Goal: Task Accomplishment & Management: Complete application form

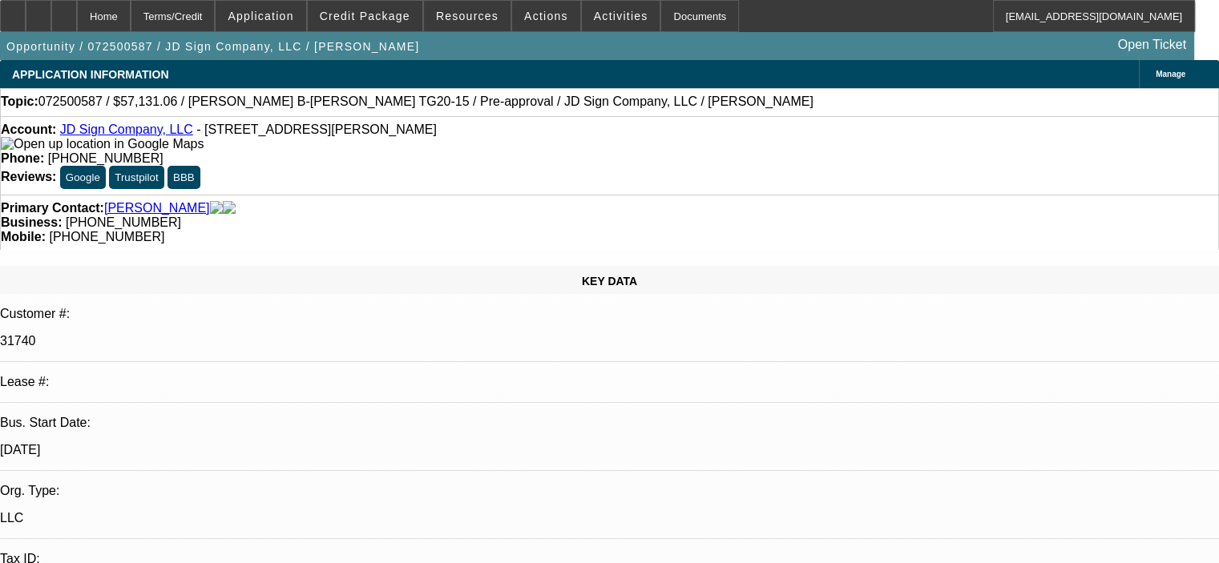
select select "0"
select select "6"
select select "0"
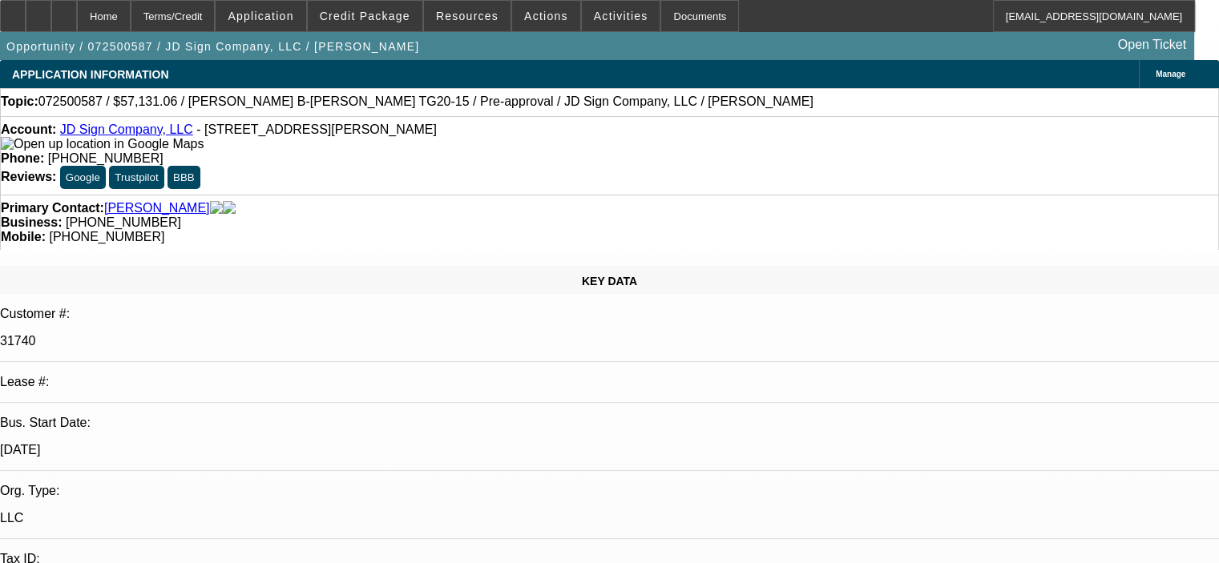
select select "0"
select select "6"
select select "0"
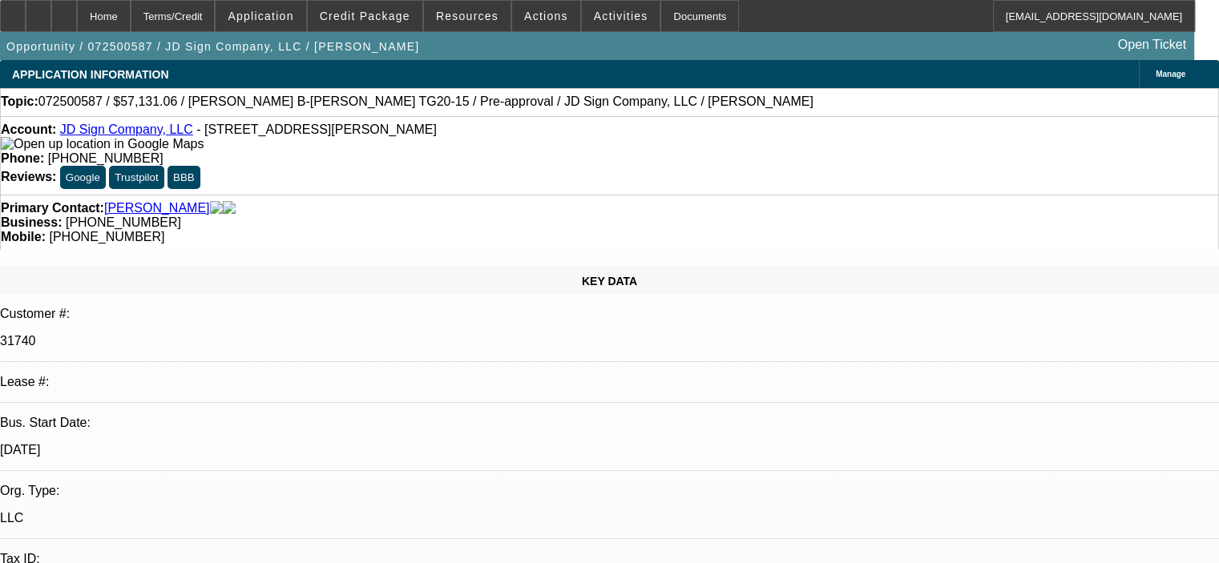
select select "0"
select select "6"
select select "0"
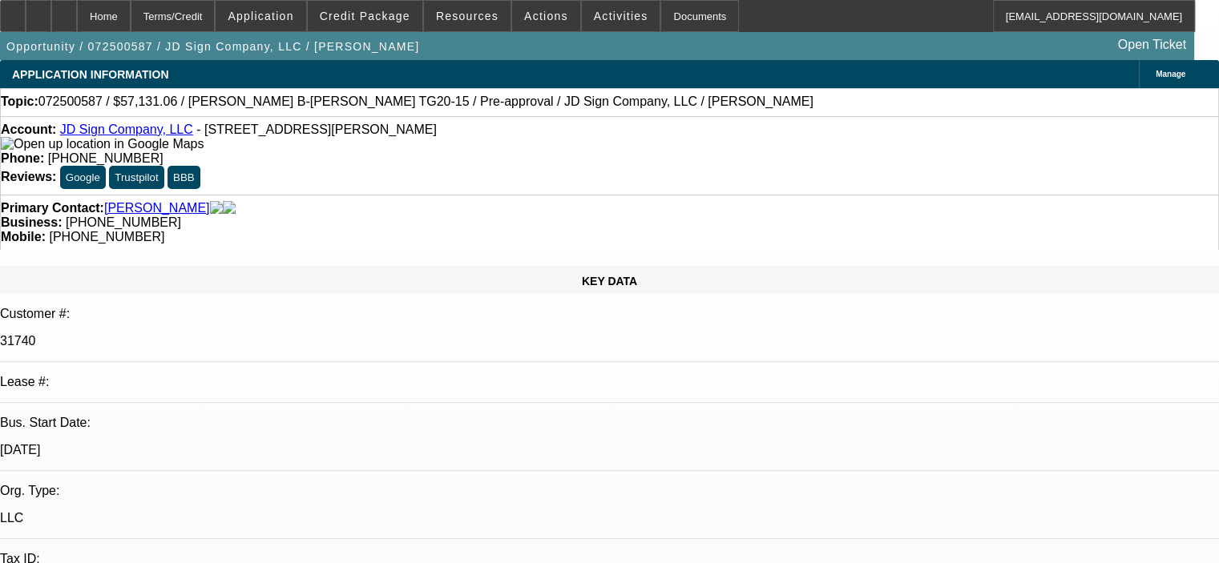
select select "6"
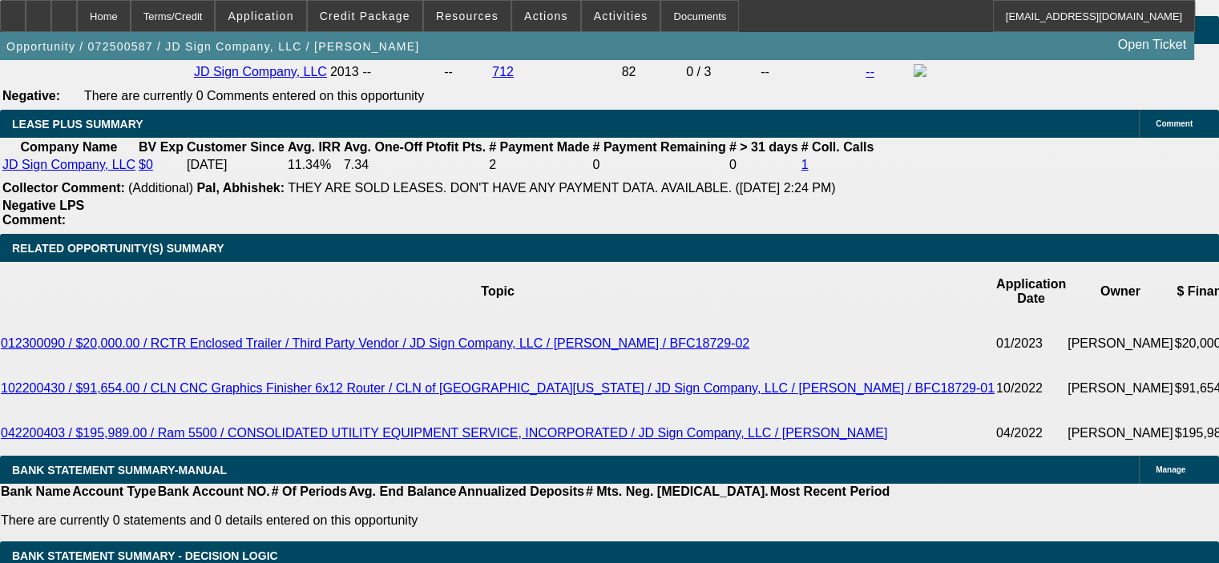
scroll to position [2720, 0]
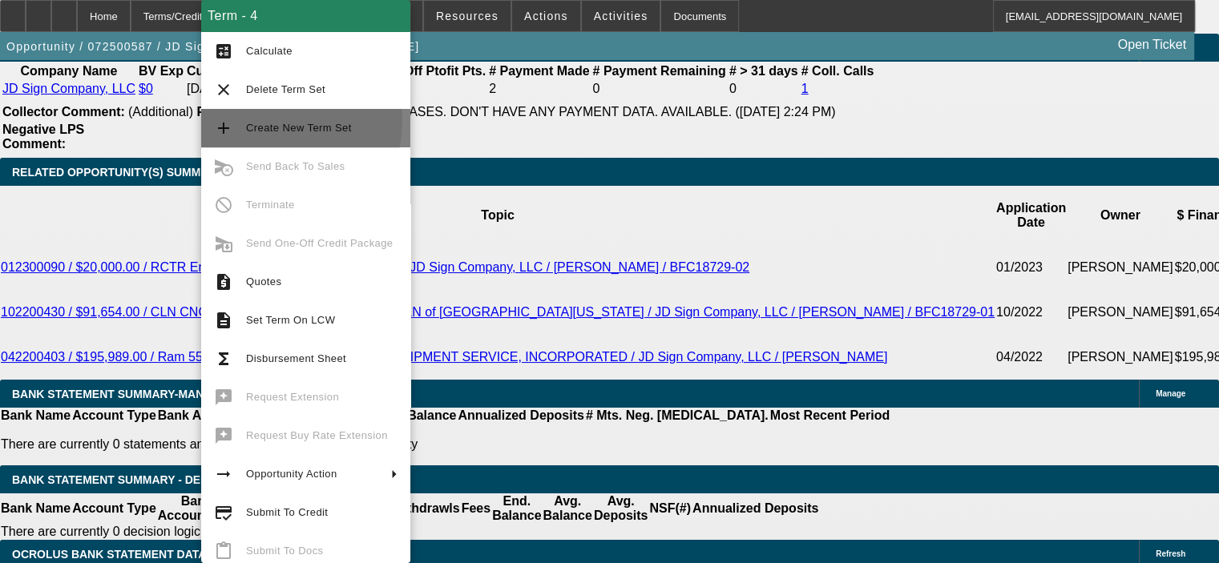
click at [279, 122] on span "Create New Term Set" at bounding box center [299, 128] width 106 height 12
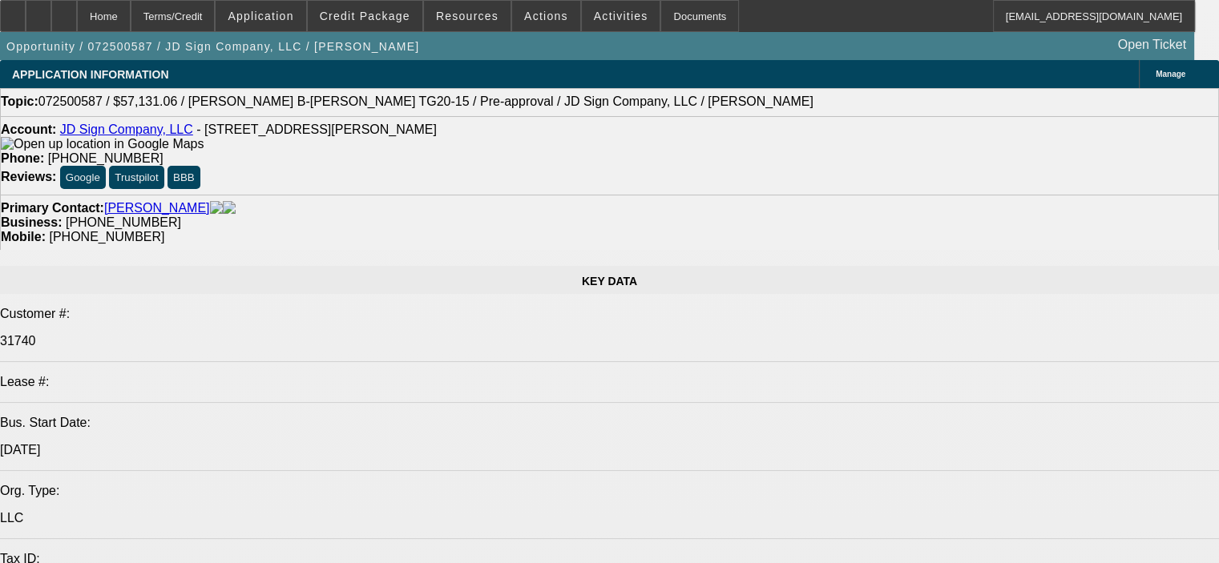
select select "0"
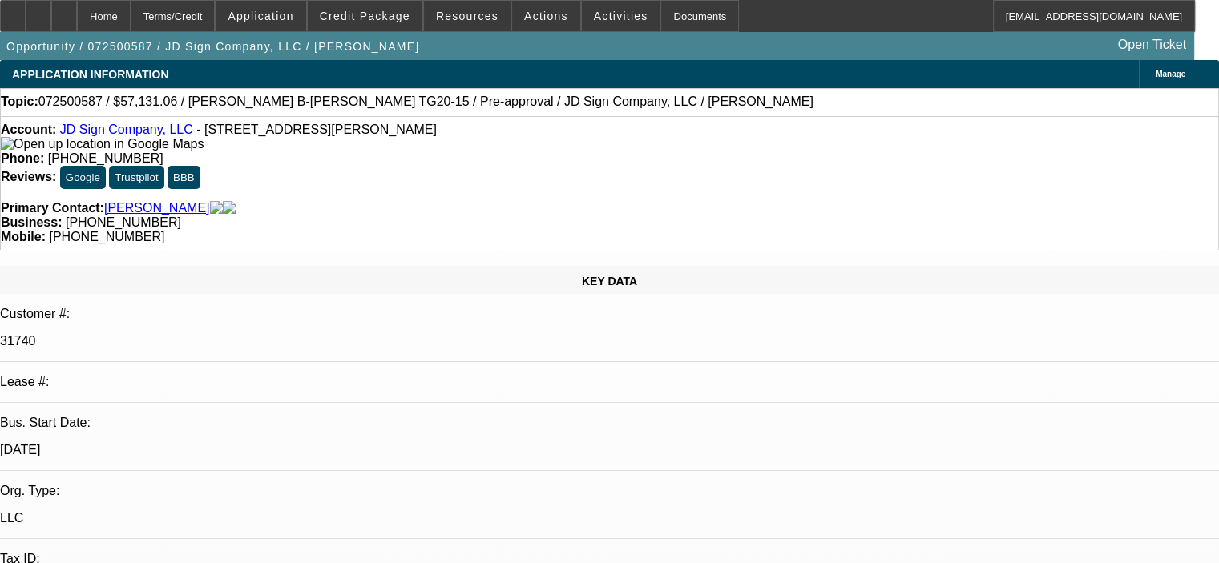
select select "0"
select select "6"
select select "0"
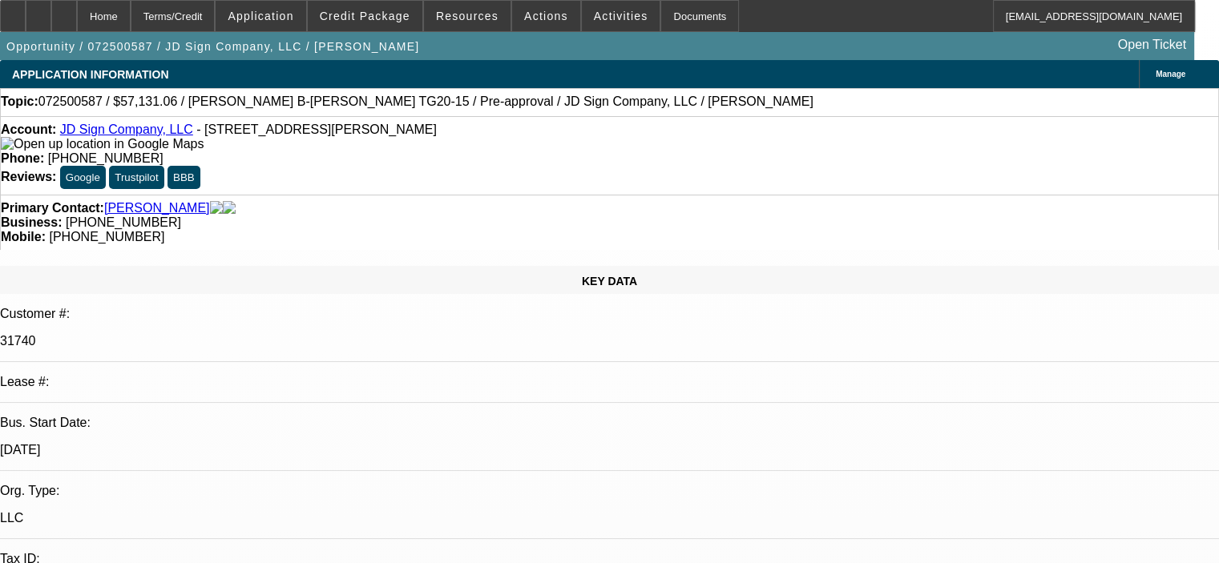
select select "0"
select select "6"
select select "0"
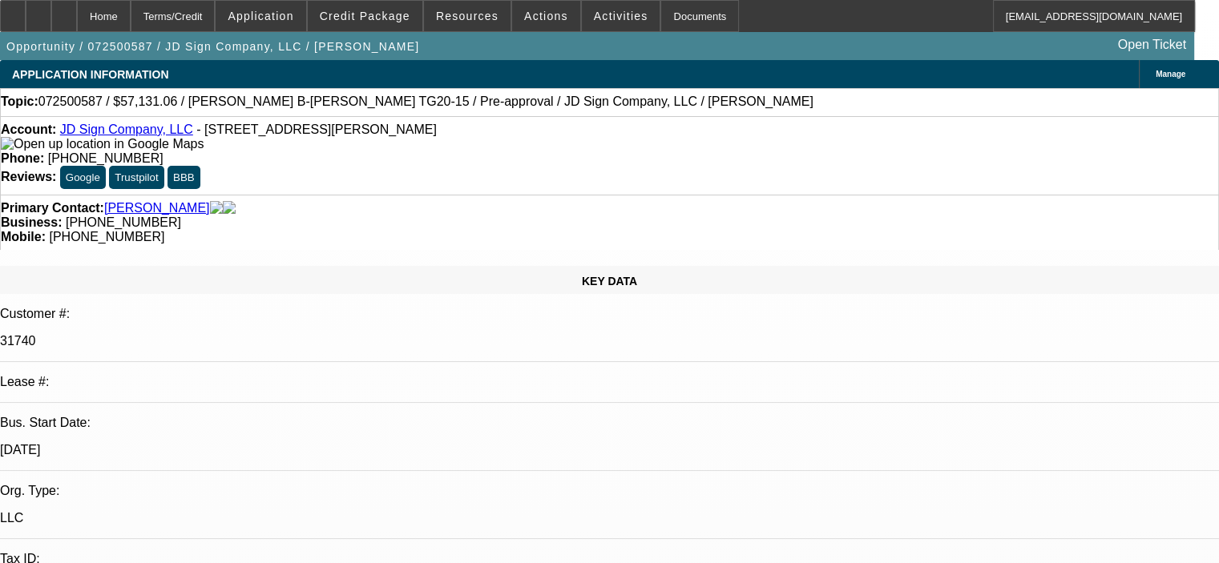
select select "6"
select select "0"
select select "6"
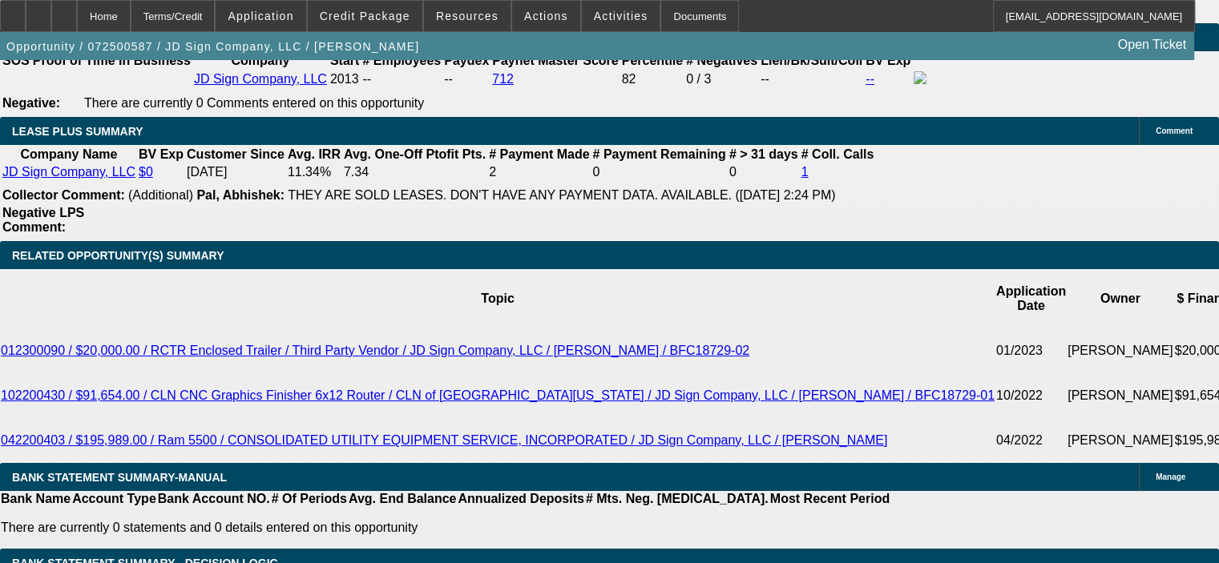
scroll to position [2638, 0]
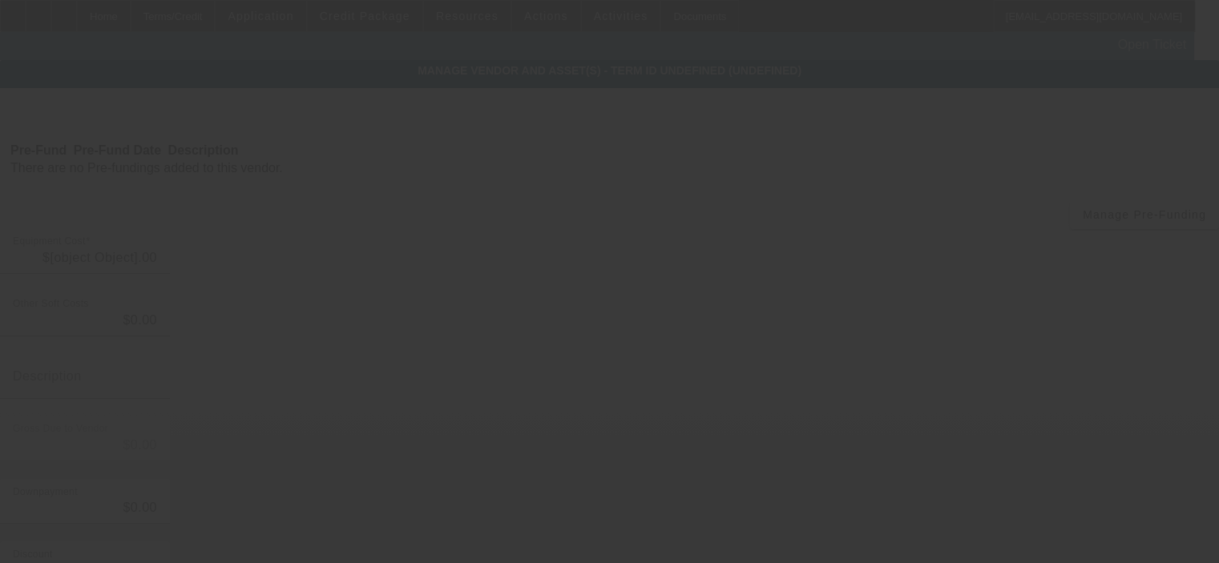
type input "$57,131.06"
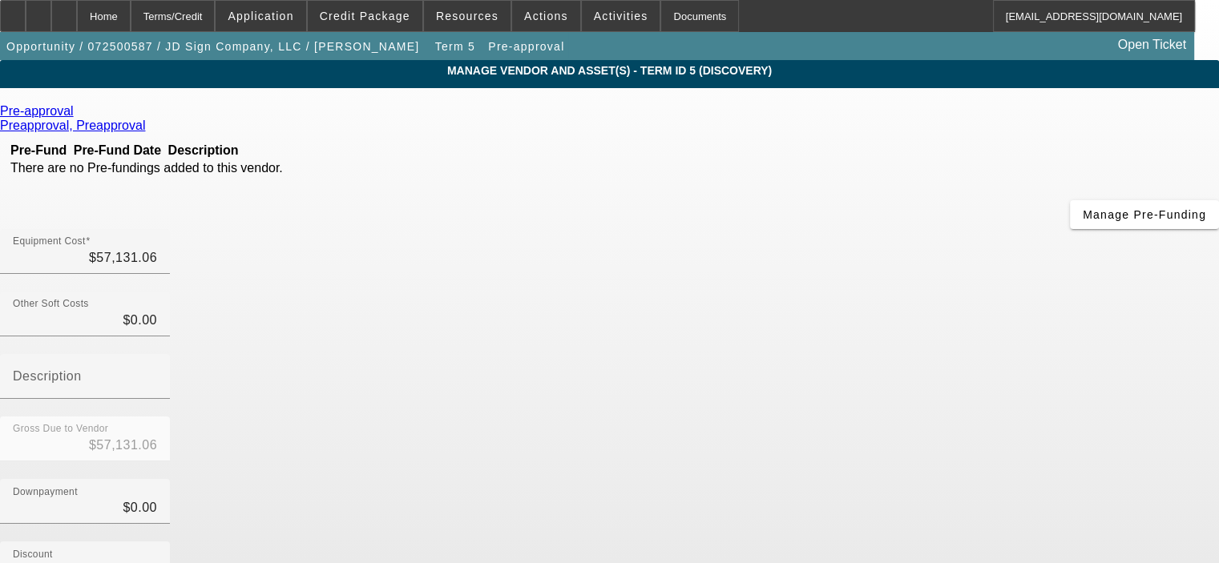
click at [78, 117] on icon at bounding box center [78, 111] width 0 height 14
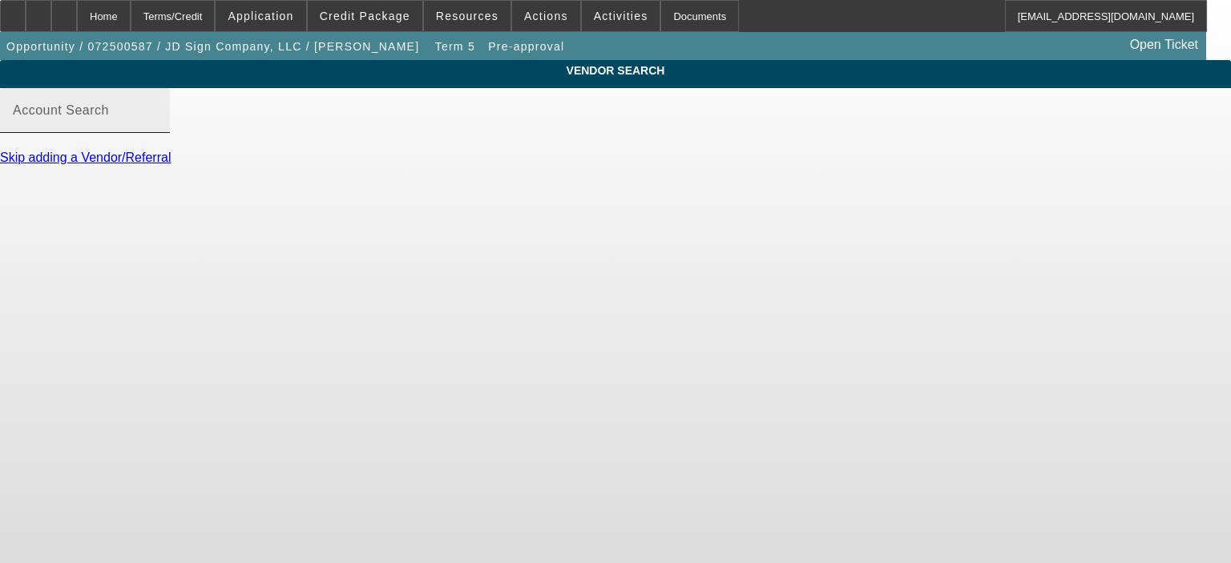
click at [109, 117] on mat-label "Account Search" at bounding box center [61, 110] width 96 height 14
click at [157, 127] on input "Account Search" at bounding box center [85, 116] width 144 height 19
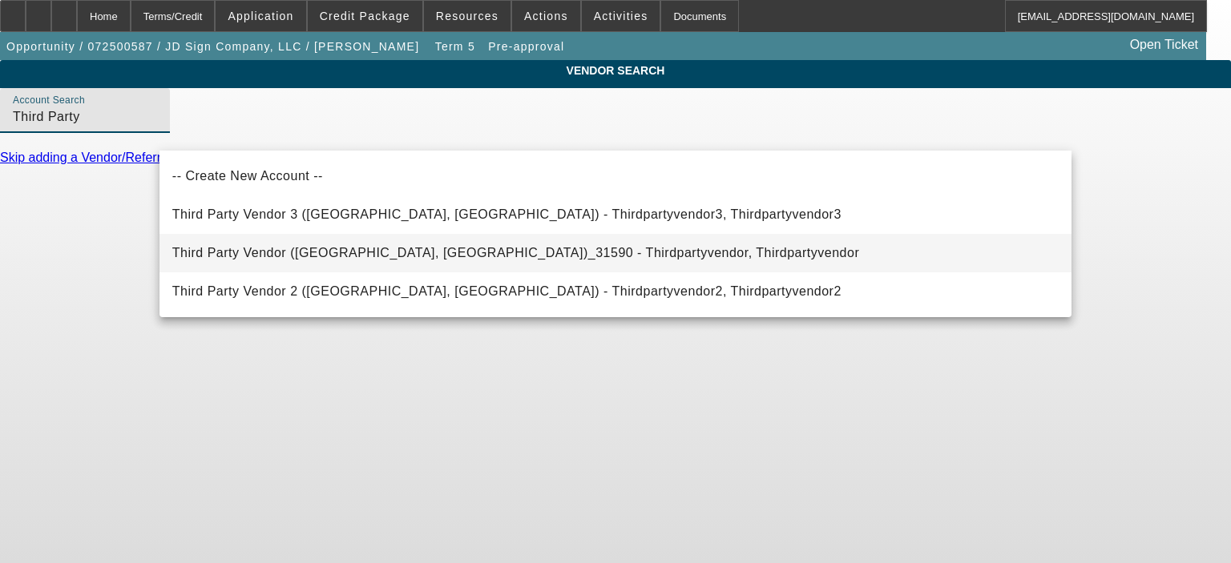
click at [264, 251] on span "Third Party Vendor (Northbrook, IL)_31590 - Thirdpartyvendor, Thirdpartyvendor" at bounding box center [515, 253] width 687 height 14
type input "Third Party Vendor (Northbrook, IL)_31590 - Thirdpartyvendor, Thirdpartyvendor"
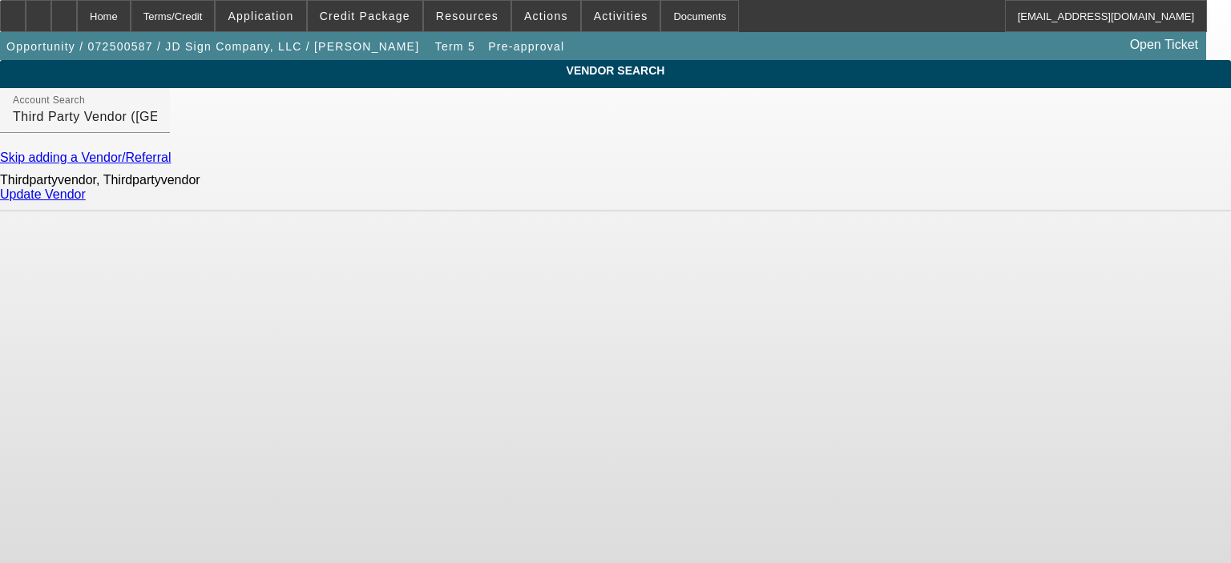
click at [86, 201] on link "Update Vendor" at bounding box center [43, 194] width 86 height 14
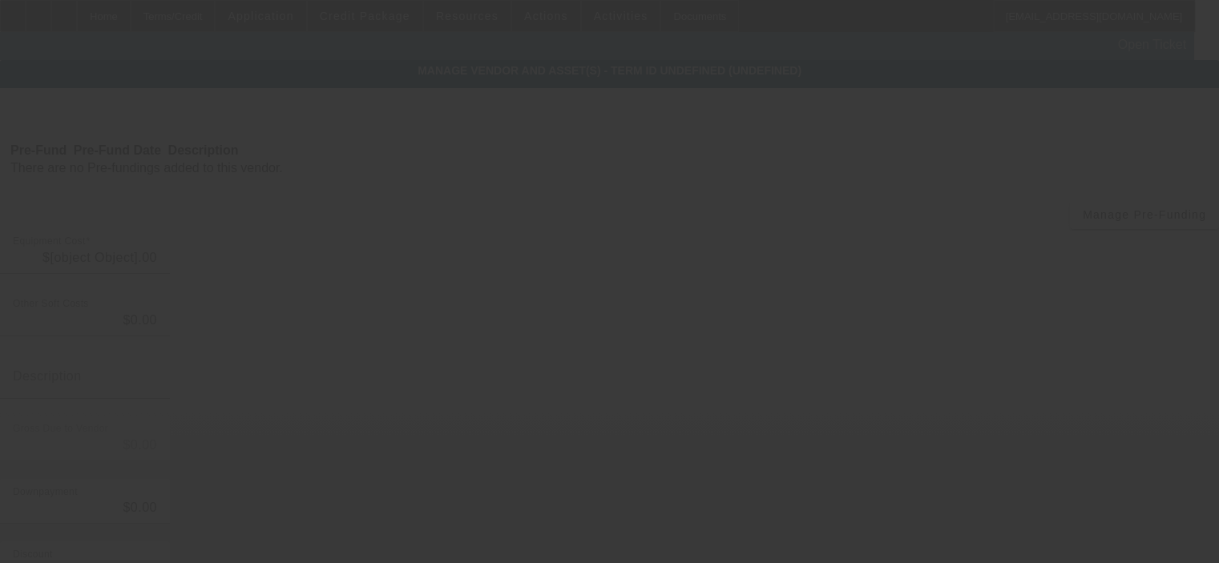
type input "$57,131.06"
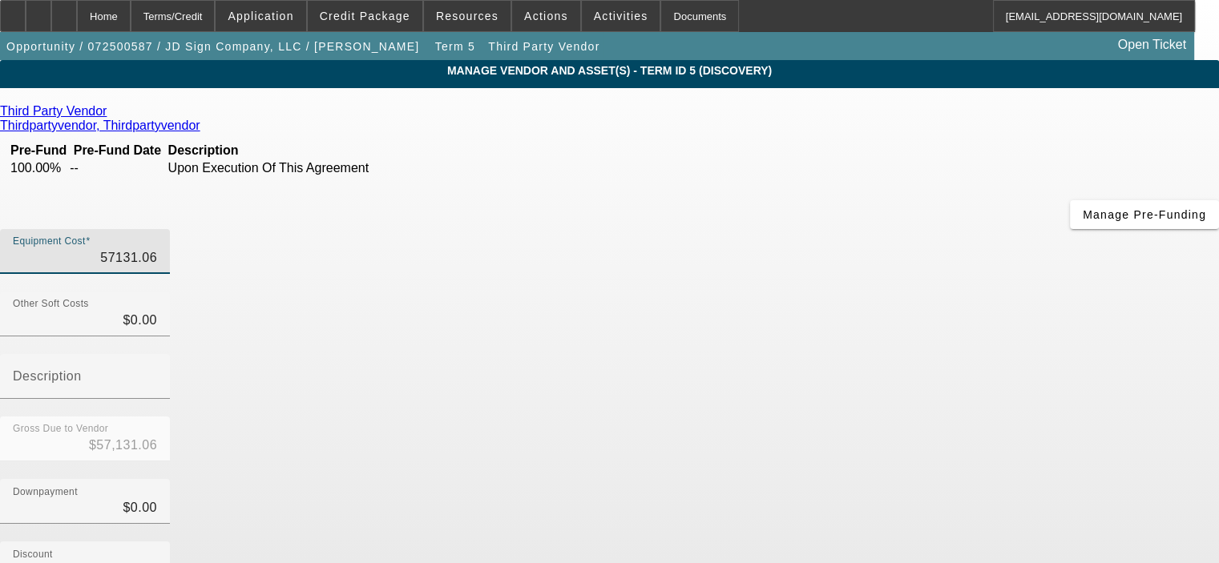
drag, startPoint x: 750, startPoint y: 129, endPoint x: 865, endPoint y: 131, distance: 115.4
click at [865, 229] on div "Equipment Cost 57131.06" at bounding box center [609, 260] width 1219 height 62
type input "9"
type input "$9.00"
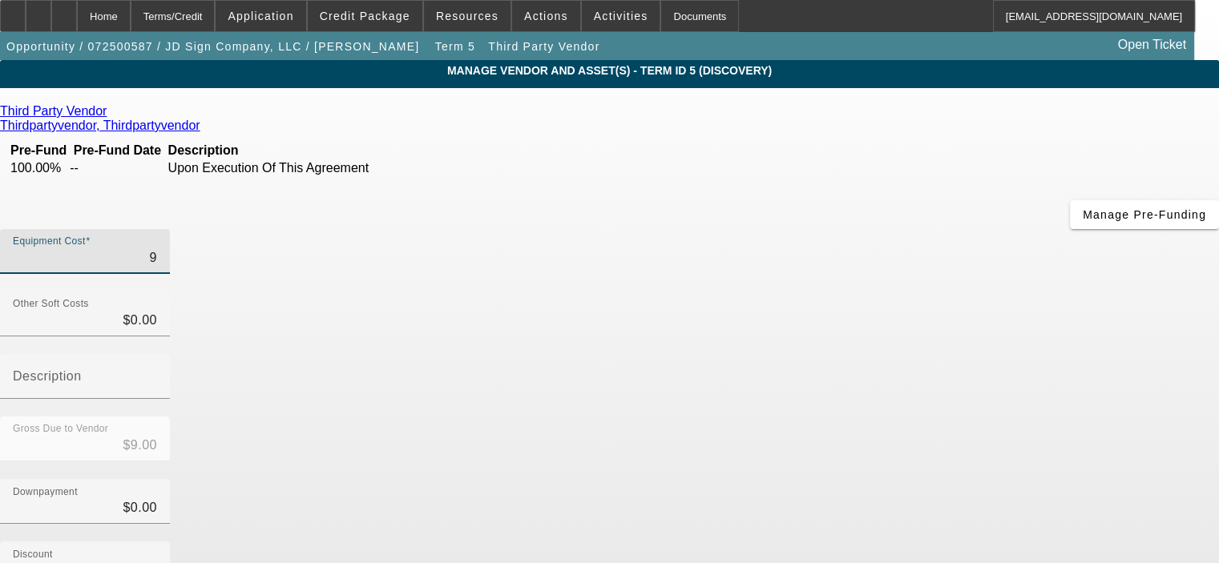
type input "95"
type input "$95.00"
type input "950"
type input "$950.00"
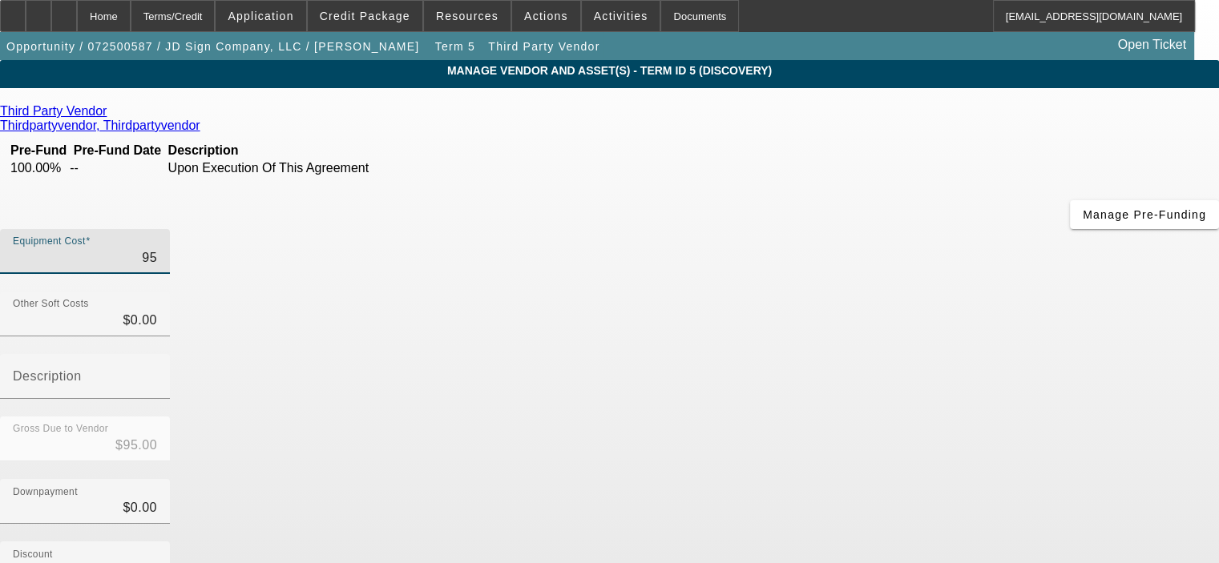
type input "$950.00"
type input "9500"
type input "$9,500.00"
type input "95000"
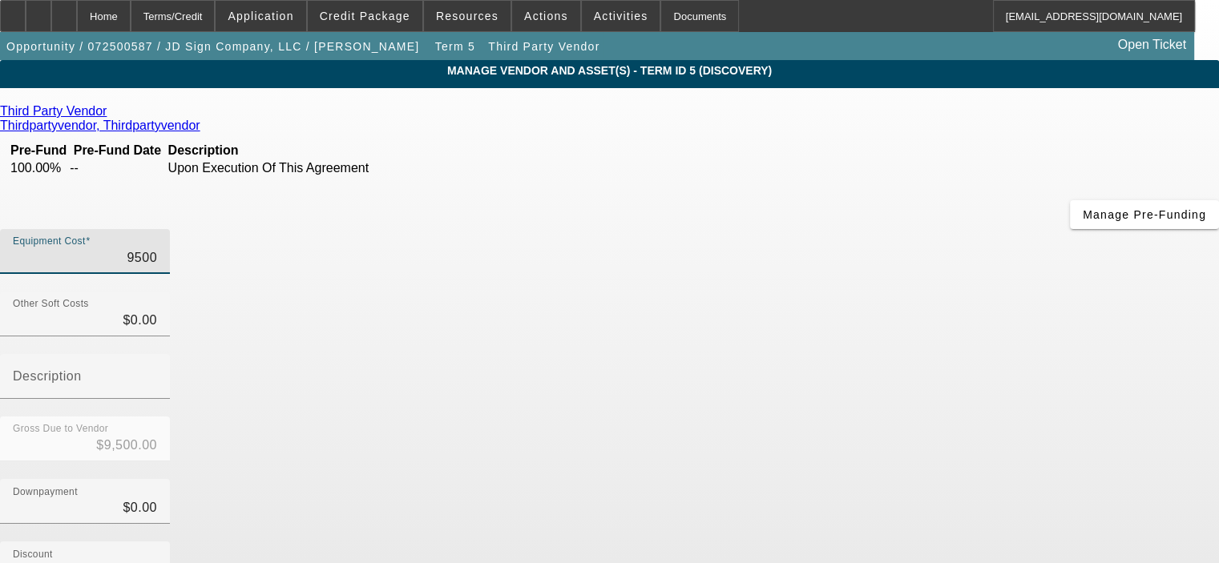
type input "$95,000.00"
click at [933, 479] on div "Downpayment $0.00" at bounding box center [609, 510] width 1219 height 62
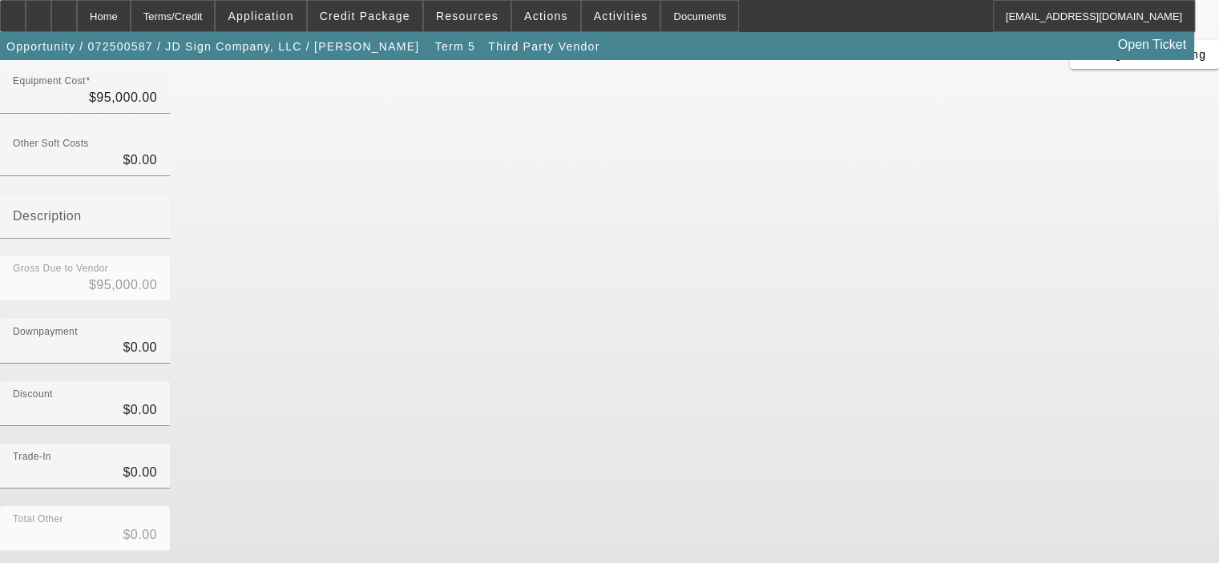
scroll to position [208, 0]
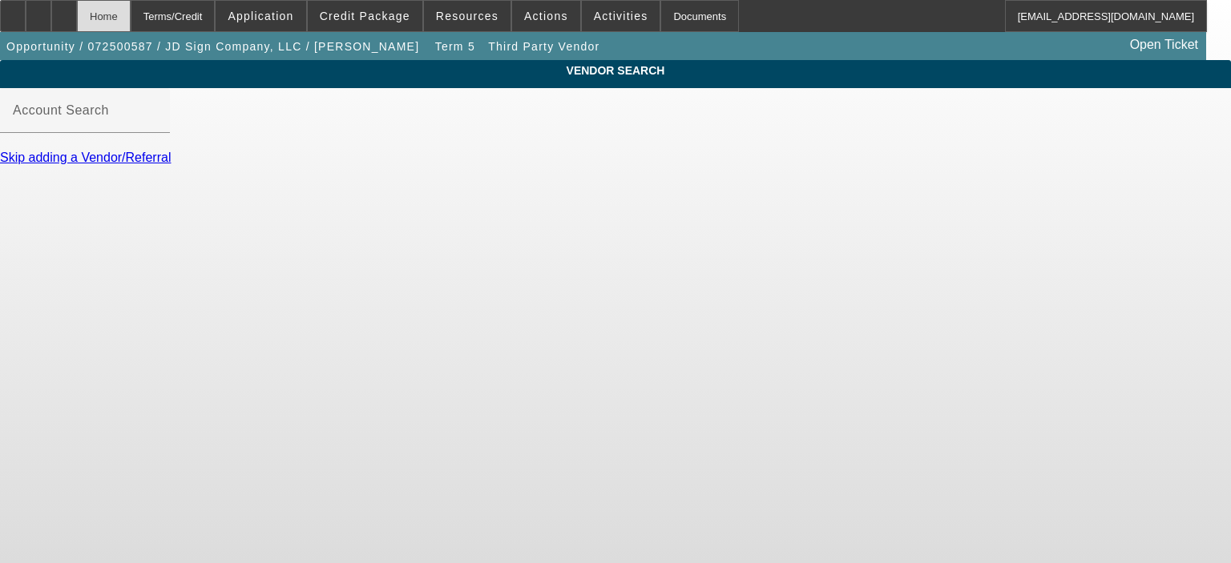
click at [131, 14] on div "Home" at bounding box center [104, 16] width 54 height 32
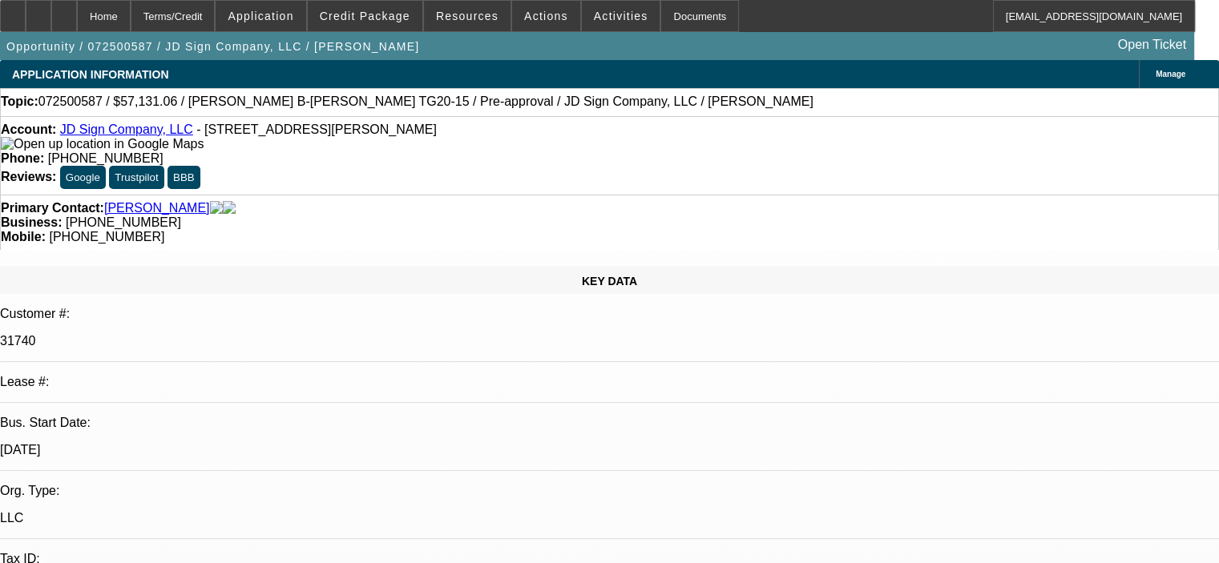
select select "0"
select select "6"
select select "0"
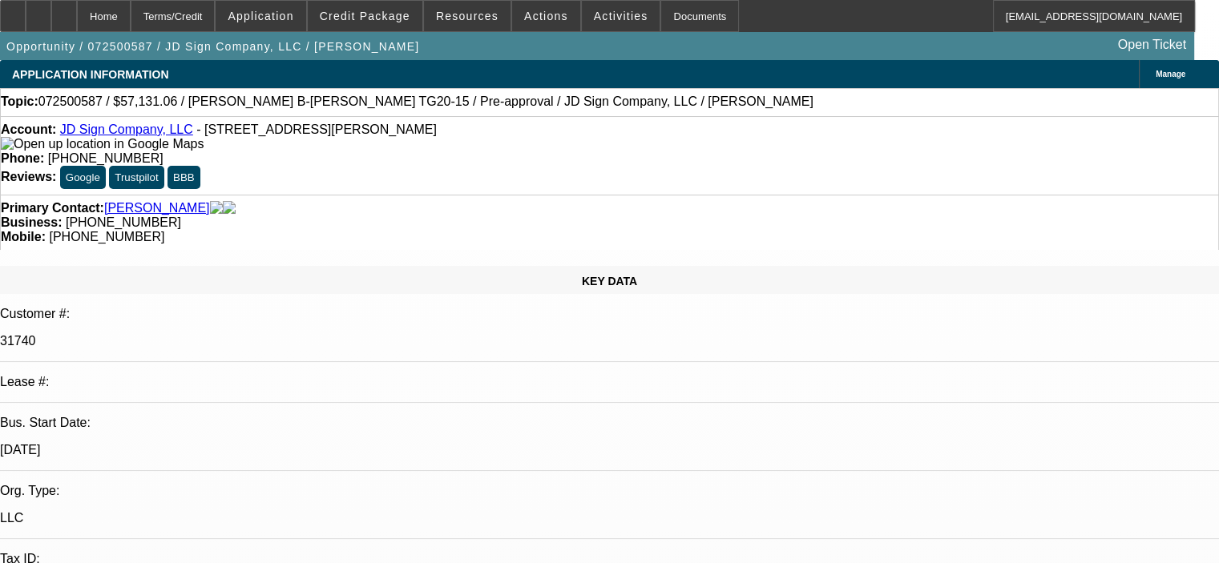
select select "0"
select select "6"
select select "0"
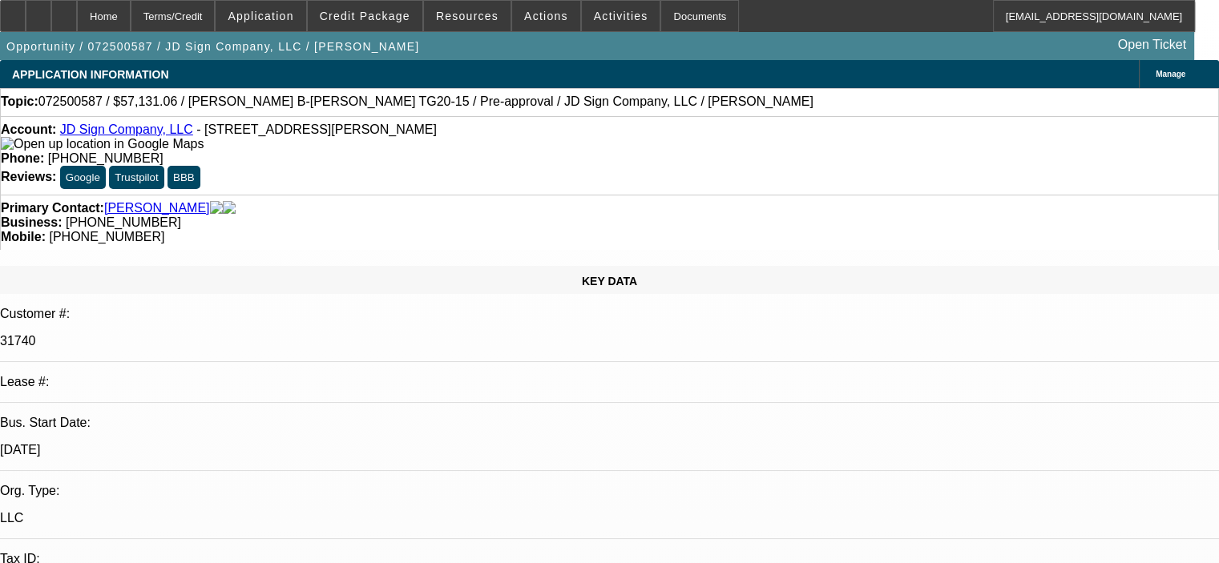
select select "0"
select select "6"
select select "0"
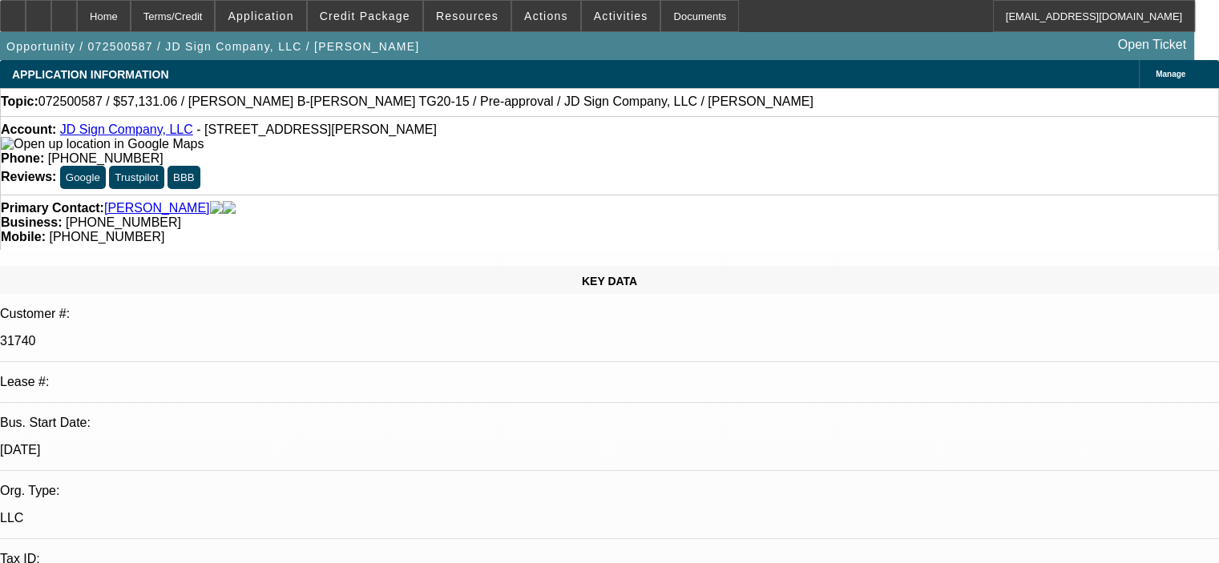
select select "6"
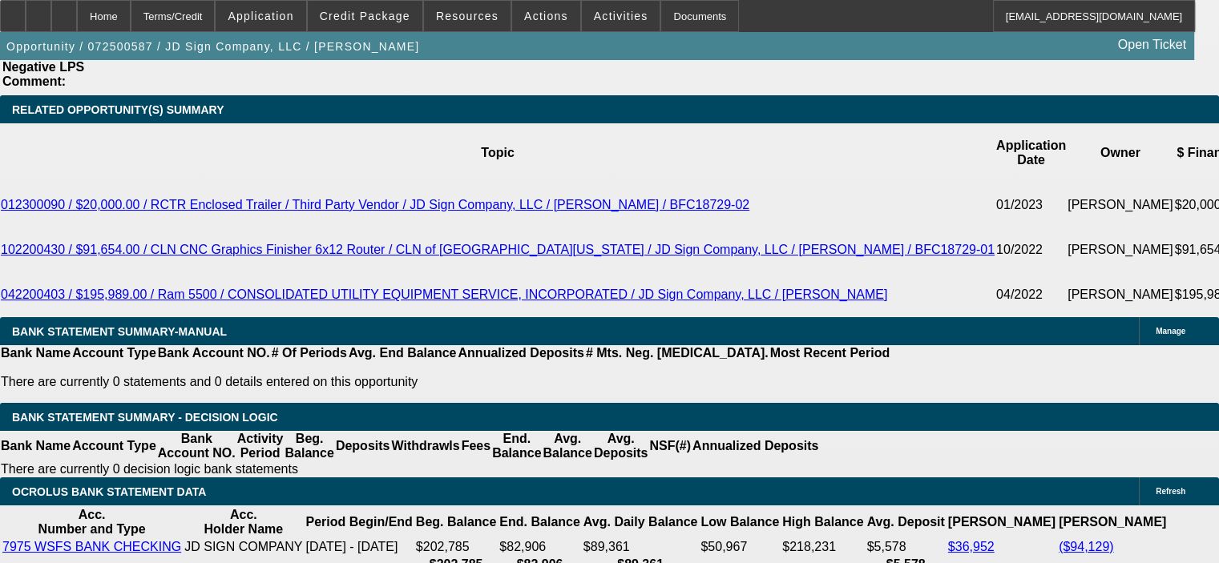
scroll to position [2859, 0]
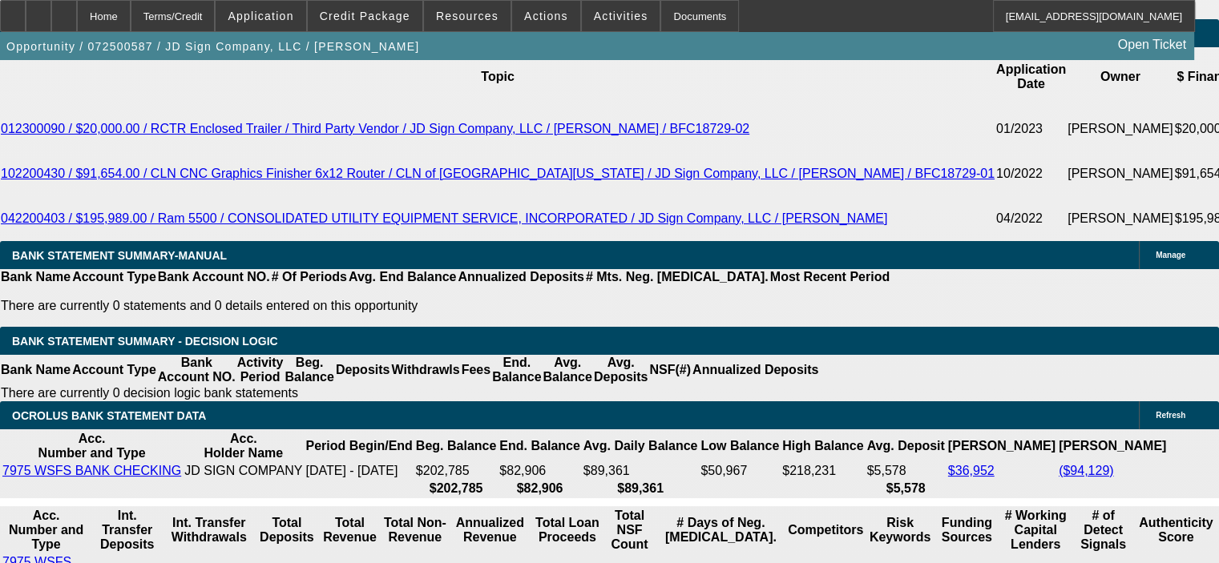
drag, startPoint x: 271, startPoint y: 397, endPoint x: 372, endPoint y: 397, distance: 101.0
type input "36"
type input "UNKNOWN"
type input "$3,387.01"
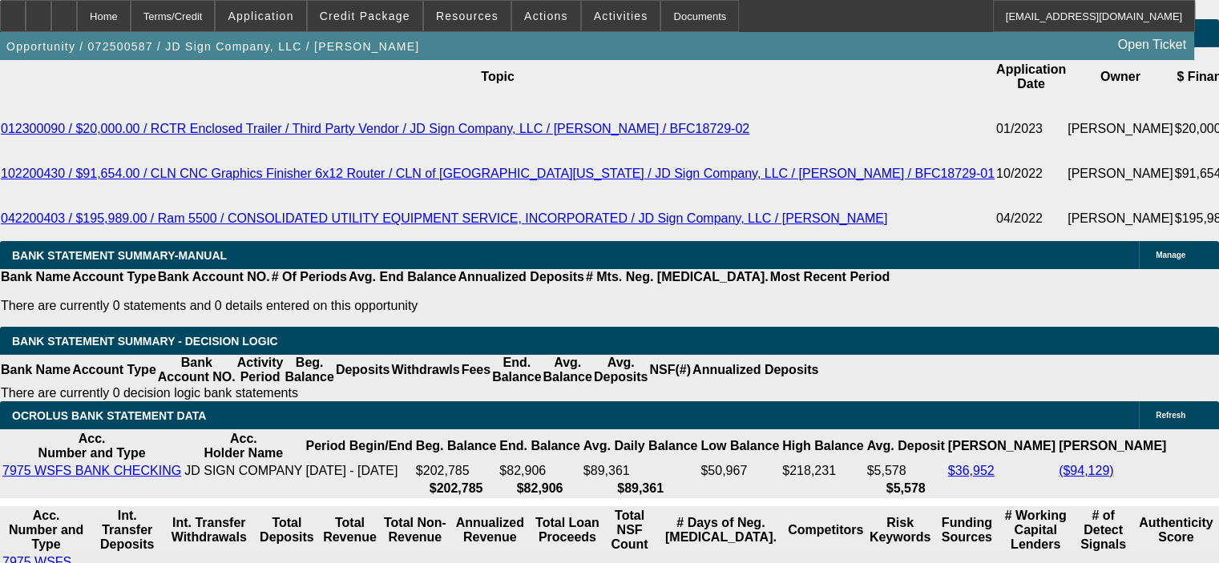
type input "36"
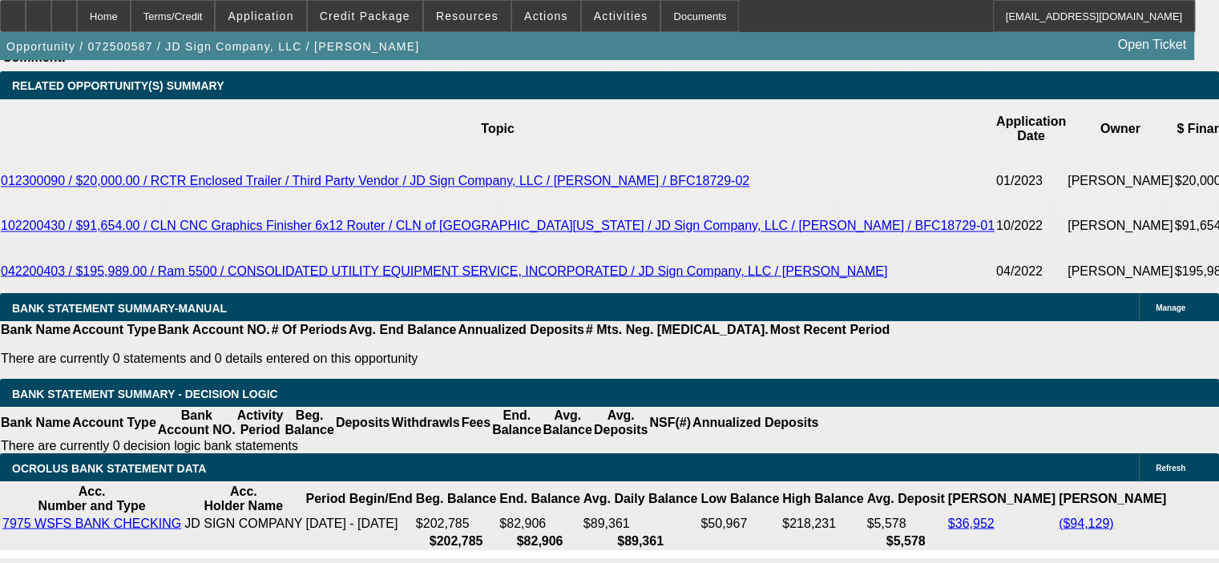
scroll to position [2779, 0]
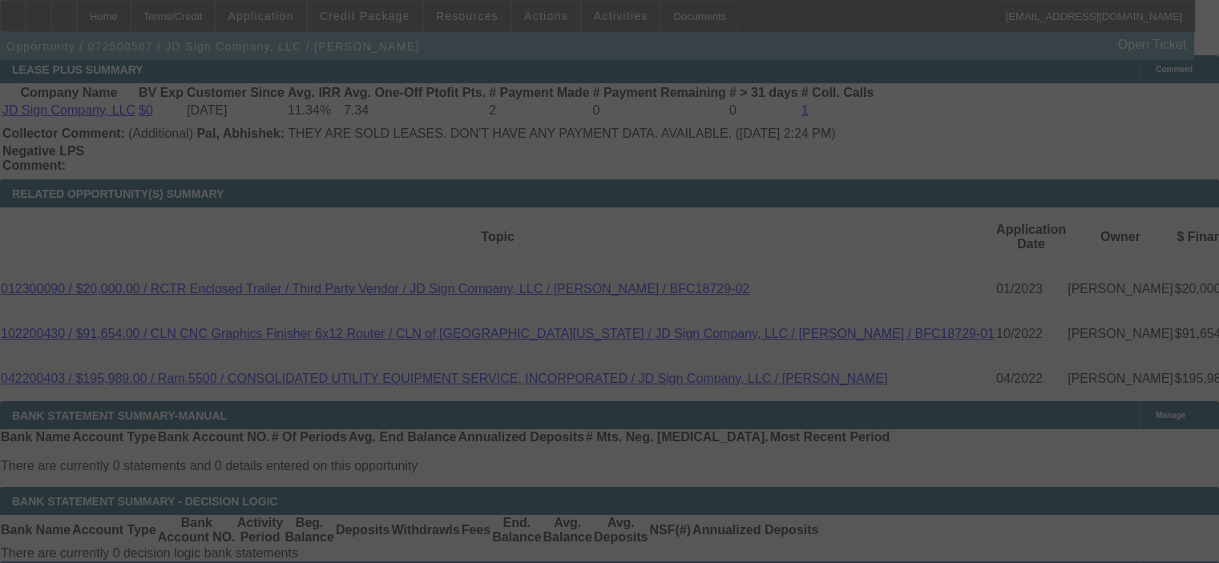
select select "0"
select select "6"
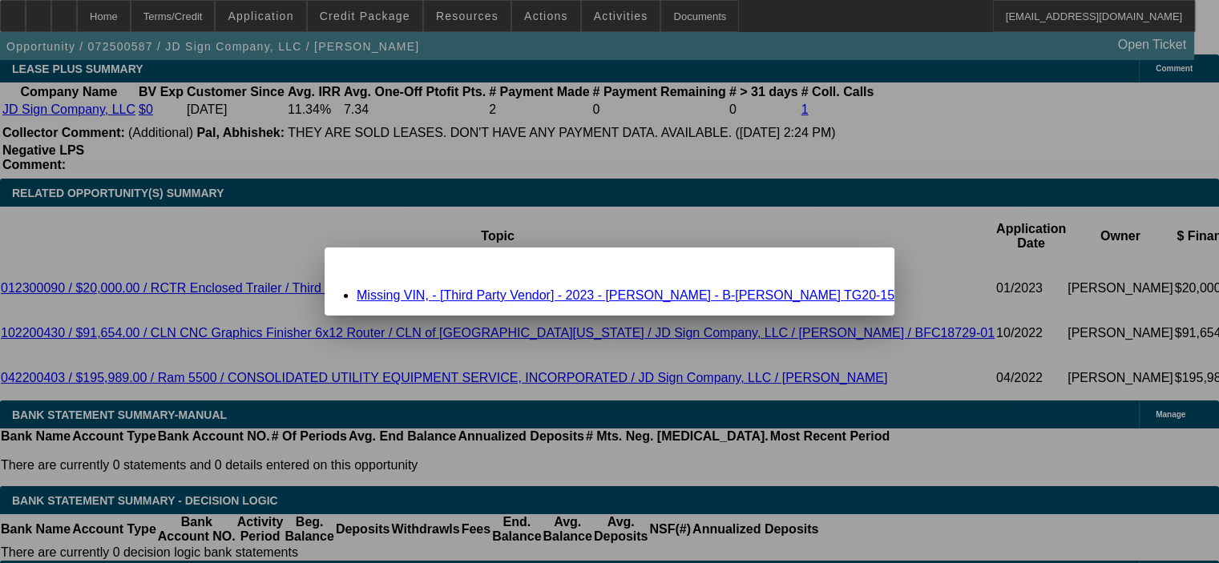
click at [863, 266] on span "Close" at bounding box center [874, 261] width 22 height 9
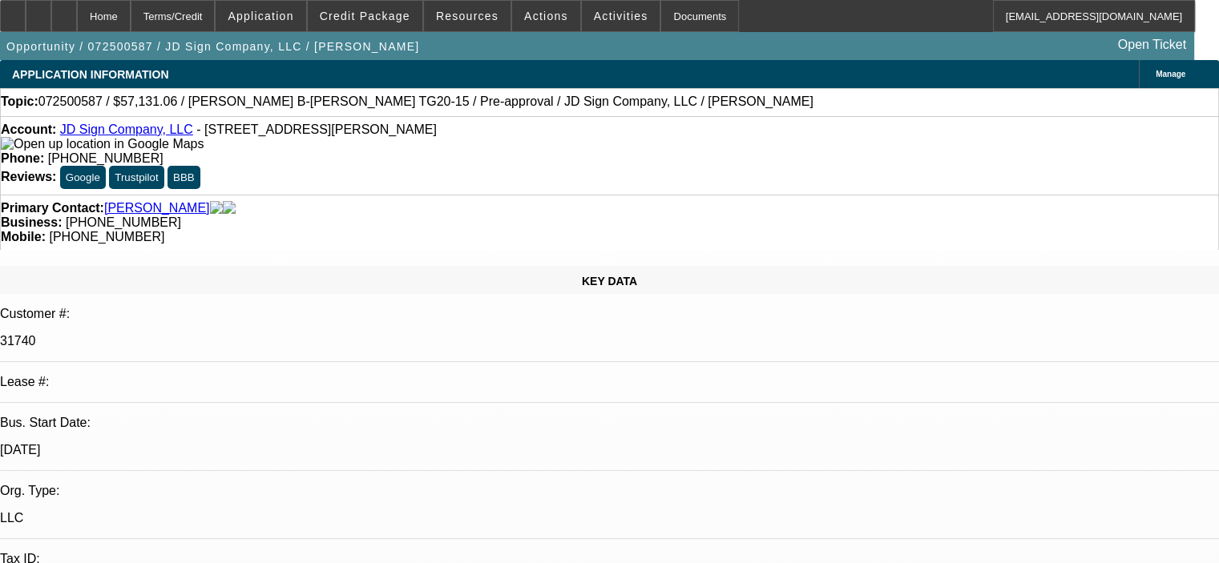
scroll to position [2699, 0]
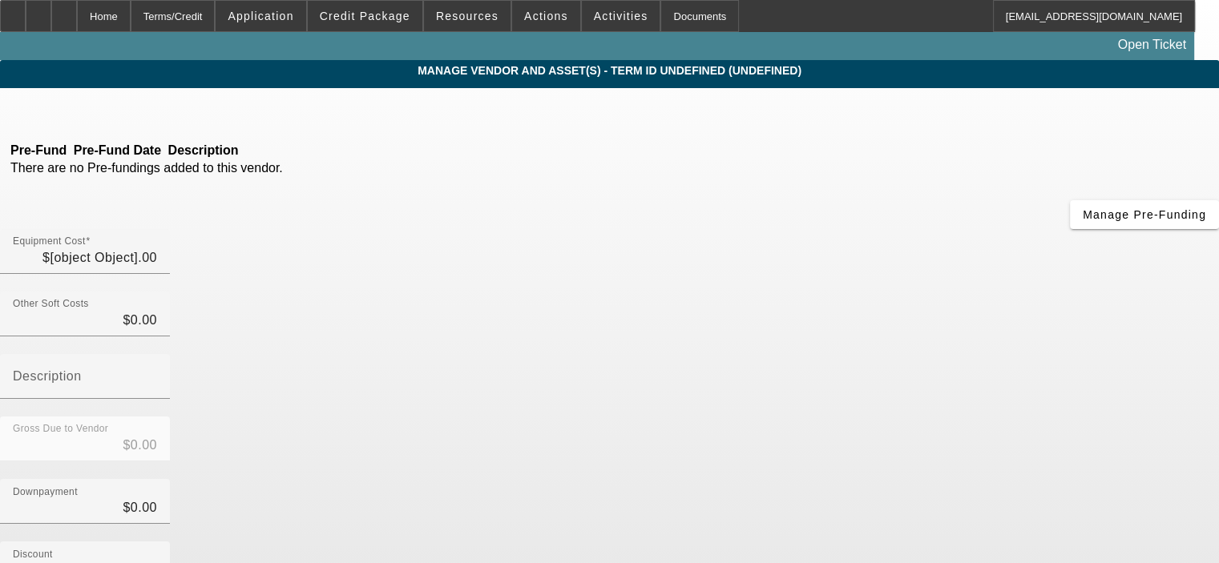
type input "$95,000.00"
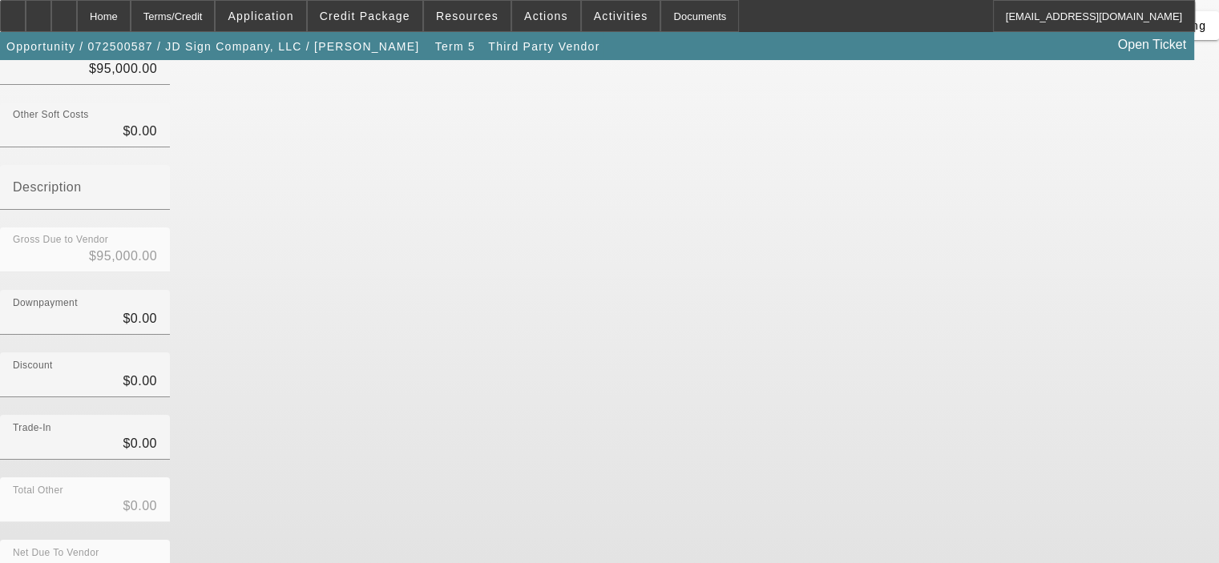
scroll to position [208, 0]
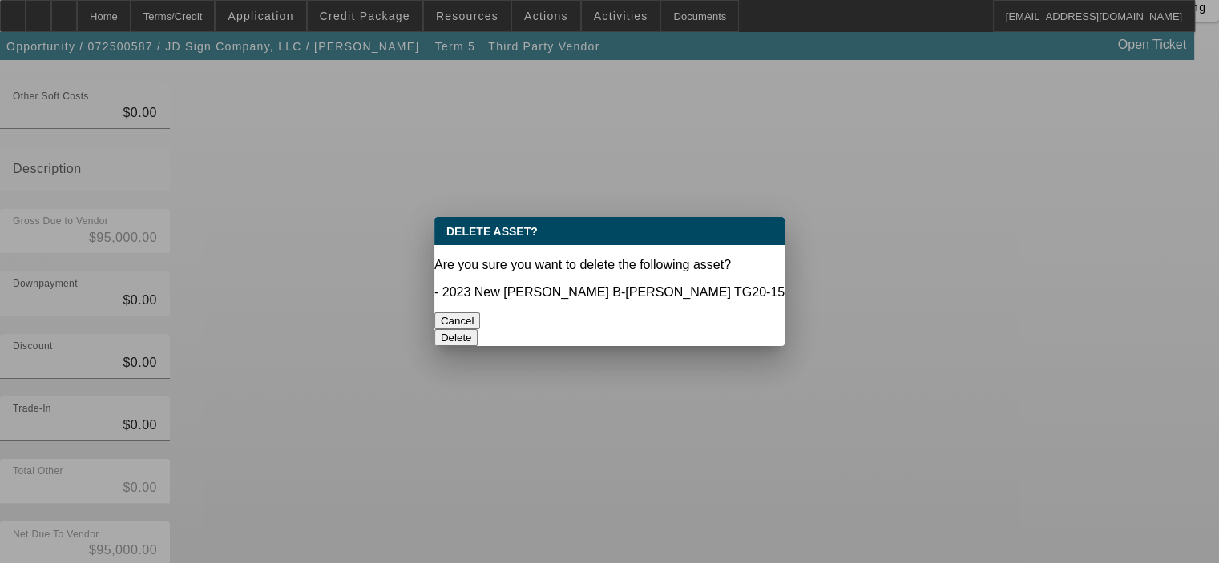
click at [478, 329] on button "Delete" at bounding box center [456, 337] width 44 height 17
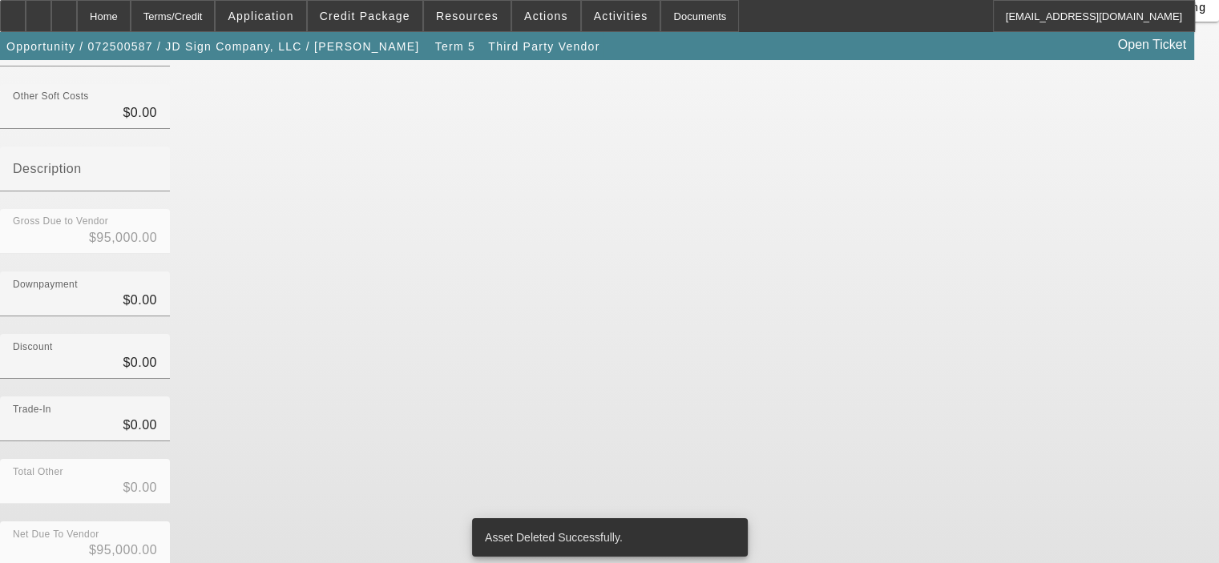
scroll to position [183, 0]
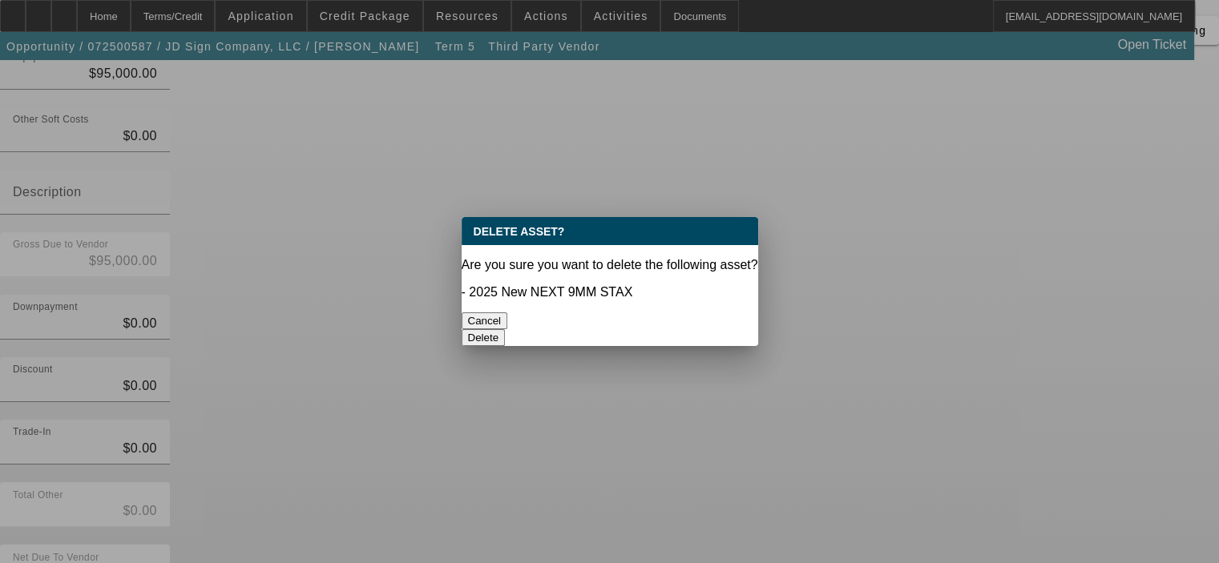
click at [506, 329] on button "Delete" at bounding box center [484, 337] width 44 height 17
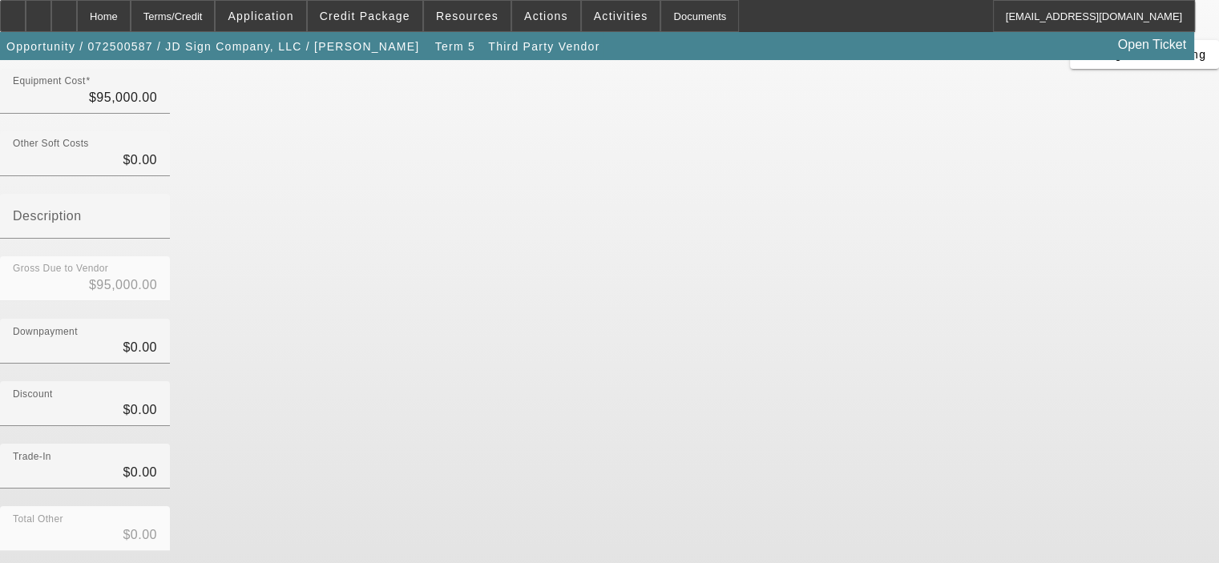
scroll to position [177, 0]
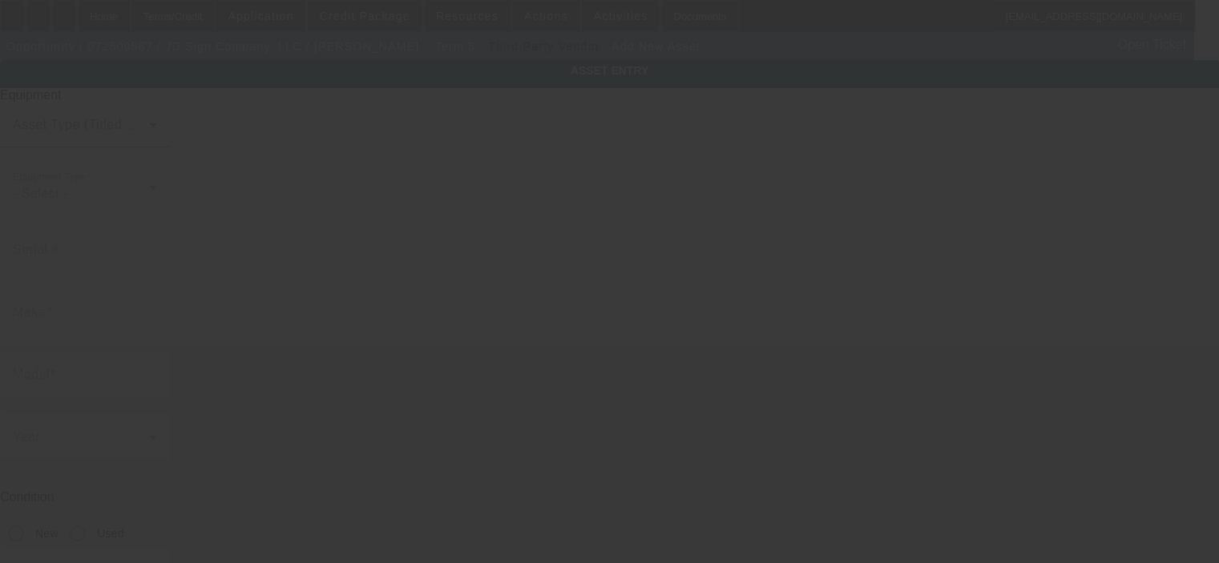
type input "411 E Railroad Ave"
type input "Felton"
type input "19943"
type input "Kent"
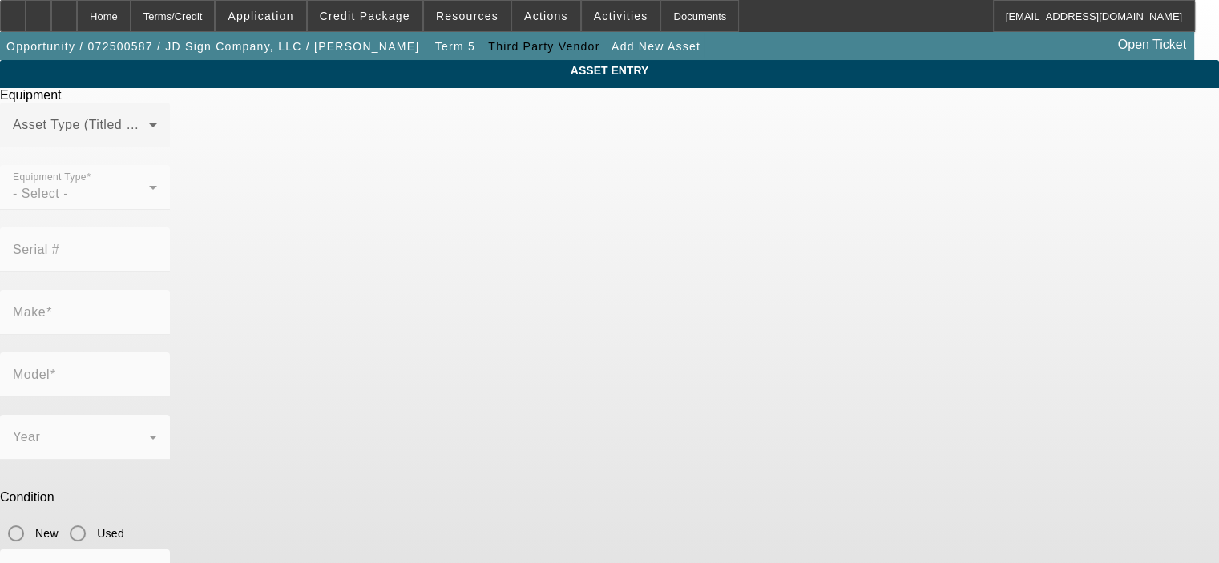
click at [170, 212] on mat-form-field "Equipment Type - Select -" at bounding box center [85, 196] width 170 height 62
click at [157, 140] on div "Asset Type (Titled or Non-Titled)" at bounding box center [85, 125] width 144 height 45
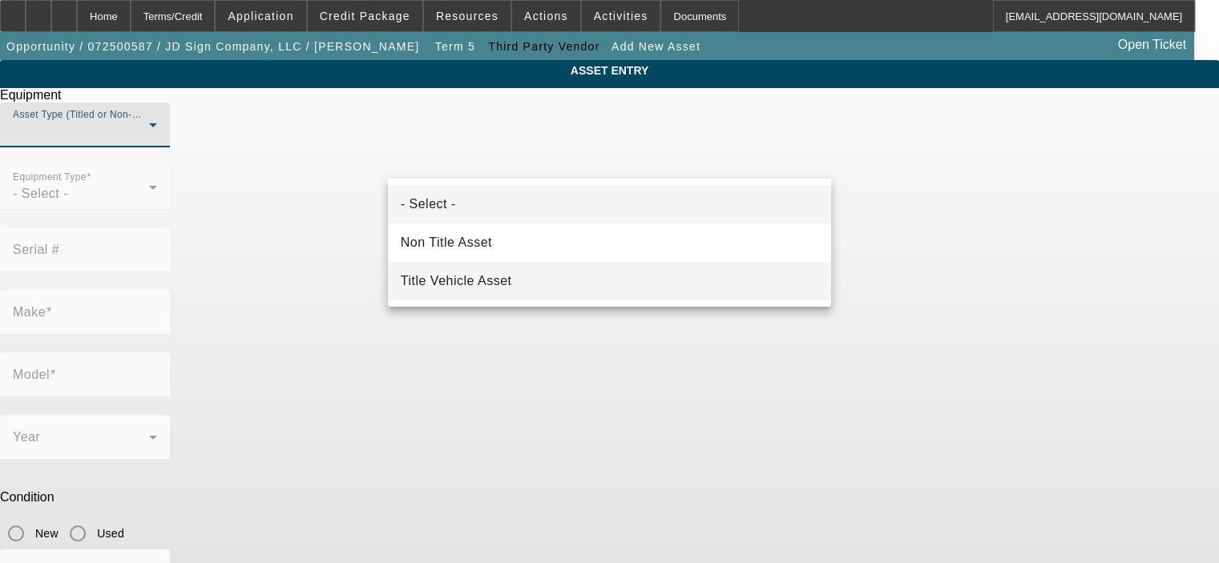
drag, startPoint x: 558, startPoint y: 275, endPoint x: 564, endPoint y: 269, distance: 8.5
click at [558, 275] on mat-option "Title Vehicle Asset" at bounding box center [609, 281] width 443 height 38
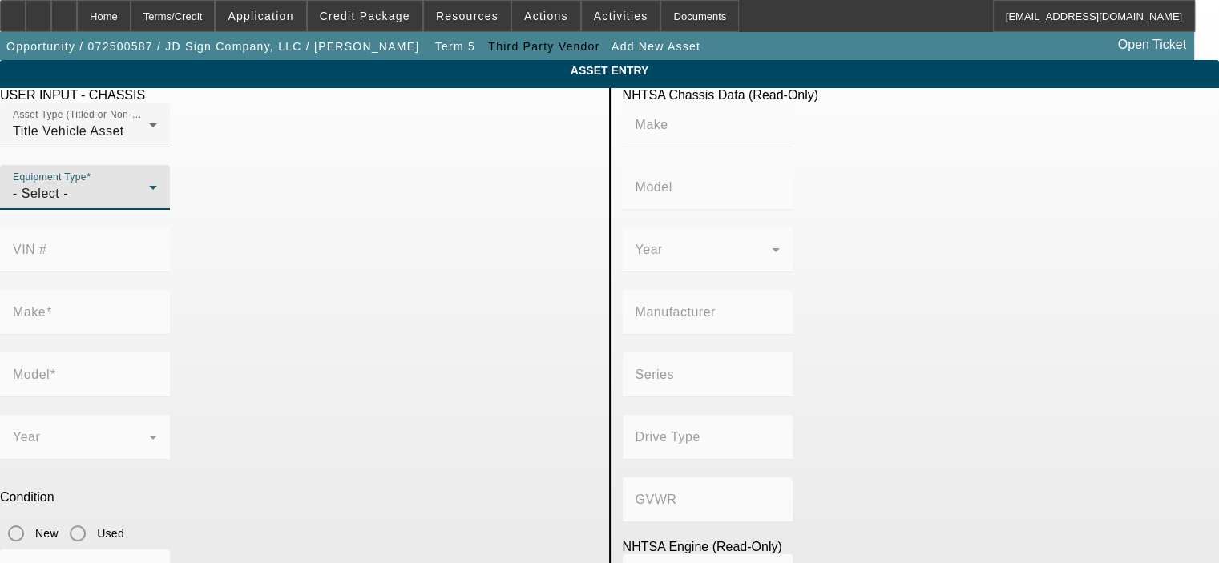
click at [149, 204] on div "- Select -" at bounding box center [81, 193] width 136 height 19
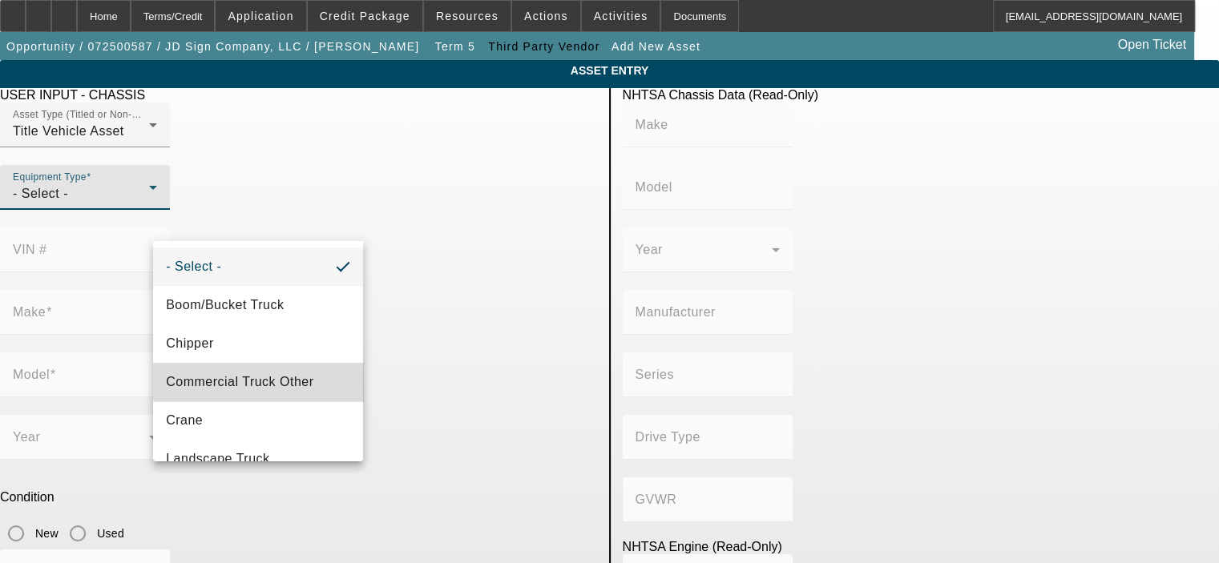
drag, startPoint x: 333, startPoint y: 374, endPoint x: 340, endPoint y: 365, distance: 12.0
click at [333, 374] on mat-option "Commercial Truck Other" at bounding box center [258, 382] width 210 height 38
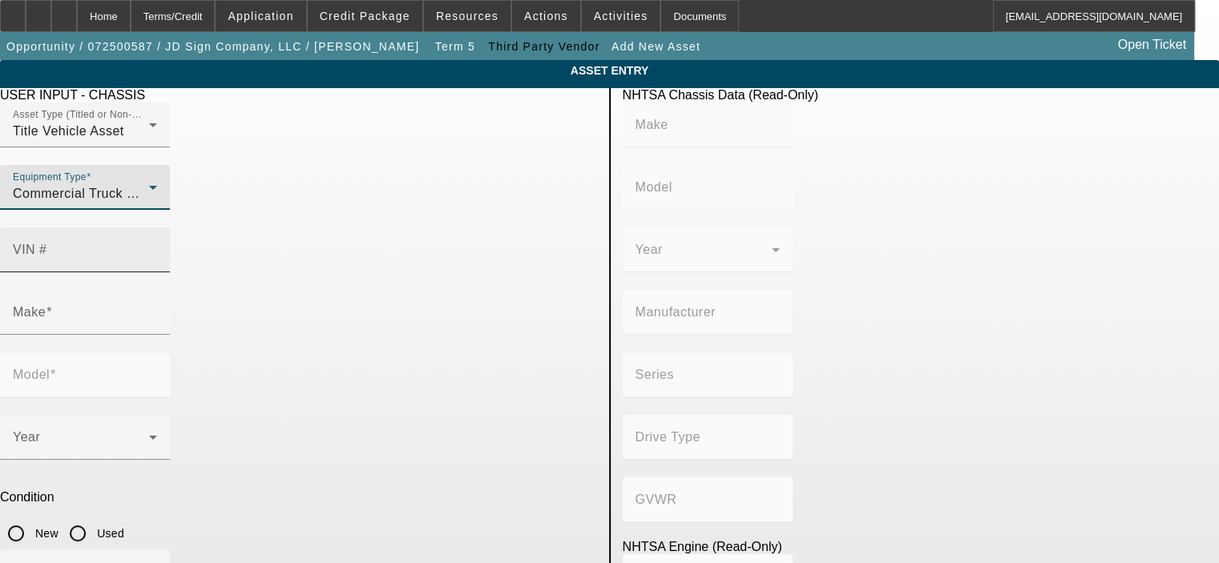
click at [47, 243] on mat-label "VIN #" at bounding box center [30, 250] width 34 height 14
click at [157, 247] on input "VIN #" at bounding box center [85, 256] width 144 height 19
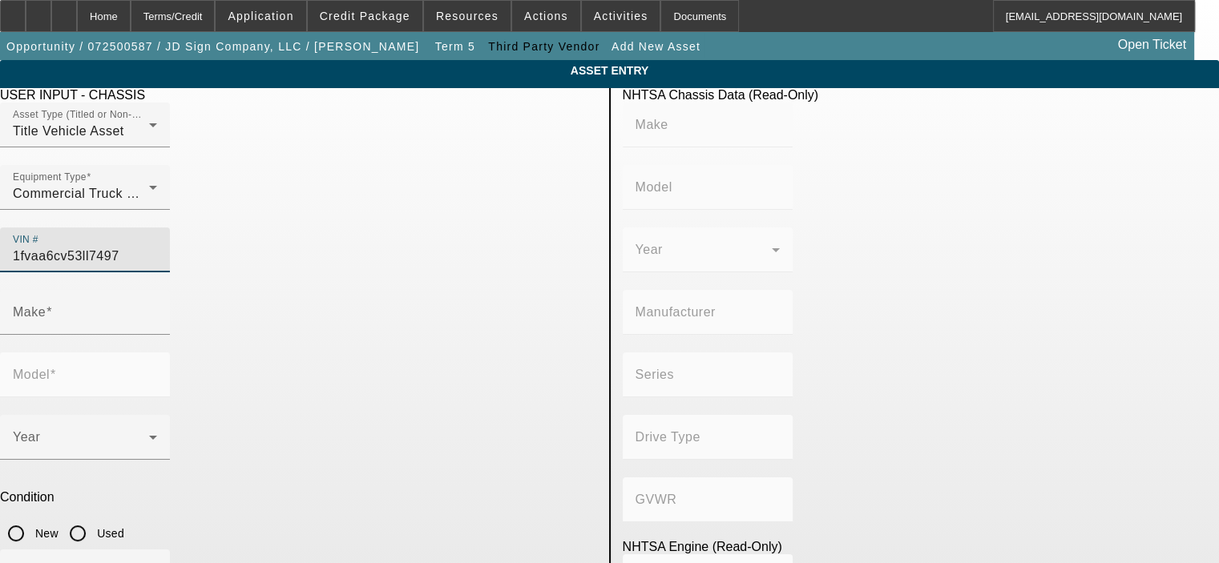
type input "1fvaa6cv53ll74977"
type input "FREIGHTLINER"
type input "Columbia"
type input "DAIMLER TRUCK NORTH AMERICA LLC"
type input "120"
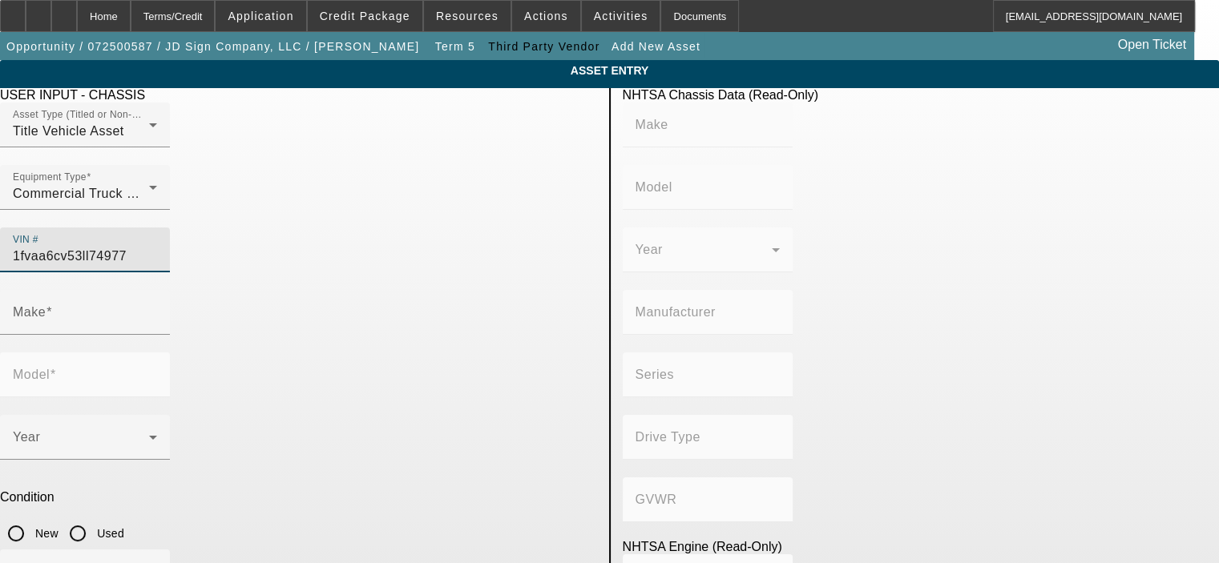
type input "4x2"
type input "Class 8: 33,001 lb and above (14,969 kg and above)"
type input "Mercedes-Benz MBE4000"
type input "6"
type input "Diesel"
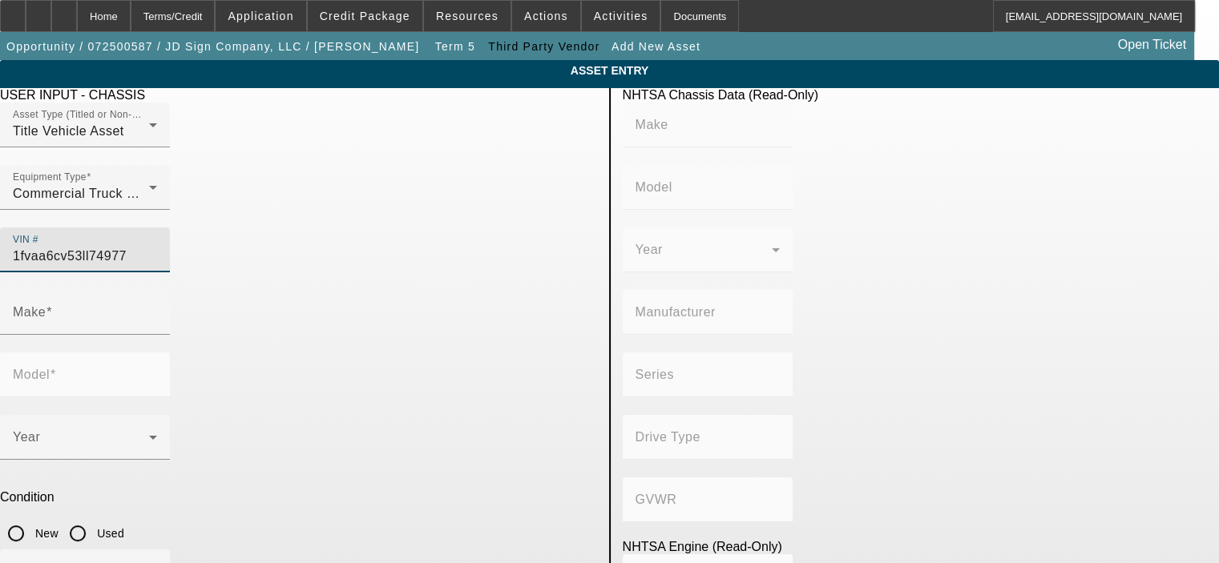
type input "781.10392441257"
type input "12.8"
type input "FREIGHTLINER"
type input "Columbia"
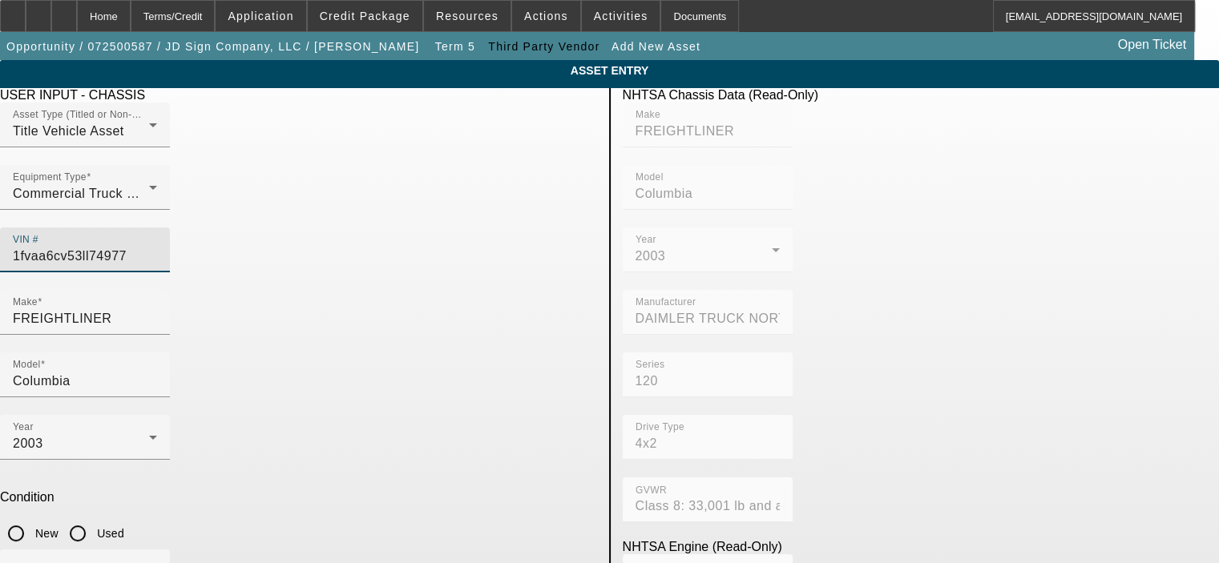
type input "1FVAA6CV53LL74977"
click at [94, 518] on input "Used" at bounding box center [78, 534] width 32 height 32
radio input "true"
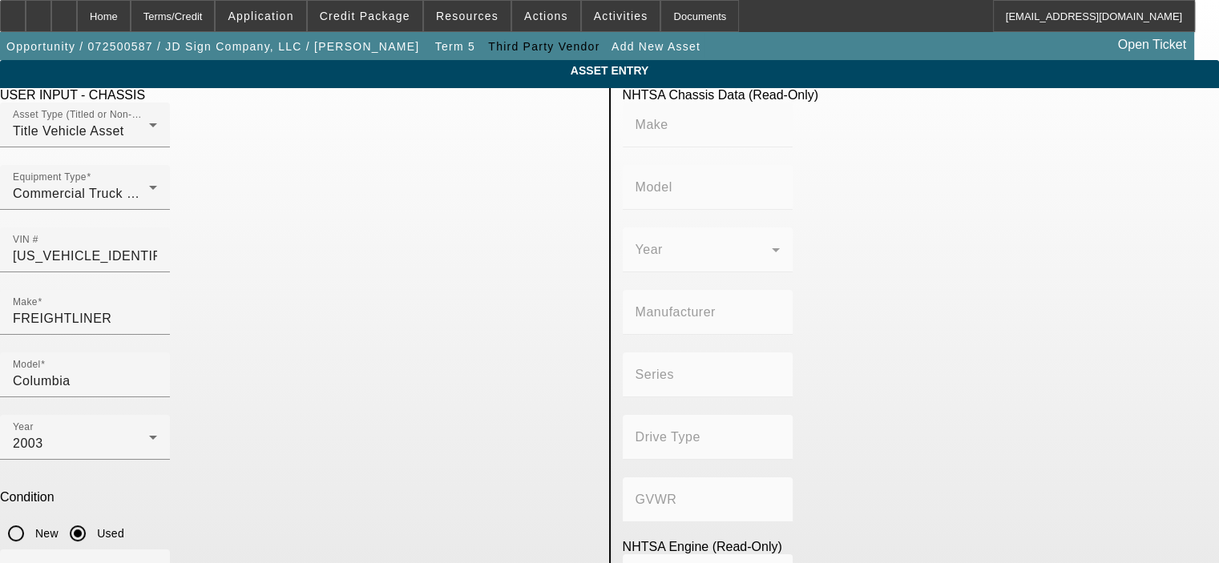
type input "FREIGHTLINER"
type input "Columbia"
type input "DAIMLER TRUCK NORTH AMERICA LLC"
type input "120"
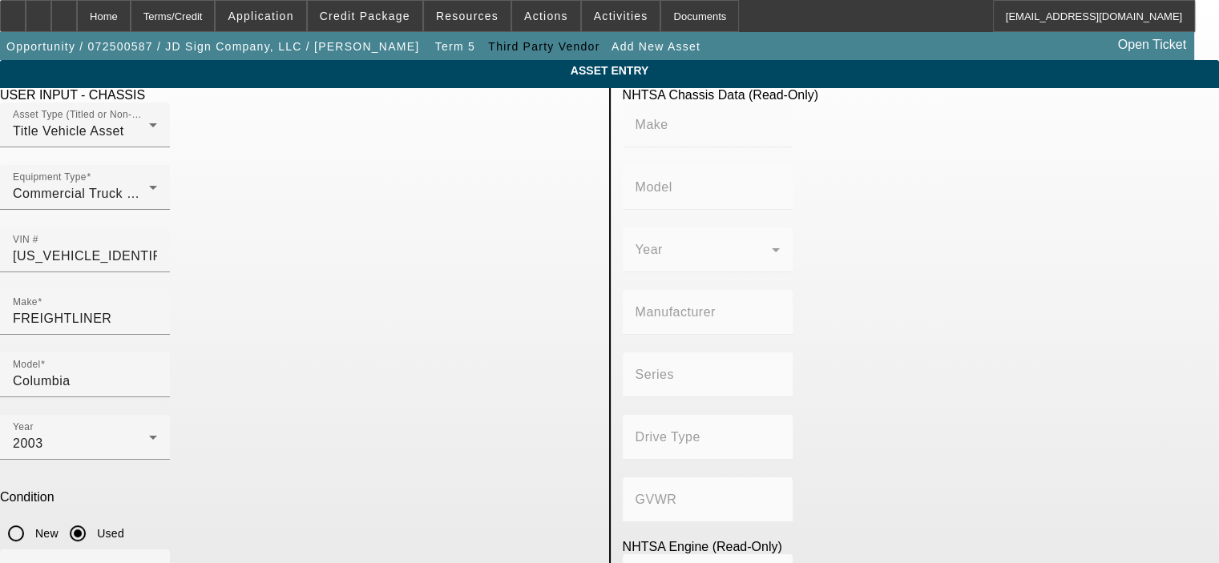
type input "4x2"
type input "Class 8: 33,001 lb and above (14,969 kg and above)"
type input "Mercedes-Benz MBE4000"
type input "6"
type input "Diesel"
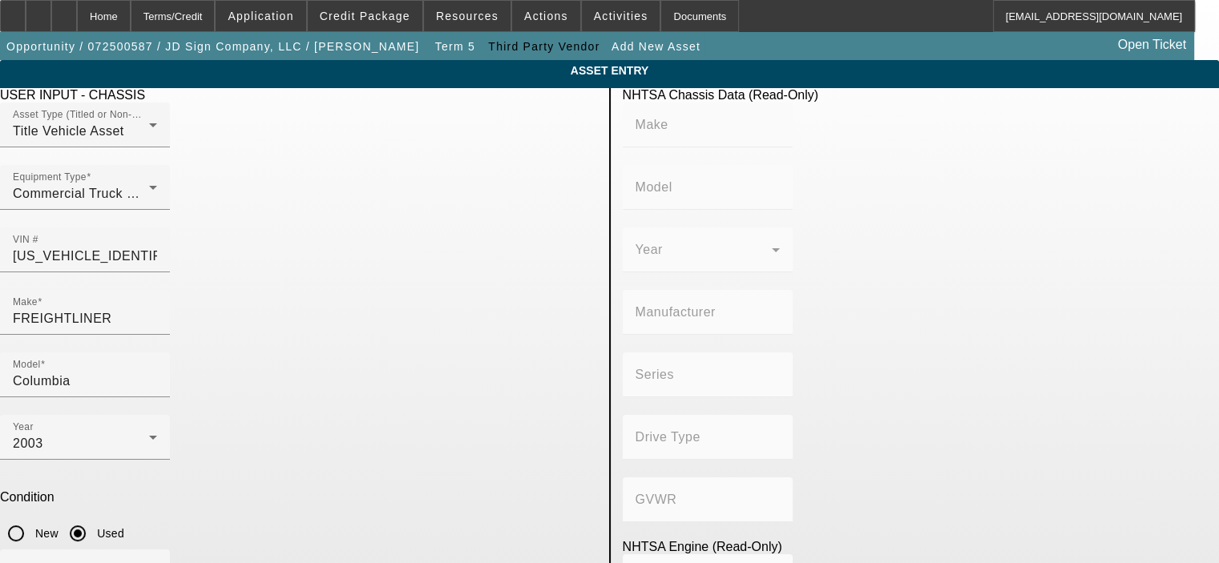
type input "781.10392441257"
type input "12.8"
type input "447333"
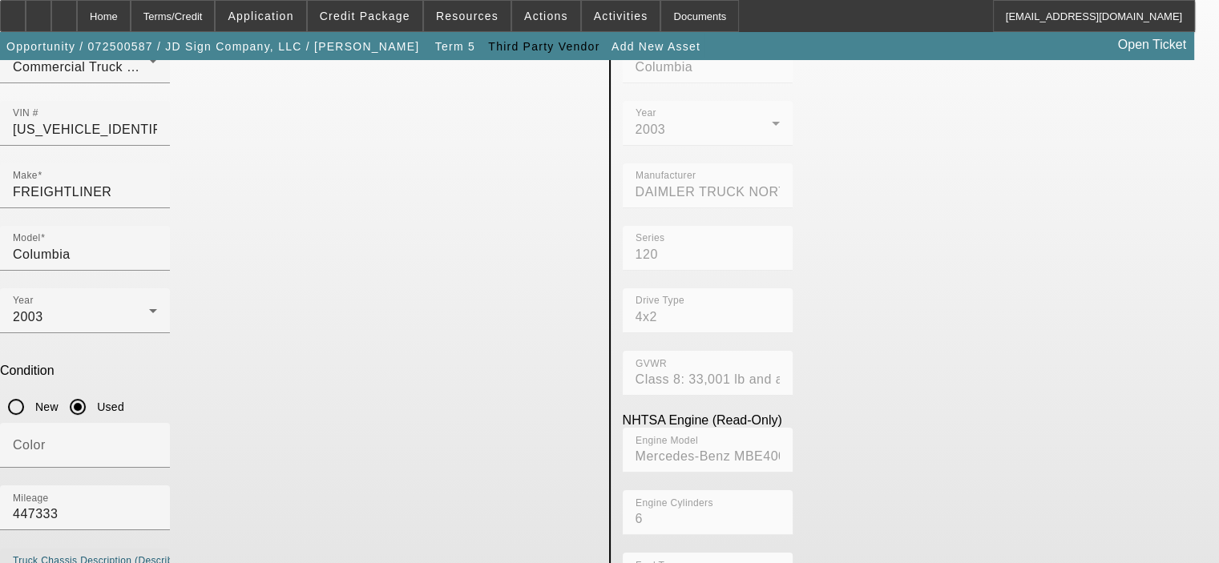
scroll to position [135, 0]
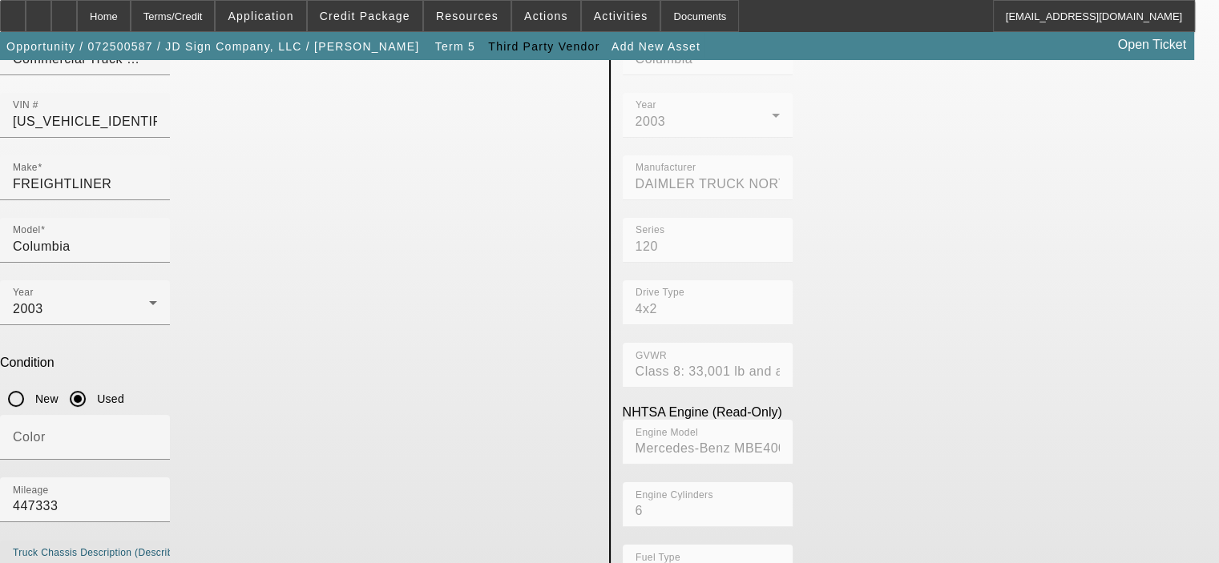
type textarea "12.8L Diesel Truck with Living Quarters"
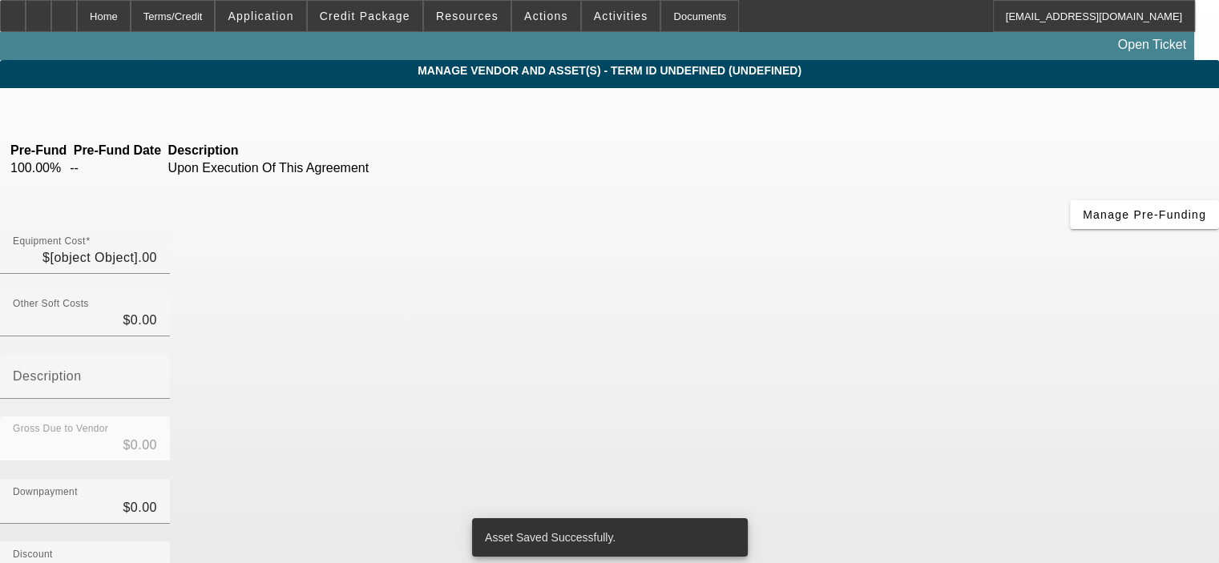
type input "$95,000.00"
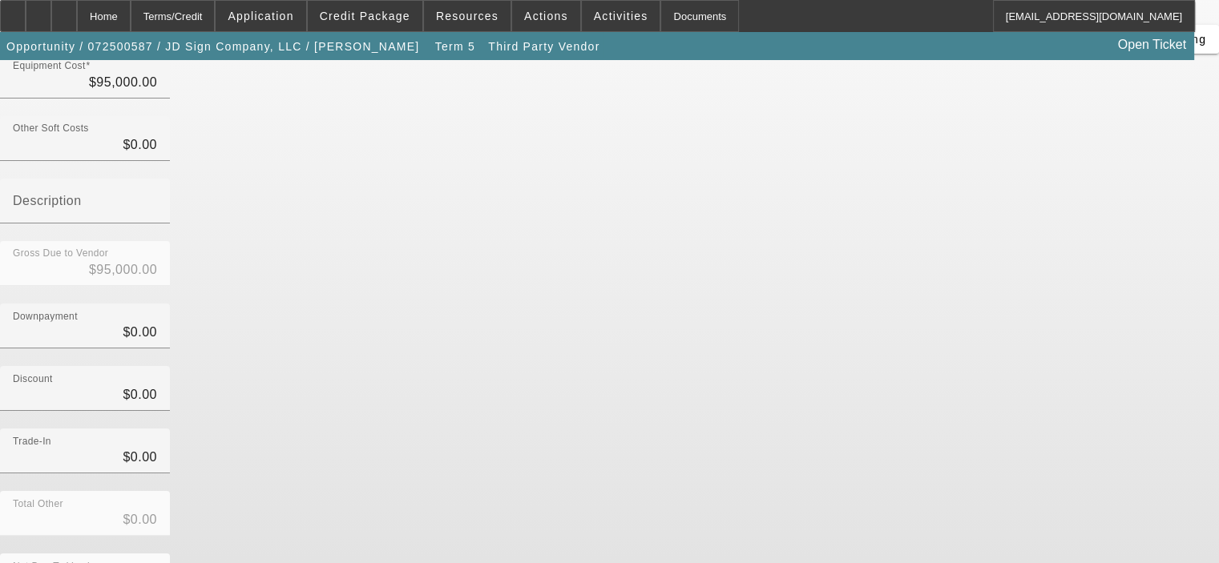
scroll to position [183, 0]
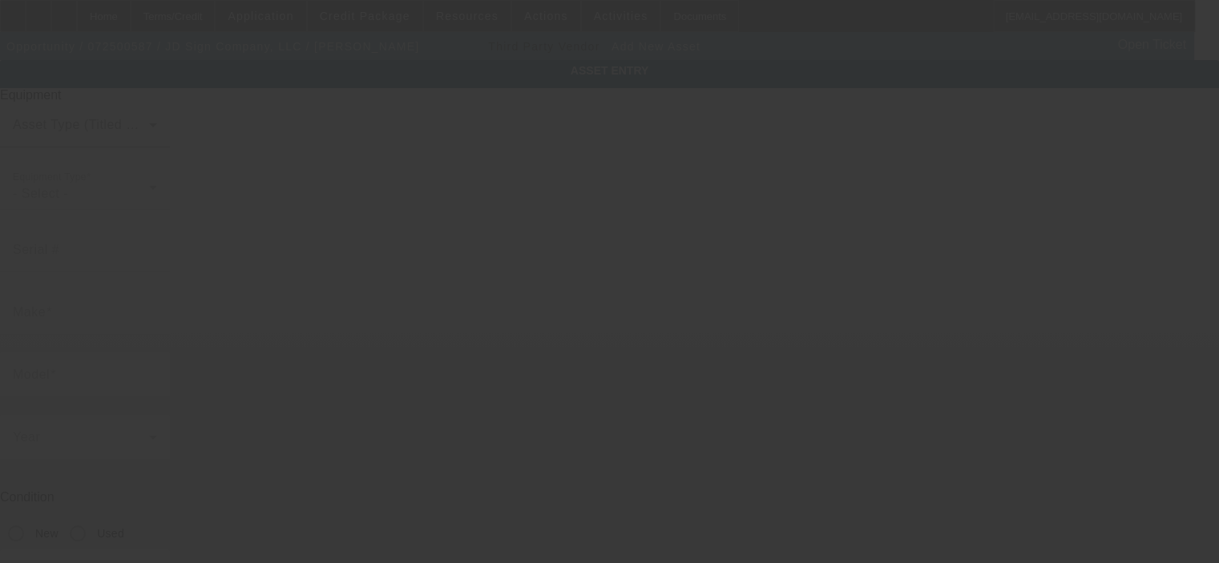
type input "411 E Railroad Ave"
type input "Felton"
type input "19943"
type input "Kent"
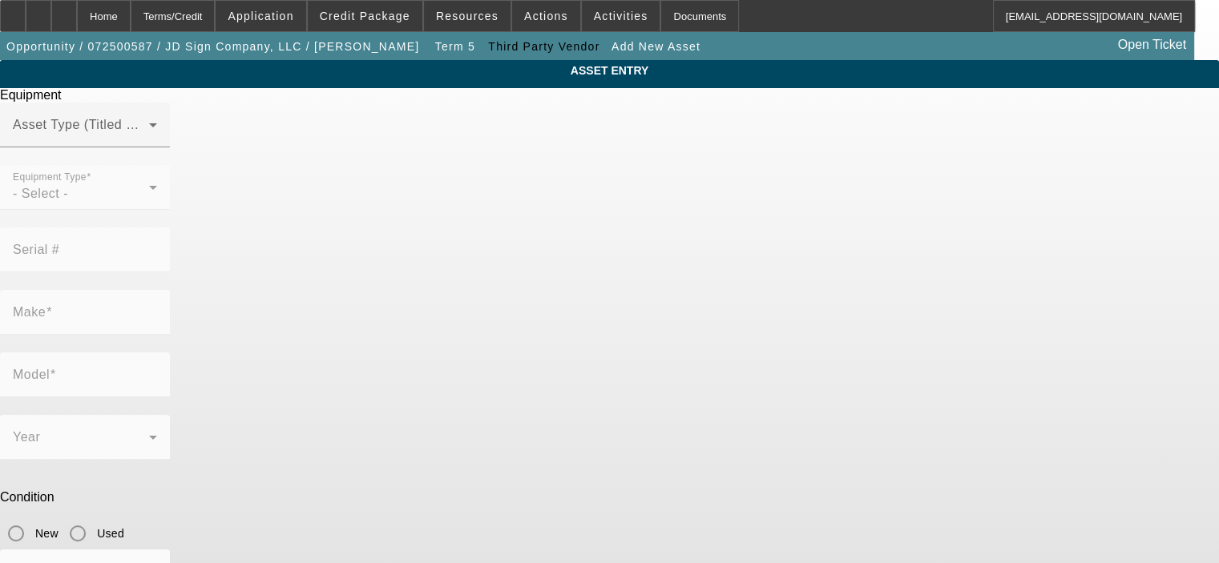
click at [170, 220] on mat-form-field "Equipment Type - Select -" at bounding box center [85, 196] width 170 height 62
click at [157, 143] on div "Asset Type (Titled or Non-Titled)" at bounding box center [85, 125] width 144 height 45
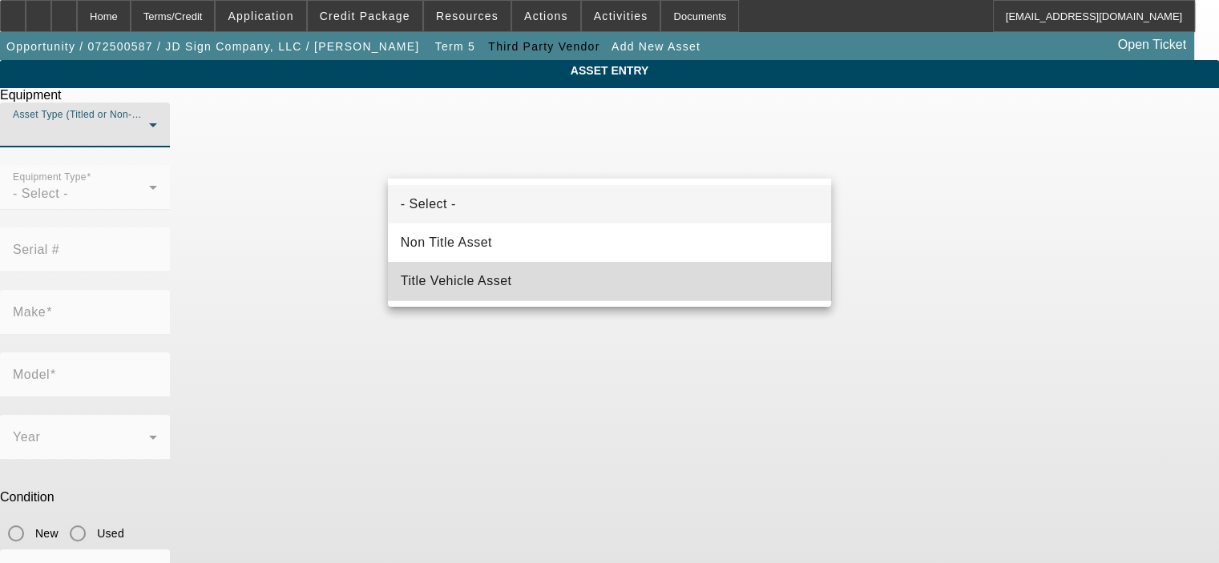
click at [530, 288] on mat-option "Title Vehicle Asset" at bounding box center [609, 281] width 443 height 38
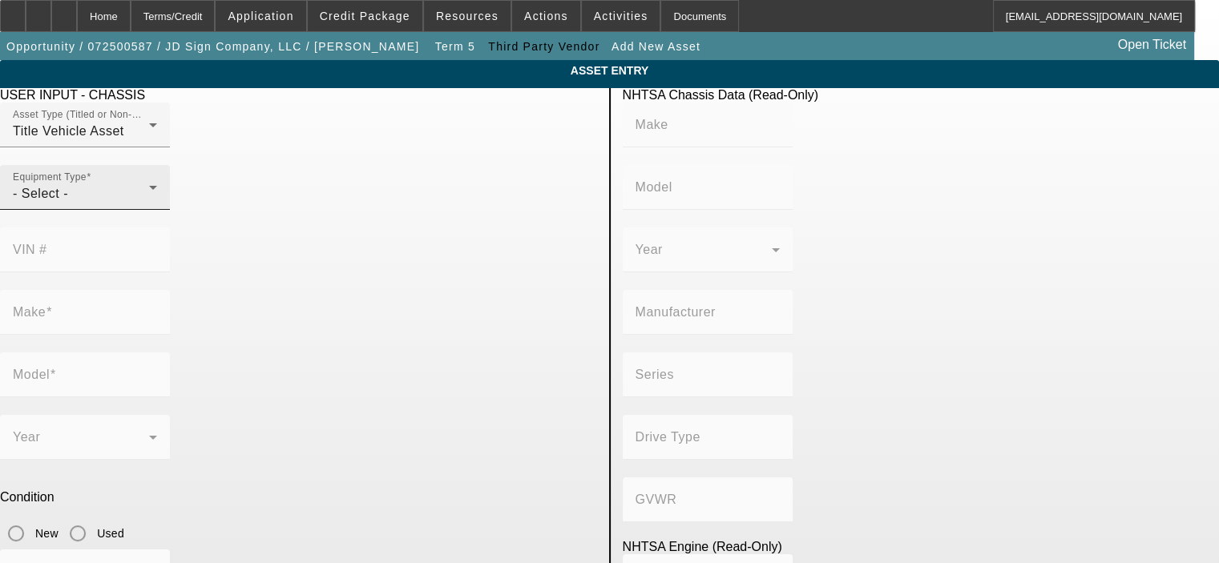
click at [170, 210] on div "Equipment Type - Select -" at bounding box center [85, 187] width 170 height 45
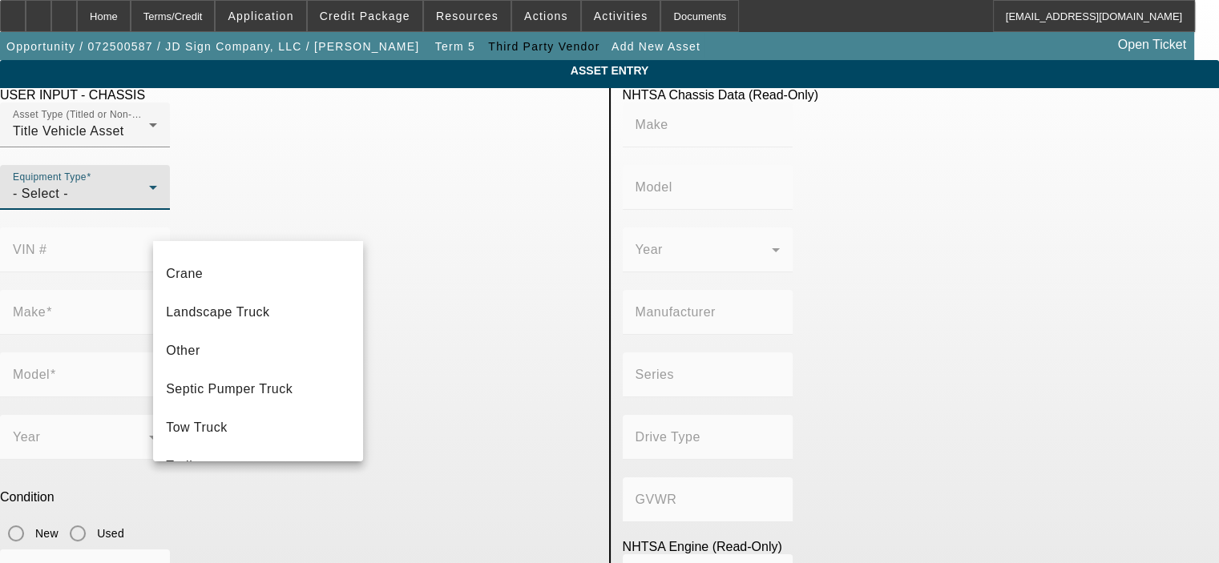
scroll to position [176, 0]
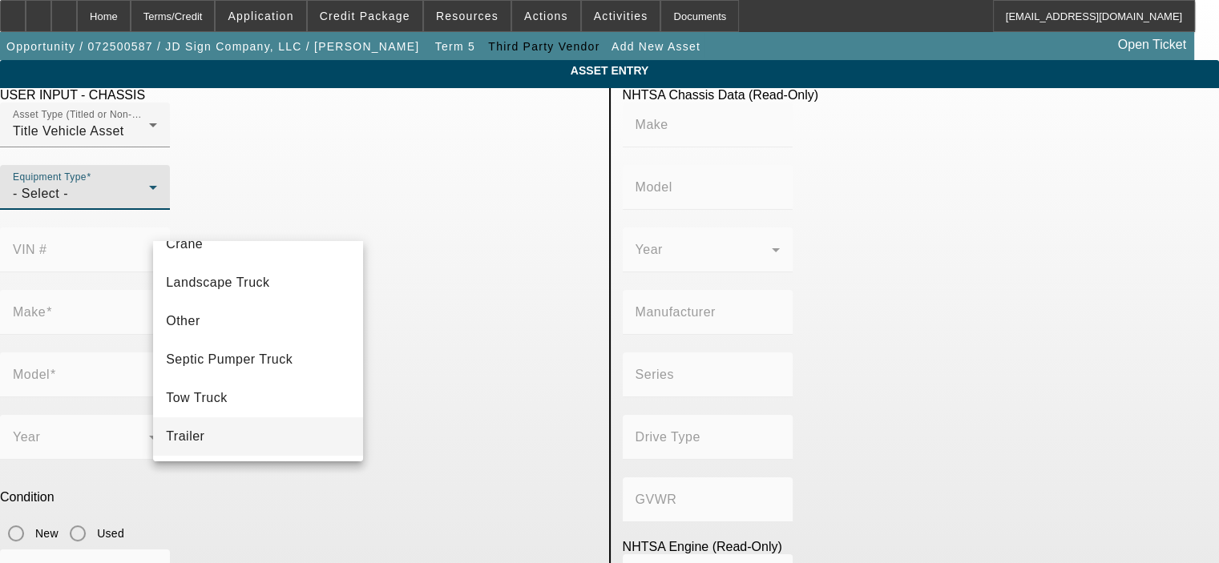
click at [314, 428] on mat-option "Trailer" at bounding box center [258, 436] width 210 height 38
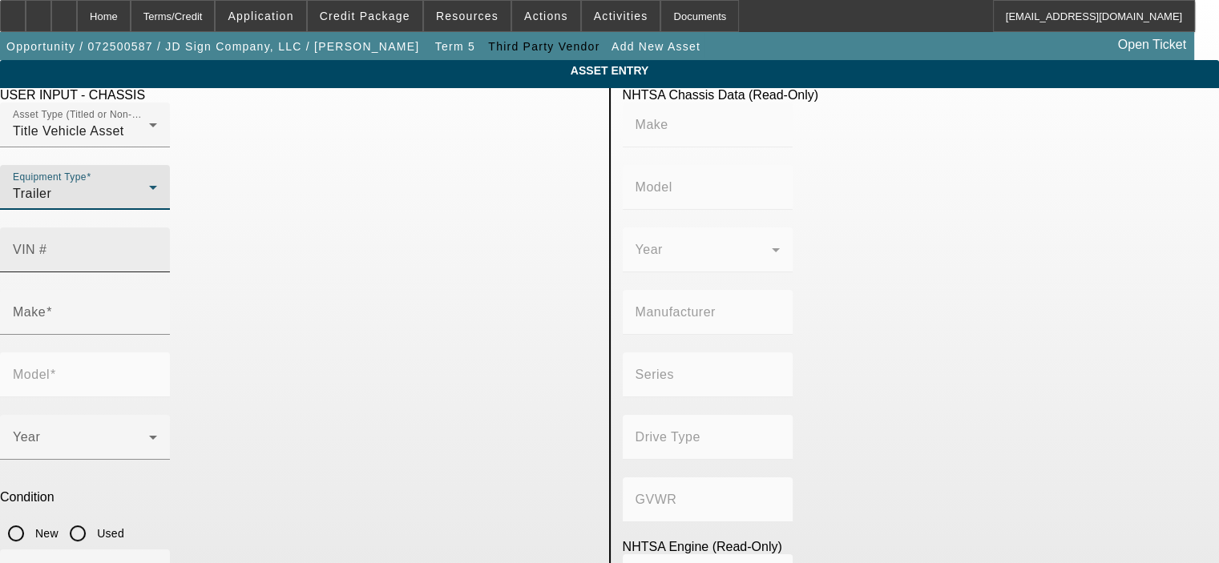
click at [47, 243] on mat-label "VIN #" at bounding box center [30, 250] width 34 height 14
click at [157, 247] on input "VIN #" at bounding box center [85, 256] width 144 height 19
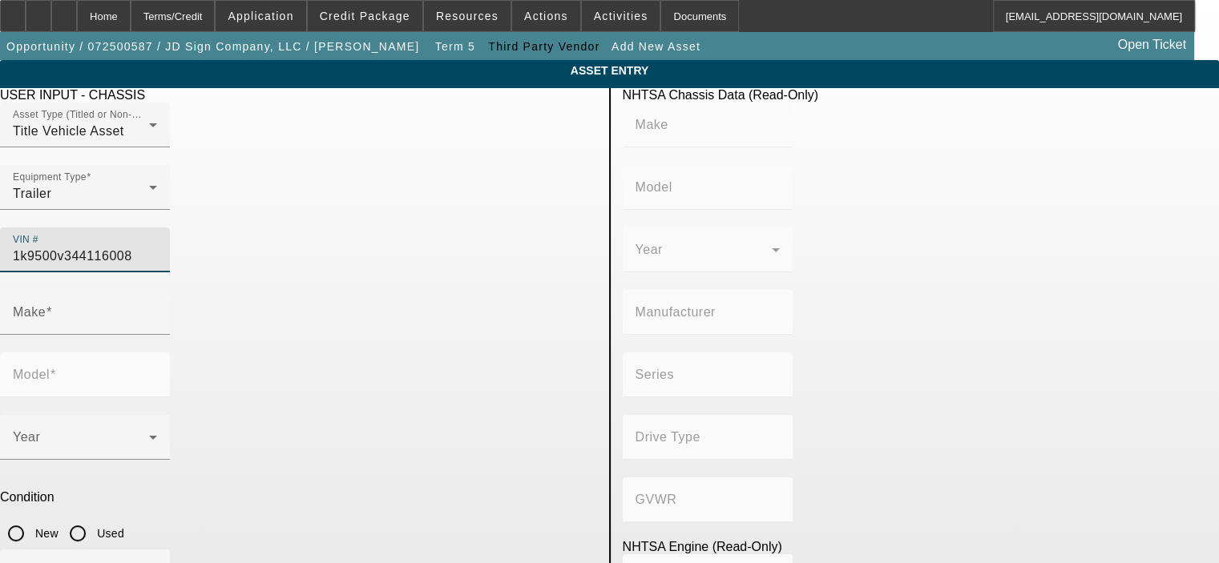
type input "1k9500v3441160088"
type input "KIBBI"
type input "Kibbi"
type input "KIBBI LLC"
type input "Not Applicable"
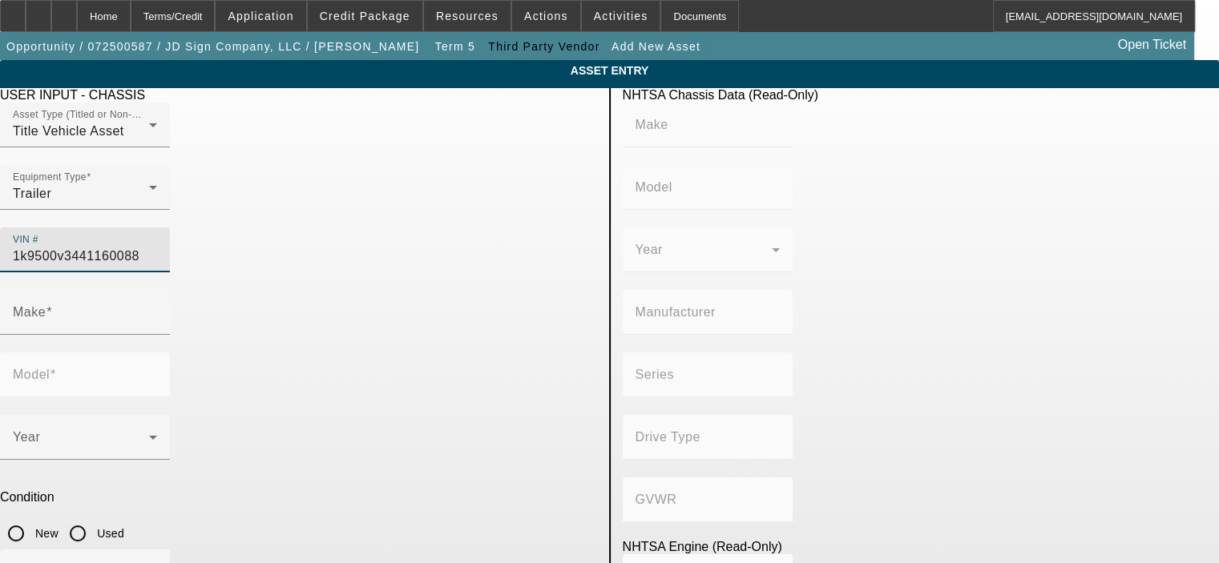
type input "Not Applicable"
type input "KIBBI"
type input "Kibbi"
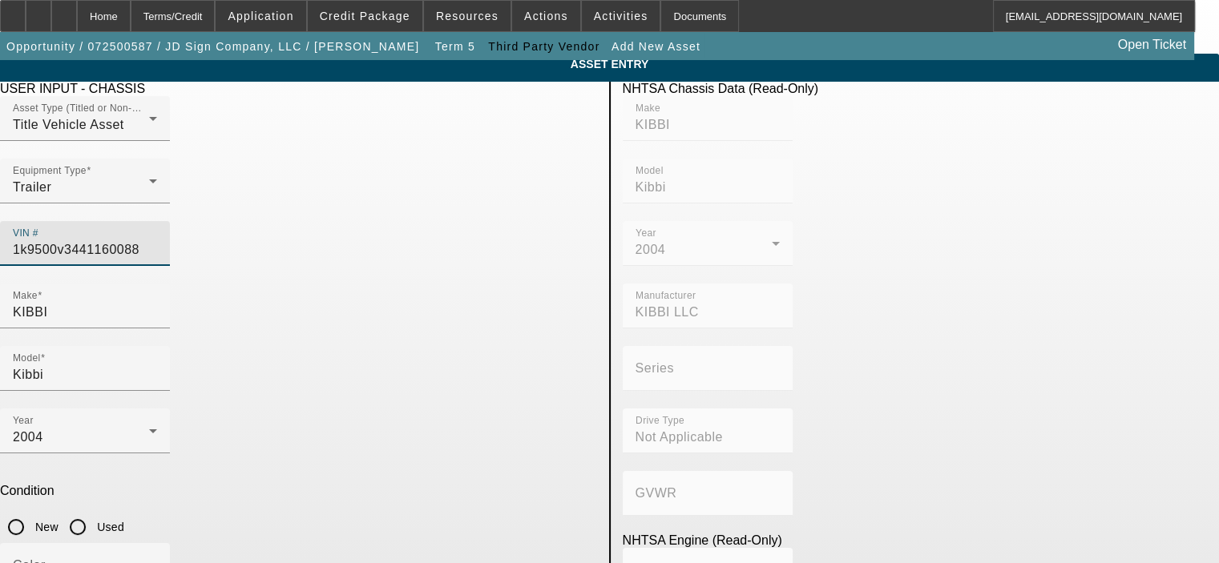
scroll to position [0, 0]
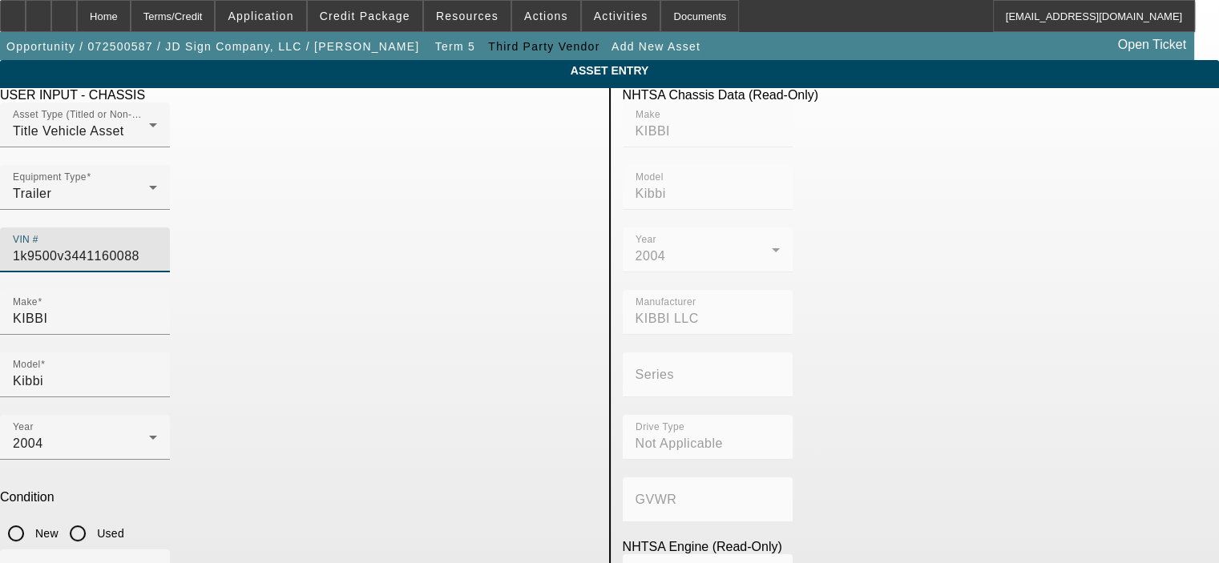
type input "1K9500V3441160088"
click at [94, 518] on input "Used" at bounding box center [78, 534] width 32 height 32
radio input "true"
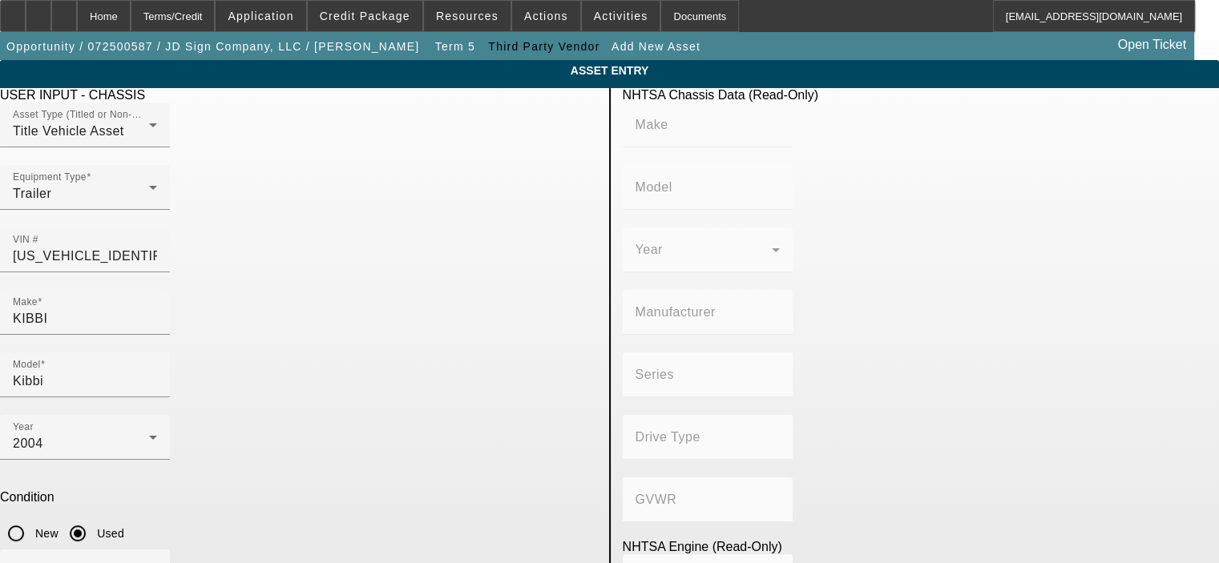
type input "KIBBI"
type input "Kibbi"
type input "KIBBI LLC"
type input "Not Applicable"
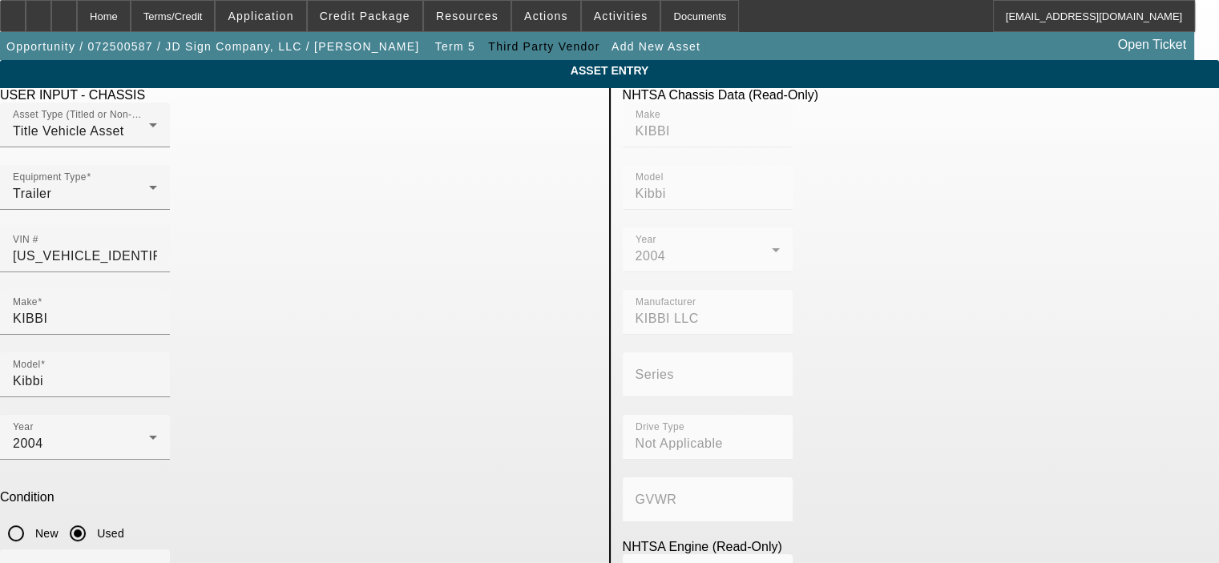
click at [157, 309] on input "KIBBI" at bounding box center [85, 318] width 144 height 19
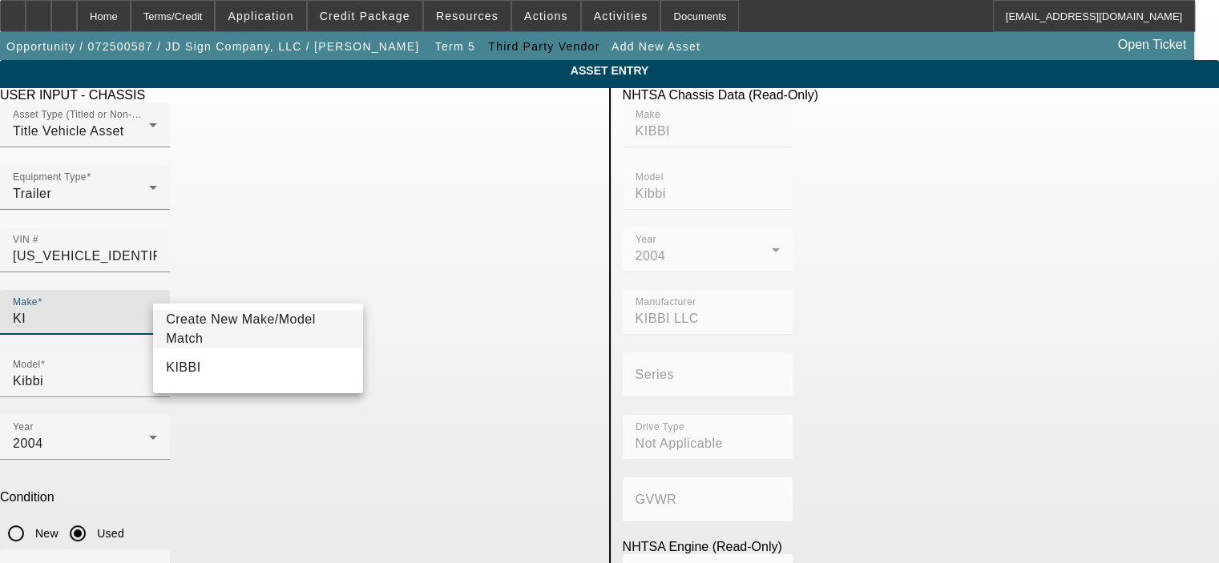
type input "K"
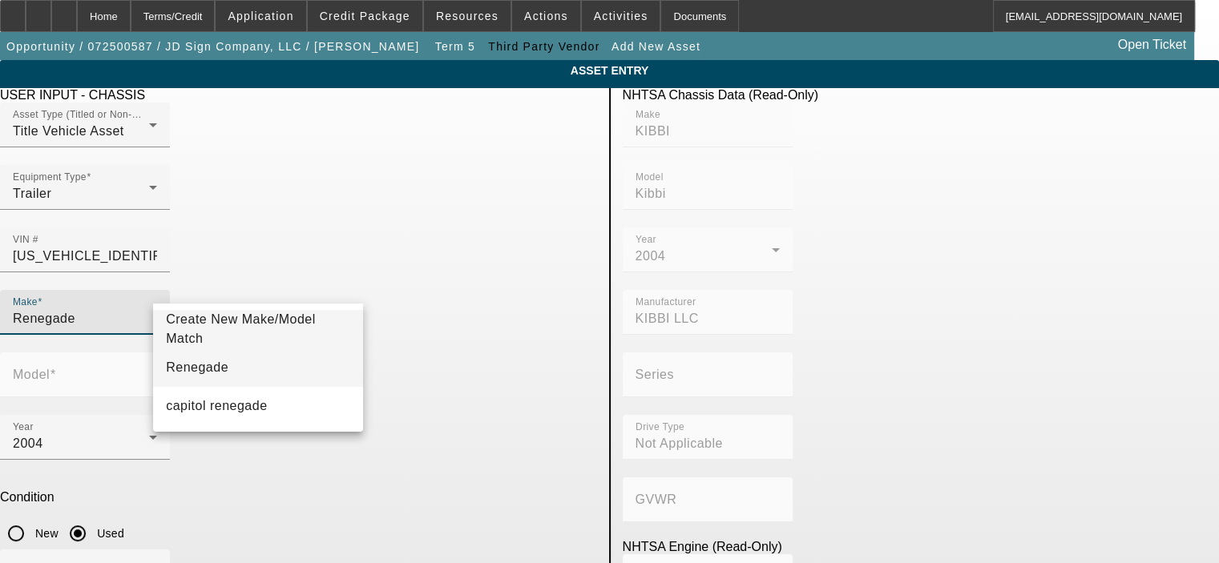
type input "Renegade"
click at [234, 369] on mat-option "Renegade" at bounding box center [258, 368] width 210 height 38
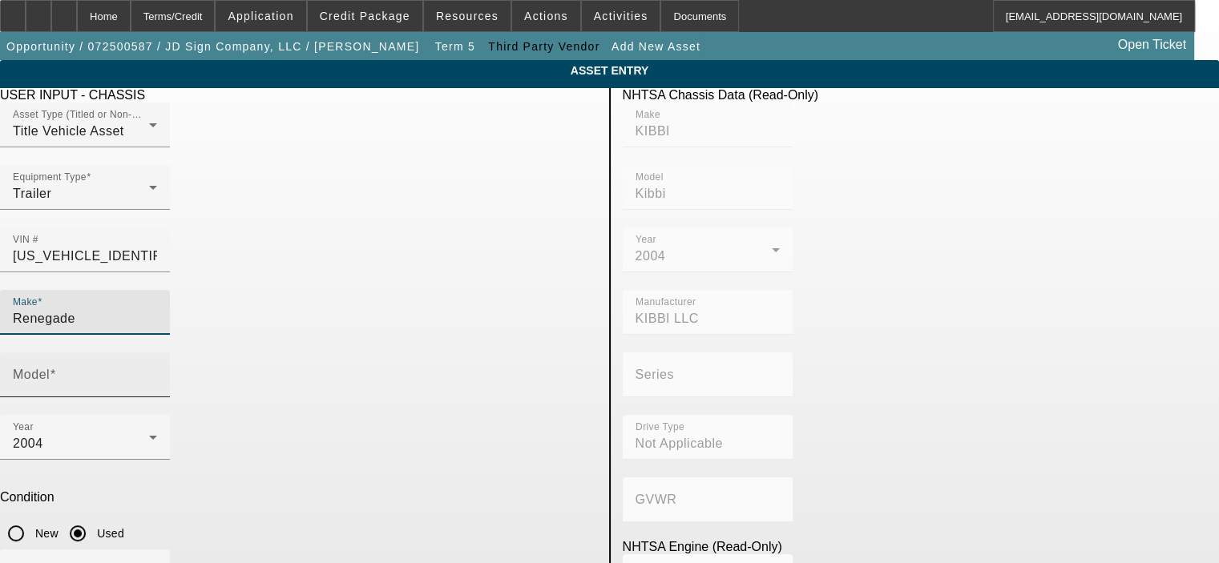
click at [157, 372] on input "Model" at bounding box center [85, 381] width 144 height 19
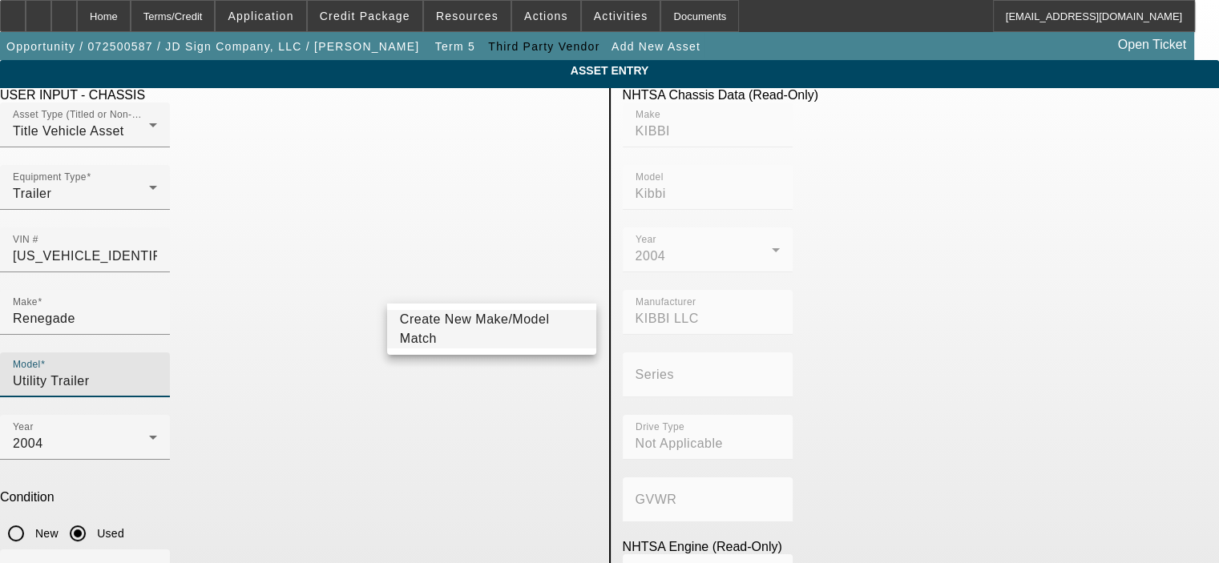
type input "Utility Trailer"
click at [487, 332] on span "Create New Make/Model Match" at bounding box center [475, 328] width 150 height 33
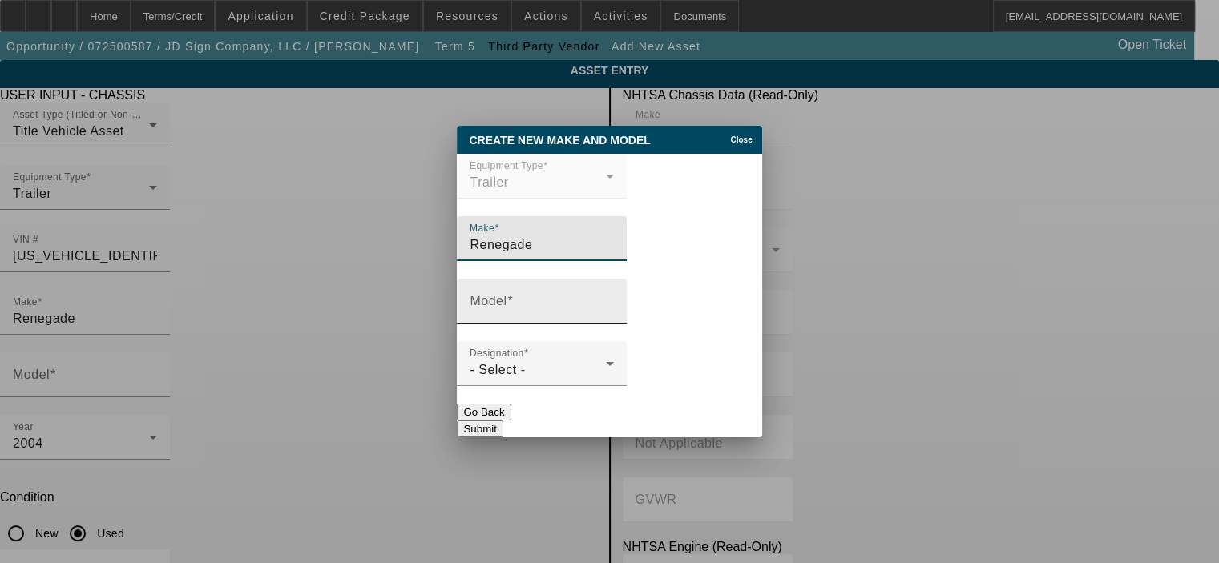
click at [534, 304] on input "Model" at bounding box center [542, 307] width 144 height 19
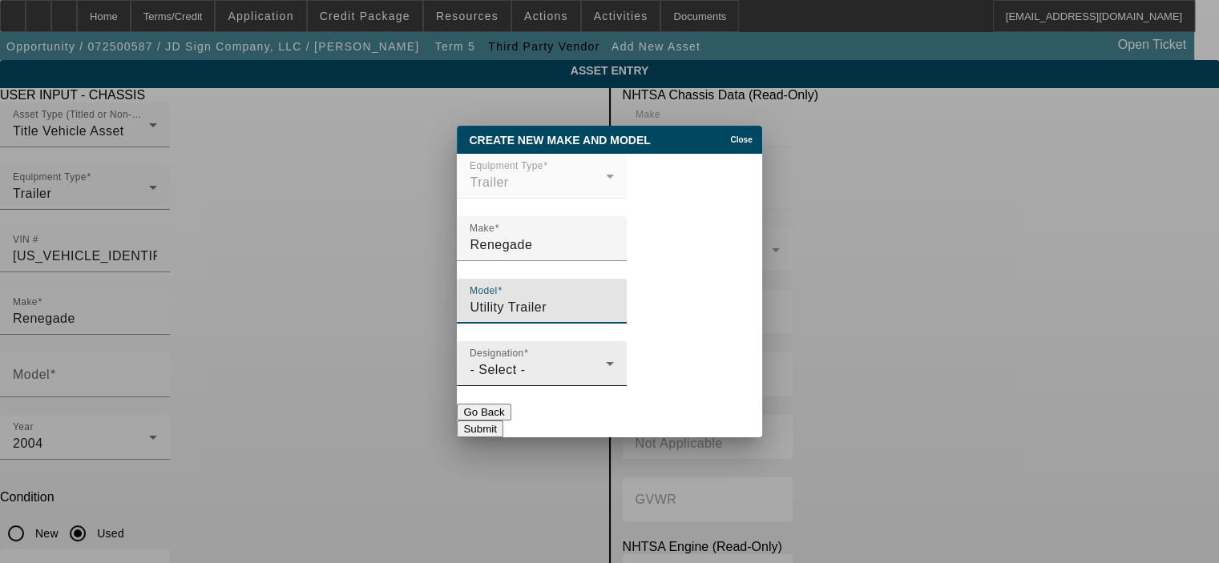
type input "Utility Trailer"
click at [594, 360] on div "Designation - Select -" at bounding box center [542, 363] width 144 height 45
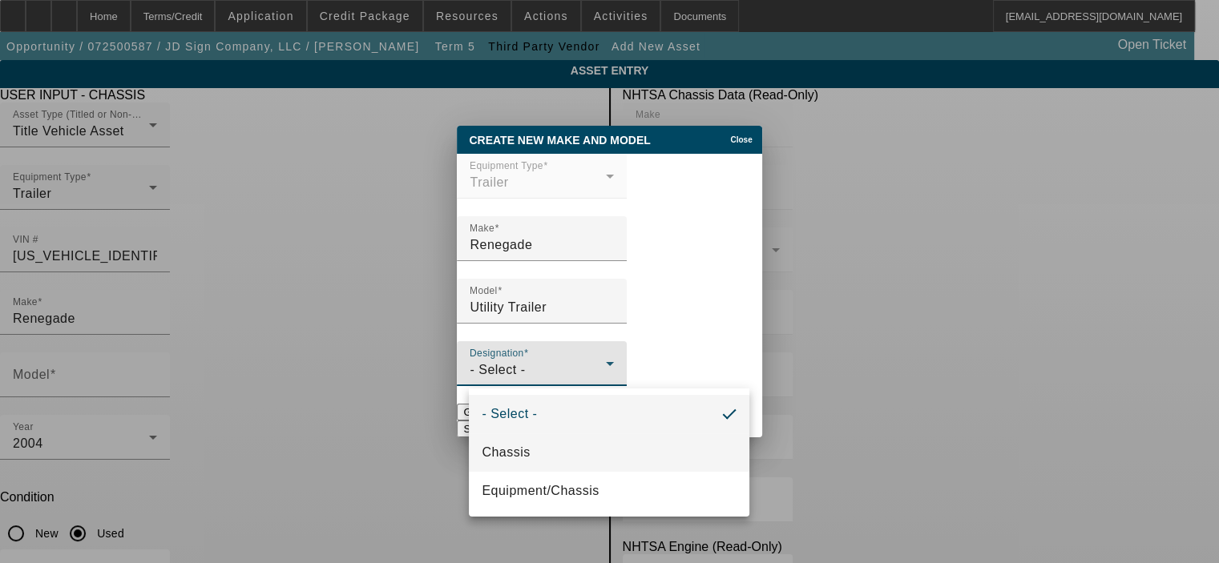
click at [581, 446] on mat-option "Chassis" at bounding box center [609, 452] width 280 height 38
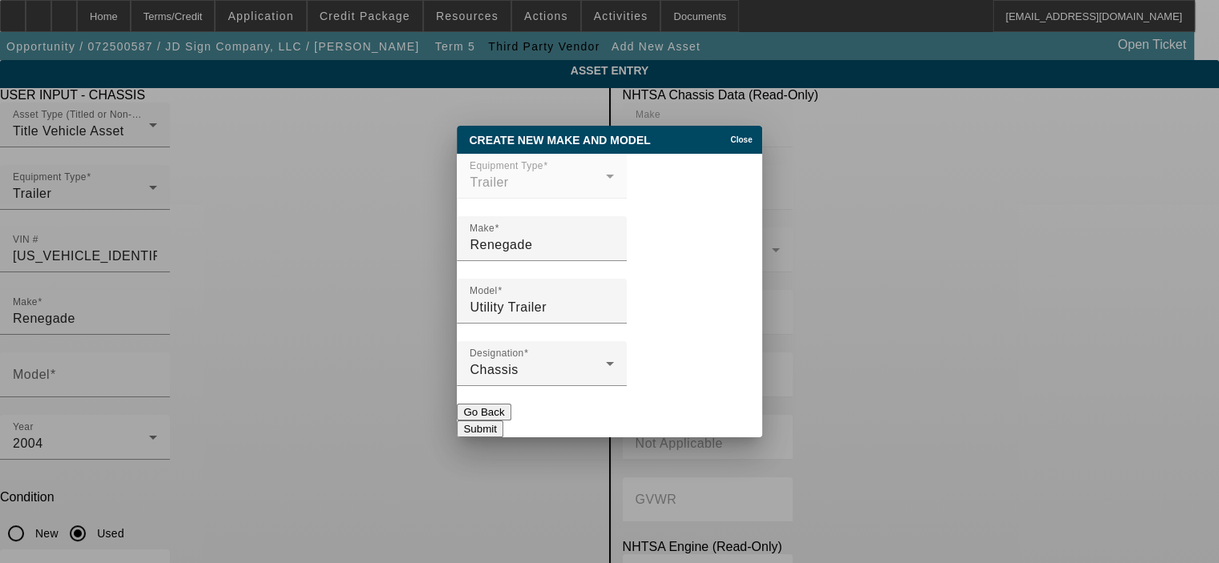
click at [502, 421] on button "Submit" at bounding box center [480, 429] width 46 height 17
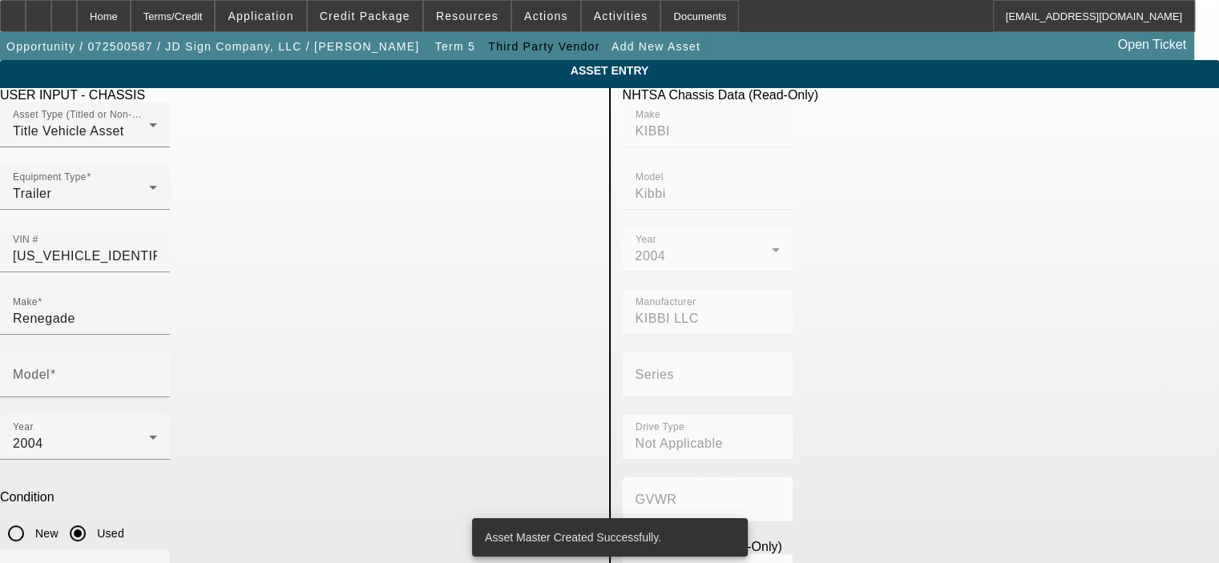
type input "Utility Trailer"
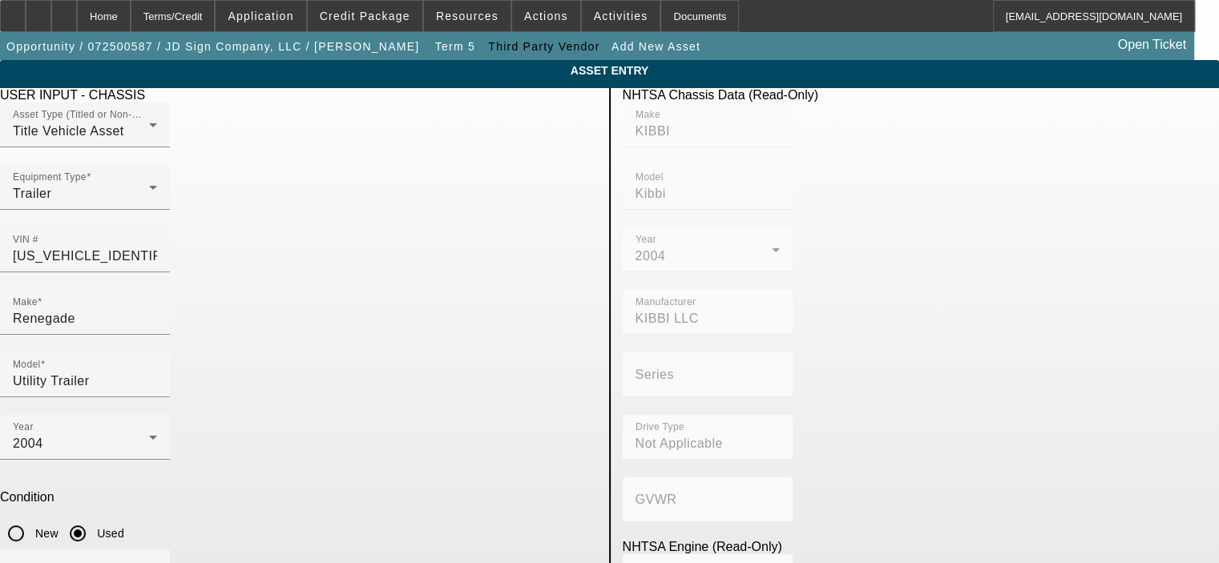
drag, startPoint x: 401, startPoint y: 478, endPoint x: 163, endPoint y: 480, distance: 237.2
type textarea "Enclosed Utility Trailer with Work Space Interior"
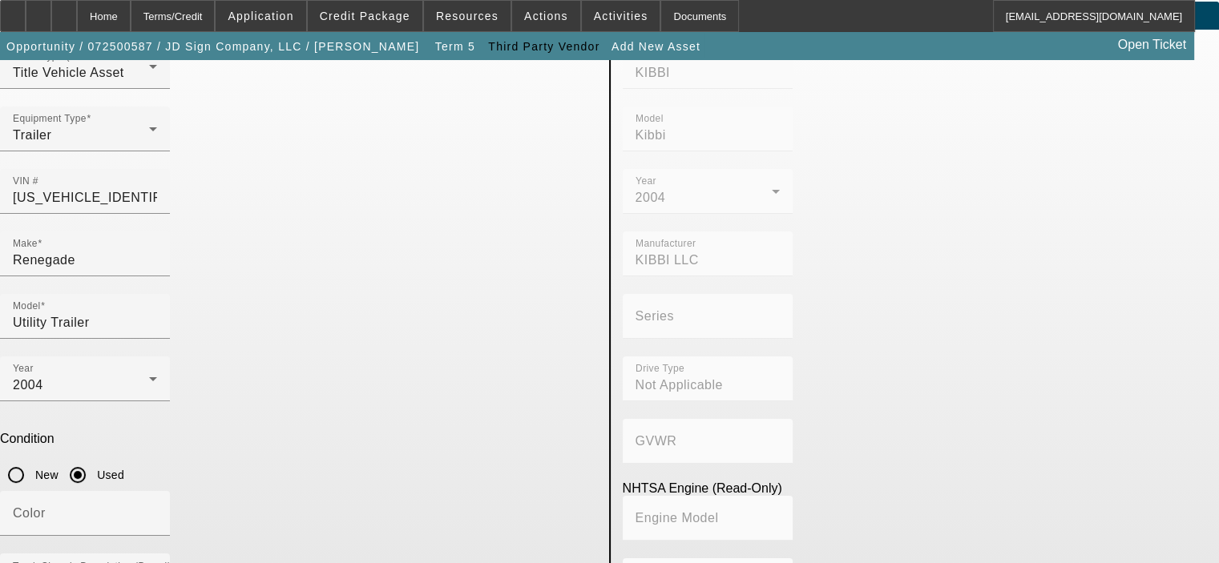
scroll to position [135, 0]
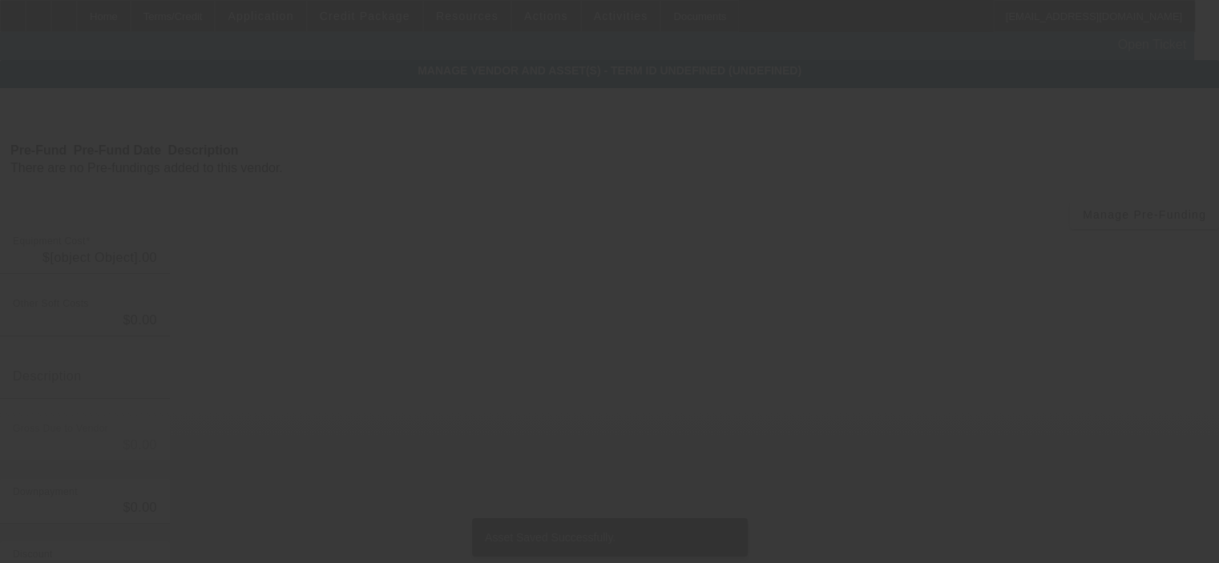
type input "$95,000.00"
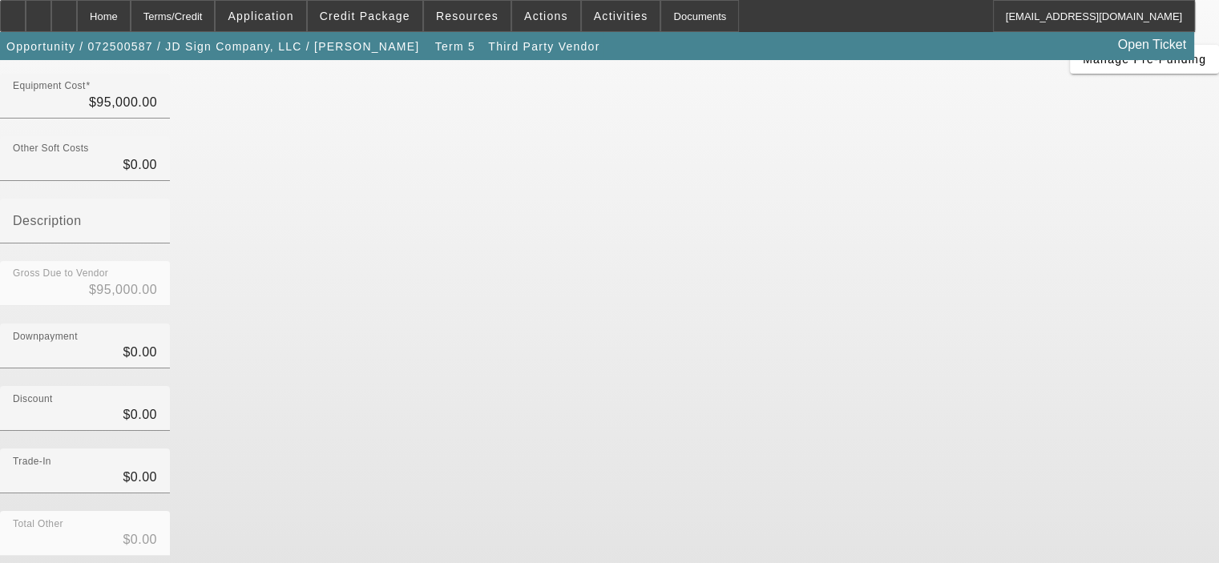
scroll to position [208, 0]
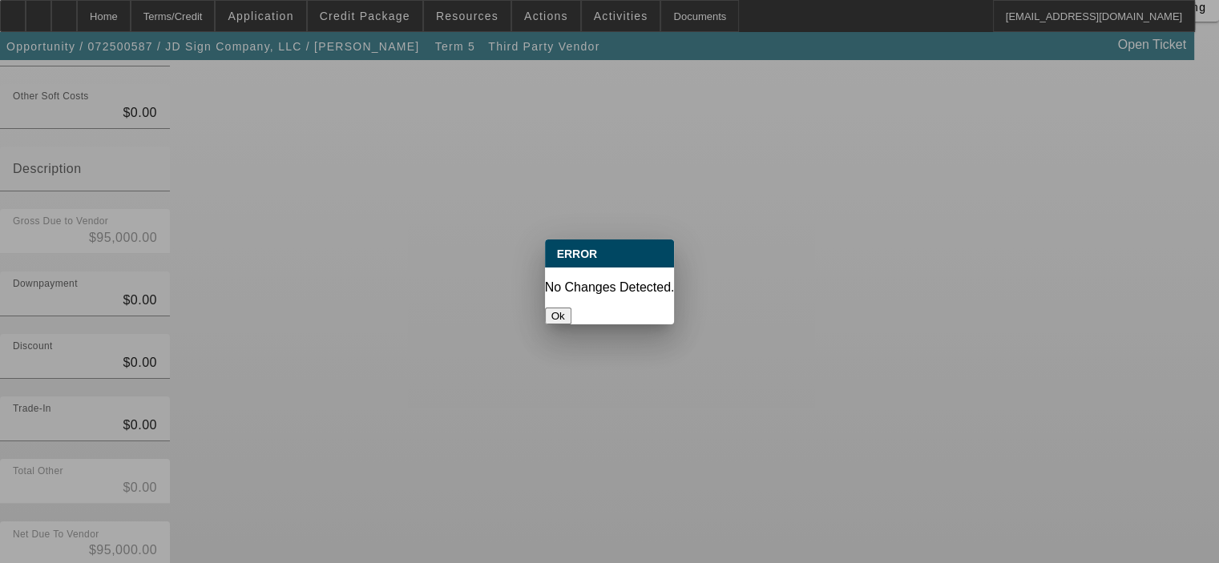
scroll to position [0, 0]
click at [571, 308] on button "Ok" at bounding box center [558, 316] width 26 height 17
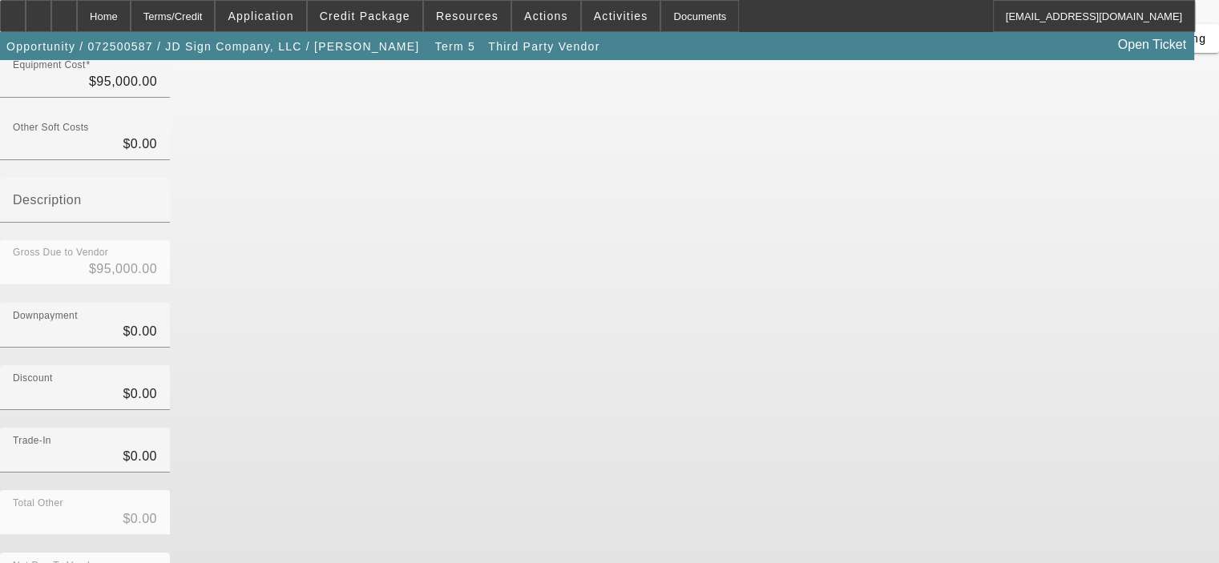
scroll to position [208, 0]
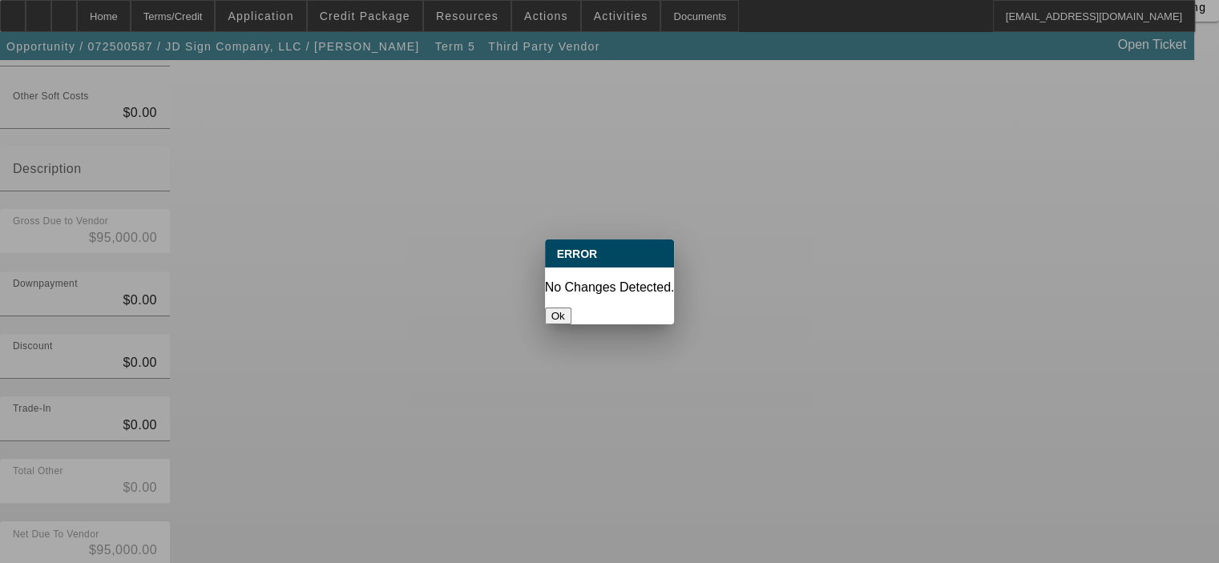
scroll to position [0, 0]
click at [571, 308] on button "Ok" at bounding box center [558, 316] width 26 height 17
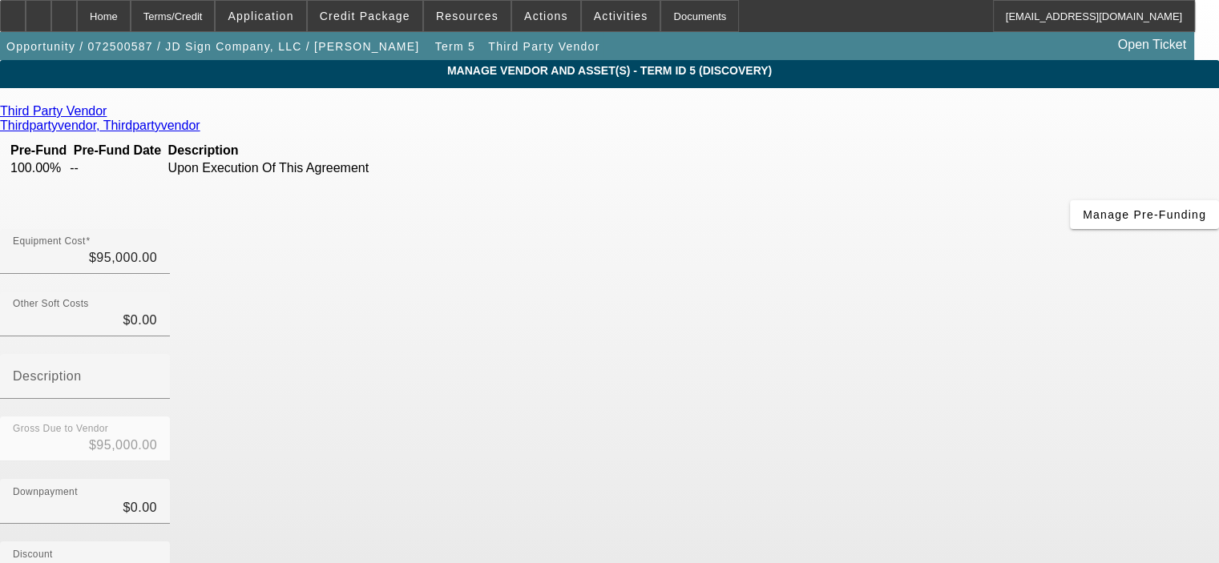
scroll to position [208, 0]
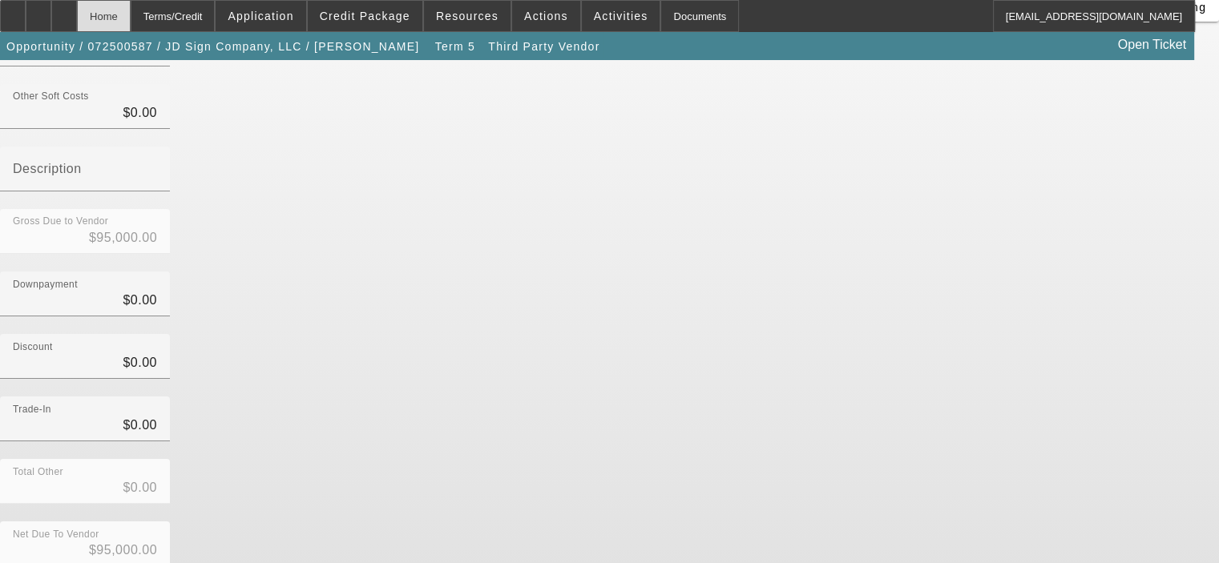
click at [131, 26] on div "Home" at bounding box center [104, 16] width 54 height 32
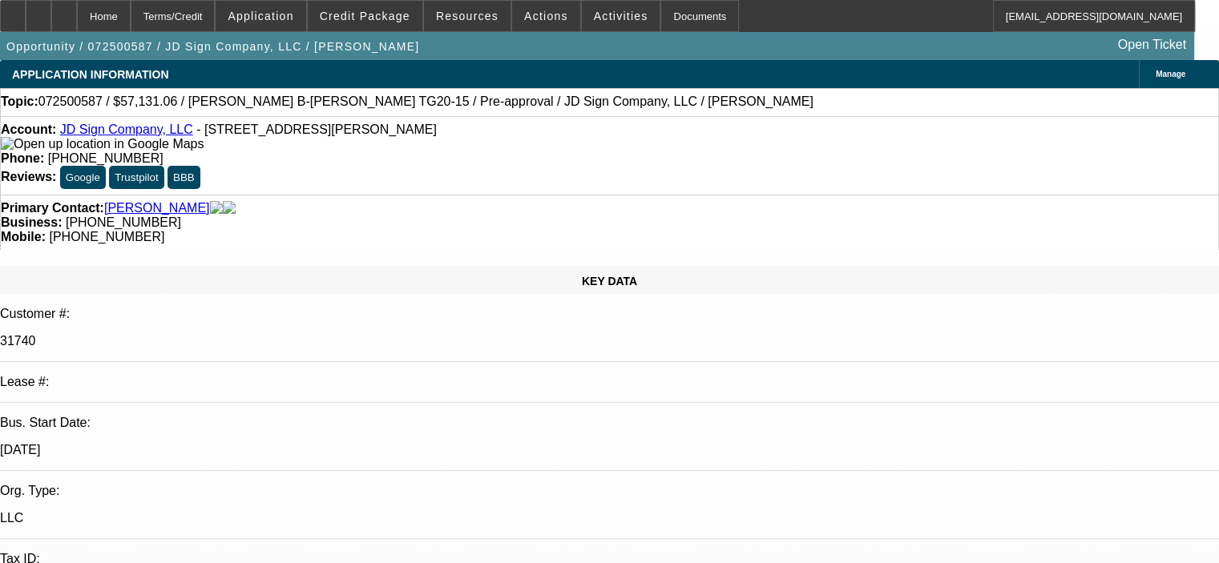
select select "0"
select select "6"
select select "0"
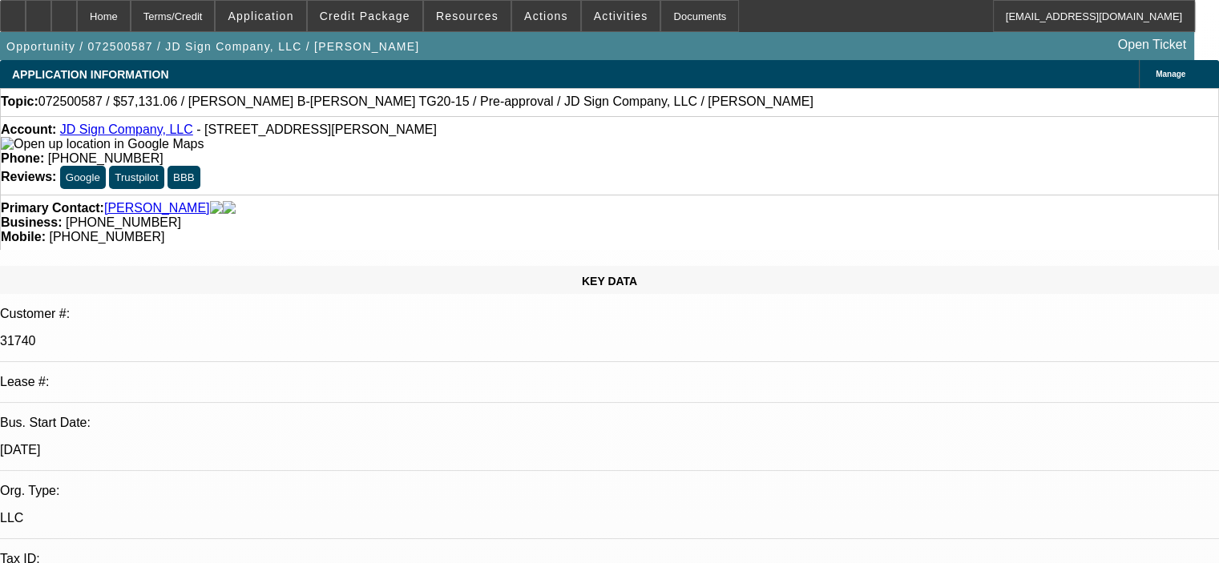
select select "0"
select select "6"
select select "0"
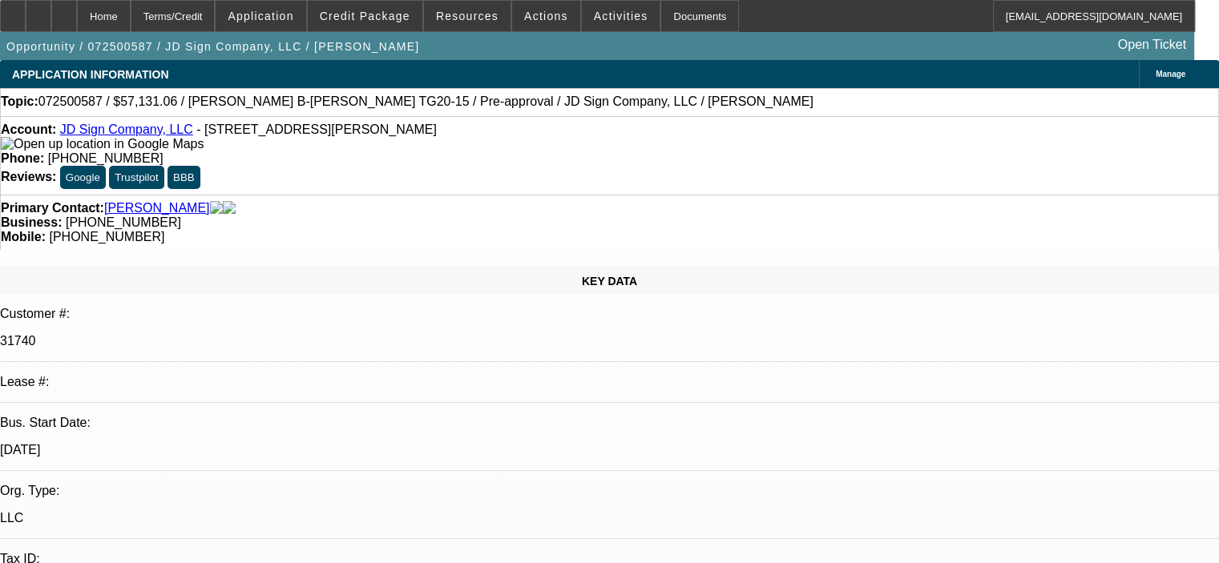
select select "0"
select select "6"
select select "0"
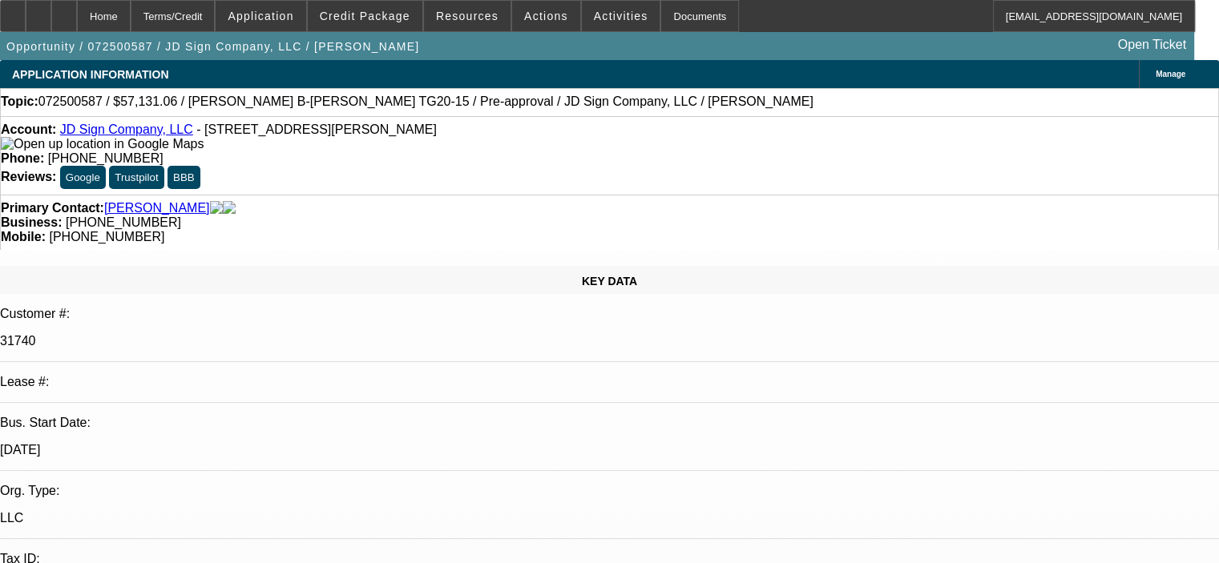
select select "6"
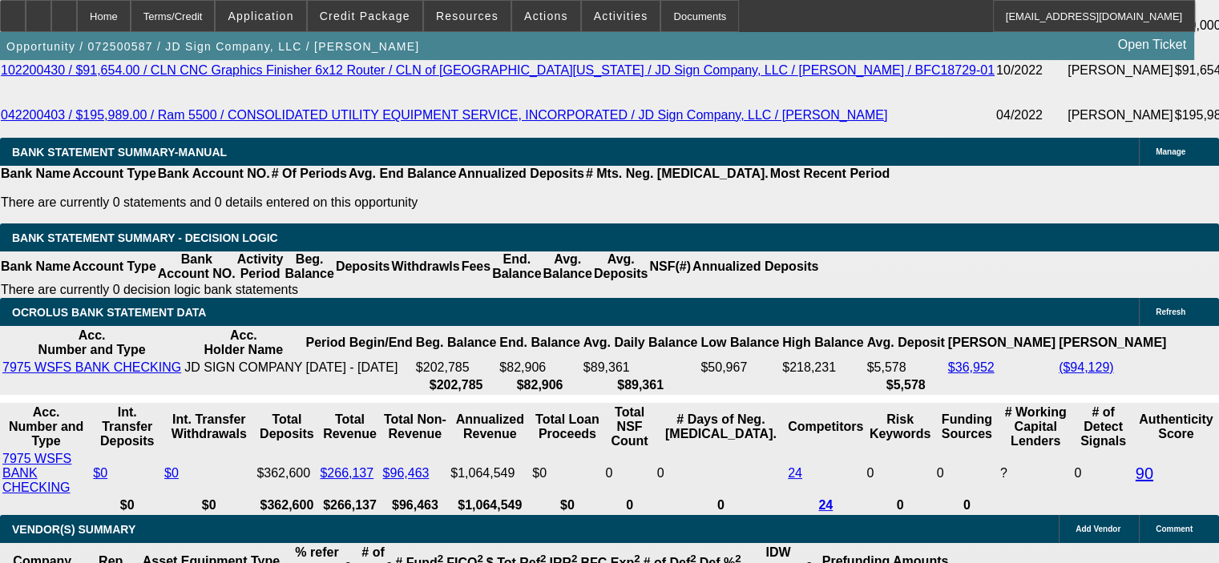
scroll to position [2961, 0]
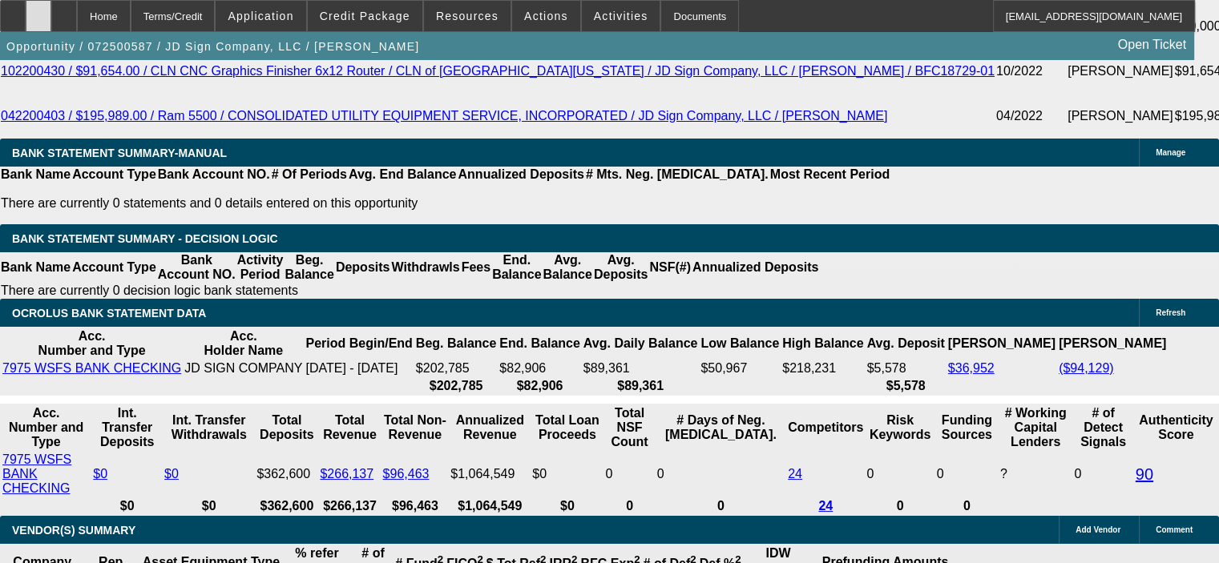
click at [51, 22] on div at bounding box center [39, 16] width 26 height 32
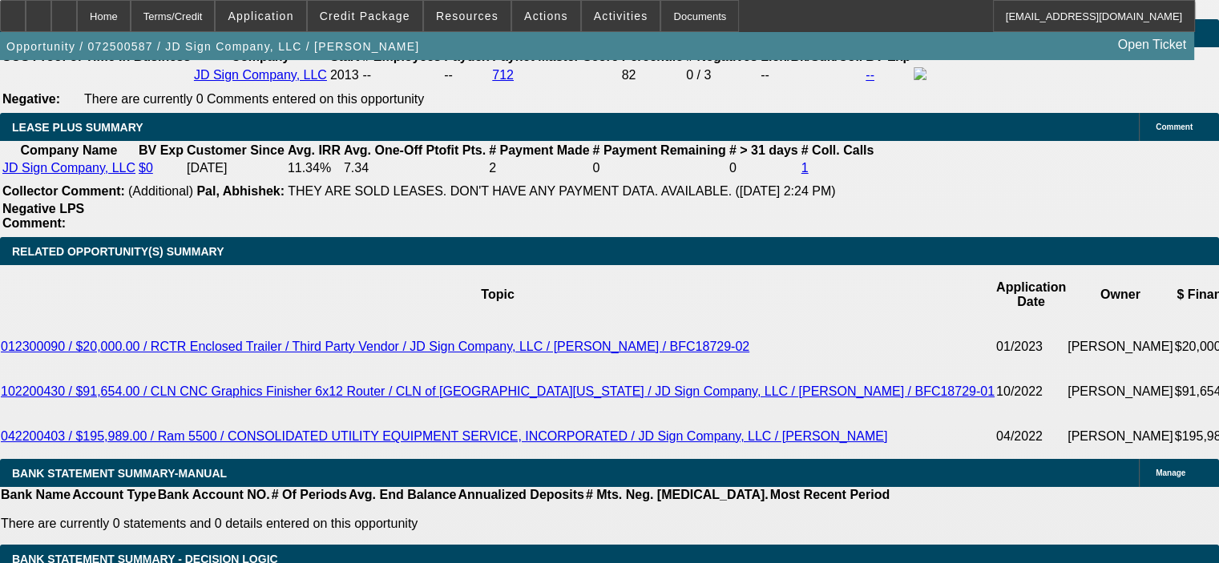
scroll to position [2561, 0]
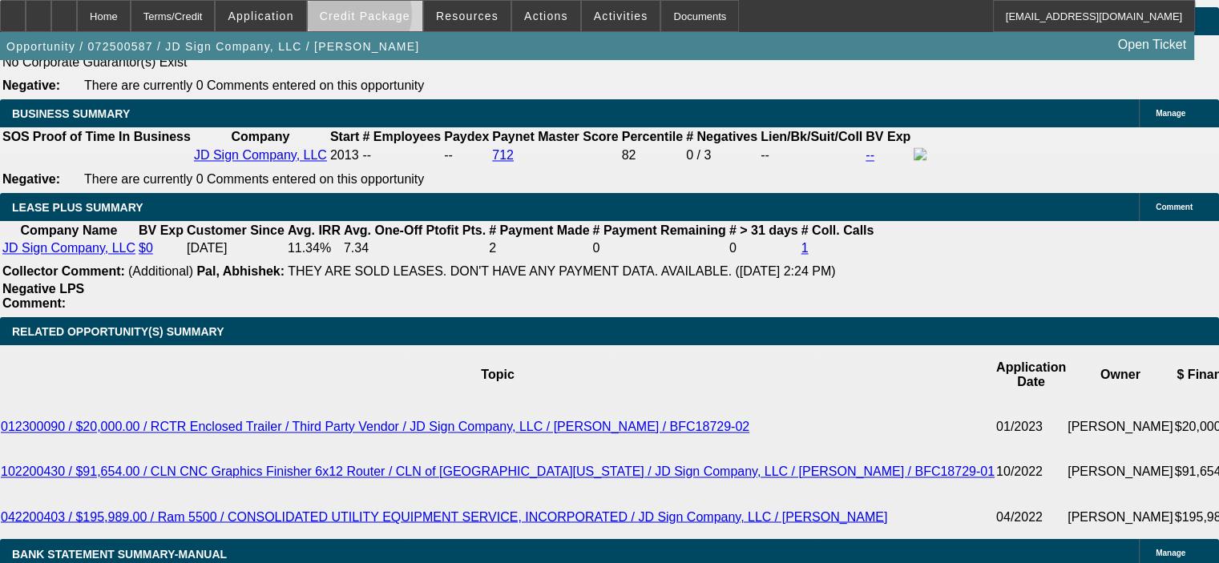
click at [382, 18] on span "Credit Package" at bounding box center [365, 16] width 91 height 13
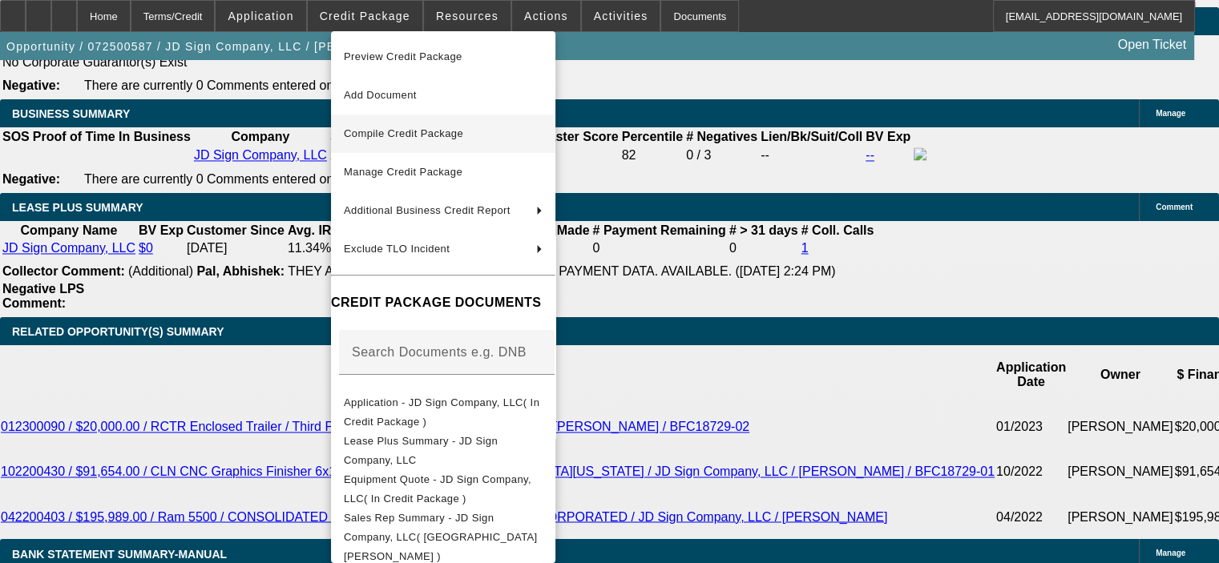
click at [439, 131] on span "Compile Credit Package" at bounding box center [403, 133] width 119 height 12
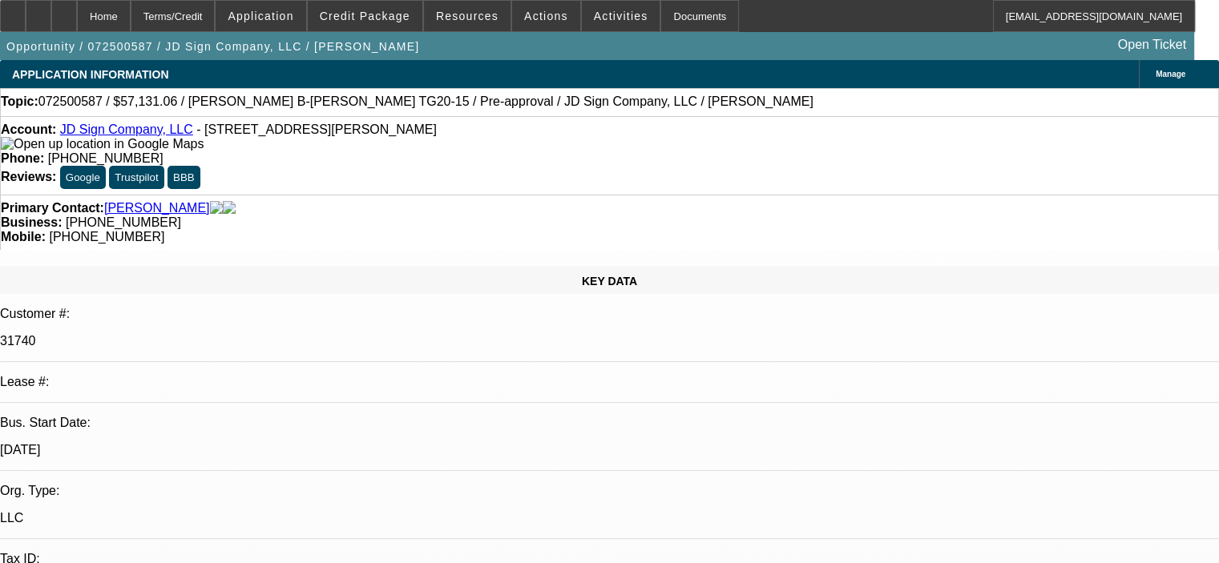
select select "0"
select select "6"
select select "0"
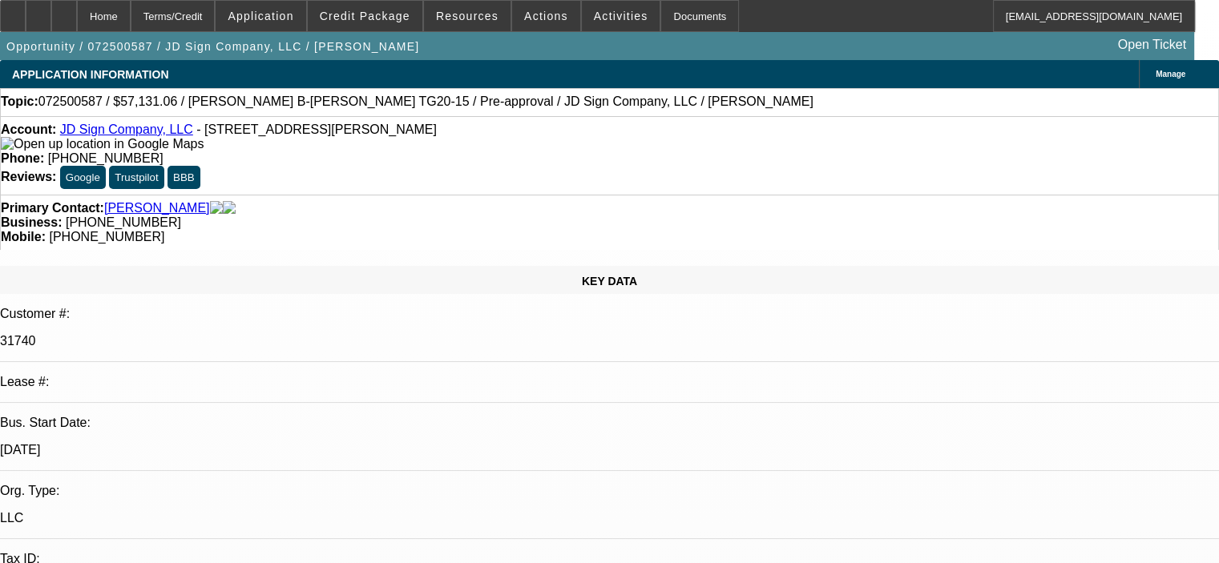
select select "0"
select select "6"
select select "0"
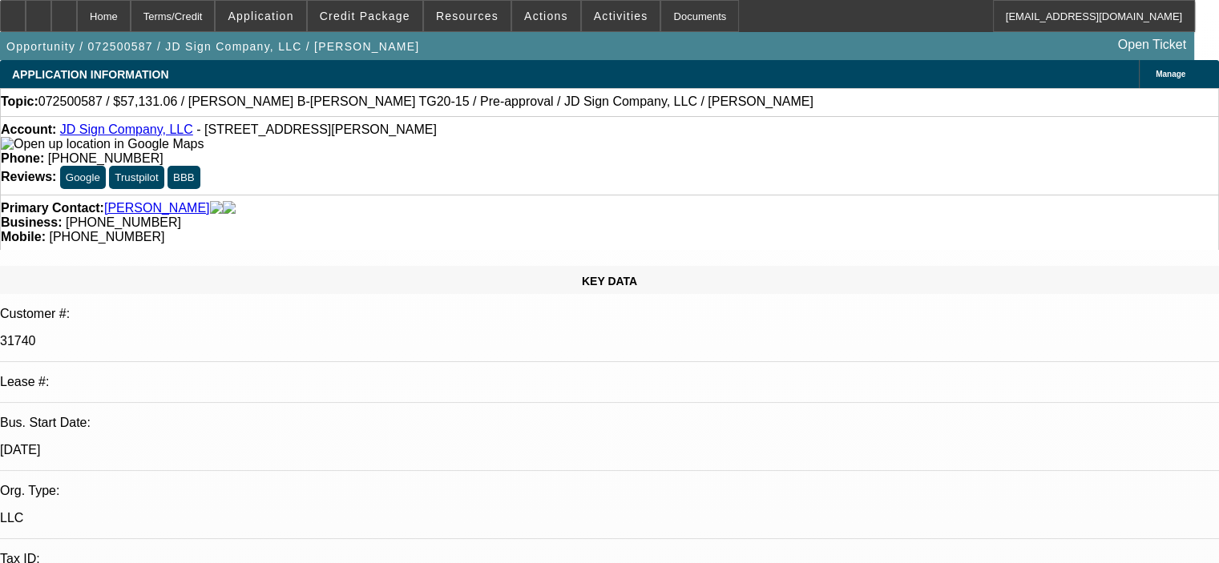
select select "0"
select select "6"
select select "0"
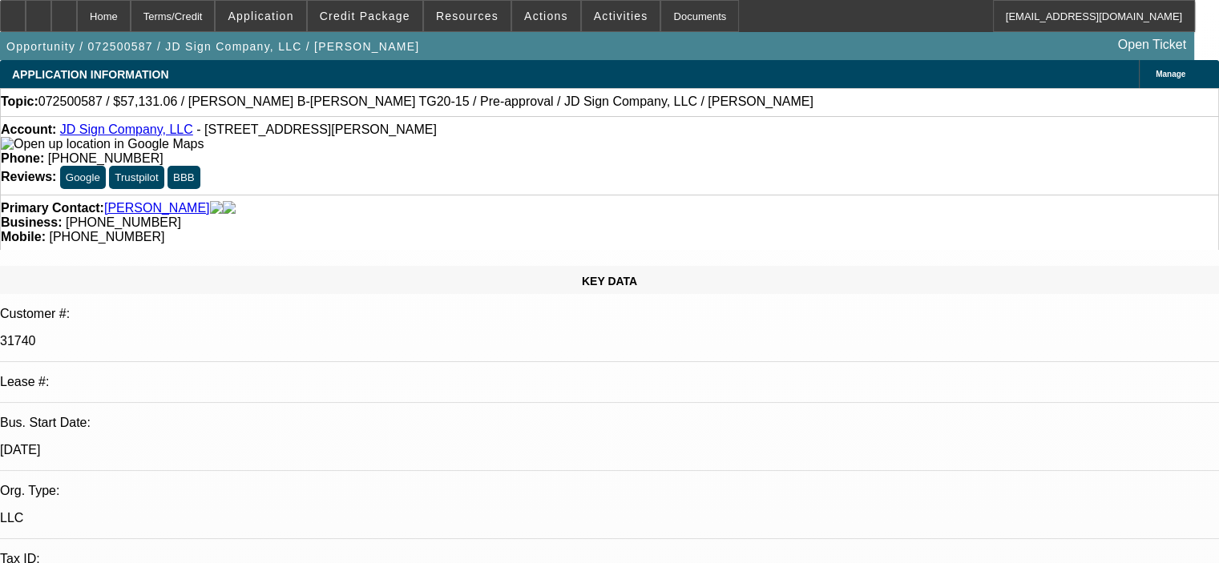
select select "6"
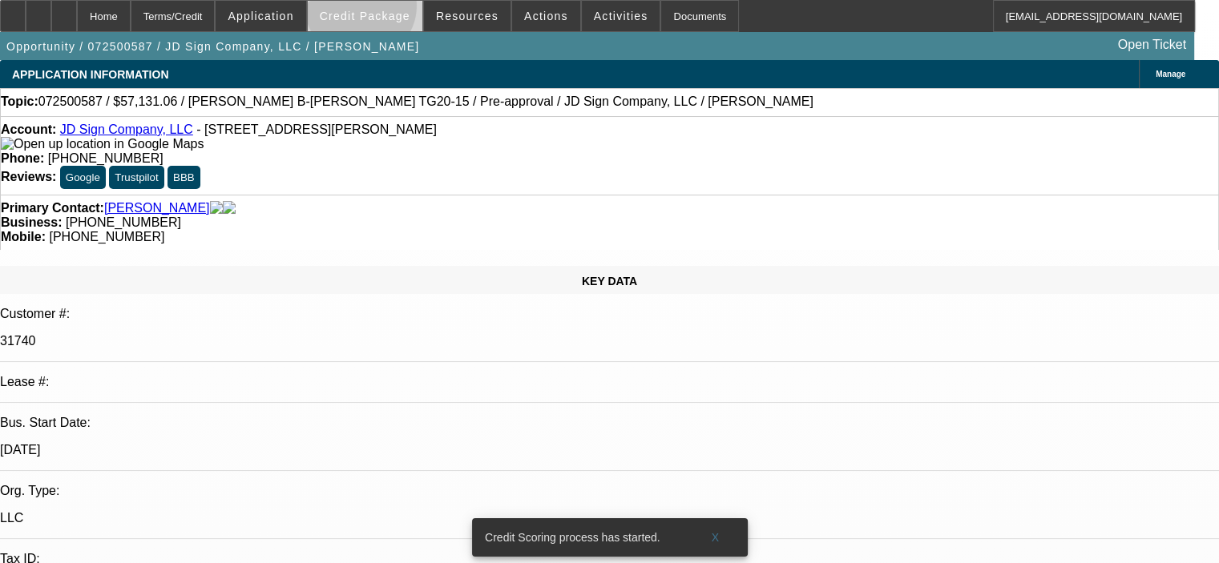
click at [384, 10] on span "Credit Package" at bounding box center [365, 16] width 91 height 13
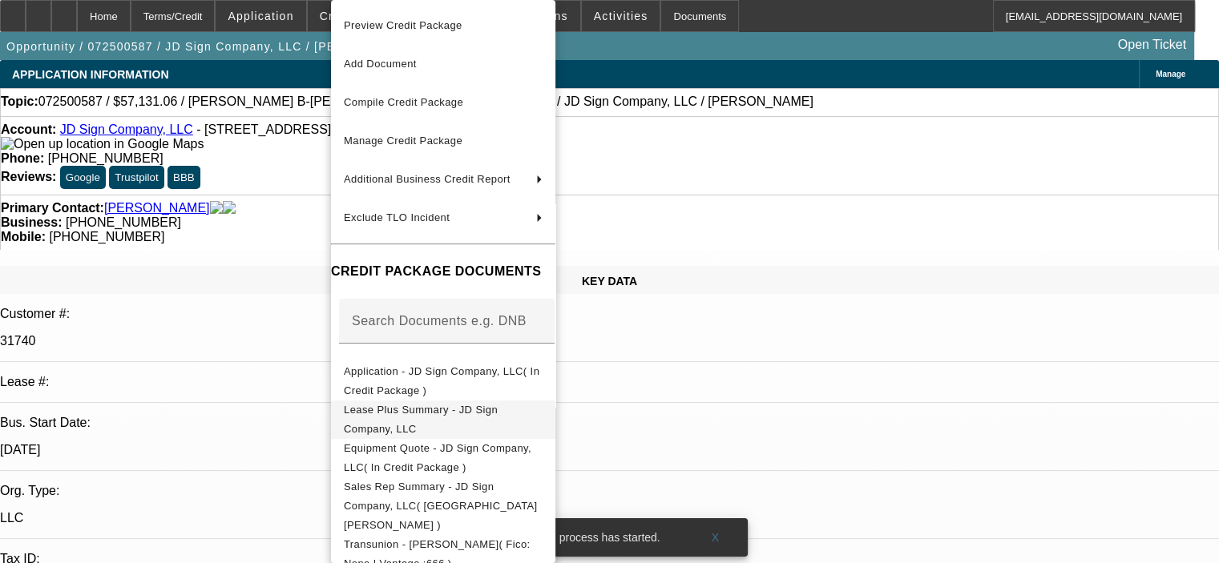
scroll to position [240, 0]
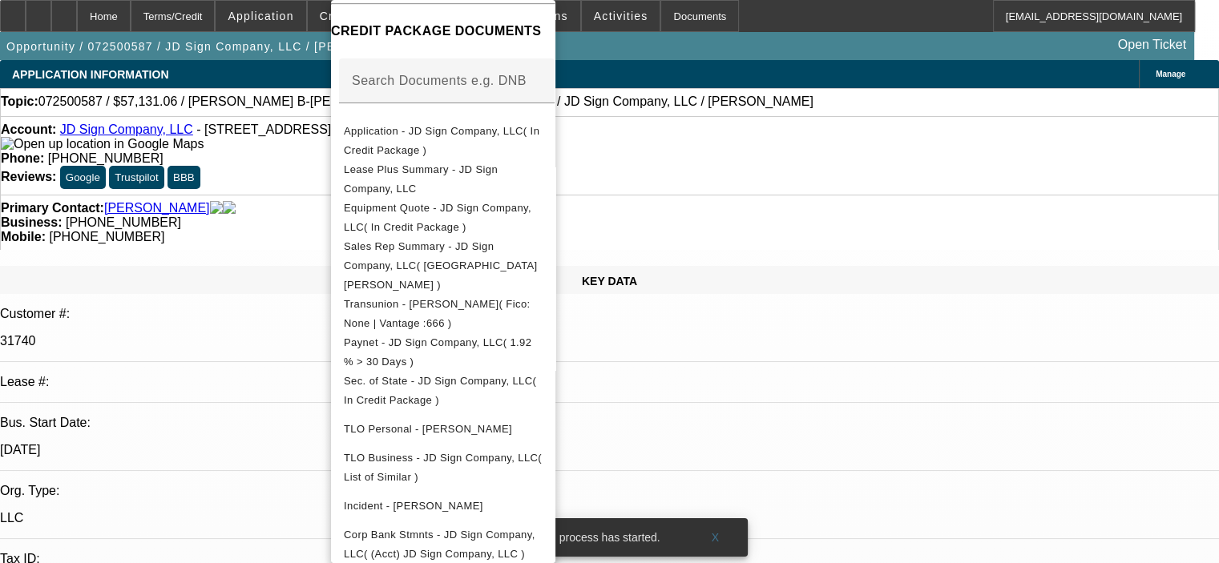
click at [800, 462] on div at bounding box center [609, 281] width 1219 height 563
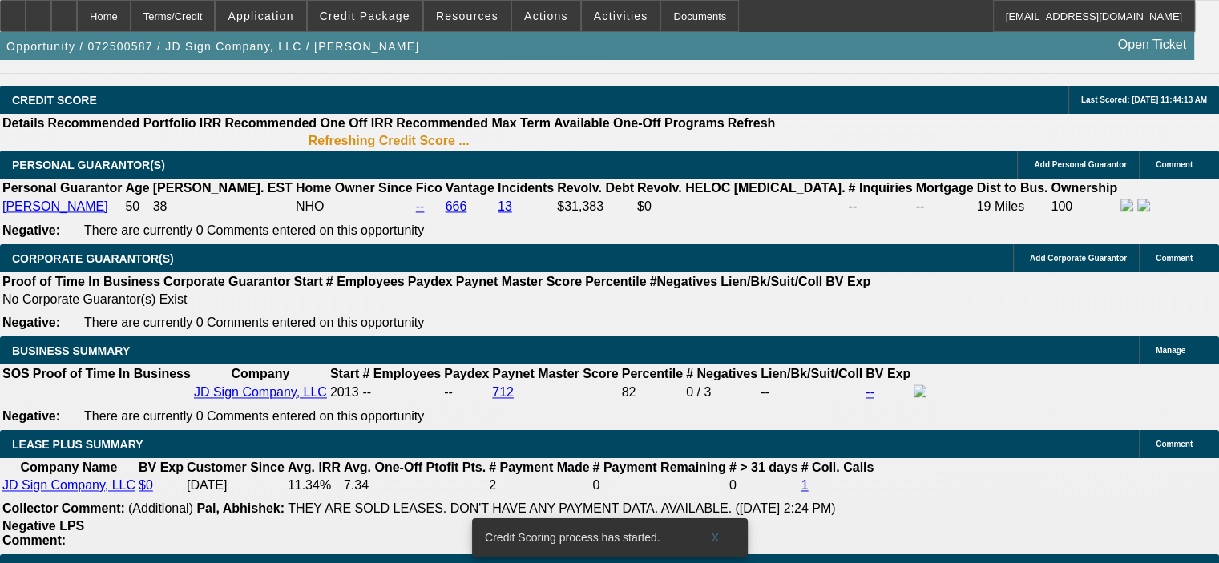
scroll to position [2644, 0]
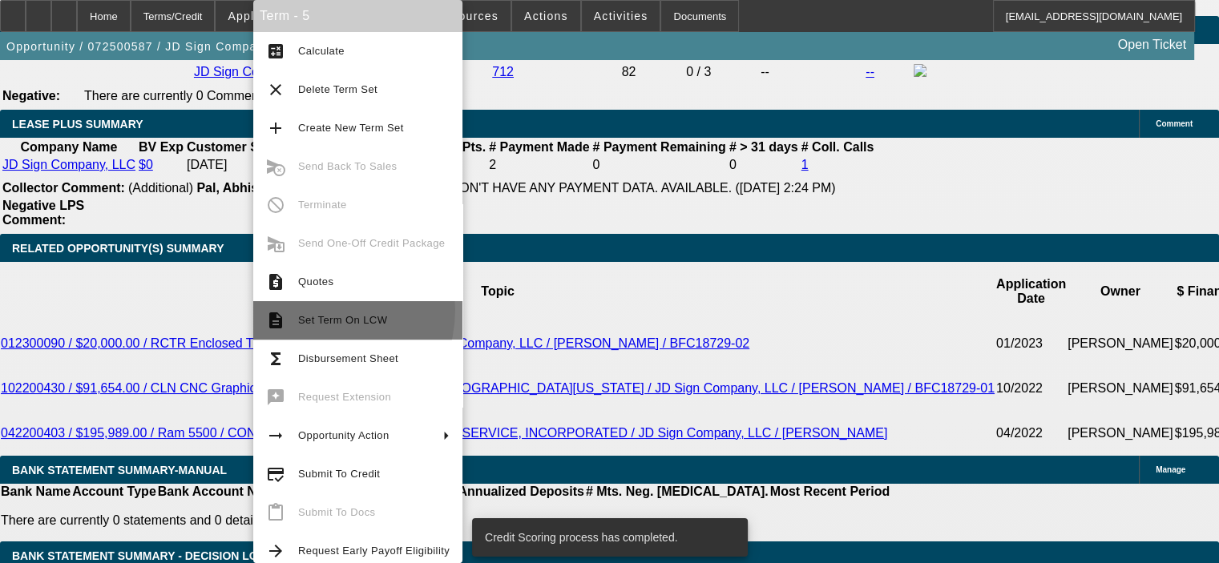
click at [310, 309] on button "description Set Term On LCW" at bounding box center [357, 320] width 209 height 38
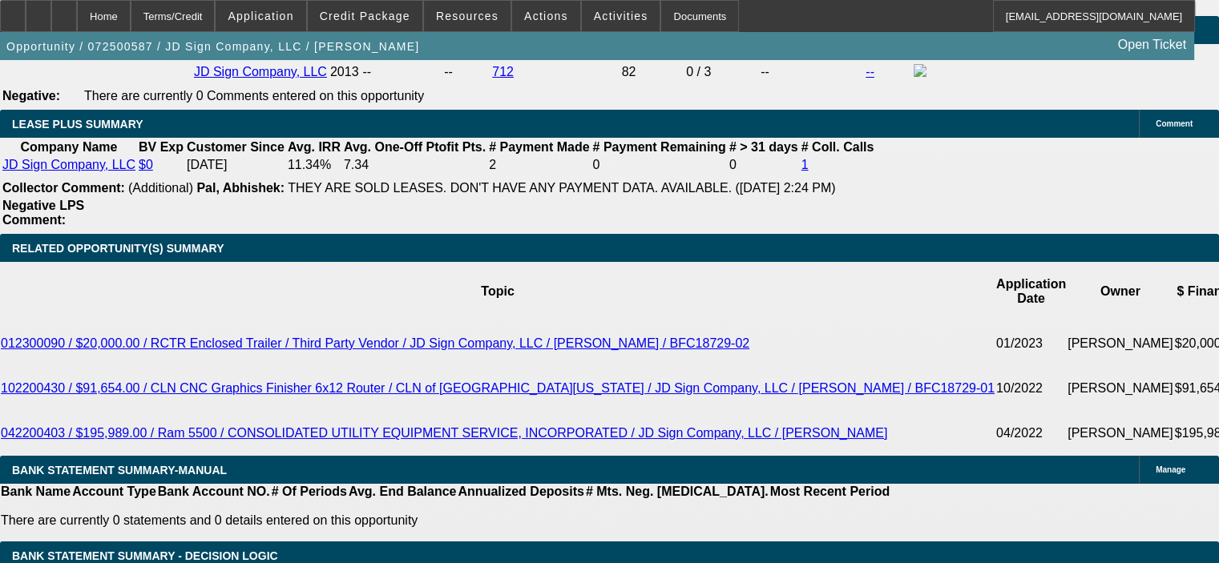
scroll to position [2638, 0]
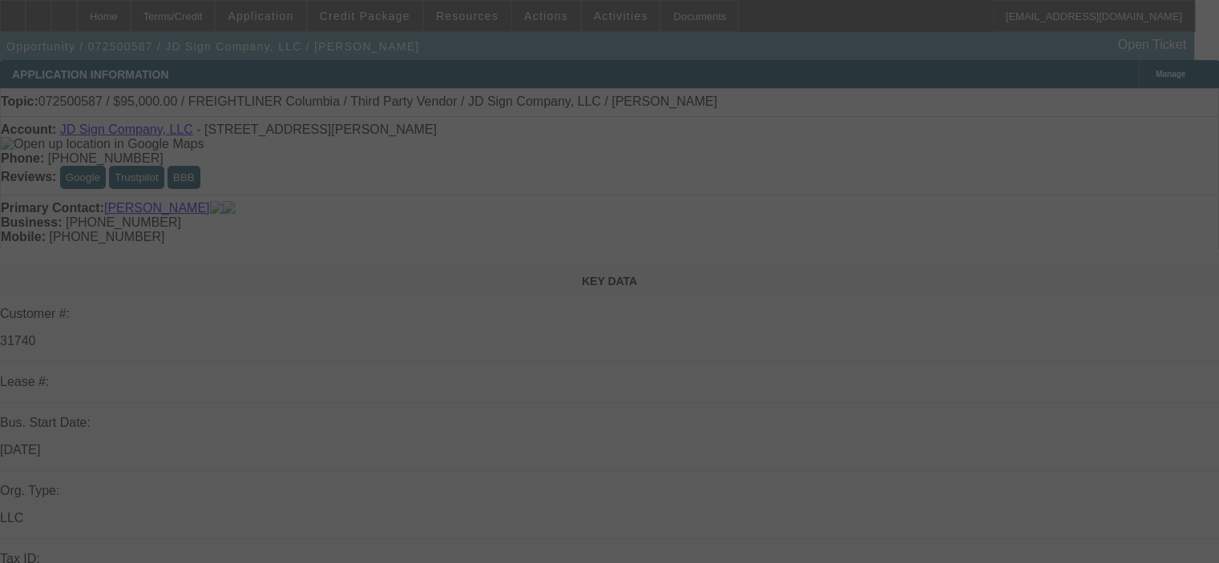
select select "0"
select select "6"
select select "0"
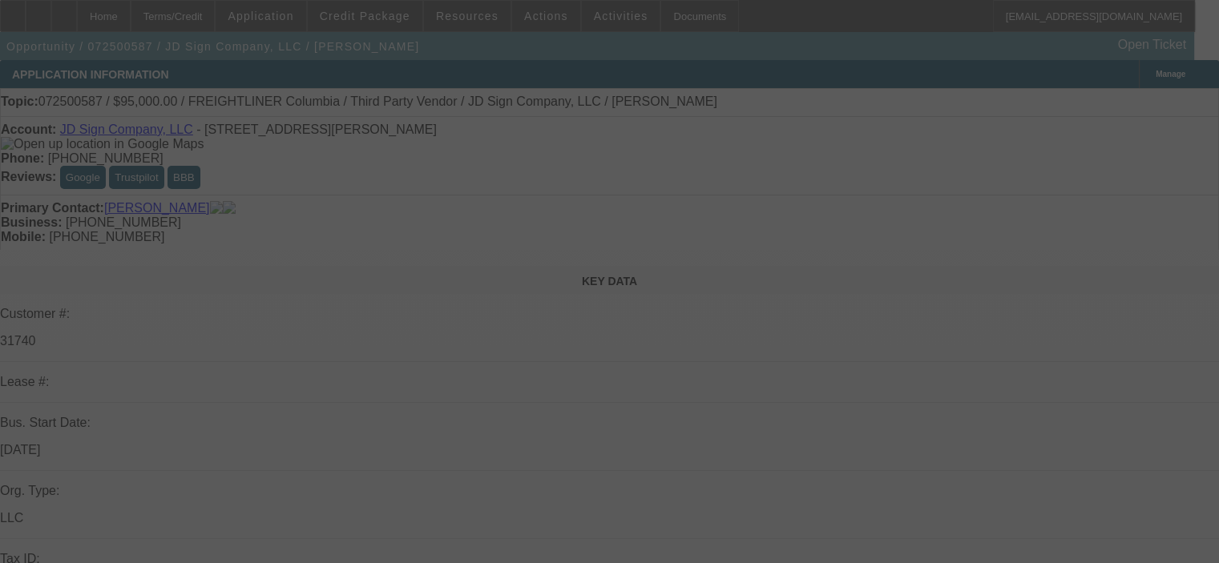
select select "0"
select select "6"
select select "0"
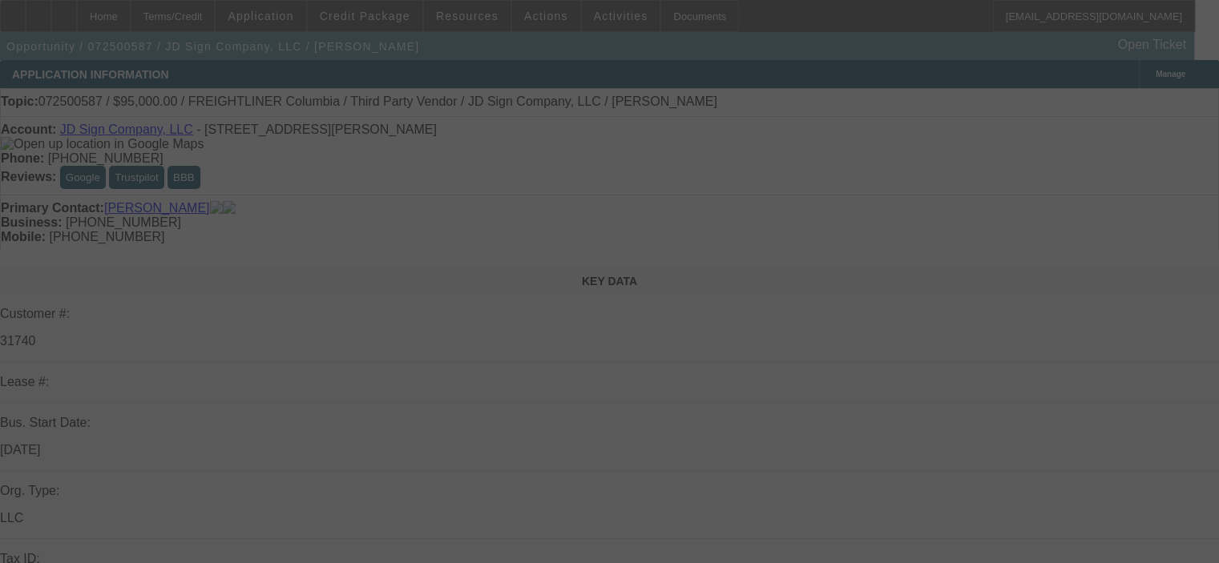
select select "0"
select select "6"
select select "0"
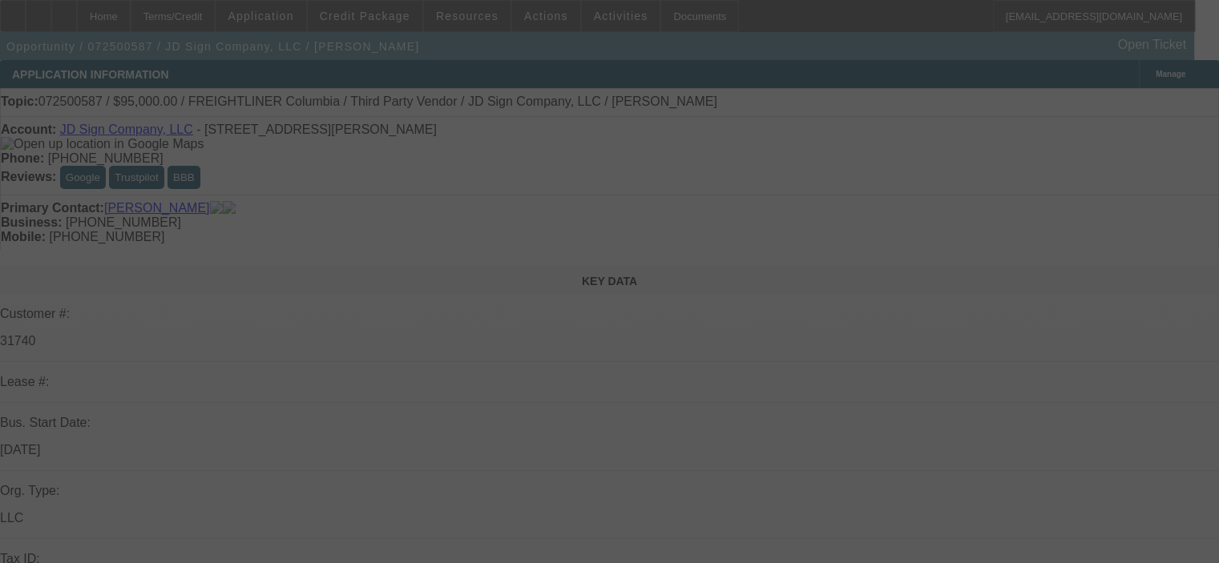
select select "6"
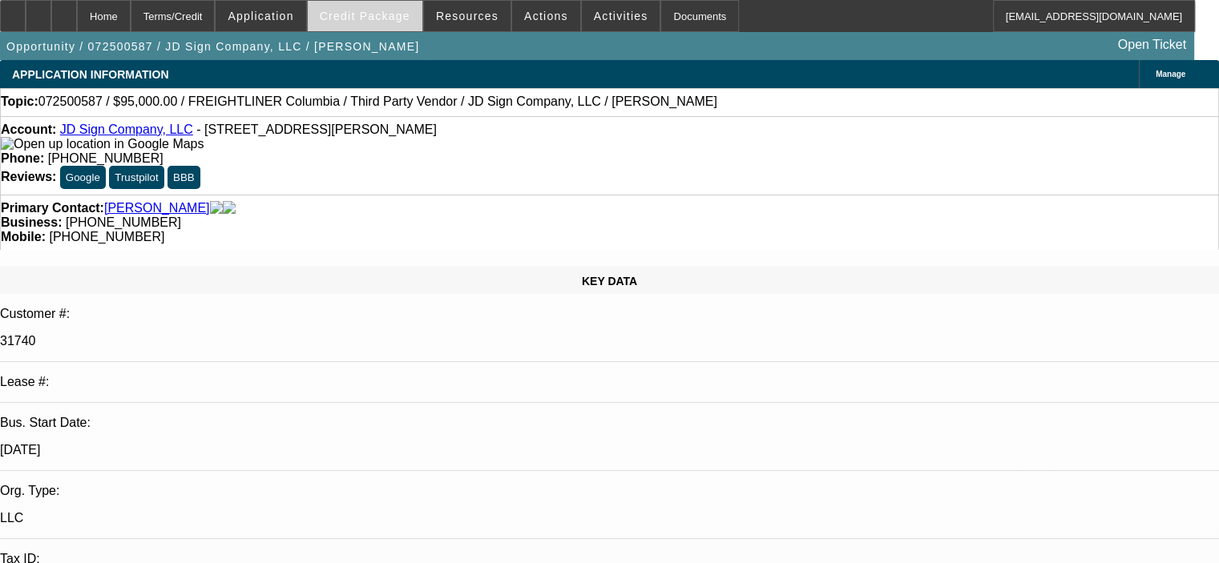
click at [385, 18] on span "Credit Package" at bounding box center [365, 16] width 91 height 13
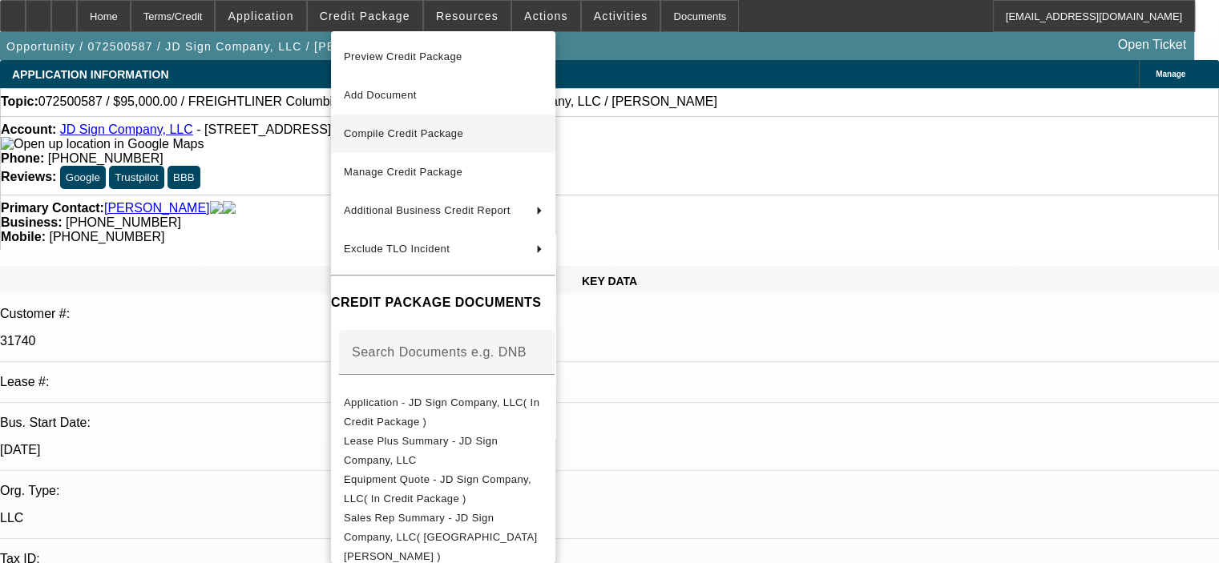
click at [425, 131] on span "Compile Credit Package" at bounding box center [403, 133] width 119 height 12
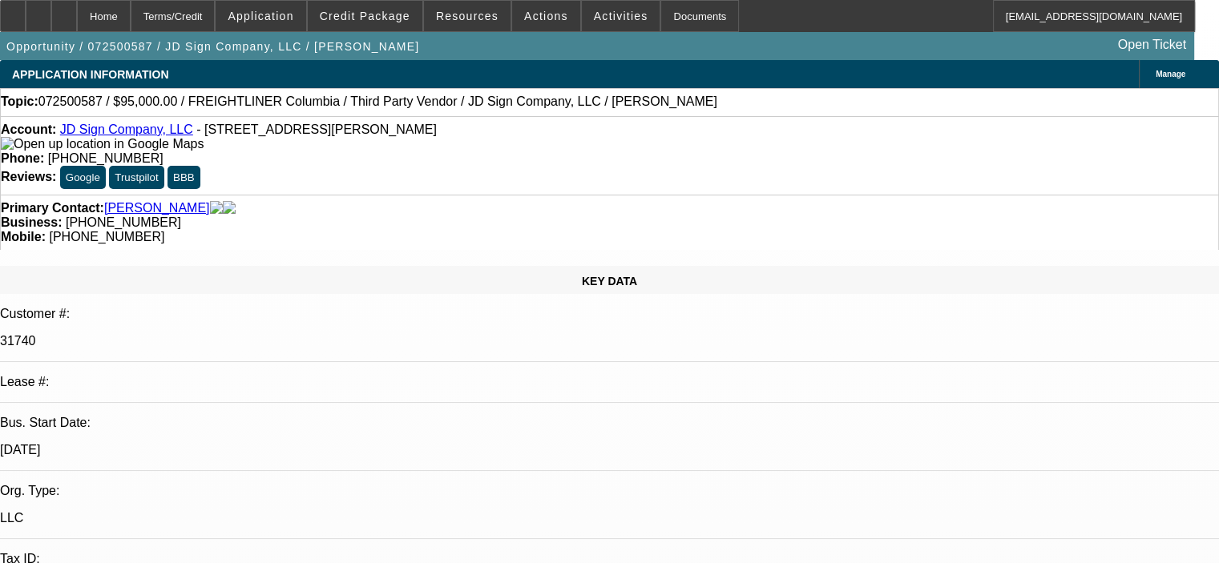
select select "0"
select select "6"
select select "0"
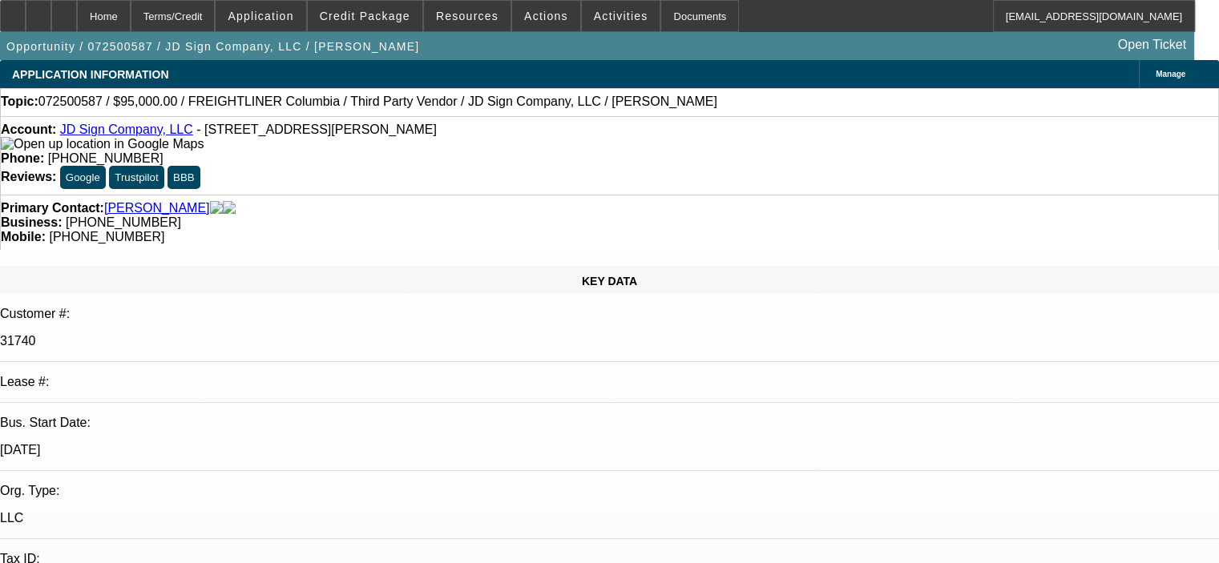
select select "0"
select select "6"
select select "0"
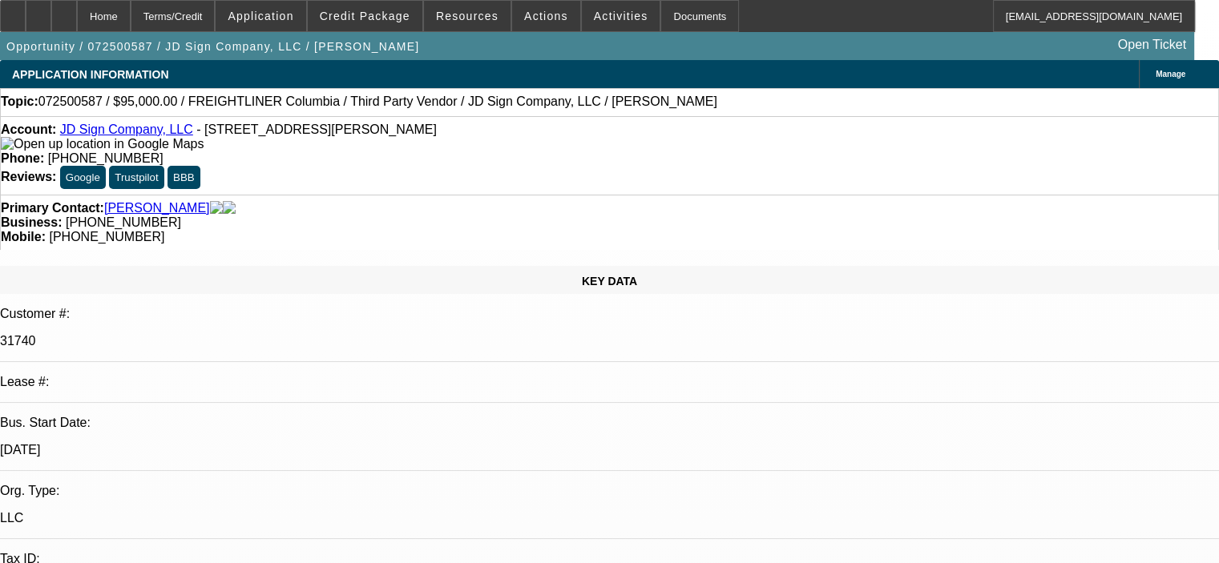
select select "0"
select select "6"
select select "0"
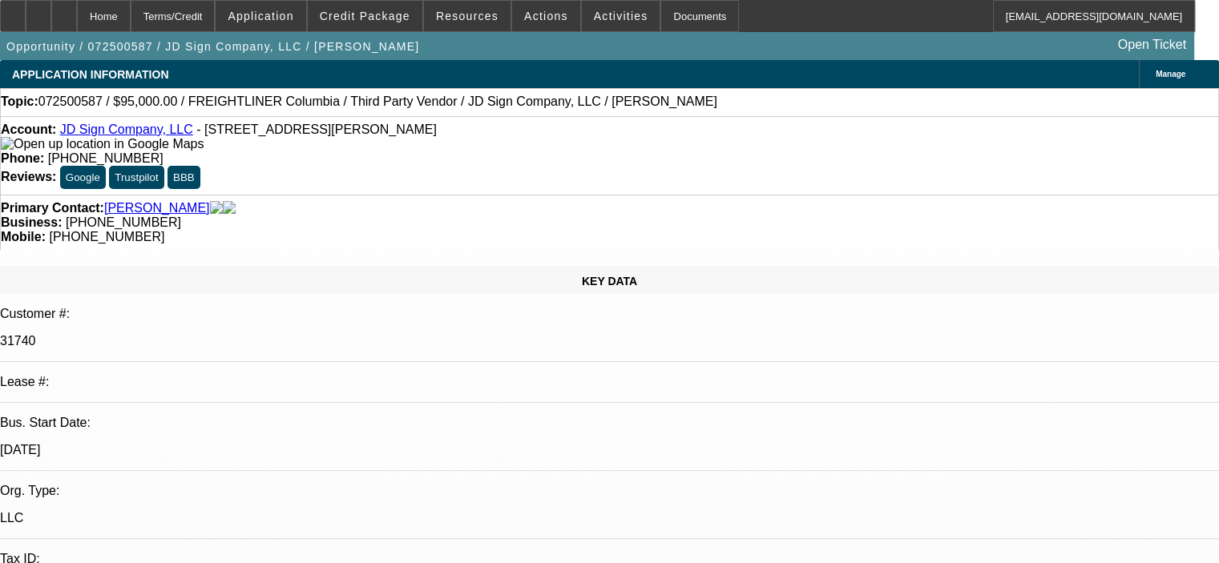
select select "6"
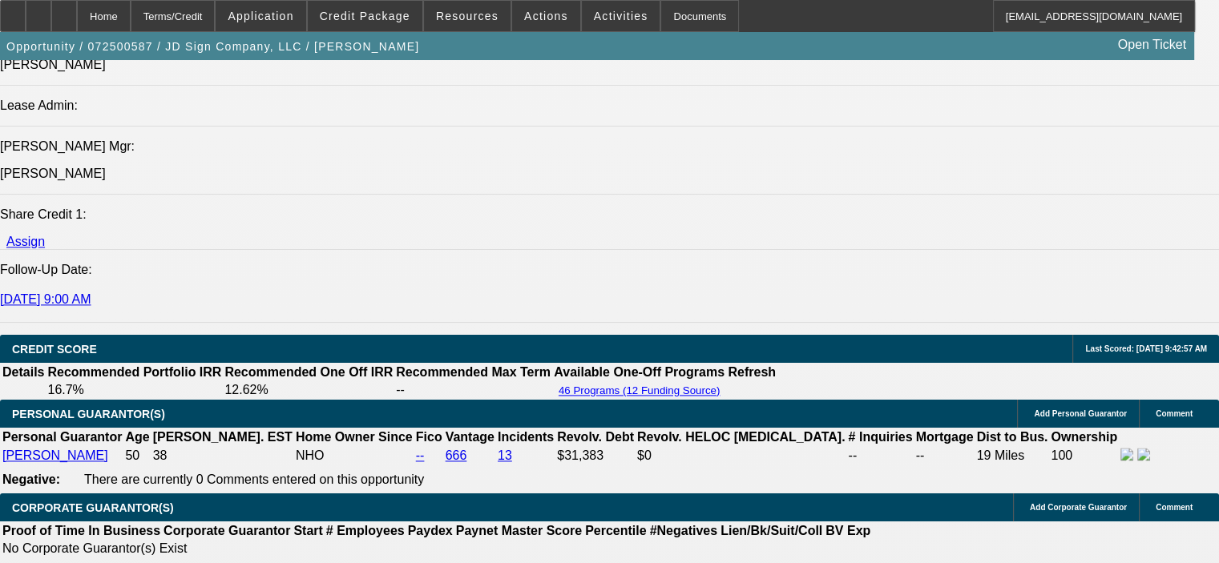
scroll to position [2083, 0]
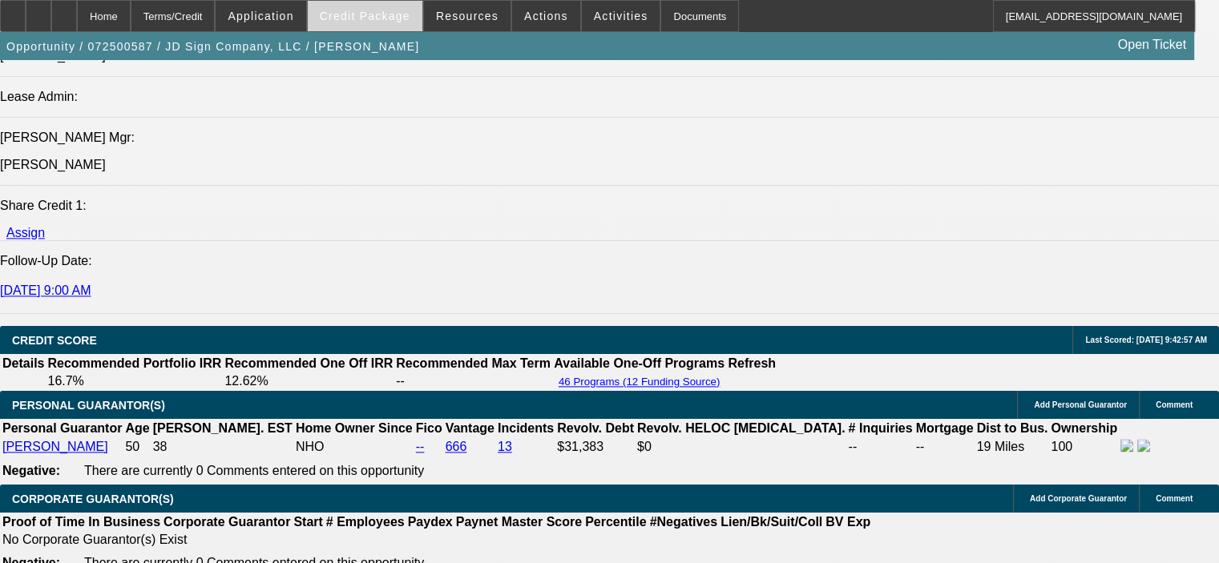
click at [378, 17] on span "Credit Package" at bounding box center [365, 16] width 91 height 13
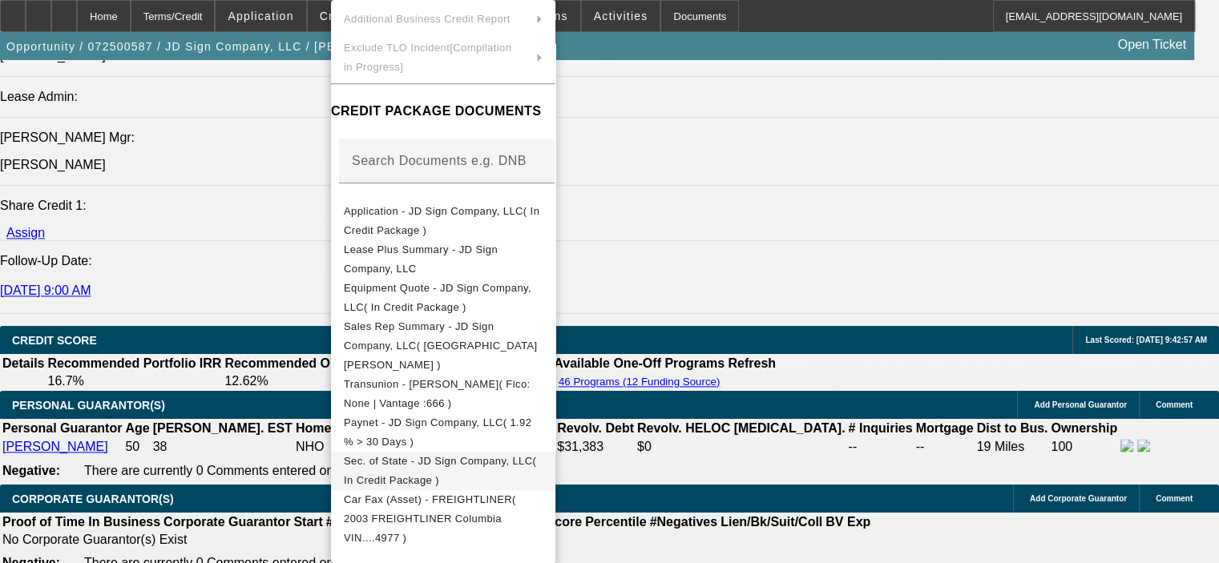
scroll to position [240, 0]
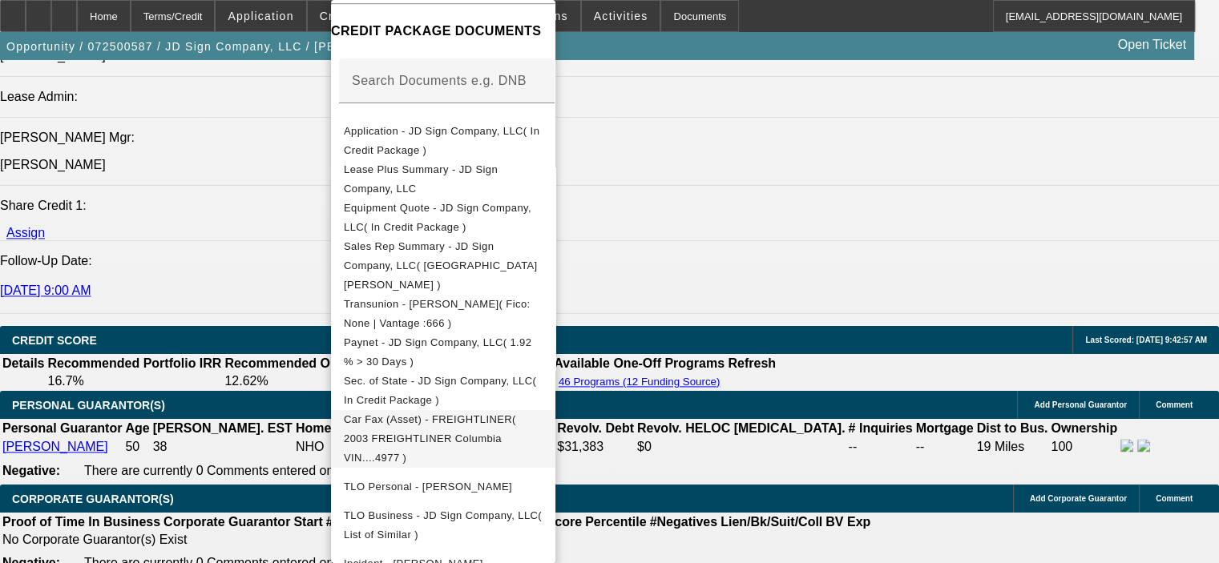
click at [514, 413] on span "Car Fax (Asset) - FREIGHTLINER( 2003 FREIGHTLINER Columbia VIN....4977 )" at bounding box center [430, 438] width 172 height 50
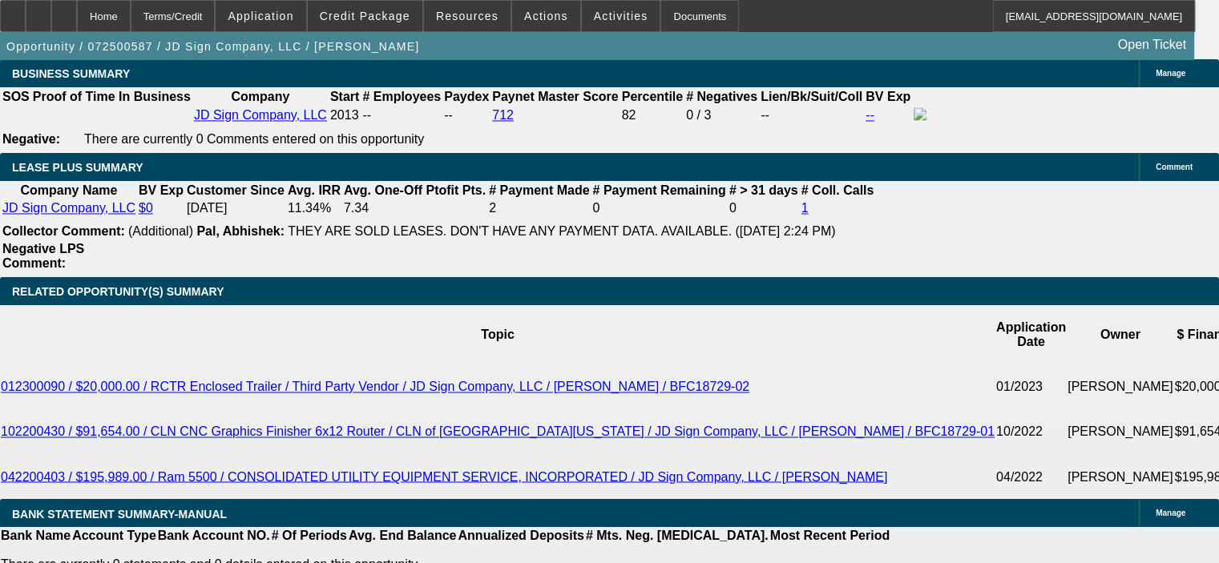
scroll to position [2484, 0]
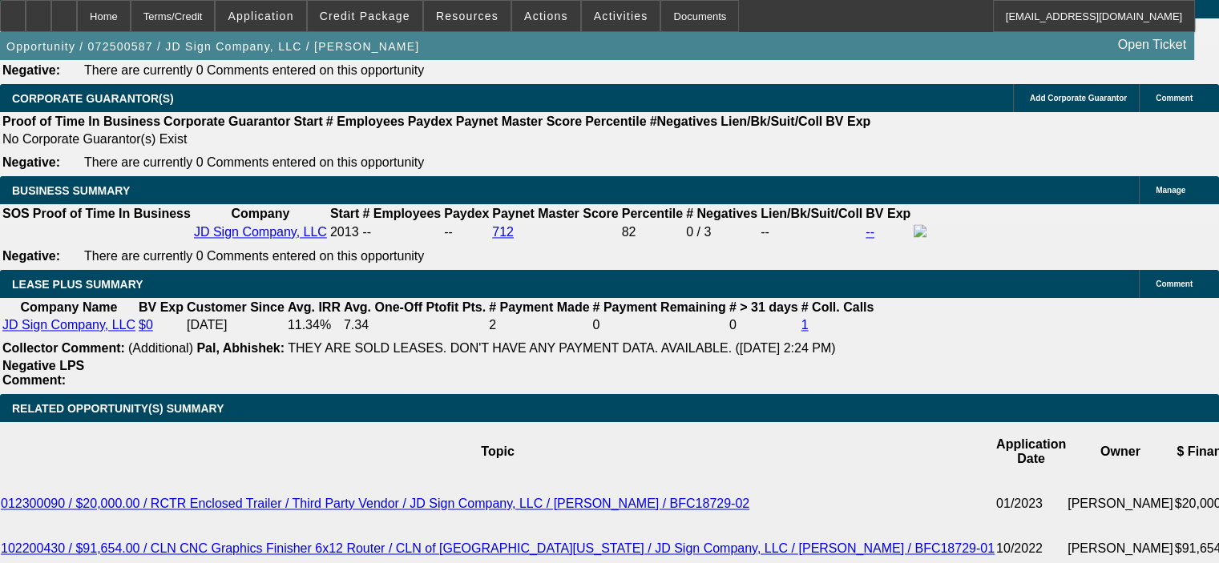
drag, startPoint x: 258, startPoint y: 240, endPoint x: 344, endPoint y: 246, distance: 86.0
copy span "Digital Sign/Trailer"
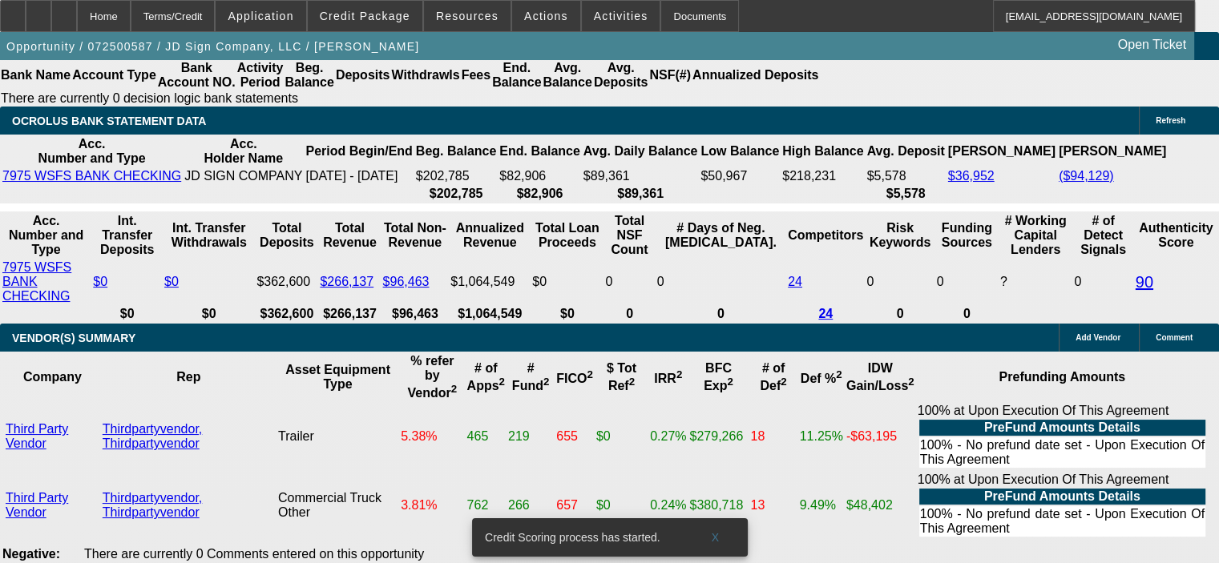
scroll to position [3156, 0]
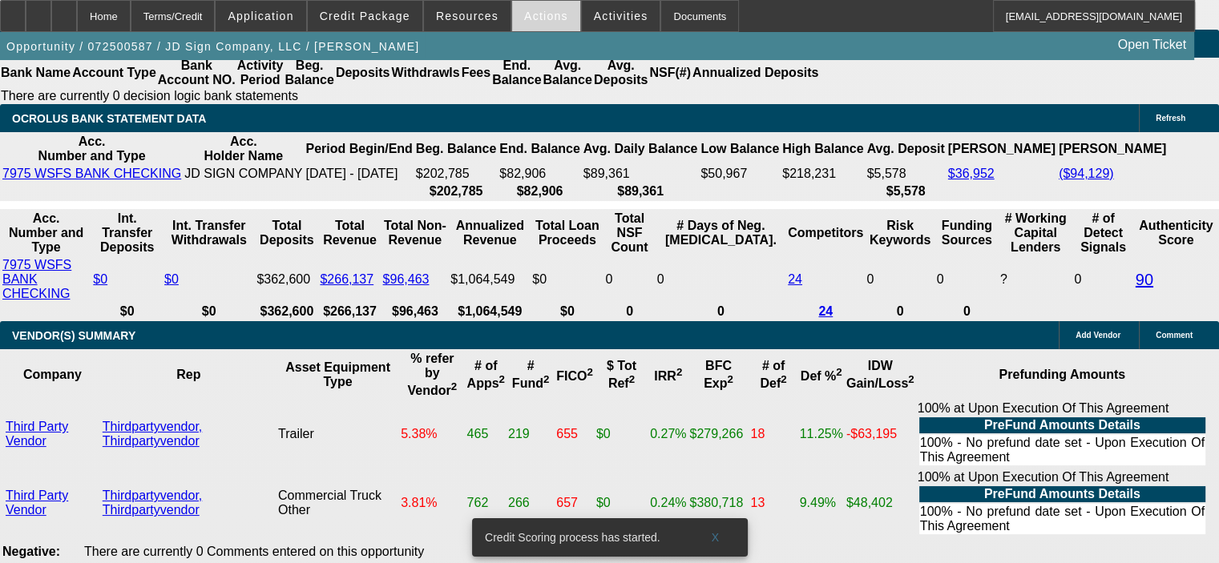
click at [524, 19] on span "Actions" at bounding box center [546, 16] width 44 height 13
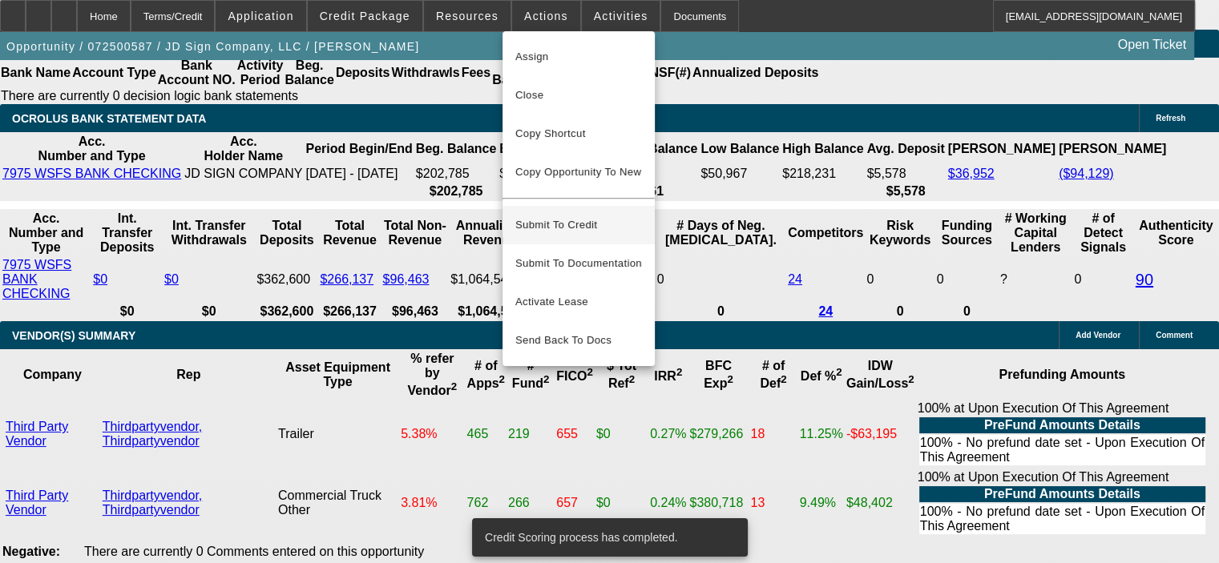
scroll to position [3150, 0]
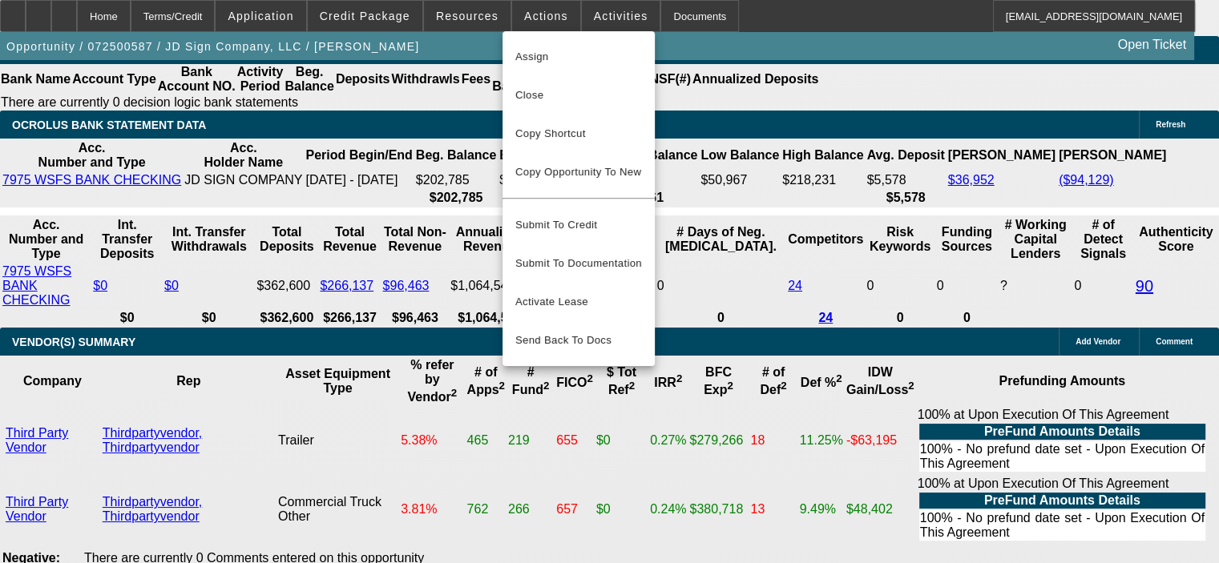
click at [214, 230] on div at bounding box center [609, 281] width 1219 height 563
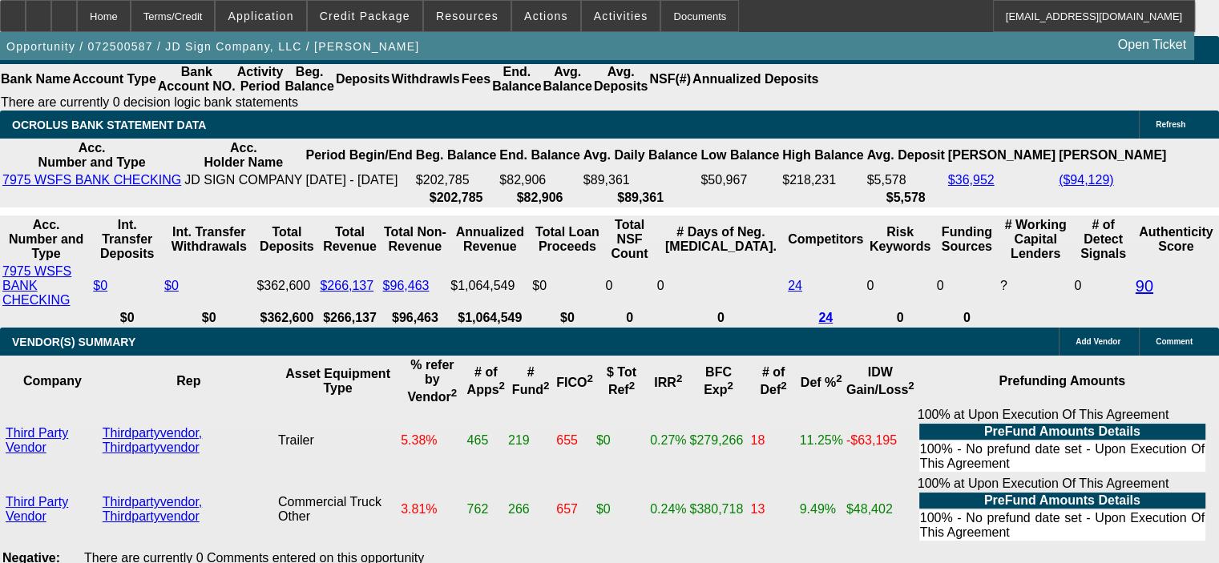
drag, startPoint x: 218, startPoint y: 209, endPoint x: 316, endPoint y: 210, distance: 97.8
type input "9"
type input "UNKNOWN"
type input "$9,500.00"
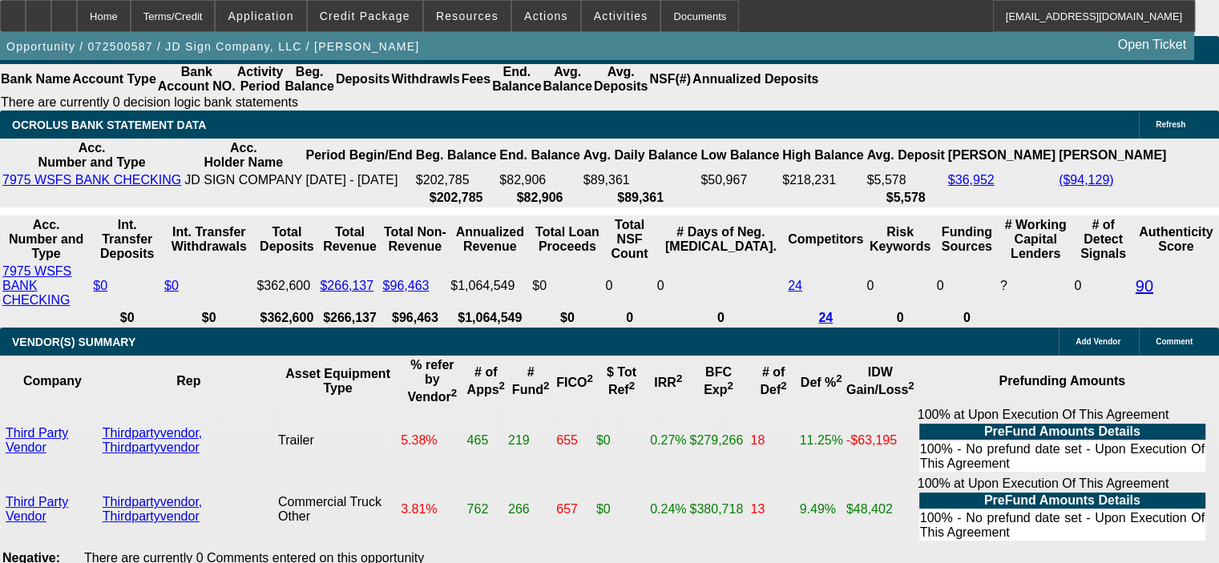
select select "2"
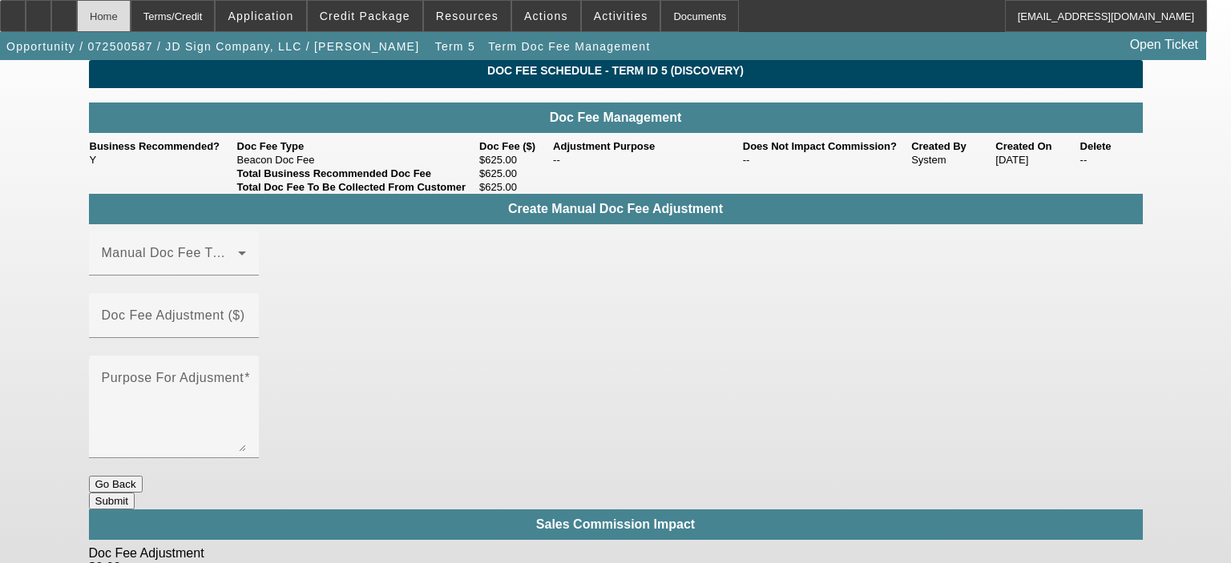
click at [131, 17] on div "Home" at bounding box center [104, 16] width 54 height 32
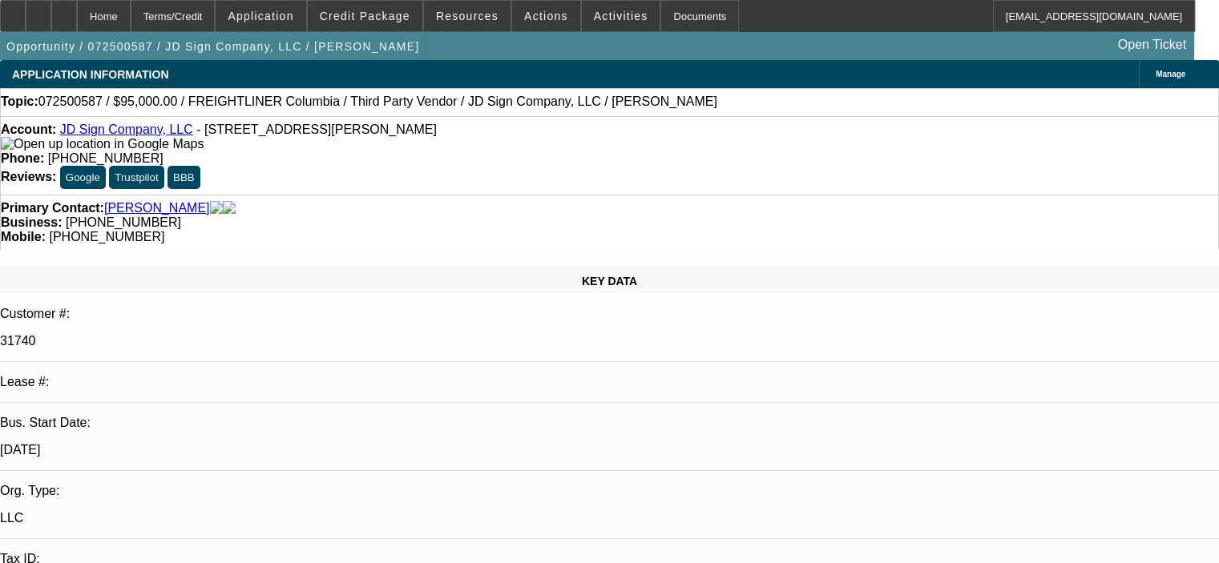
select select "0"
select select "2"
select select "0"
select select "6"
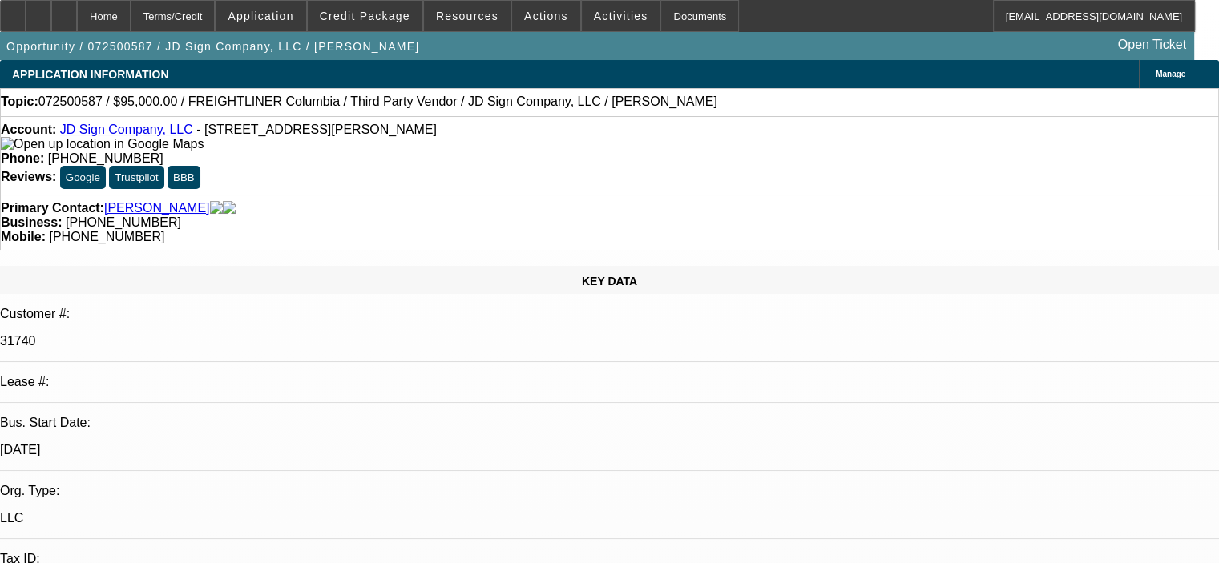
select select "0"
select select "6"
select select "0"
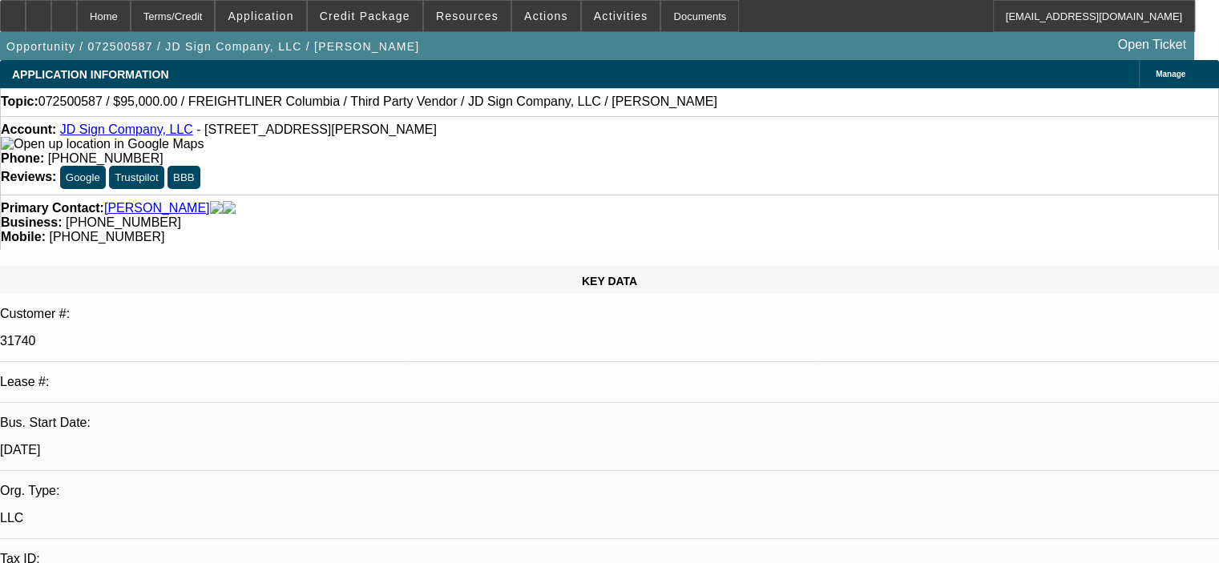
select select "0"
select select "6"
select select "0"
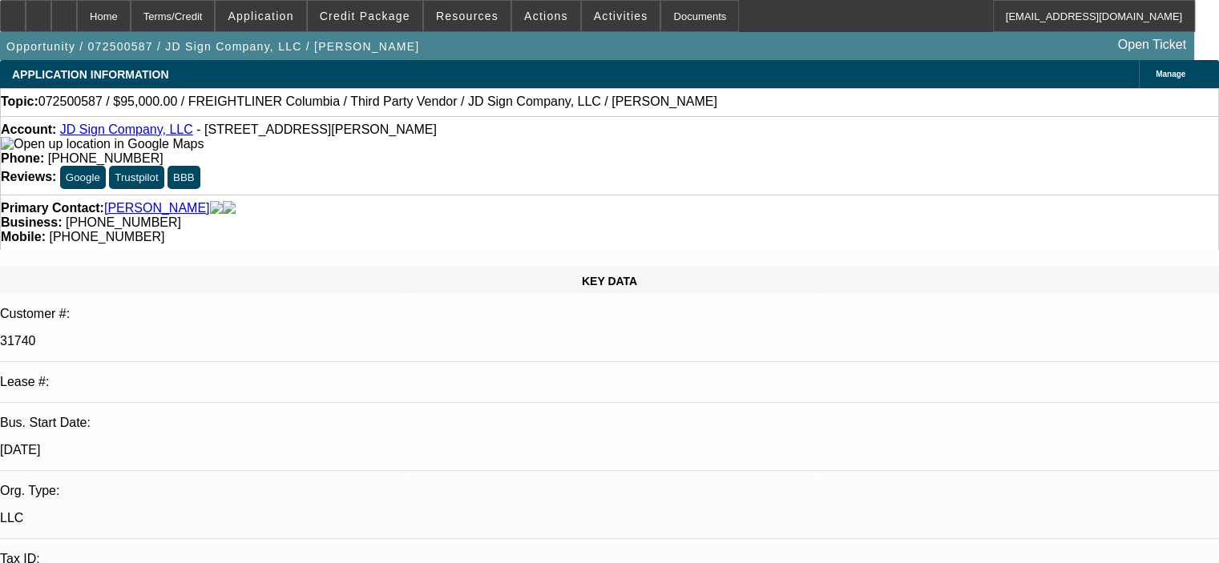
select select "0"
select select "6"
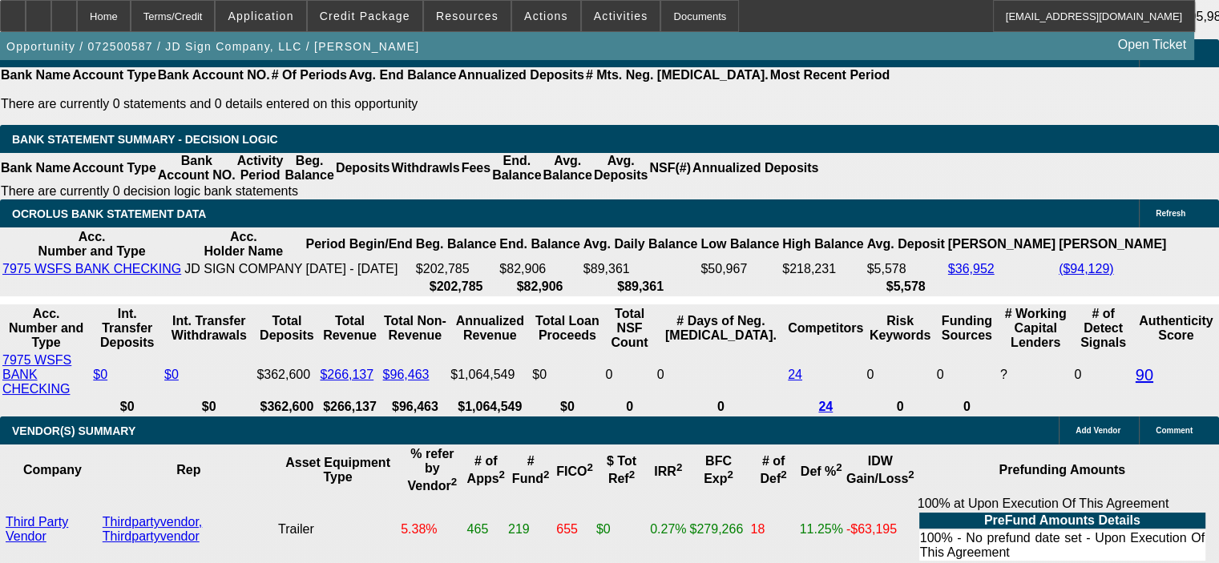
scroll to position [3167, 0]
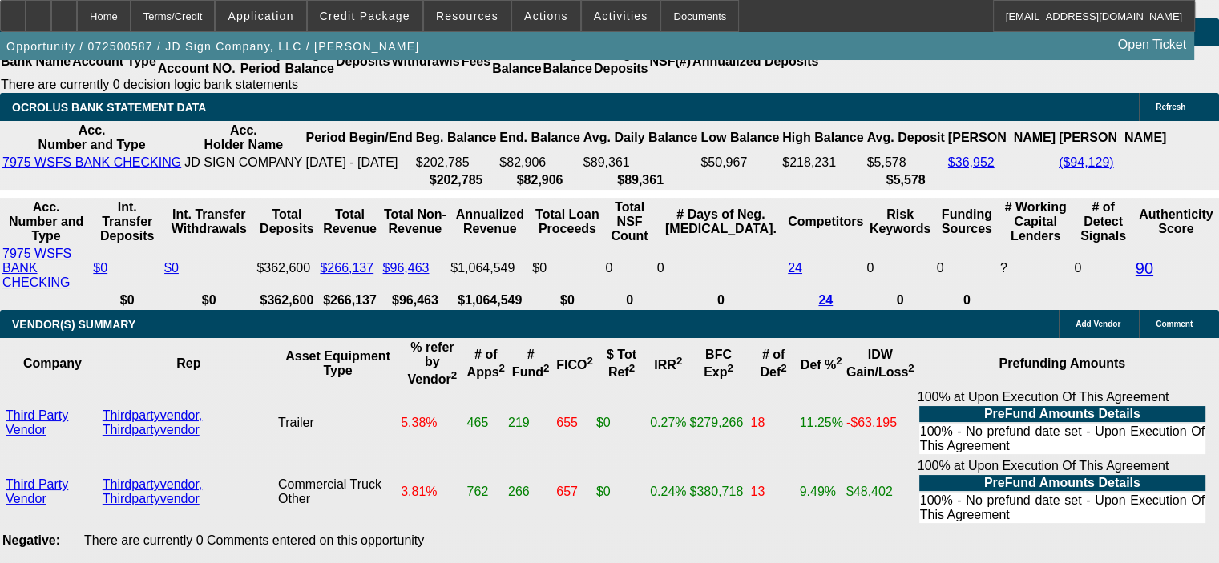
select select "2"
type input "$6,774.02"
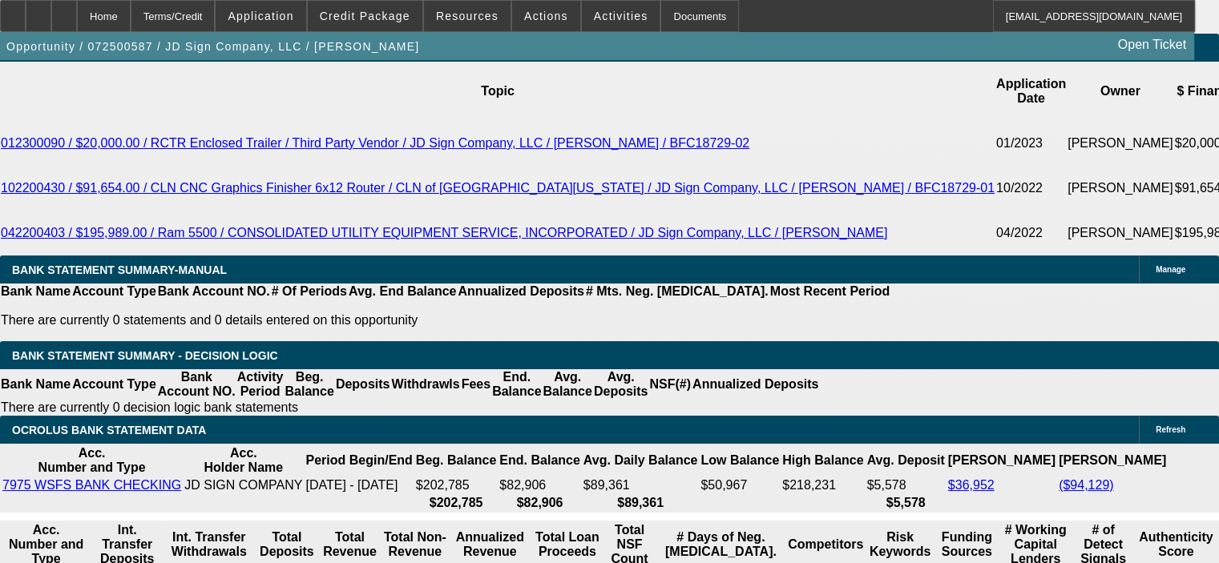
scroll to position [2767, 0]
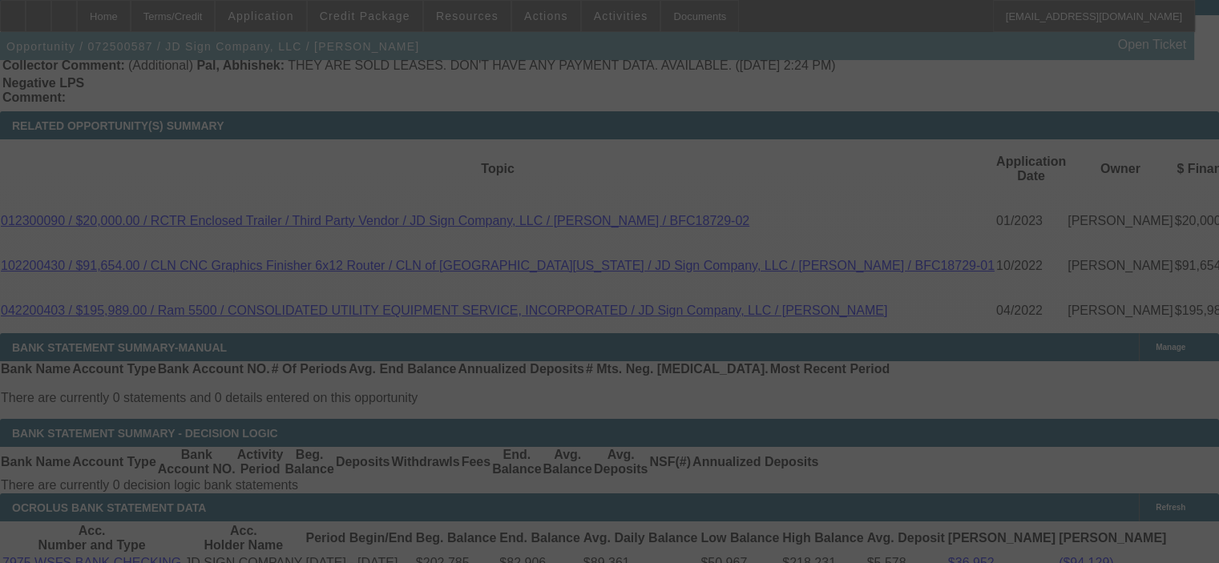
select select "0"
select select "2"
select select "0"
select select "6"
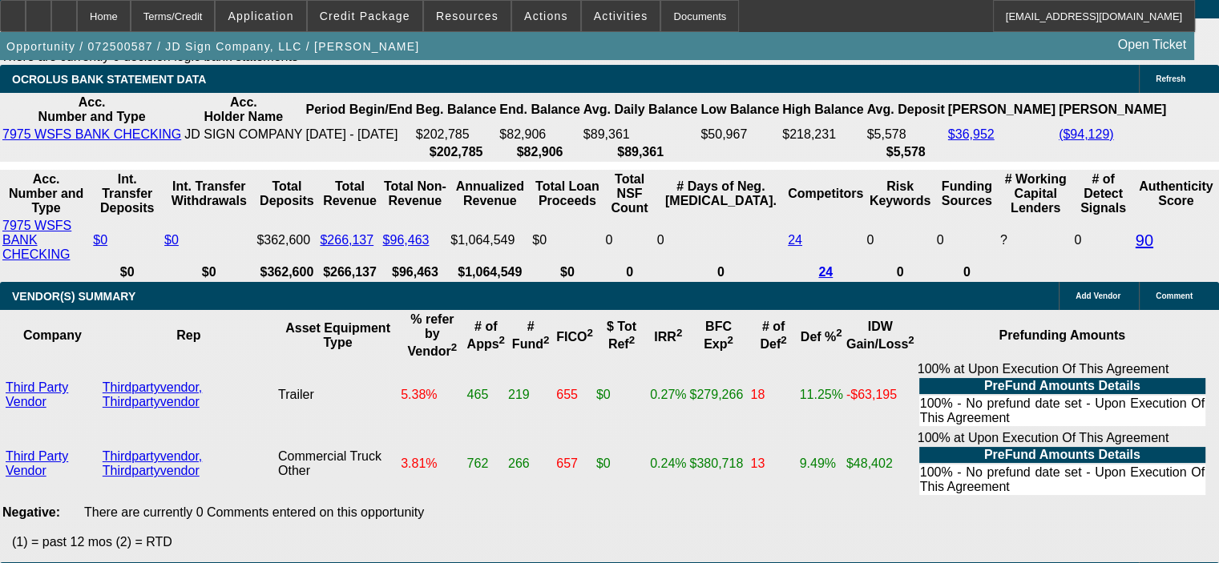
scroll to position [3167, 0]
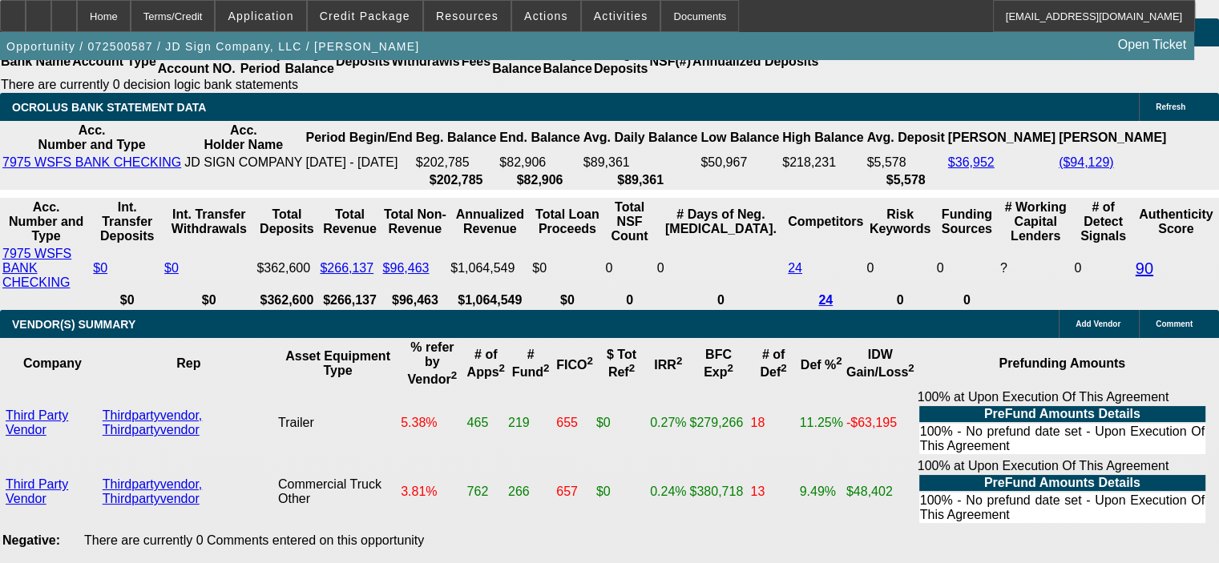
drag, startPoint x: 310, startPoint y: 163, endPoint x: 397, endPoint y: 161, distance: 86.6
type input "1"
type input "UNKNOWN"
type input "12"
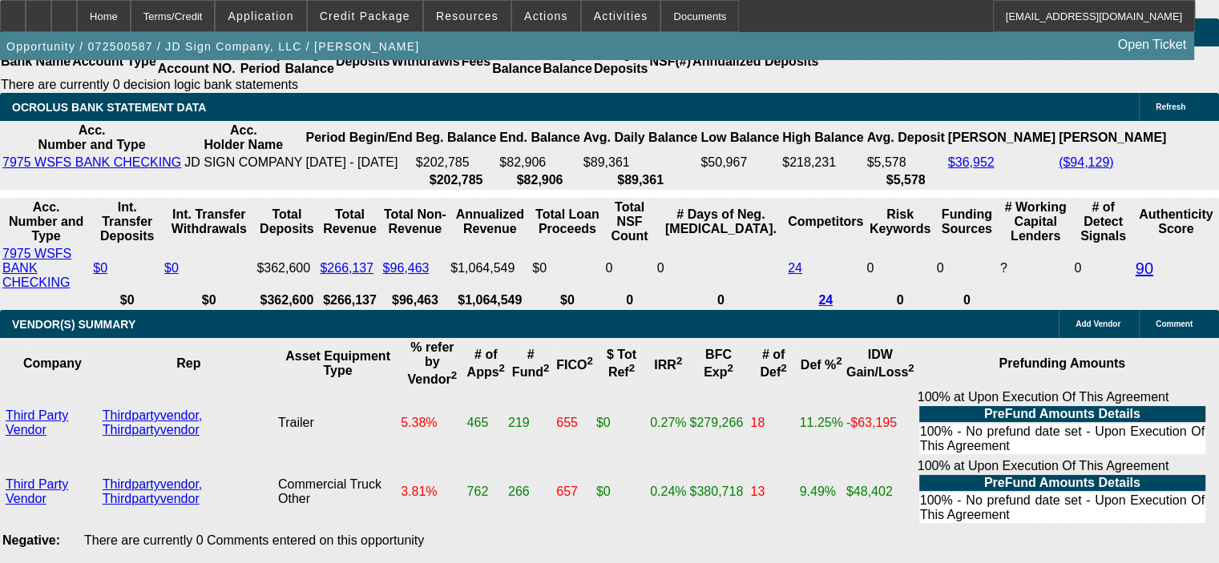
type input "$2,679.77"
type input "$5,359.54"
type input "$3,155.36"
type input "$6,310.72"
type input "12"
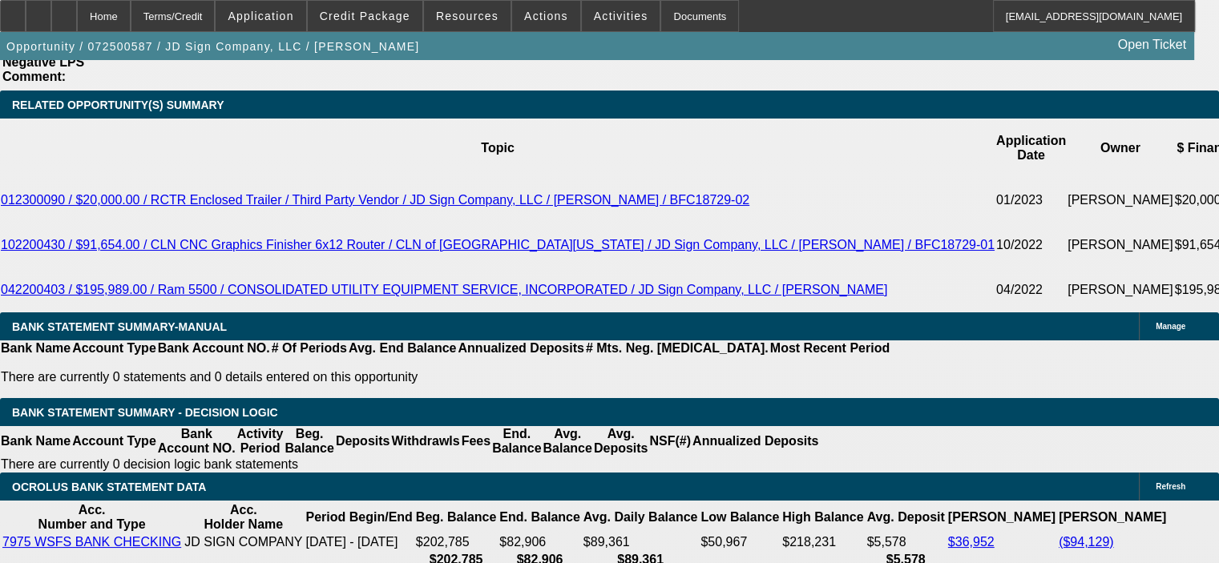
scroll to position [2687, 0]
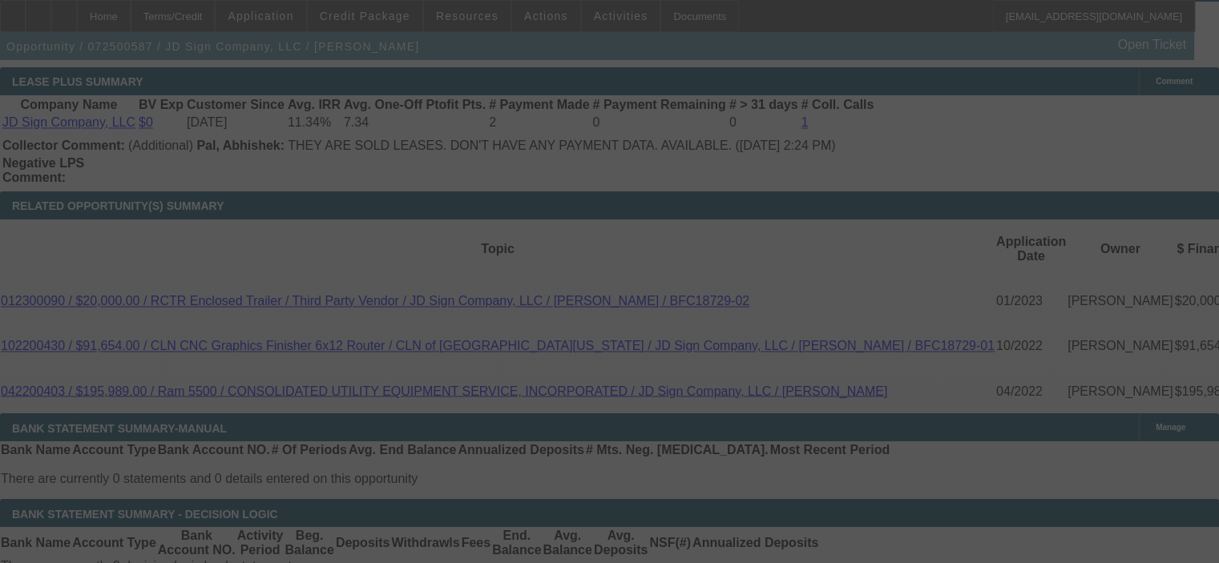
select select "0"
select select "2"
select select "0"
select select "6"
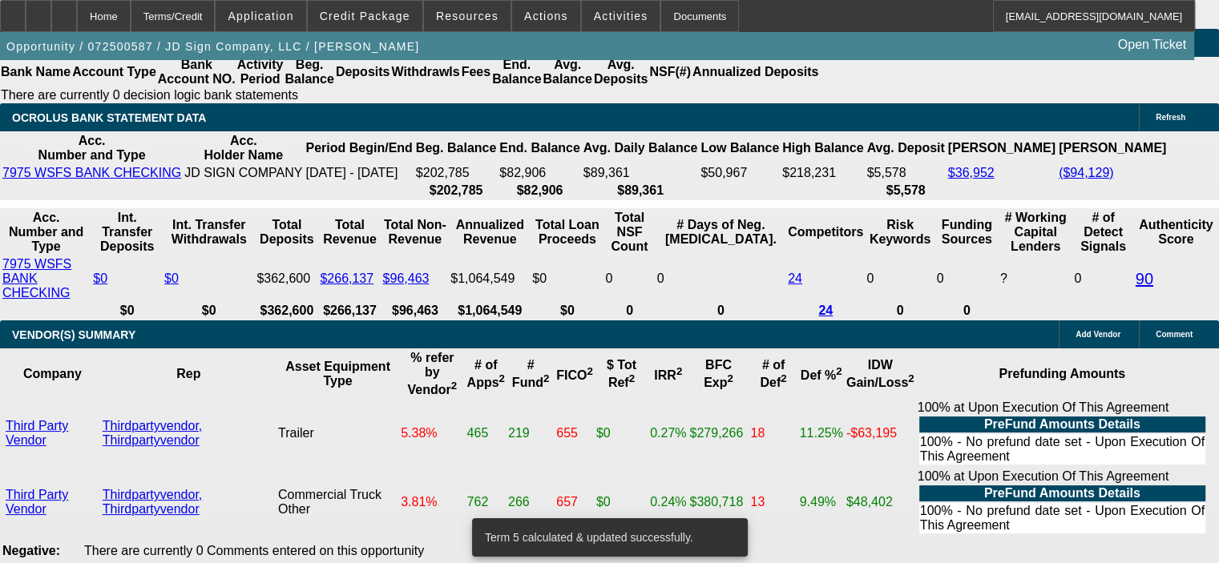
scroll to position [3167, 0]
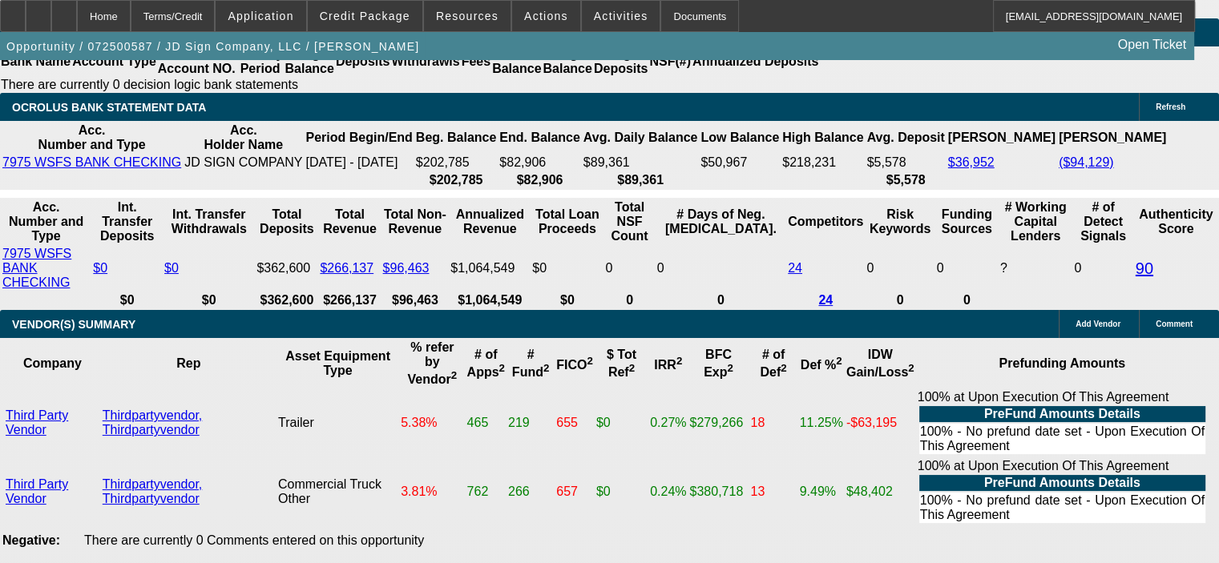
drag, startPoint x: 308, startPoint y: 161, endPoint x: 348, endPoint y: 159, distance: 39.3
type input "UNKNOWN"
type input "13"
type input "$5,359.54"
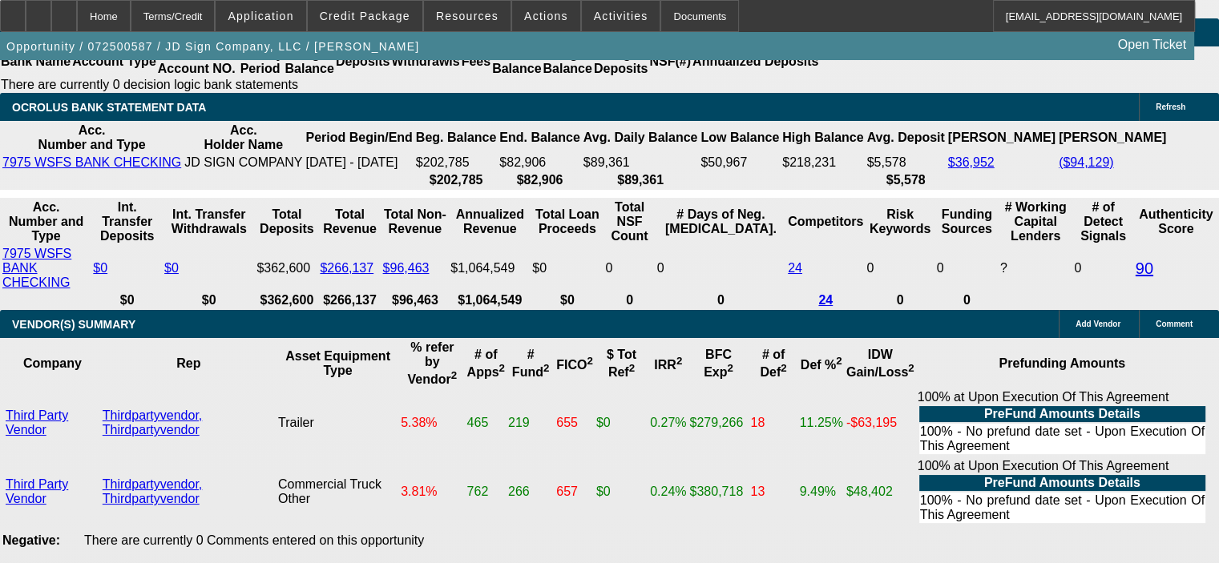
type input "$2,679.77"
type input "$6,401.86"
type input "$3,200.93"
type input "1"
type input "$5,359.54"
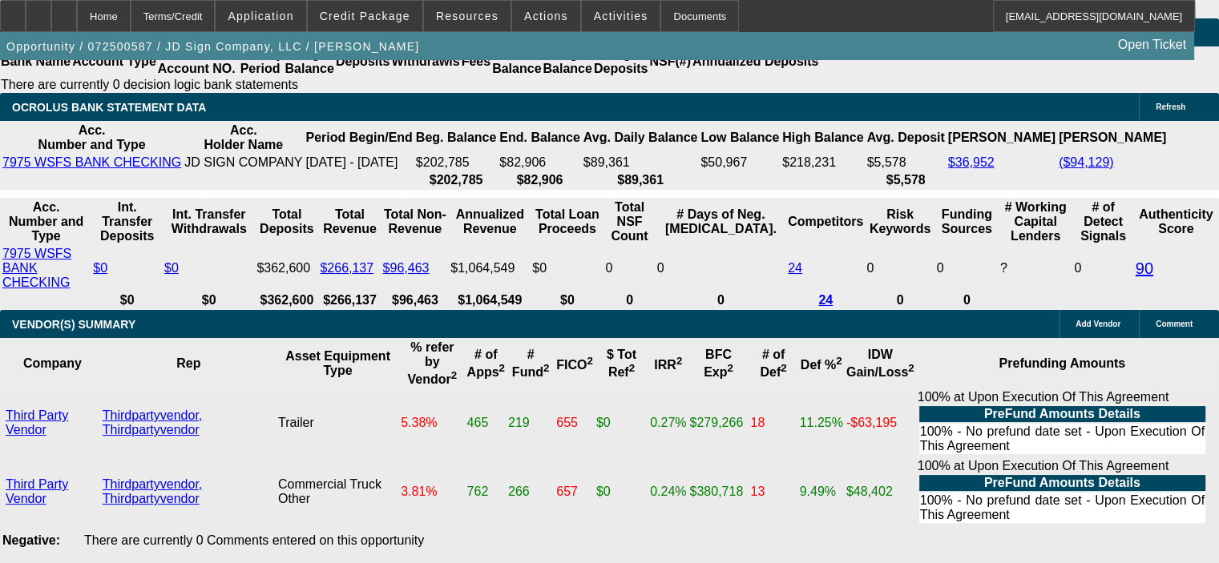
type input "$2,679.77"
type input "12."
type input "$6,310.72"
type input "$3,155.36"
type input "12.9"
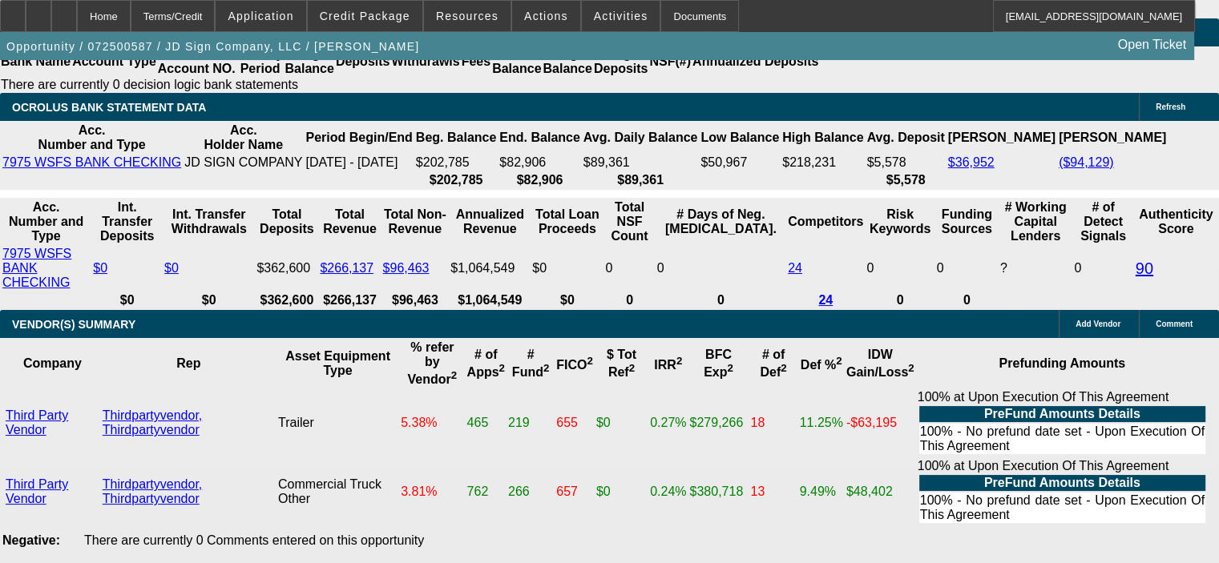
type input "$6,392.70"
type input "$3,196.35"
type input "12.9"
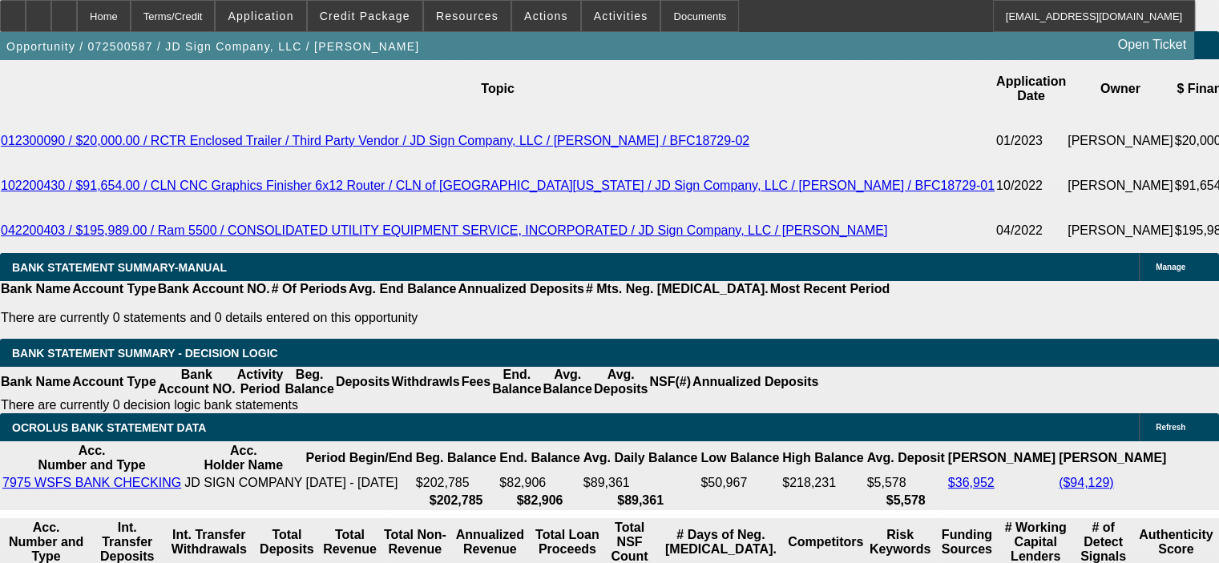
scroll to position [2687, 0]
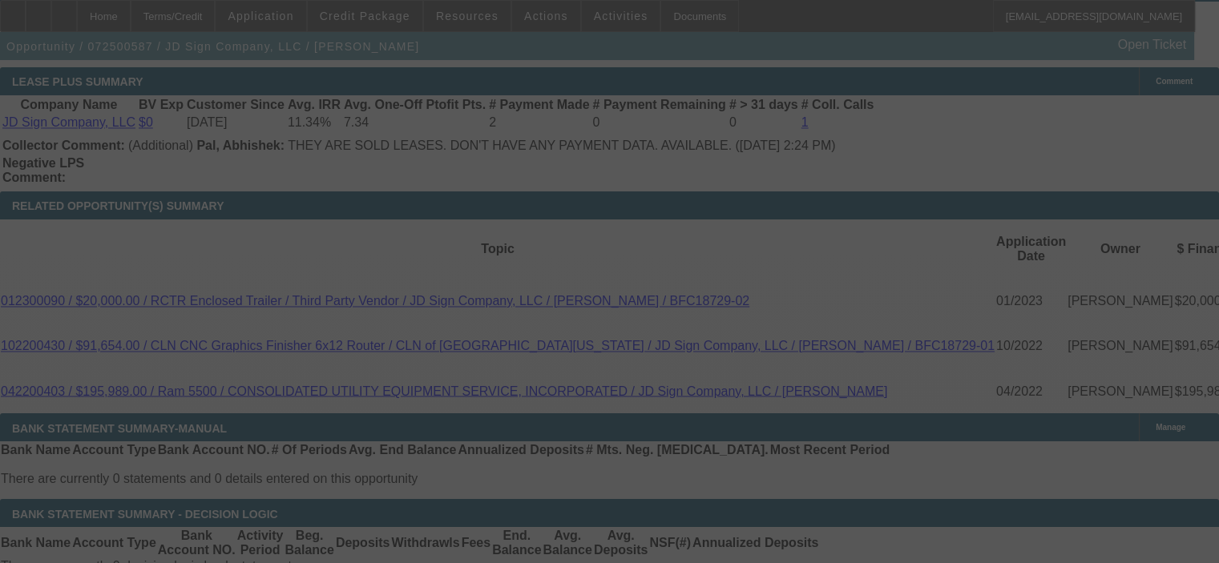
select select "0"
select select "2"
select select "0"
select select "6"
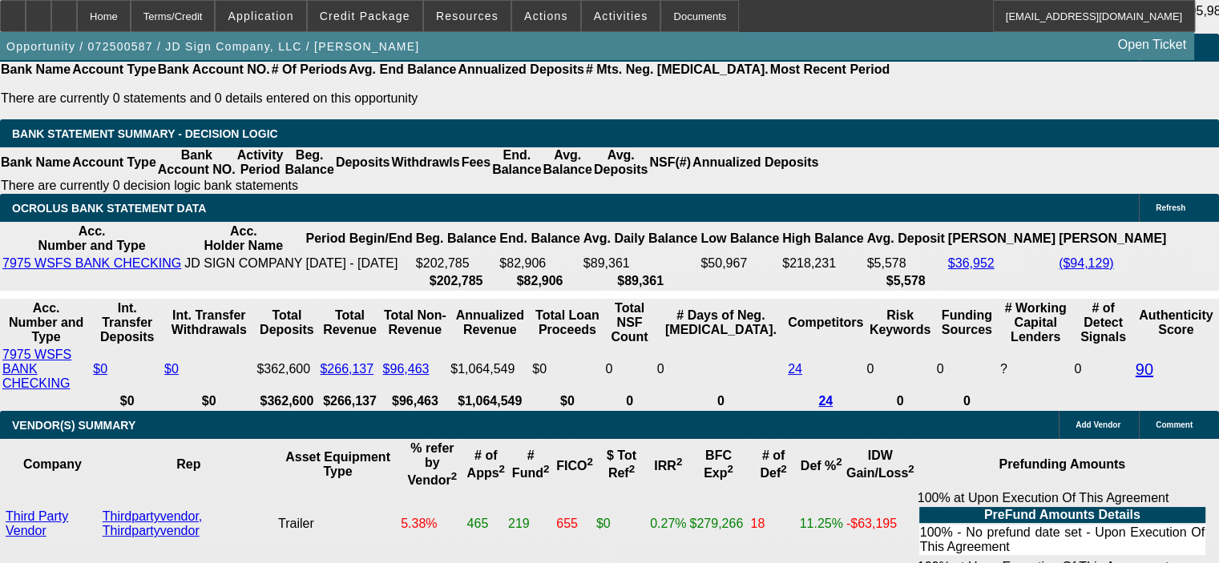
scroll to position [3167, 0]
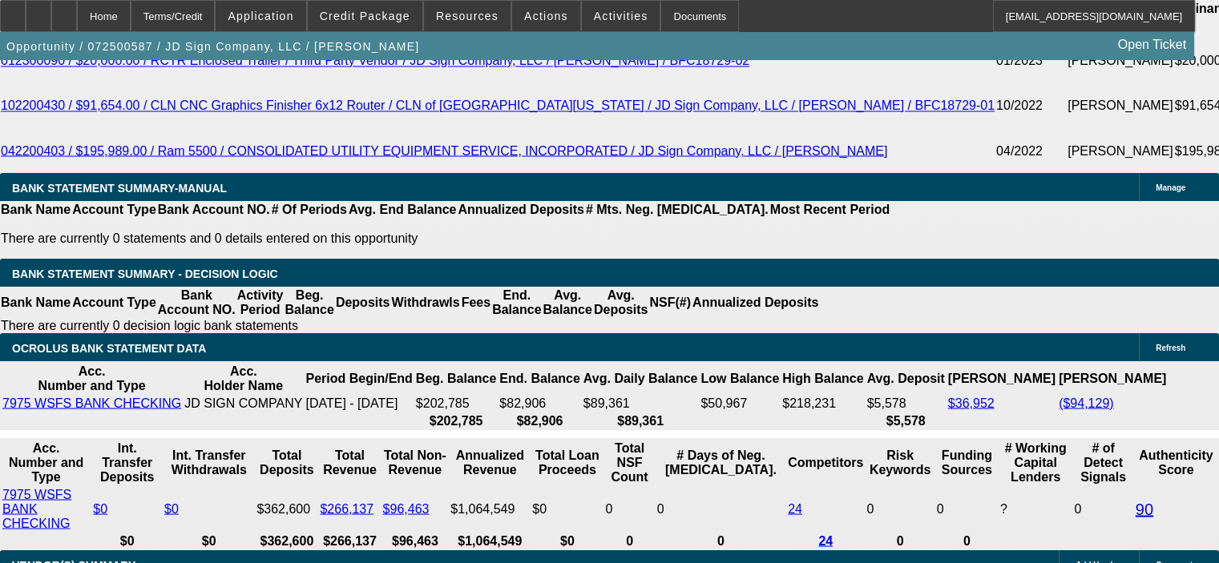
scroll to position [2767, 0]
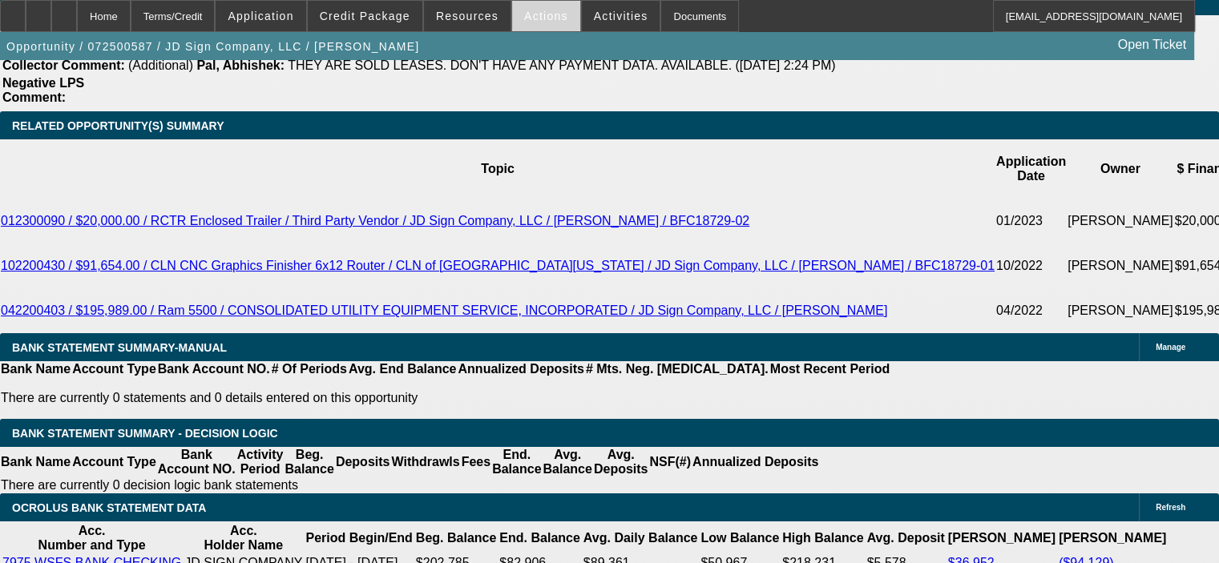
click at [524, 10] on span "Actions" at bounding box center [546, 16] width 44 height 13
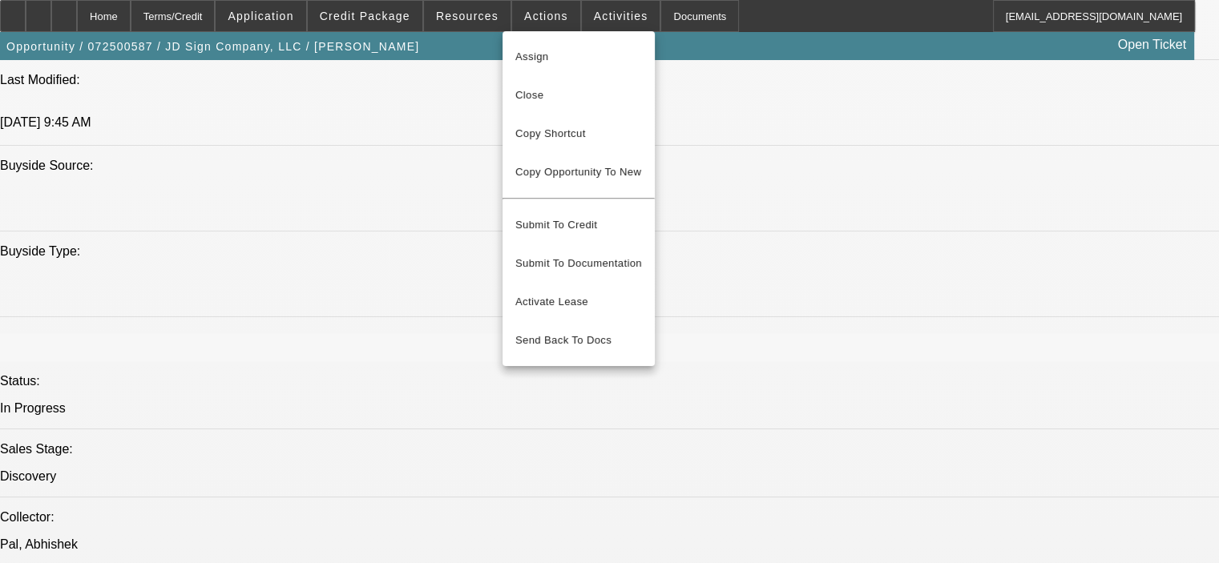
scroll to position [1405, 0]
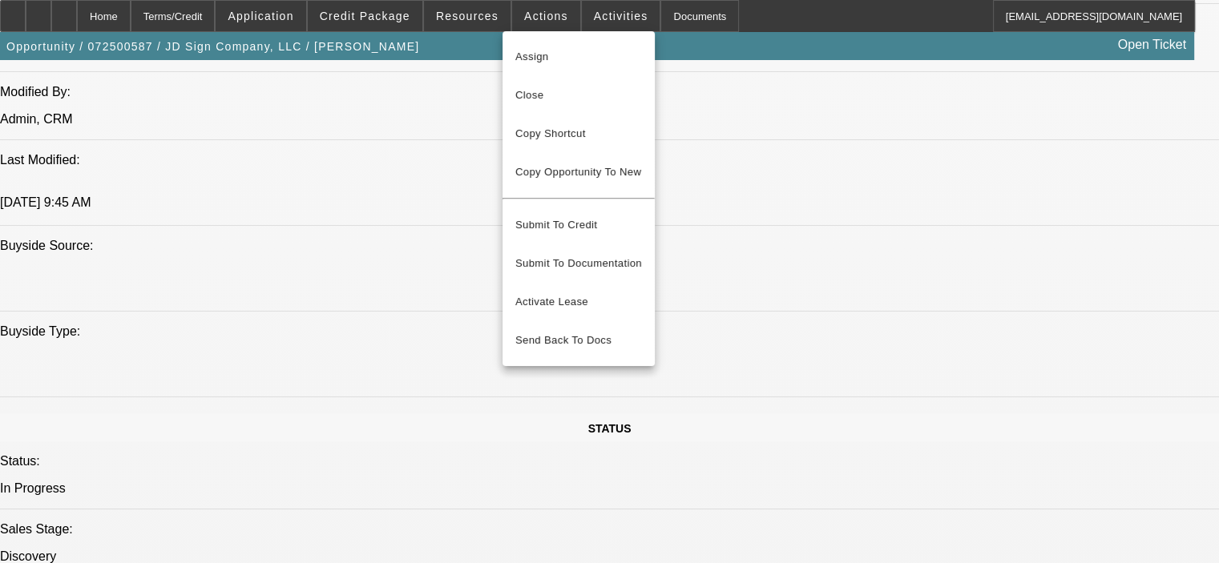
click at [722, 244] on div at bounding box center [609, 281] width 1219 height 563
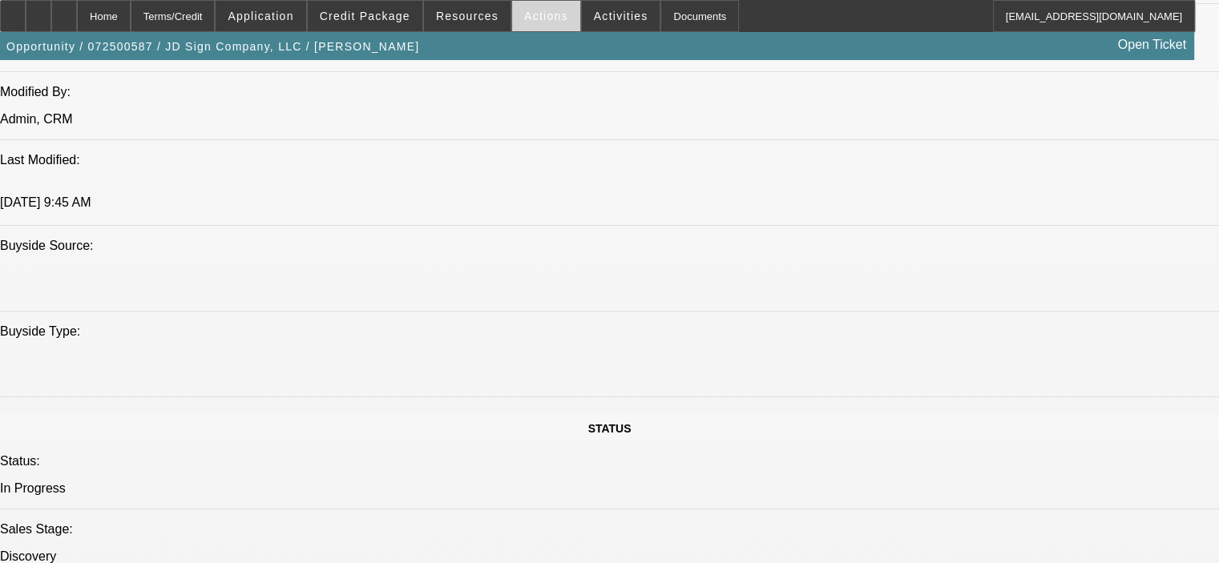
click at [529, 8] on span at bounding box center [546, 16] width 68 height 38
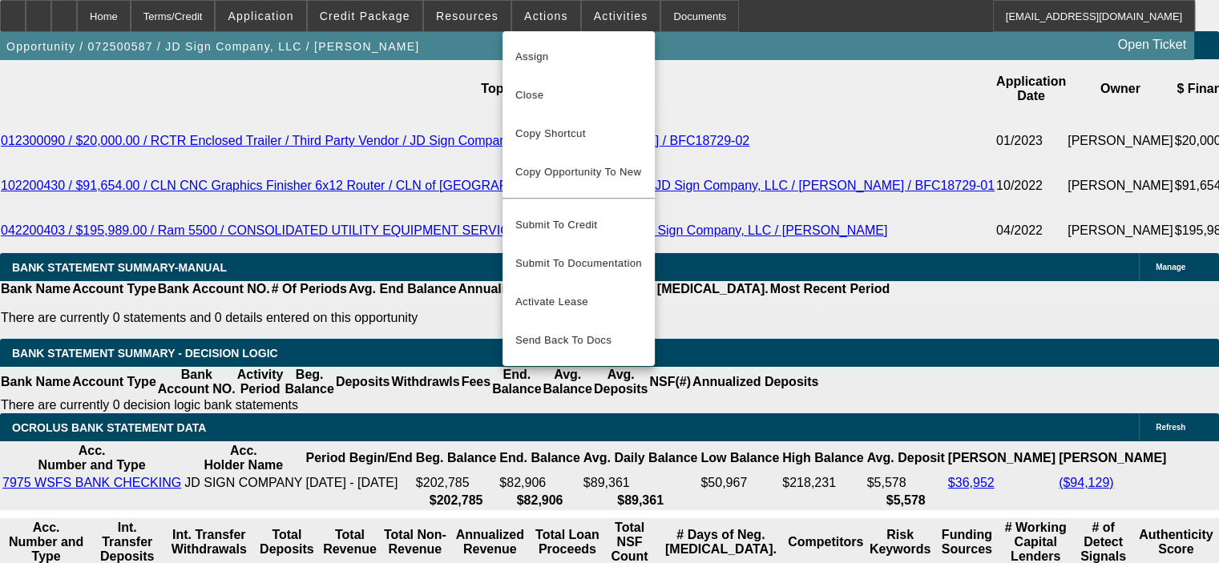
scroll to position [2767, 0]
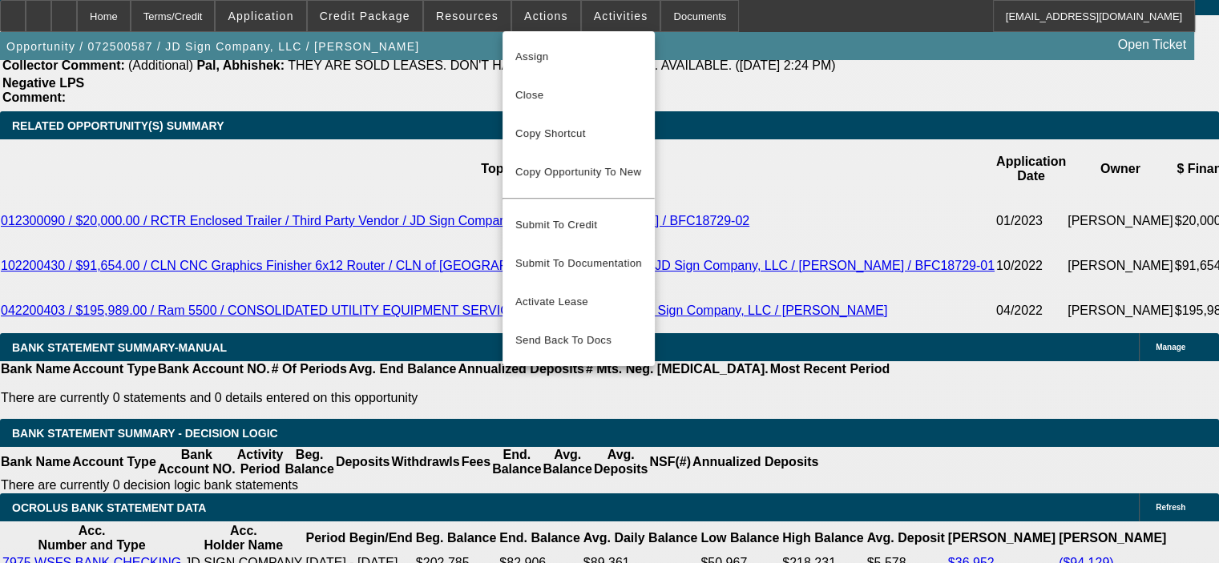
click at [192, 408] on div at bounding box center [609, 281] width 1219 height 563
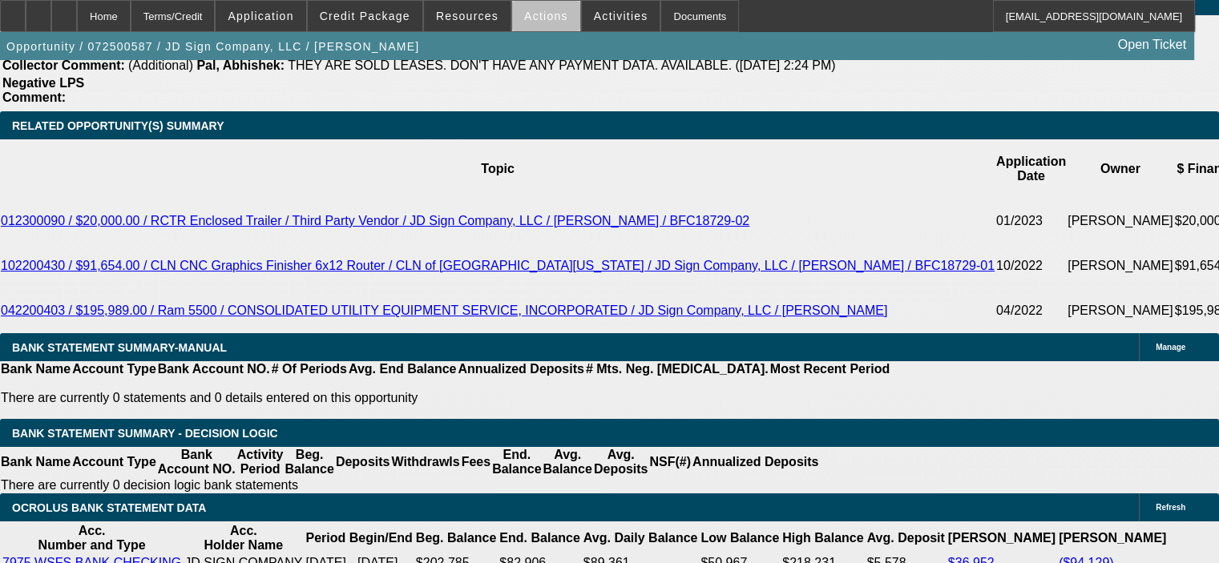
click at [537, 20] on span "Actions" at bounding box center [546, 16] width 44 height 13
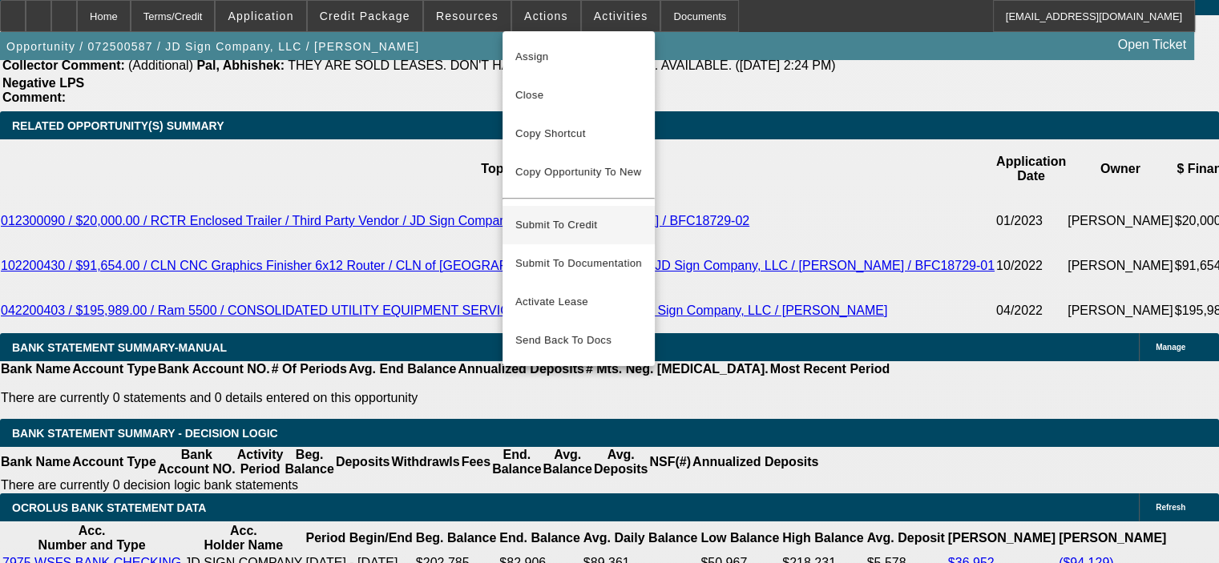
click at [571, 216] on span "Submit To Credit" at bounding box center [578, 225] width 127 height 19
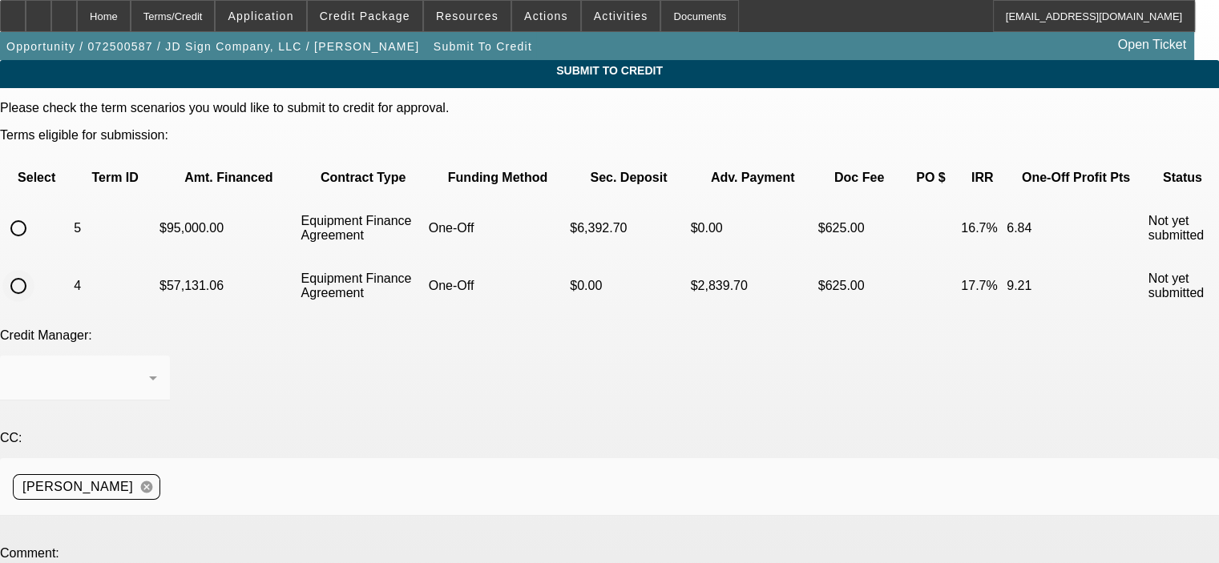
click at [34, 270] on input "radio" at bounding box center [18, 286] width 32 height 32
radio input "true"
paste textarea "Digital Sign/Trailer"
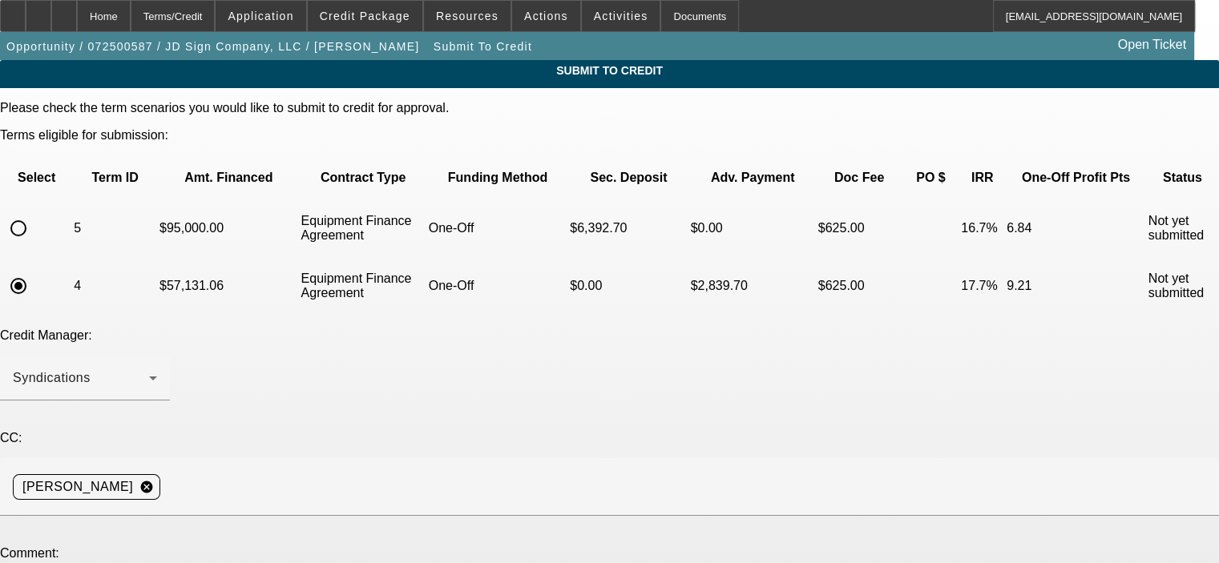
type textarea "[PERSON_NAME] has put the Digital Sign/Trailer expansion idea on hold for now. …"
click at [34, 212] on input "radio" at bounding box center [18, 228] width 32 height 32
radio input "true"
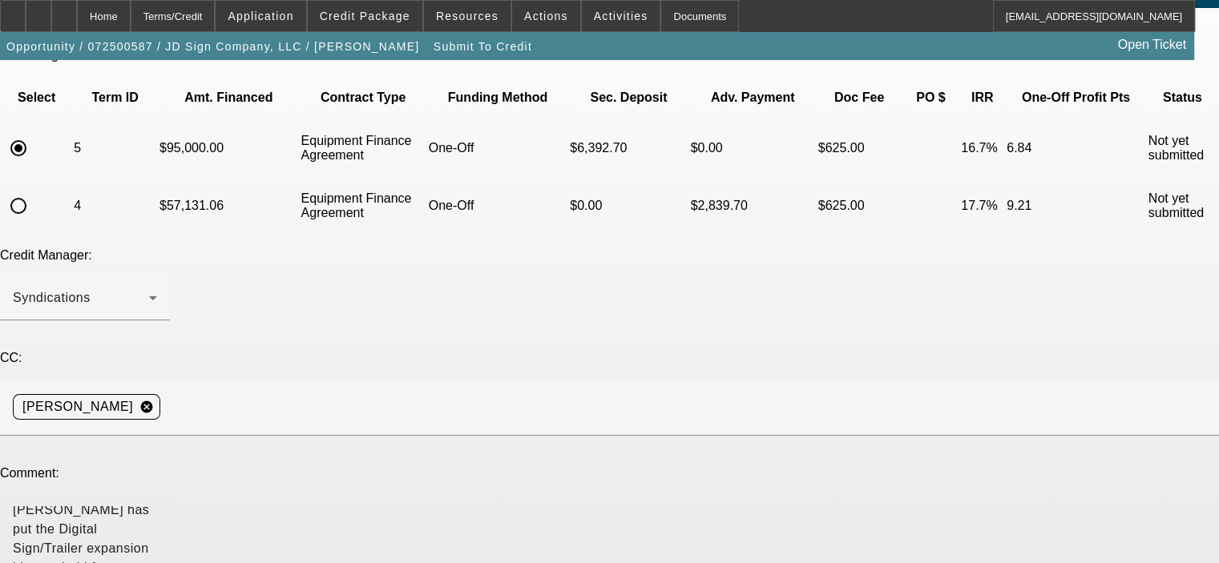
scroll to position [0, 0]
drag, startPoint x: 760, startPoint y: 409, endPoint x: 760, endPoint y: 461, distance: 51.3
click at [157, 506] on textarea "[PERSON_NAME] has put the Digital Sign/Trailer expansion idea on hold for now. …" at bounding box center [85, 551] width 144 height 90
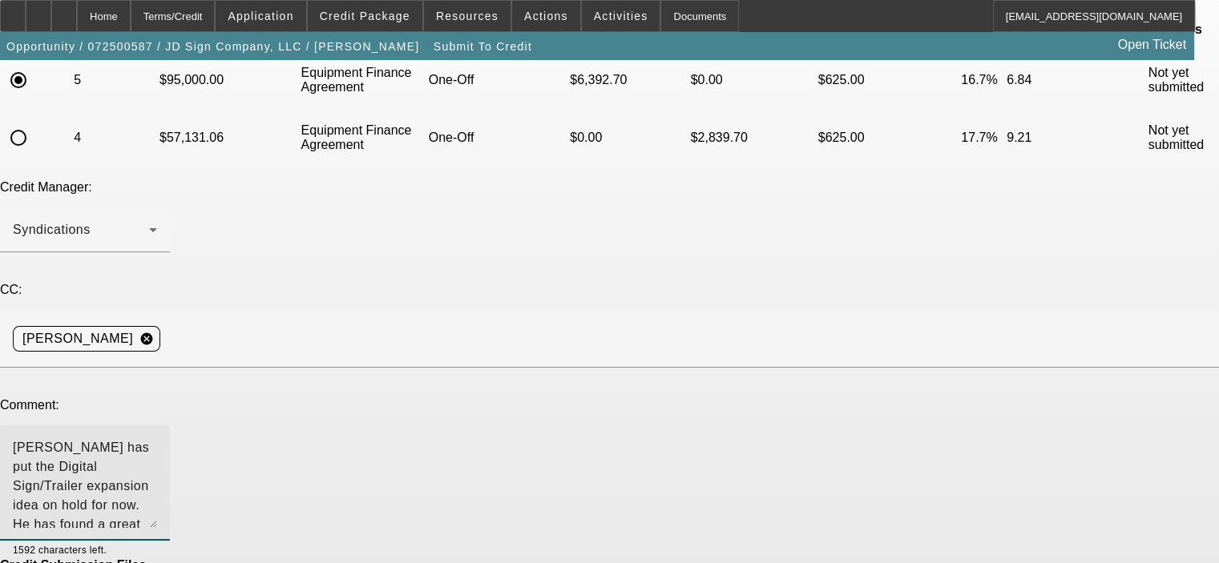
scroll to position [228, 0]
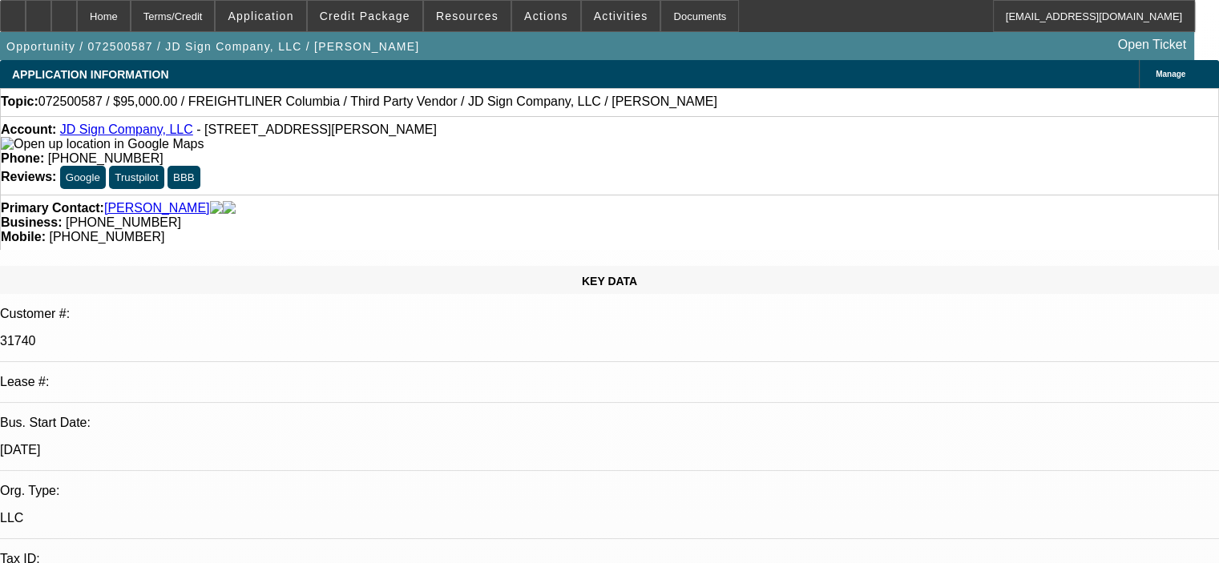
select select "0"
select select "2"
select select "0"
select select "6"
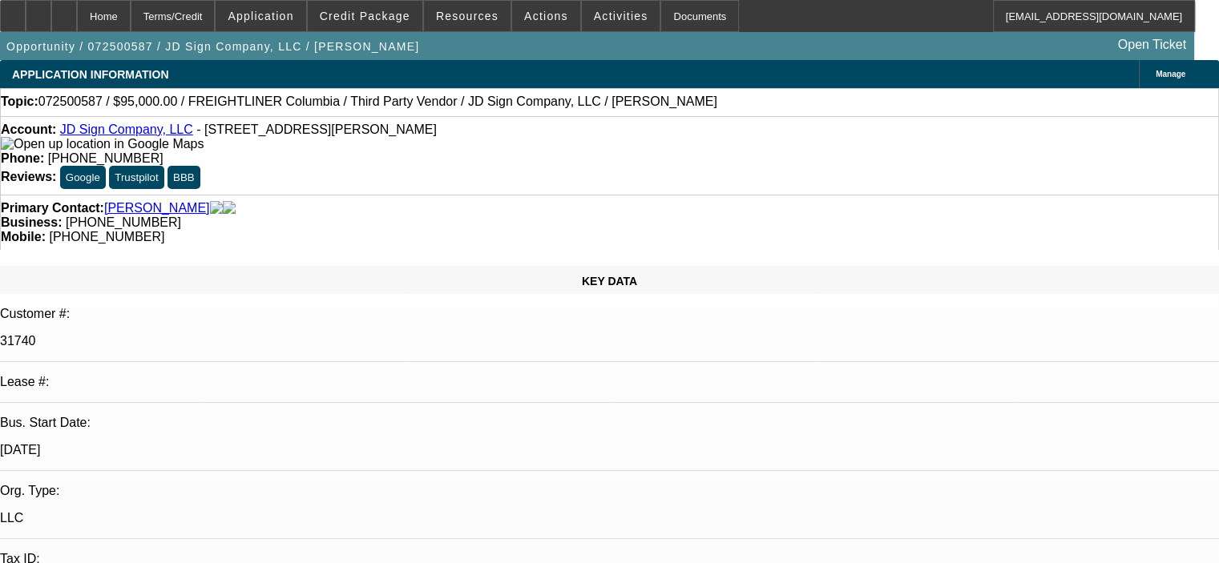
select select "0"
select select "6"
select select "0"
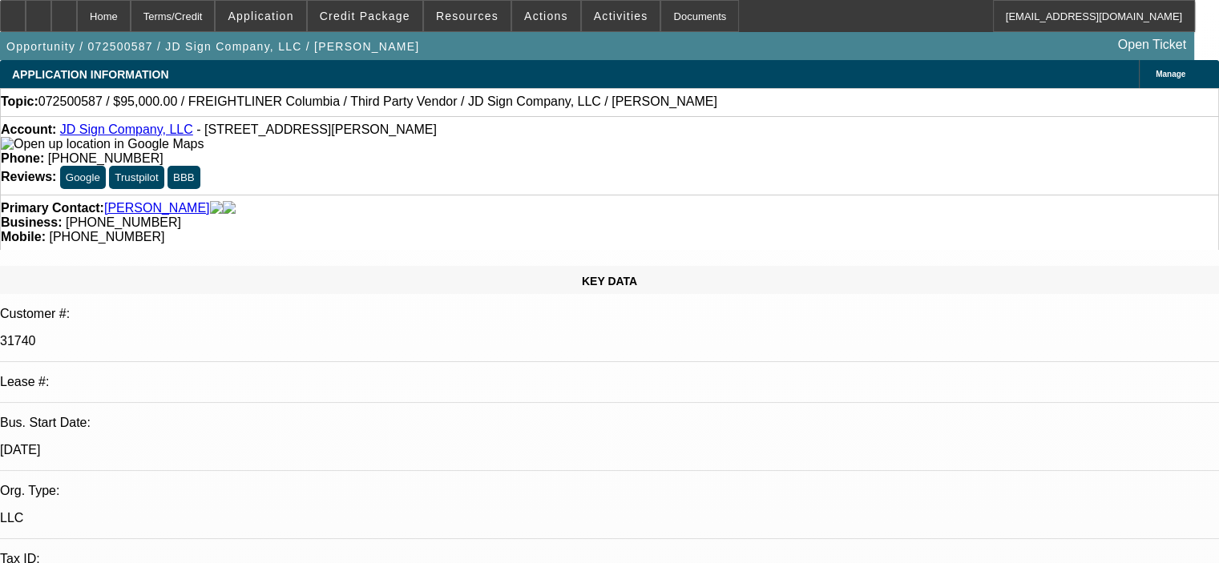
select select "0"
select select "6"
select select "0"
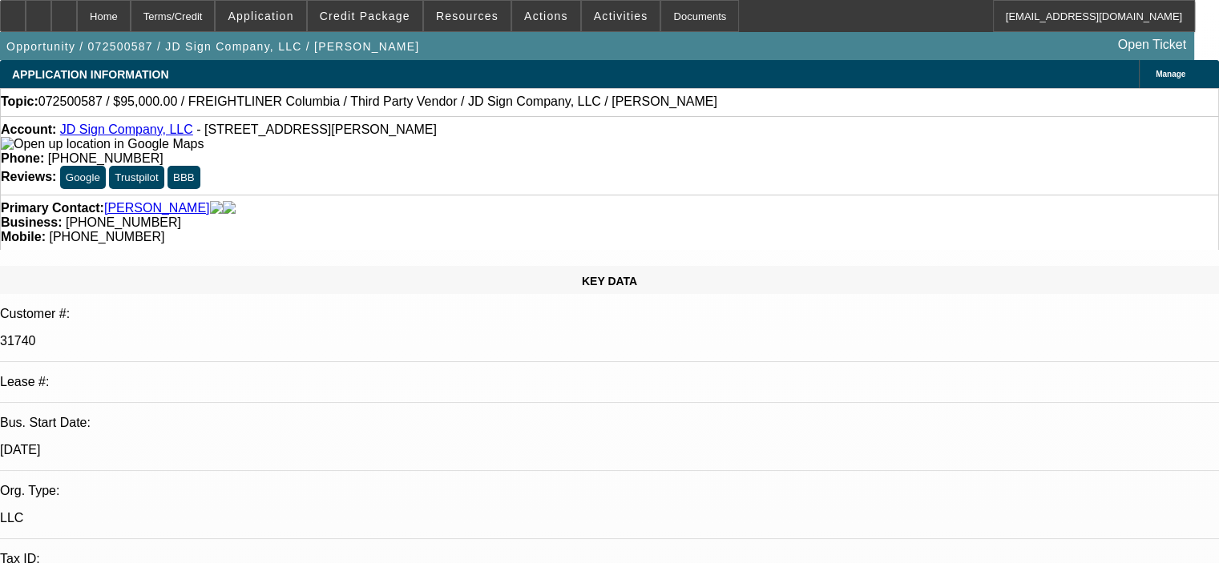
select select "0"
select select "6"
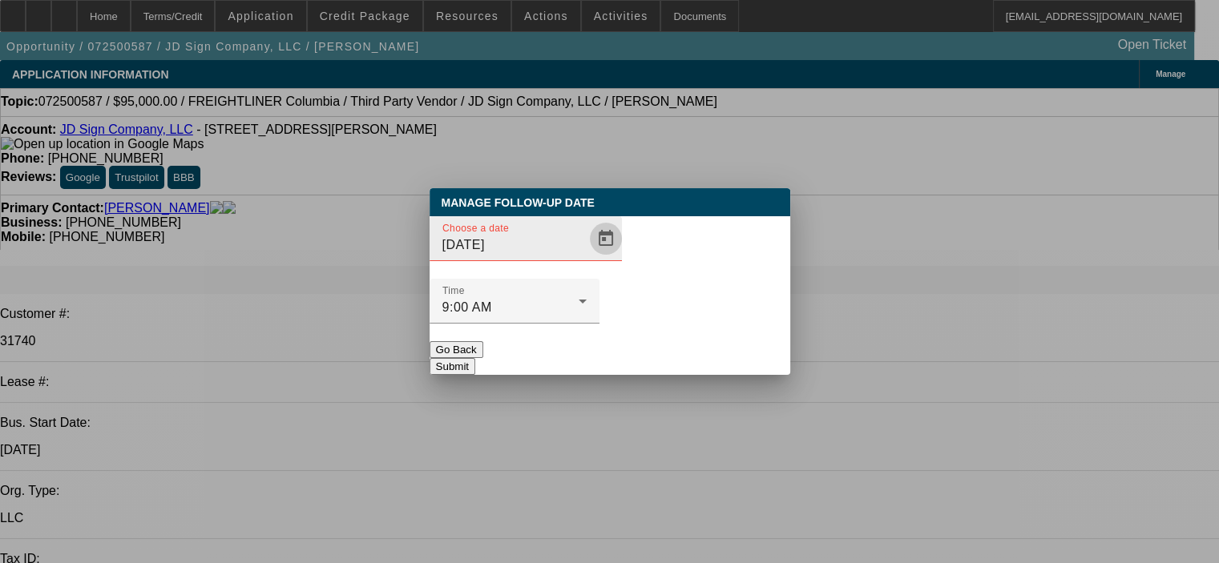
click at [587, 258] on span "Open calendar" at bounding box center [606, 239] width 38 height 38
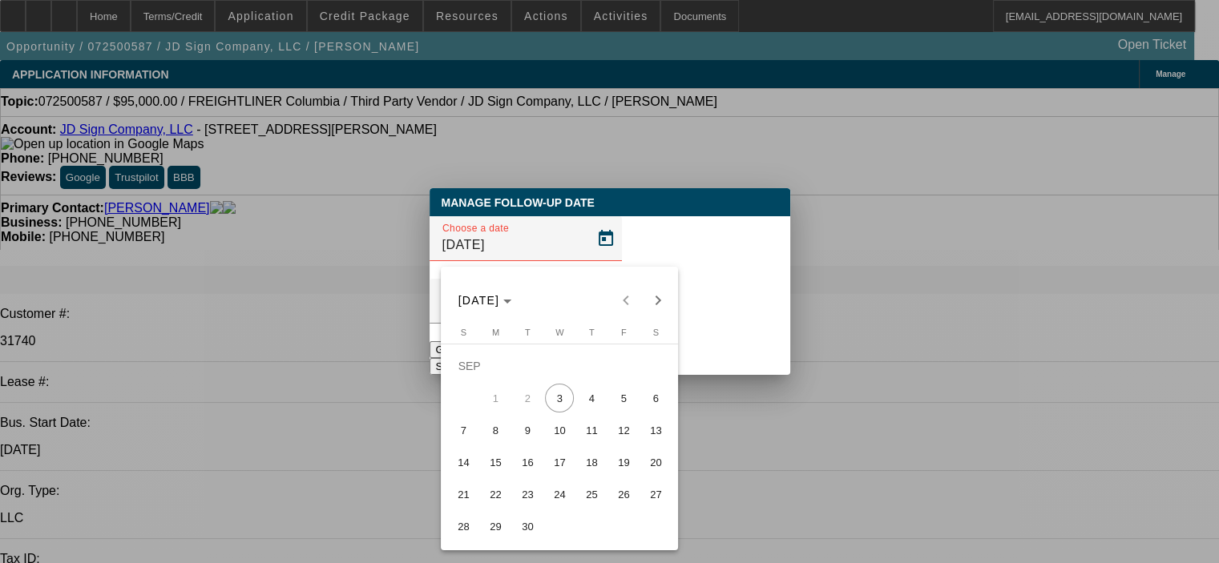
click at [560, 432] on span "10" at bounding box center [559, 430] width 29 height 29
type input "9/10/2025"
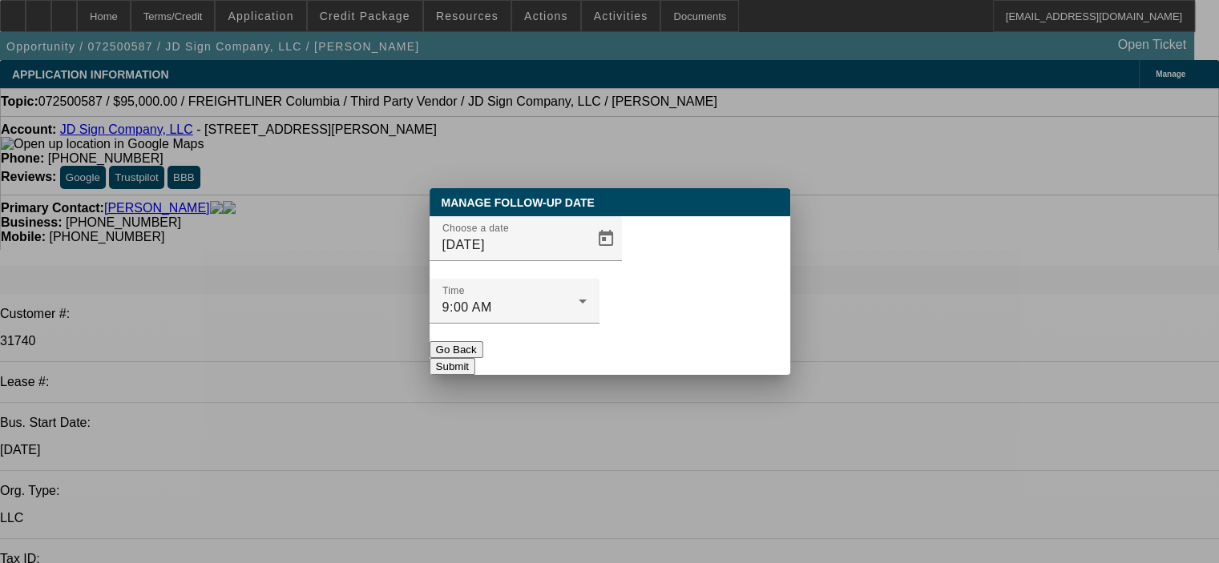
click at [475, 358] on button "Submit" at bounding box center [452, 366] width 46 height 17
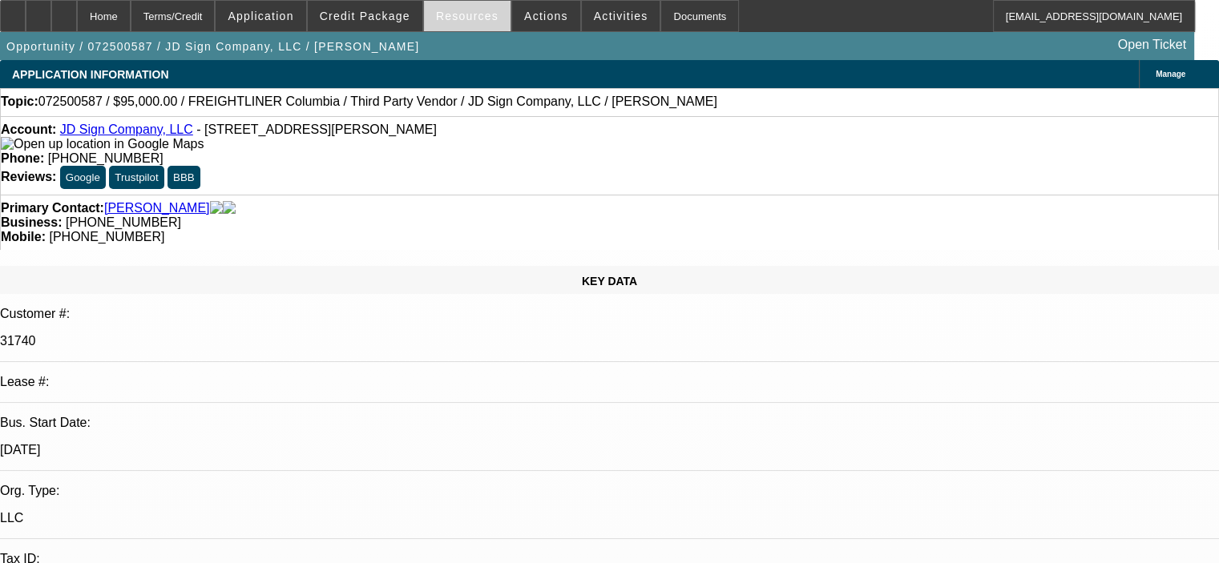
click at [461, 17] on span "Resources" at bounding box center [467, 16] width 62 height 13
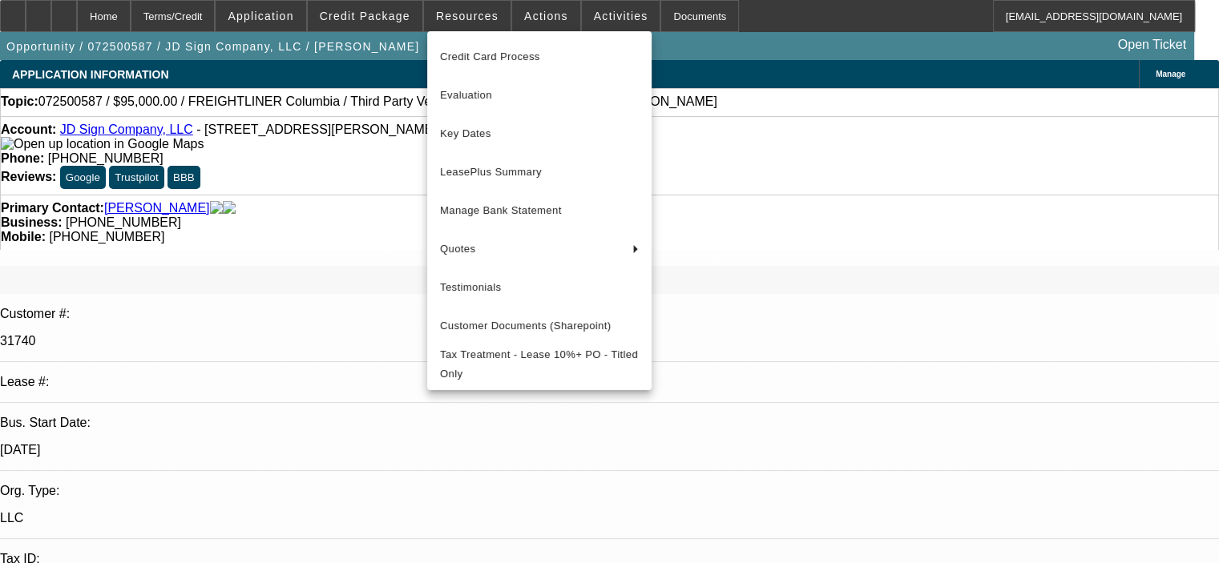
click at [534, 23] on div at bounding box center [609, 281] width 1219 height 563
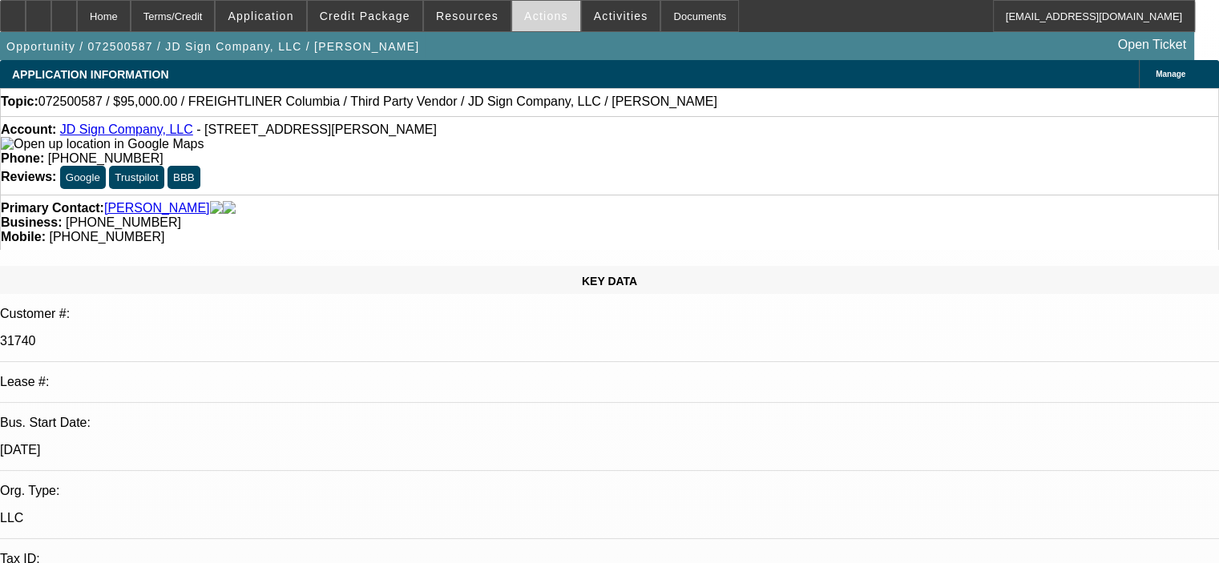
click at [534, 18] on span "Actions" at bounding box center [546, 16] width 44 height 13
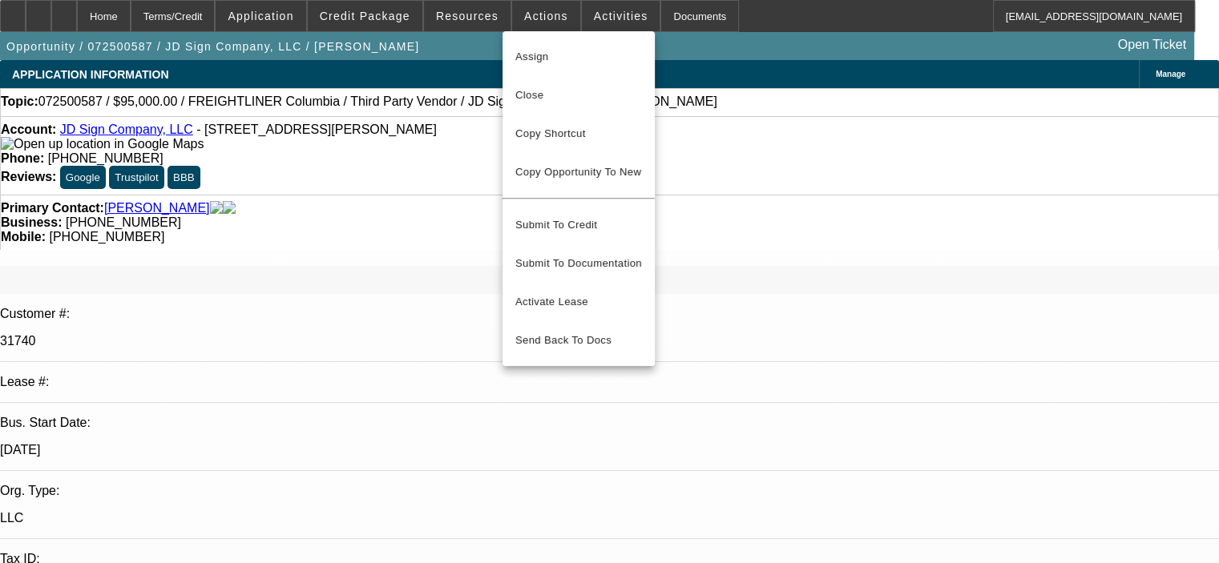
click at [455, 16] on div at bounding box center [609, 281] width 1219 height 563
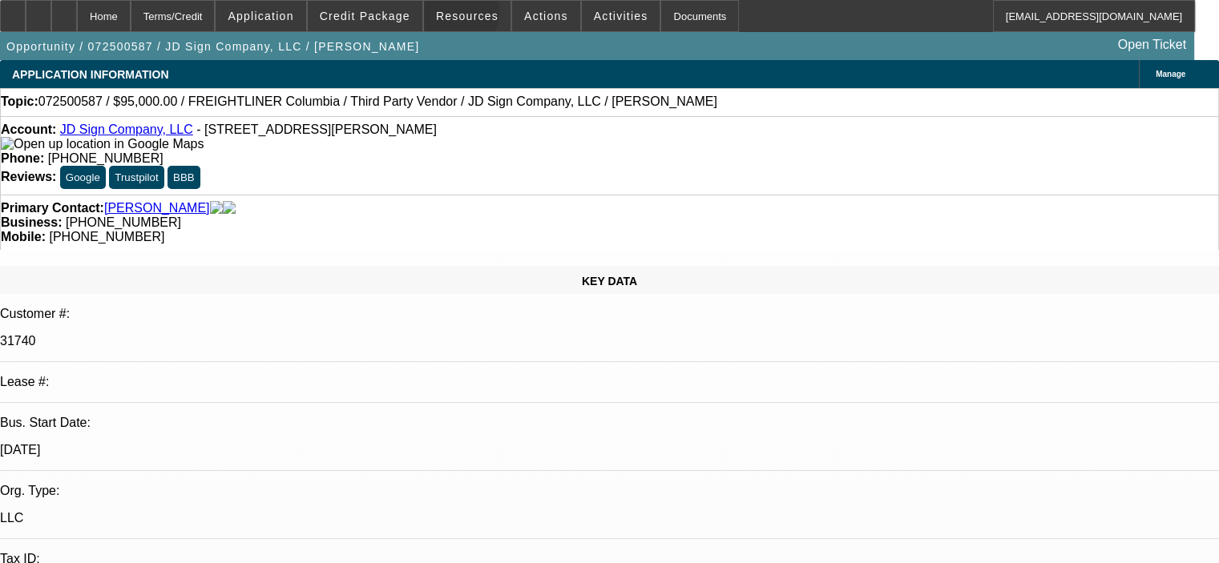
click at [455, 16] on span "Resources" at bounding box center [467, 16] width 62 height 13
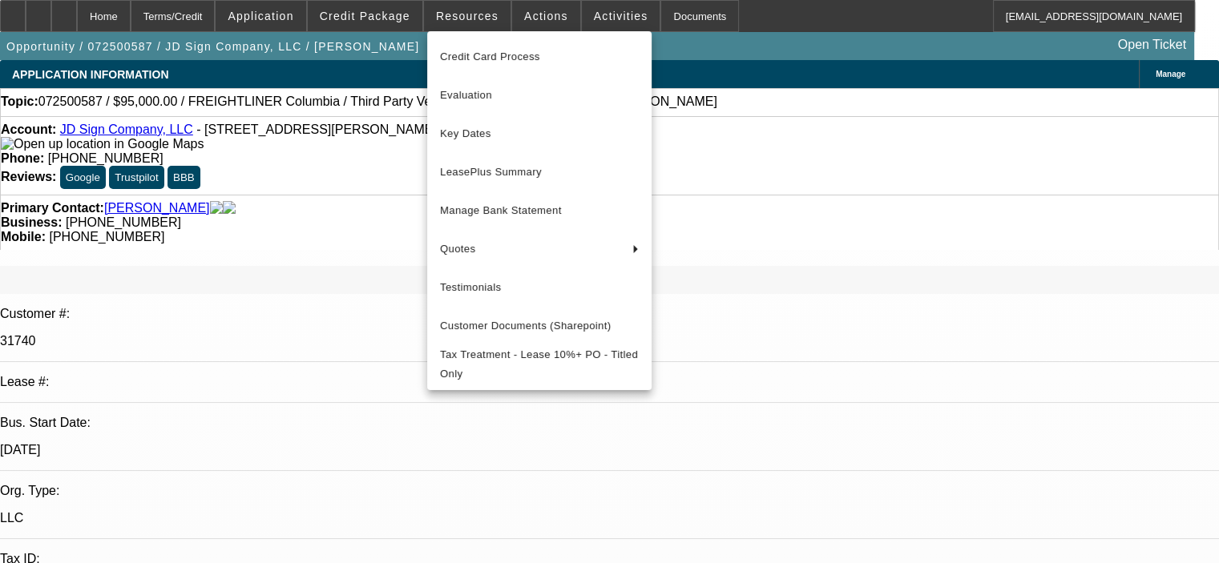
click at [587, 22] on div at bounding box center [609, 281] width 1219 height 563
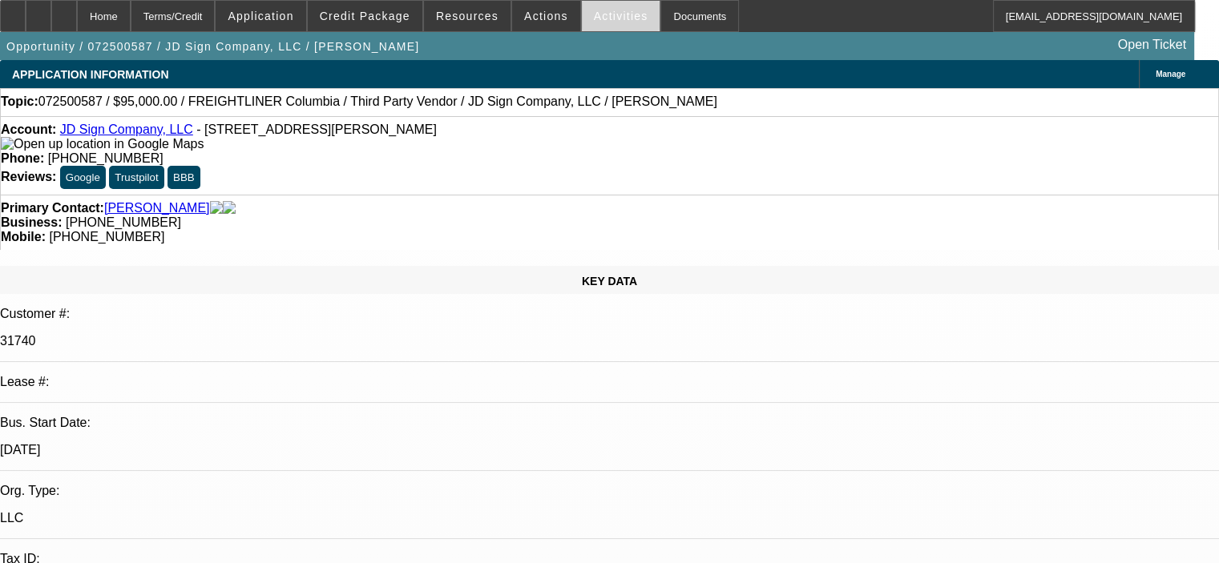
click at [594, 16] on span "Activities" at bounding box center [621, 16] width 54 height 13
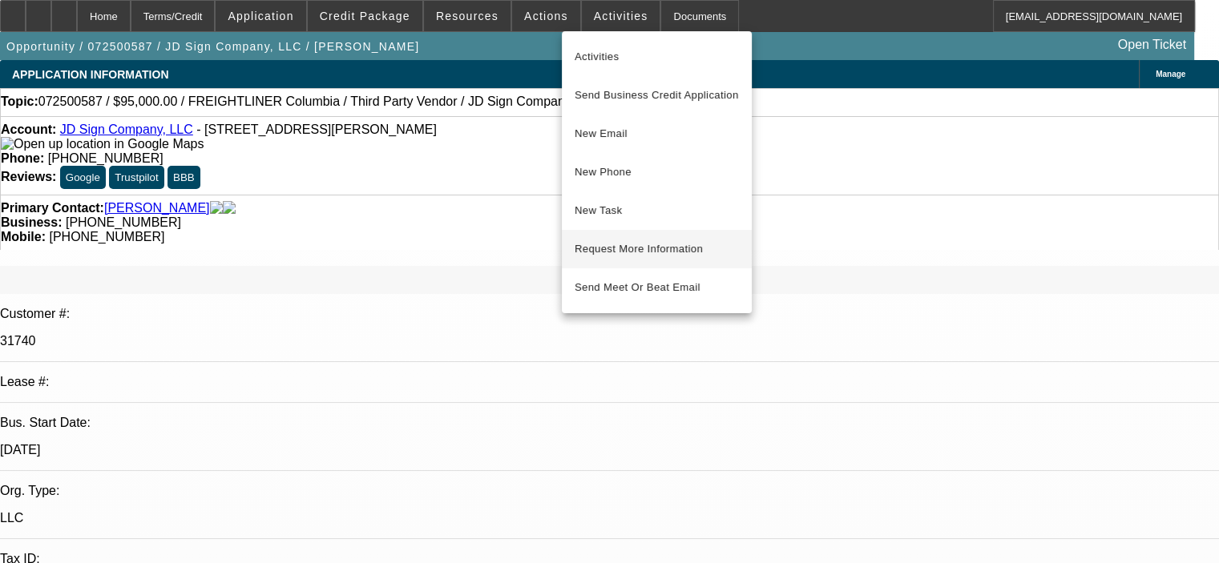
click at [623, 256] on span "Request More Information" at bounding box center [656, 249] width 164 height 19
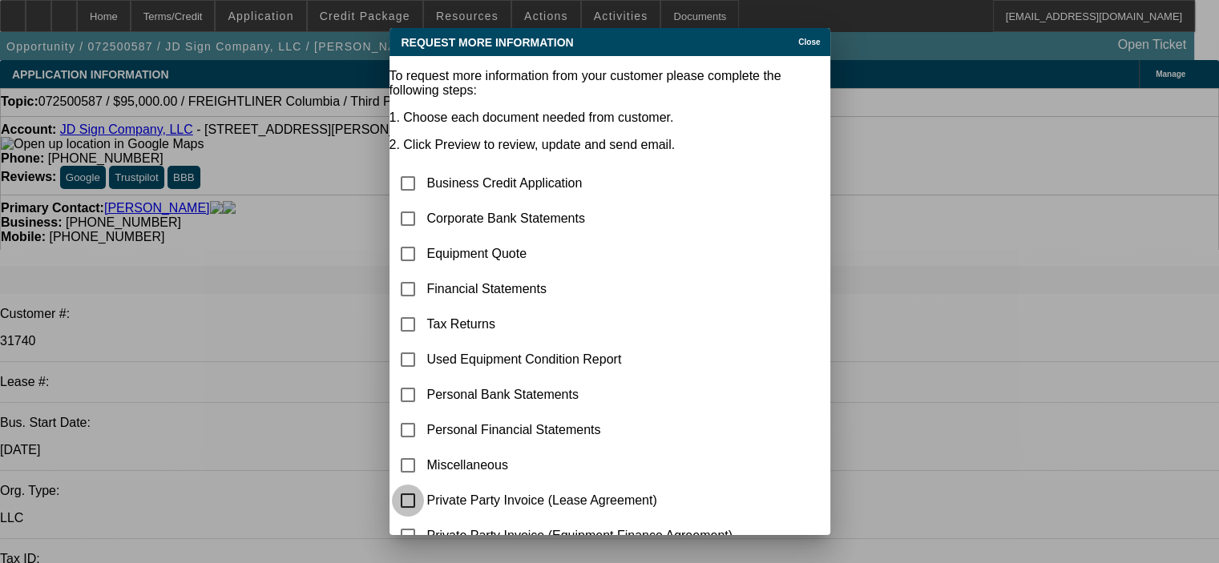
click at [424, 488] on input "checkbox" at bounding box center [408, 501] width 32 height 32
checkbox input "true"
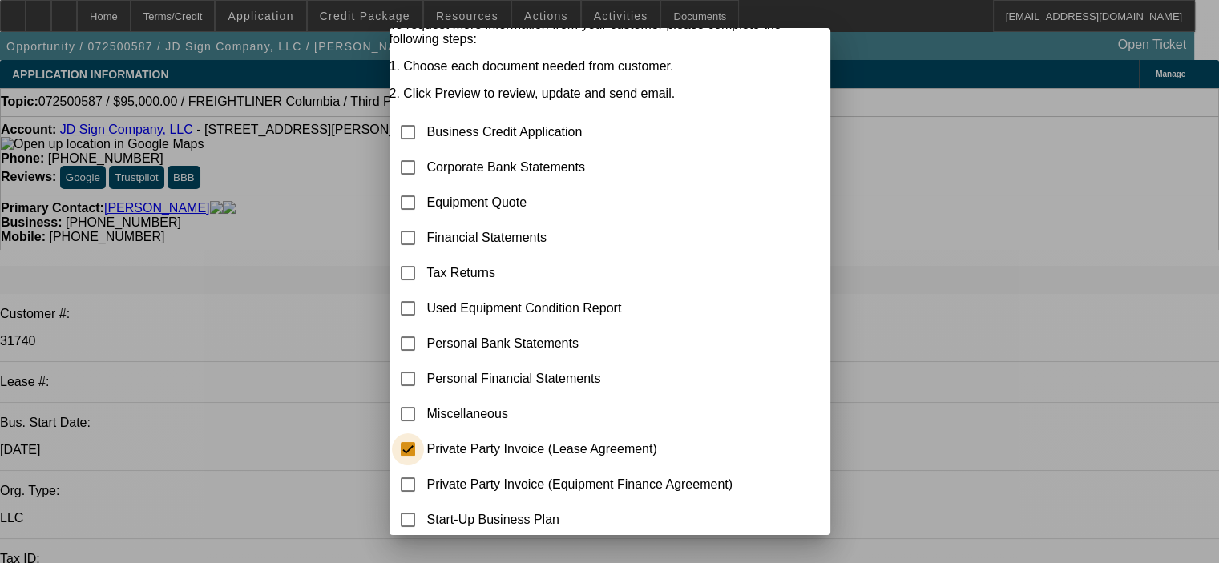
scroll to position [111, 0]
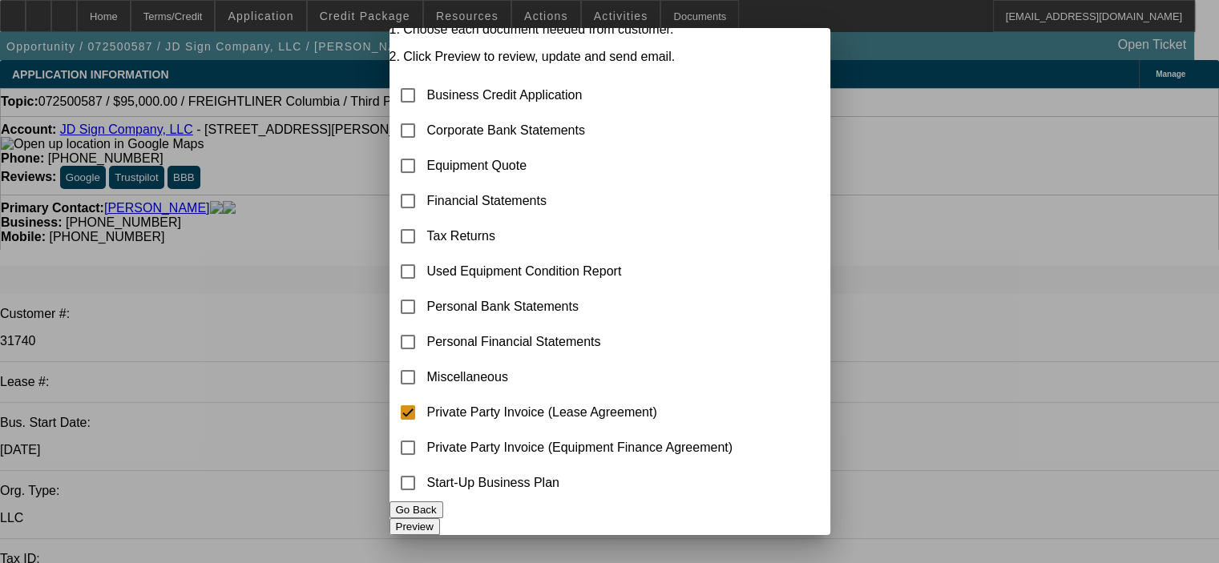
click at [440, 518] on button "Preview" at bounding box center [414, 526] width 50 height 17
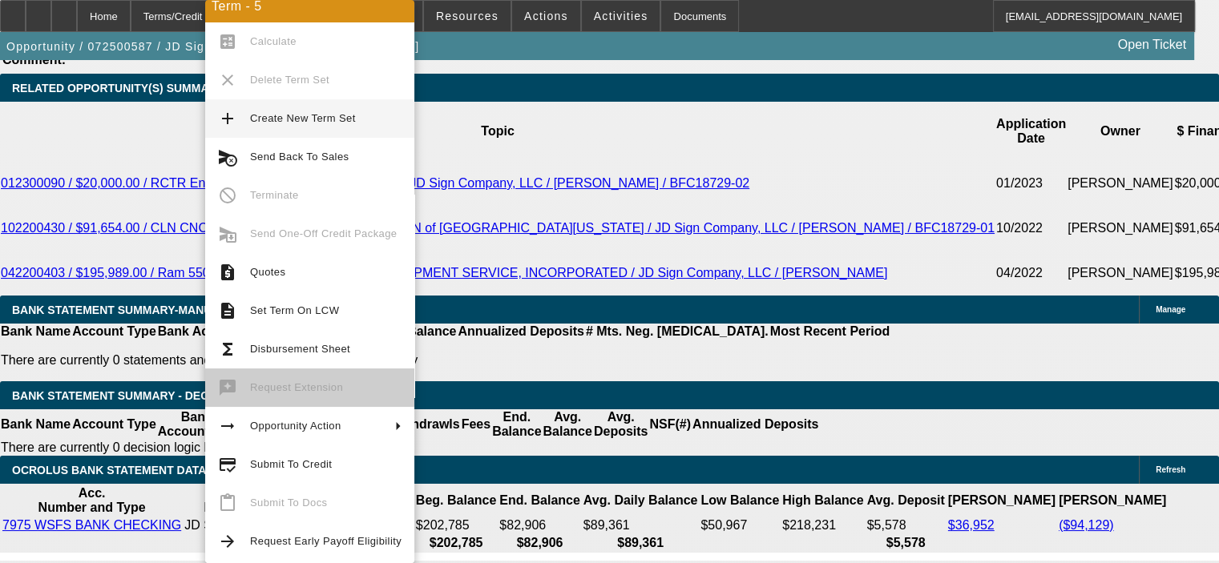
scroll to position [13, 0]
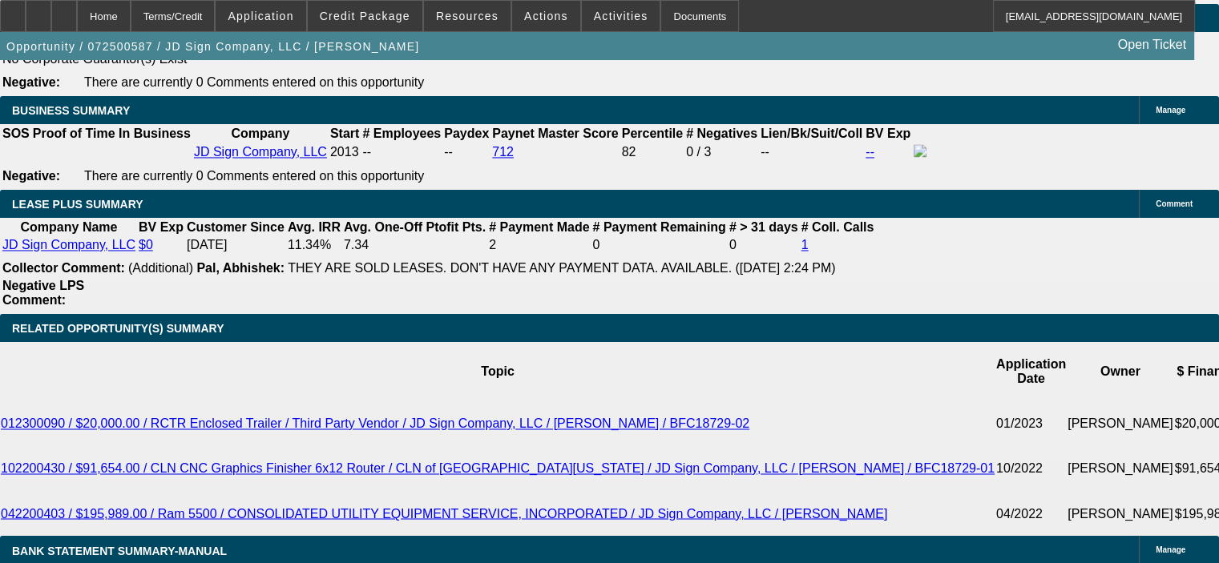
scroll to position [2564, 0]
click at [64, 10] on icon at bounding box center [64, 10] width 0 height 0
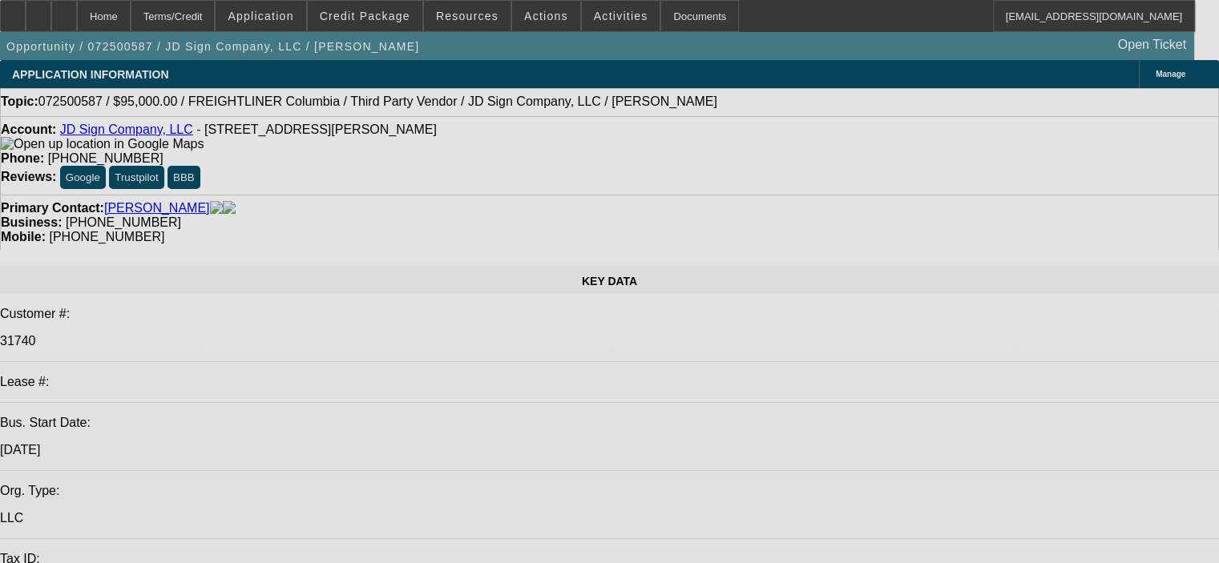
select select "0"
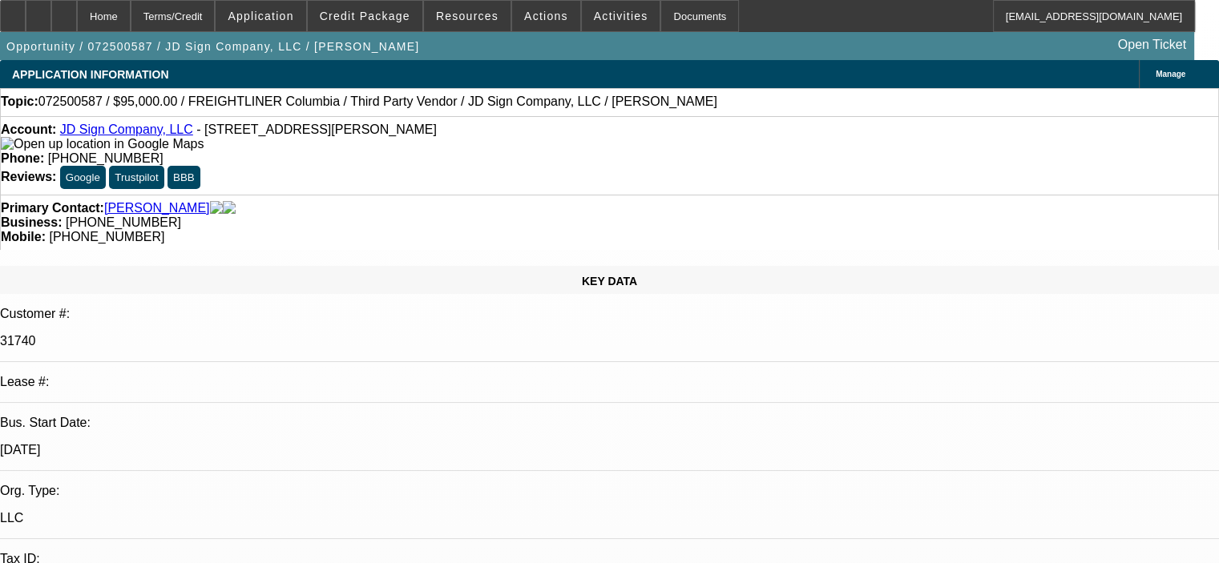
select select "2"
select select "0"
select select "6"
select select "0"
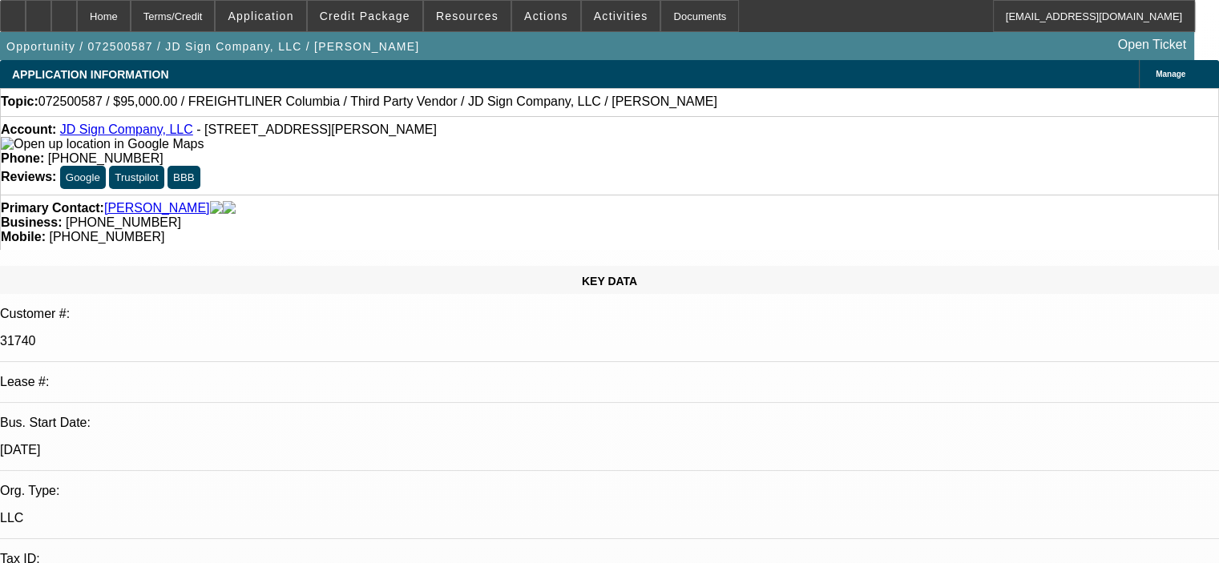
select select "0"
select select "6"
select select "0"
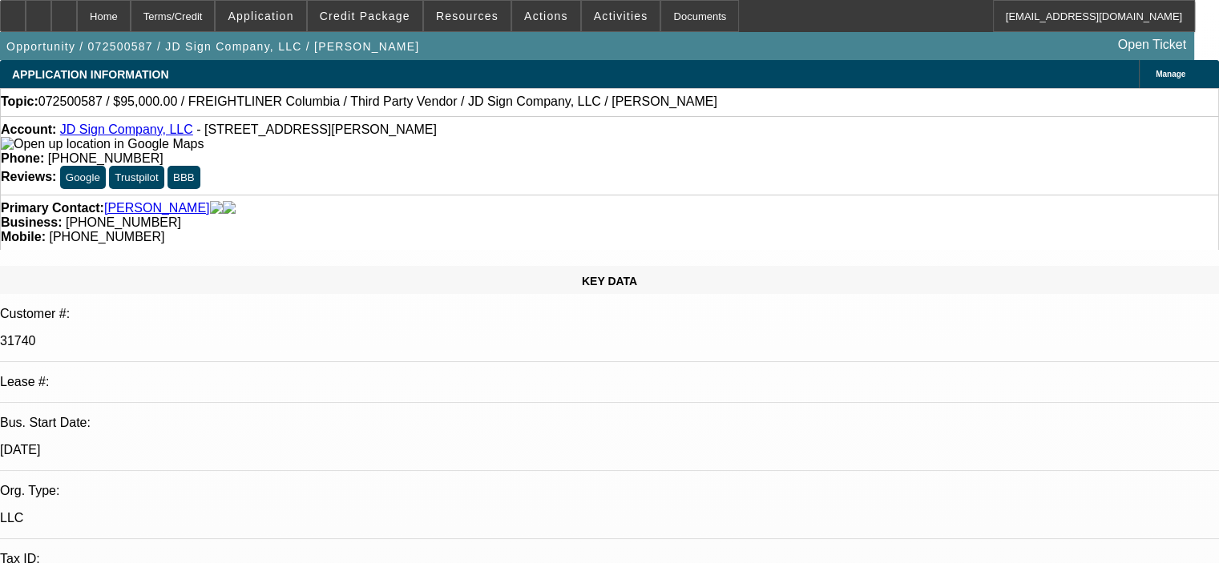
select select "0"
select select "6"
select select "0"
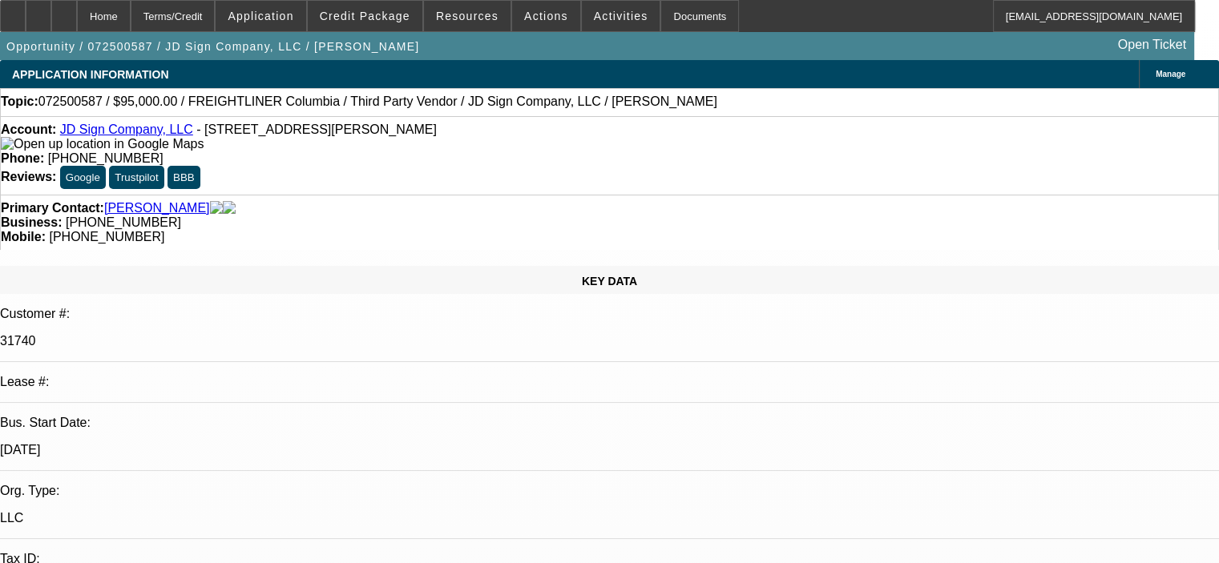
select select "6"
click at [598, 12] on span "Activities" at bounding box center [621, 16] width 54 height 13
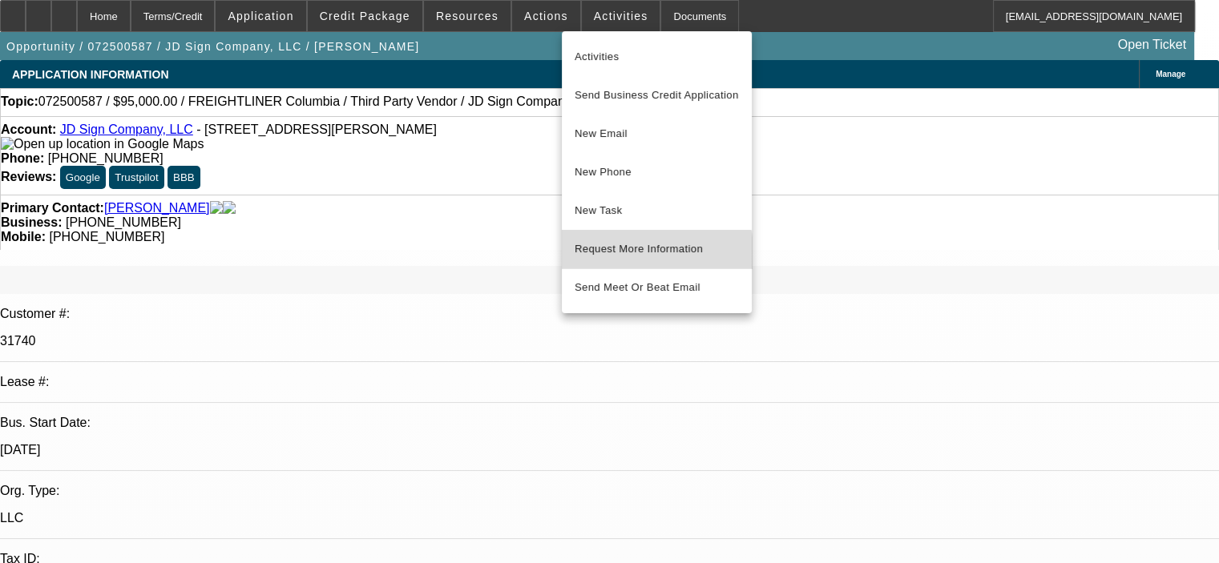
click at [628, 256] on span "Request More Information" at bounding box center [656, 249] width 164 height 19
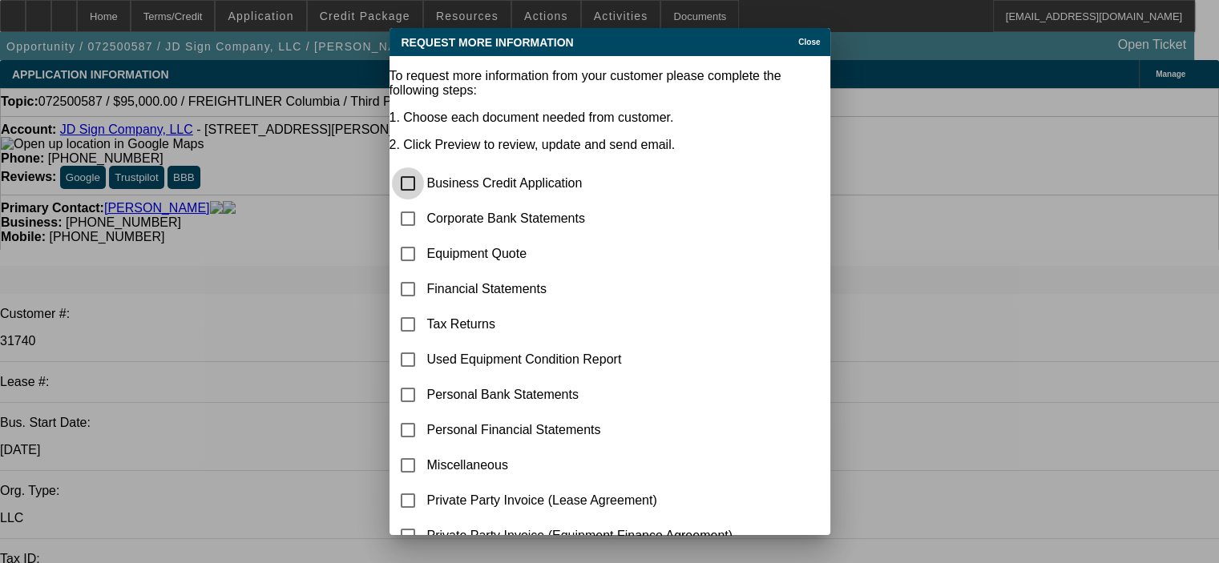
scroll to position [111, 0]
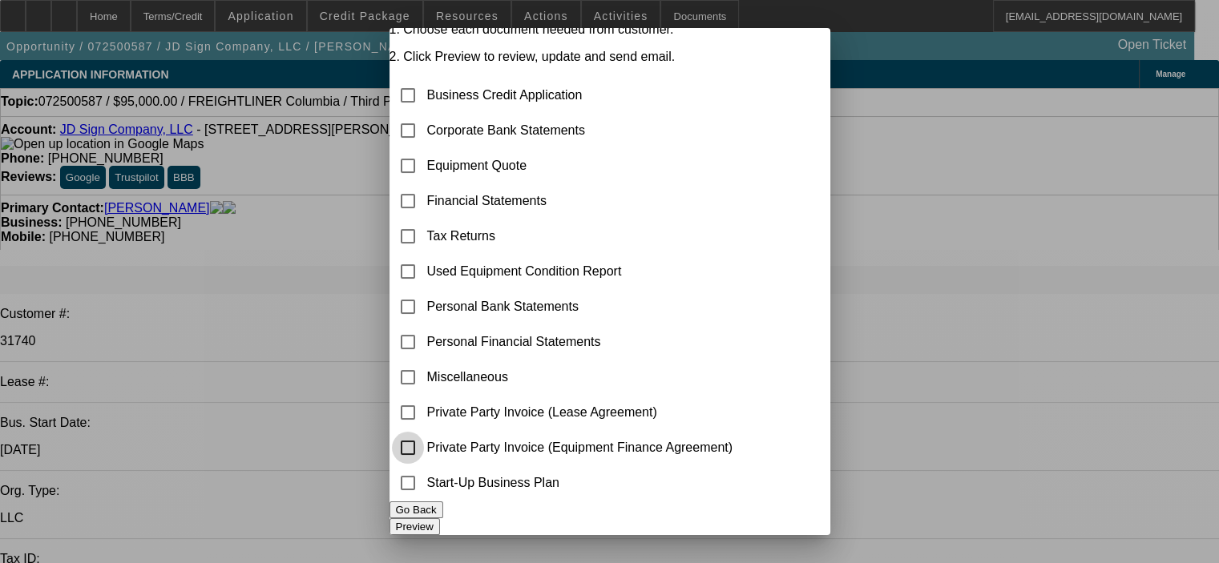
click at [424, 432] on input "checkbox" at bounding box center [408, 448] width 32 height 32
checkbox input "true"
click at [440, 518] on button "Preview" at bounding box center [414, 526] width 50 height 17
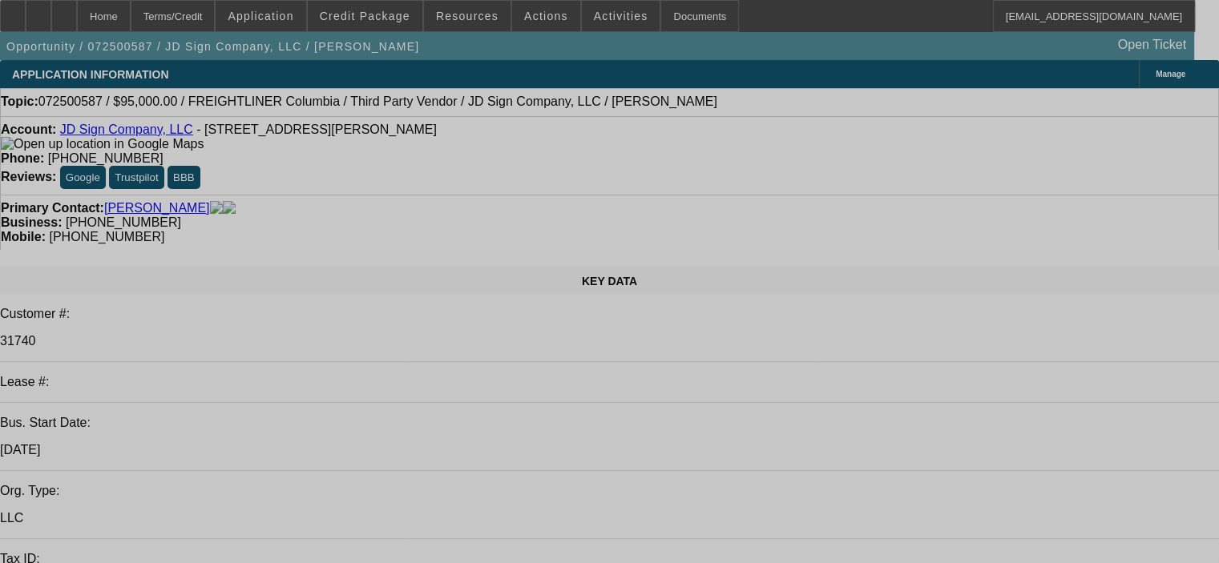
select select "0"
select select "2"
select select "0"
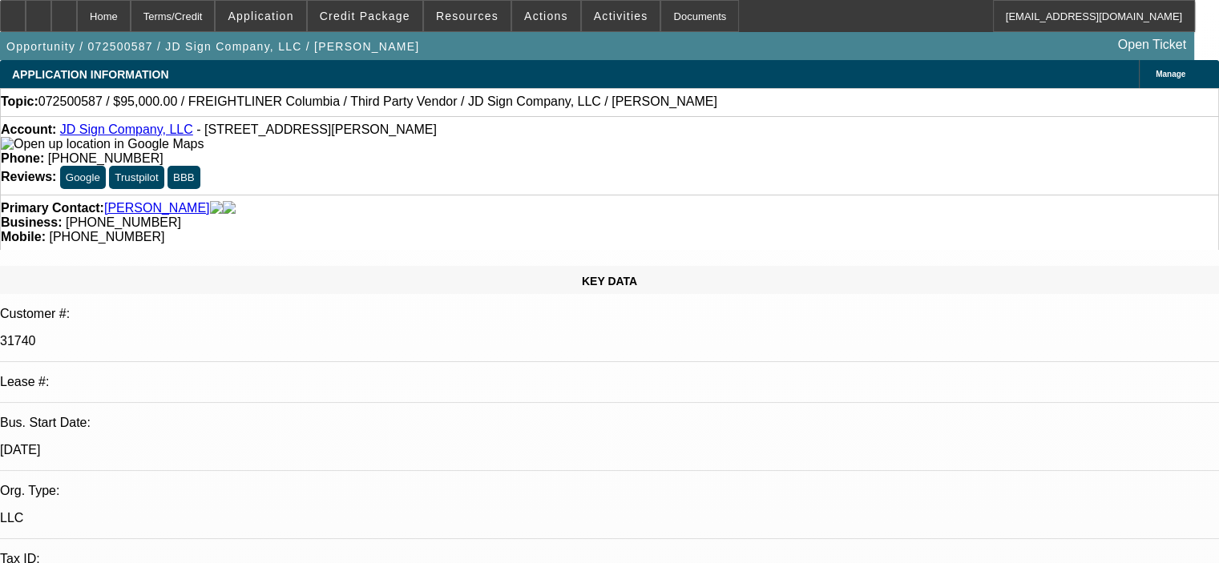
select select "6"
select select "0"
select select "6"
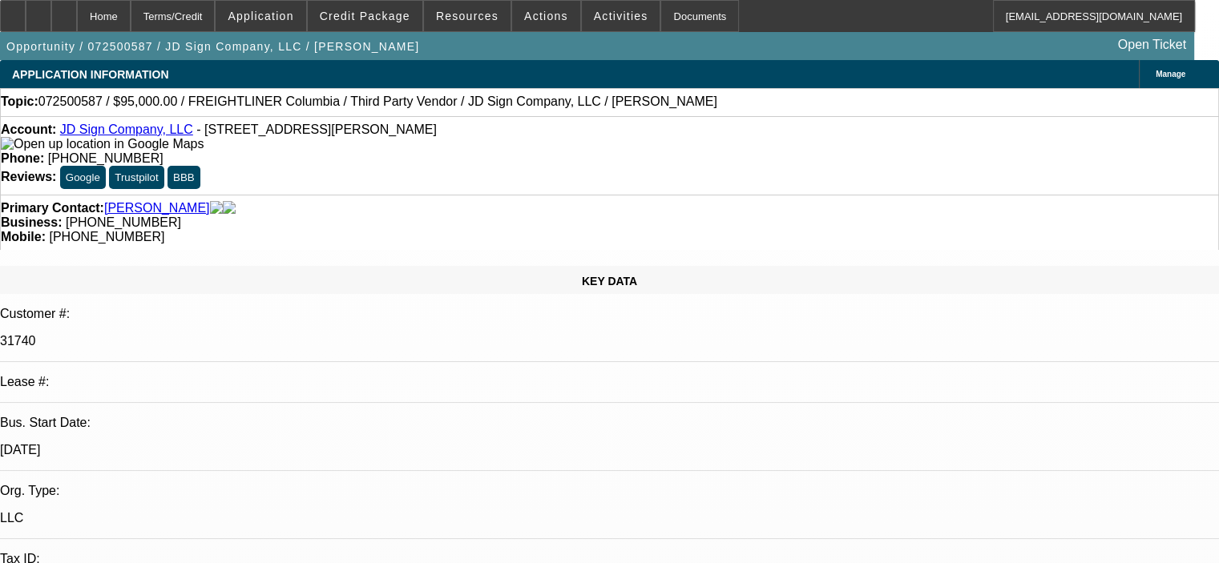
select select "0"
select select "6"
select select "0"
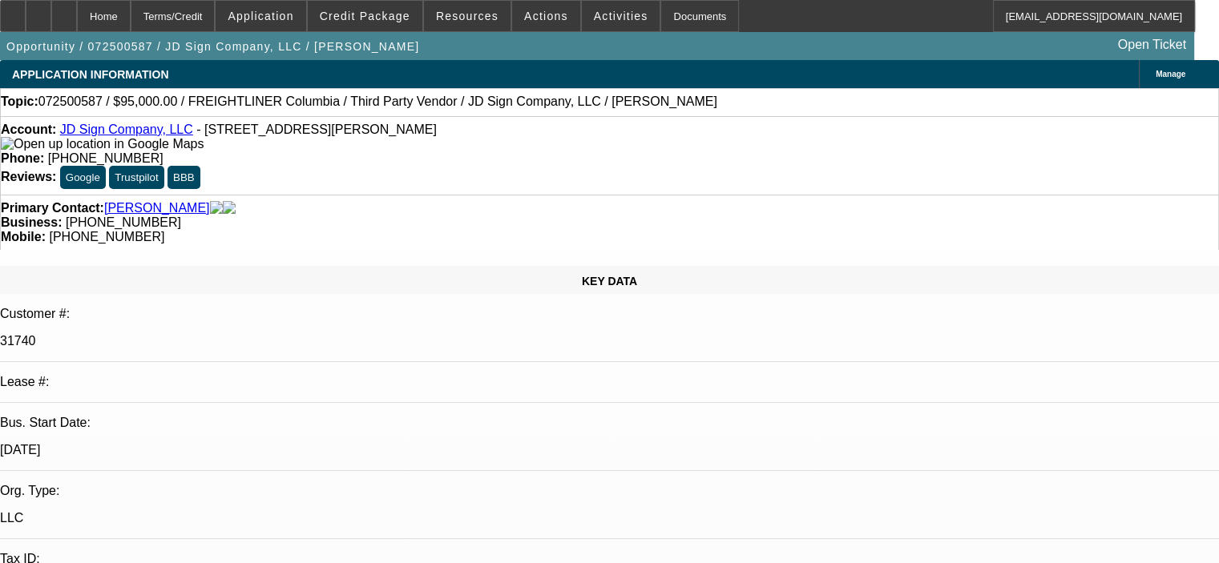
select select "0"
select select "6"
click at [397, 17] on span "Credit Package" at bounding box center [365, 16] width 91 height 13
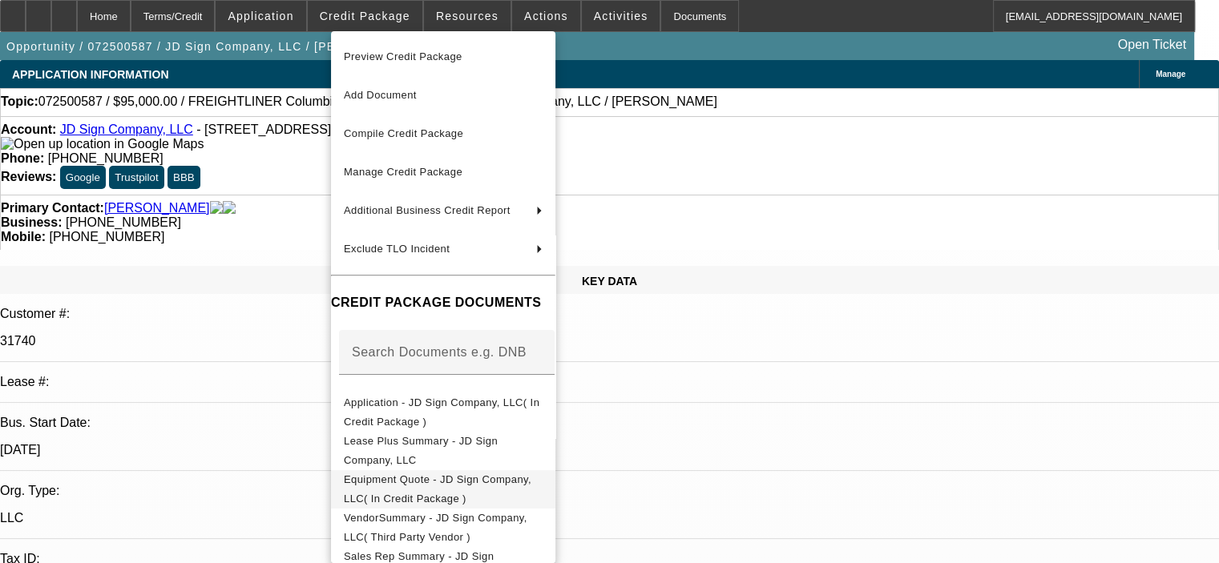
click at [462, 476] on span "Equipment Quote - JD Sign Company, LLC( In Credit Package )" at bounding box center [443, 489] width 199 height 38
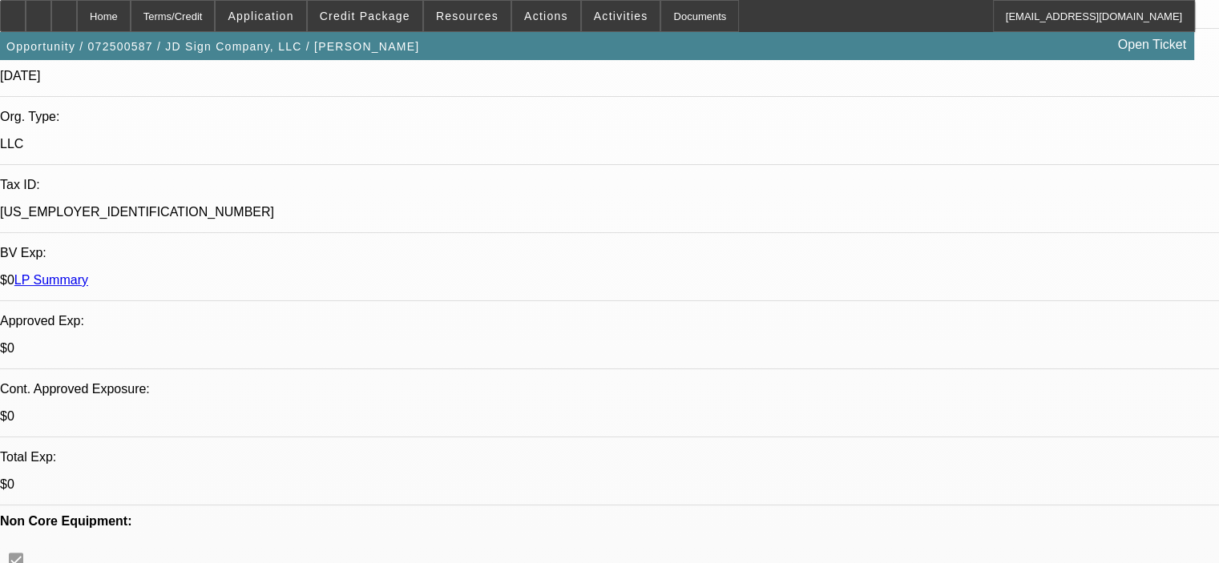
scroll to position [160, 0]
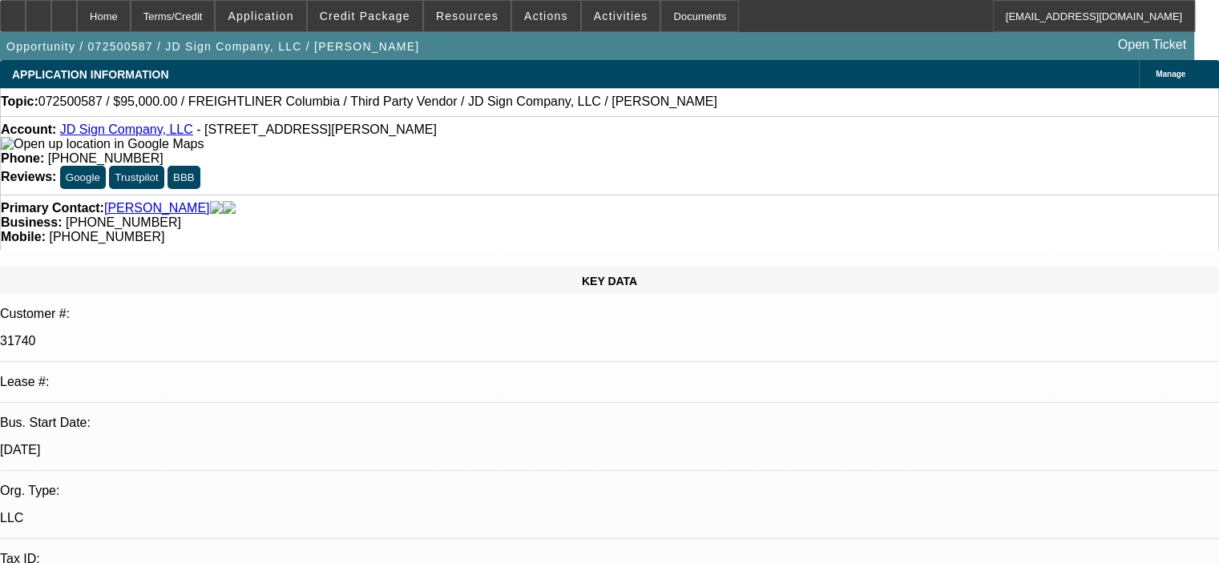
select select "0"
select select "2"
select select "0"
select select "6"
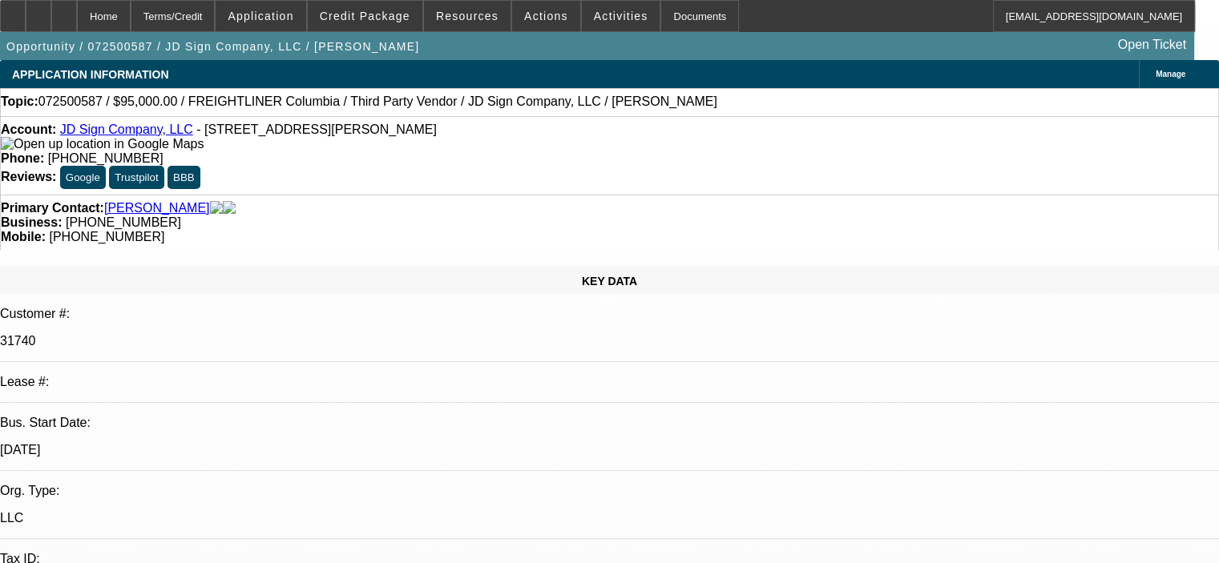
select select "0"
select select "6"
select select "0"
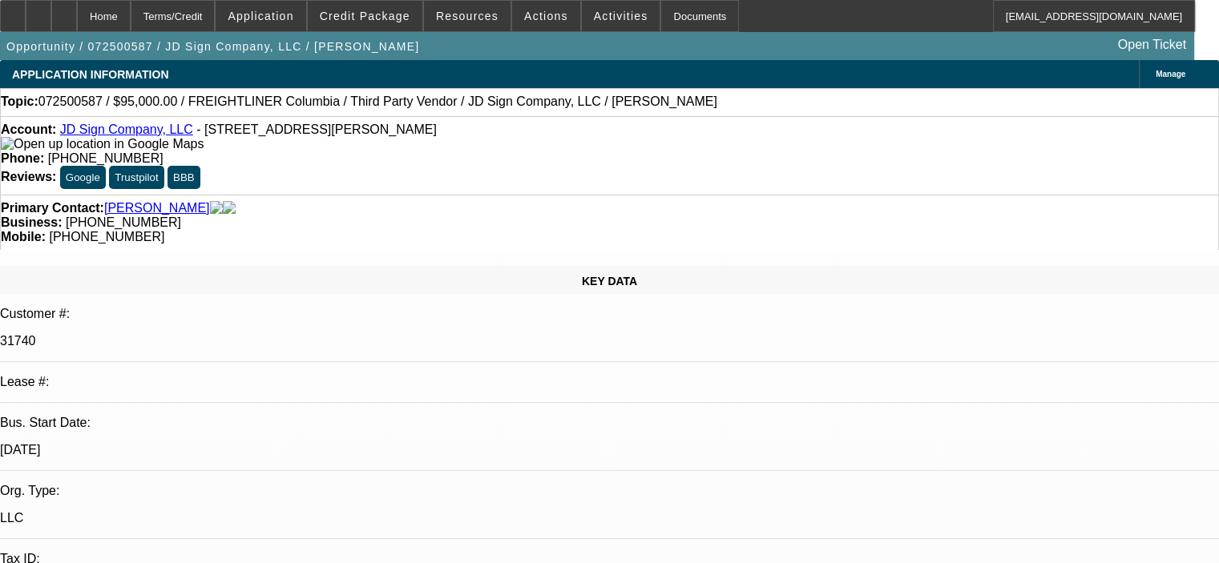
select select "0"
select select "6"
select select "0"
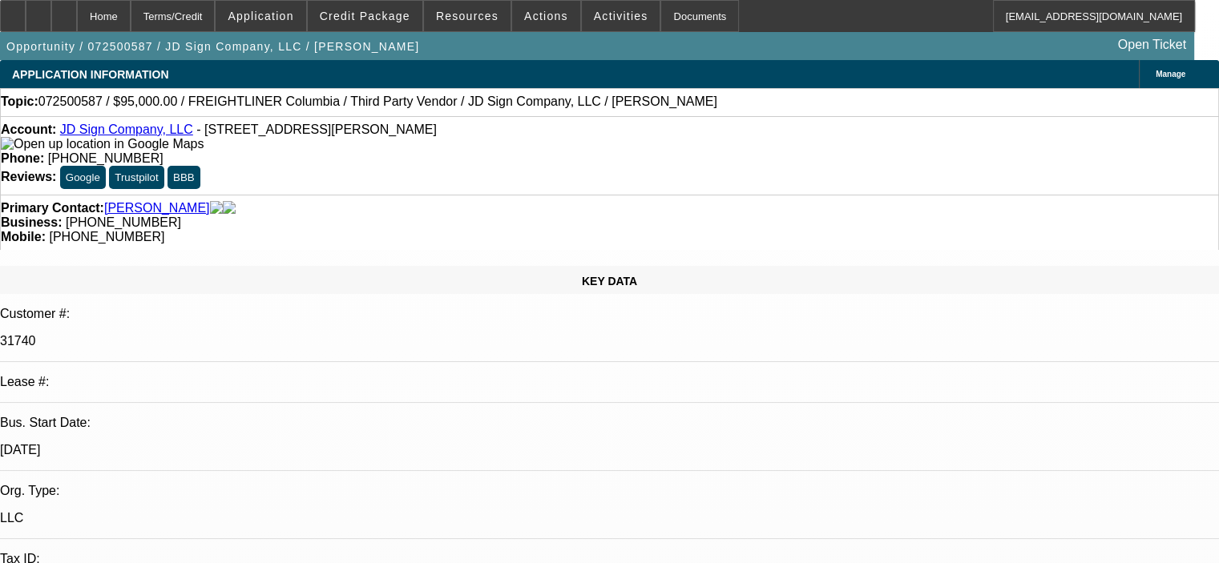
select select "0"
select select "6"
click at [365, 21] on span "Credit Package" at bounding box center [365, 16] width 91 height 13
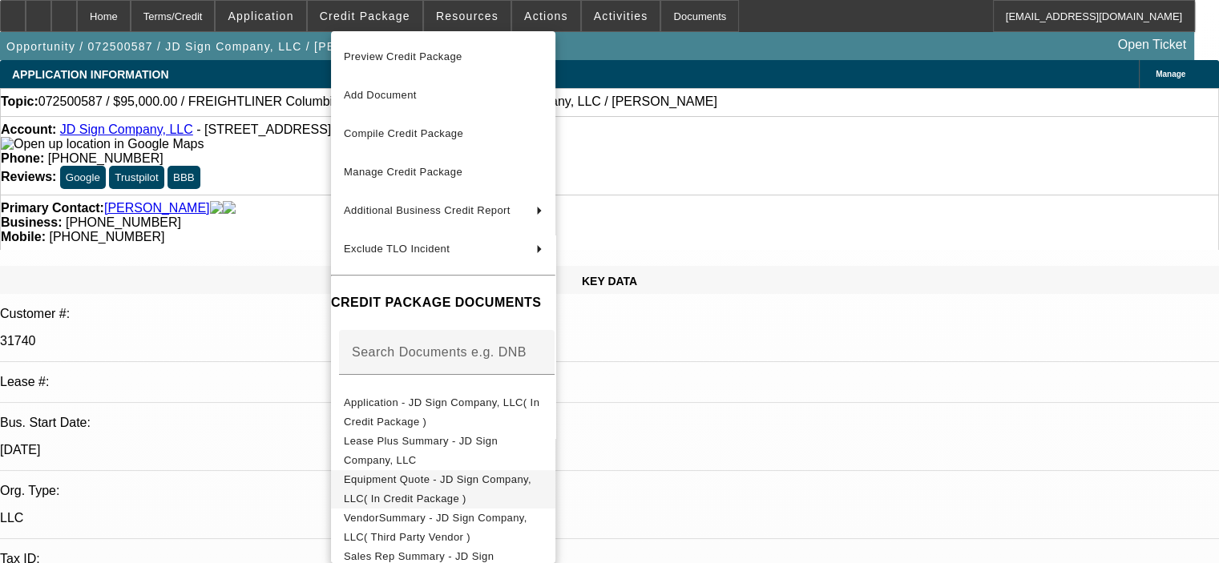
click at [464, 482] on span "Equipment Quote - JD Sign Company, LLC( In Credit Package )" at bounding box center [437, 489] width 187 height 31
